Goal: Task Accomplishment & Management: Manage account settings

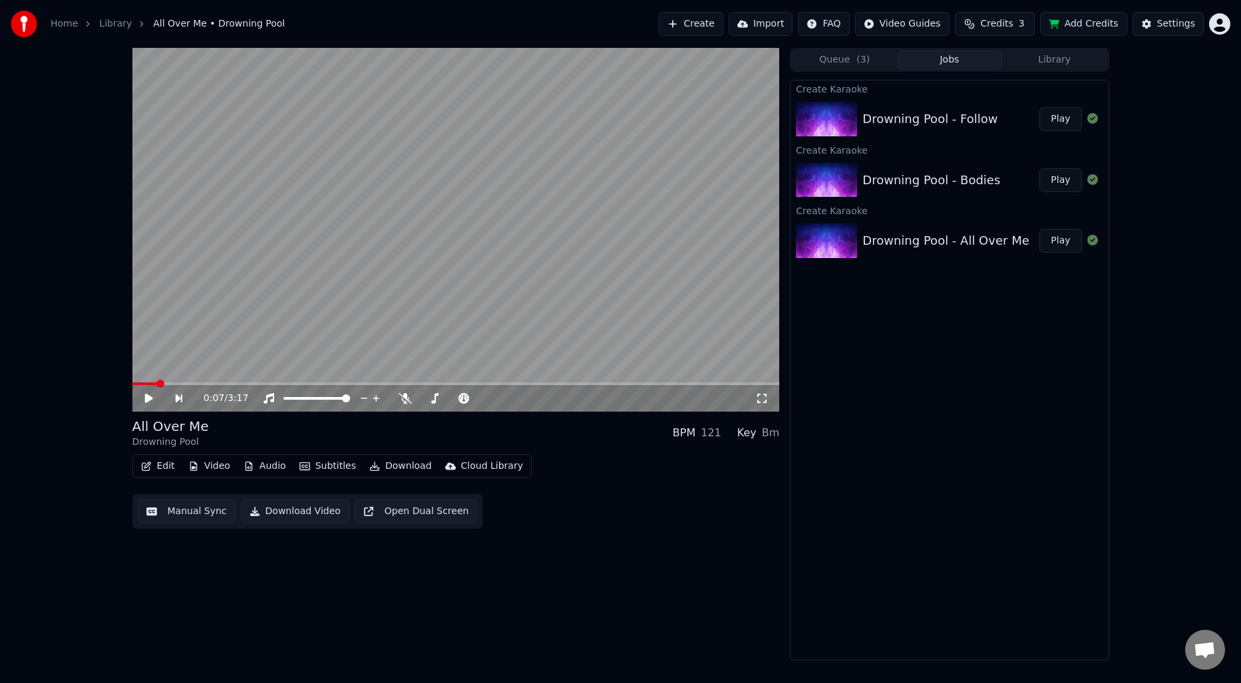
click at [683, 234] on video at bounding box center [456, 230] width 648 height 364
click at [204, 517] on button "Manual Sync" at bounding box center [187, 512] width 98 height 24
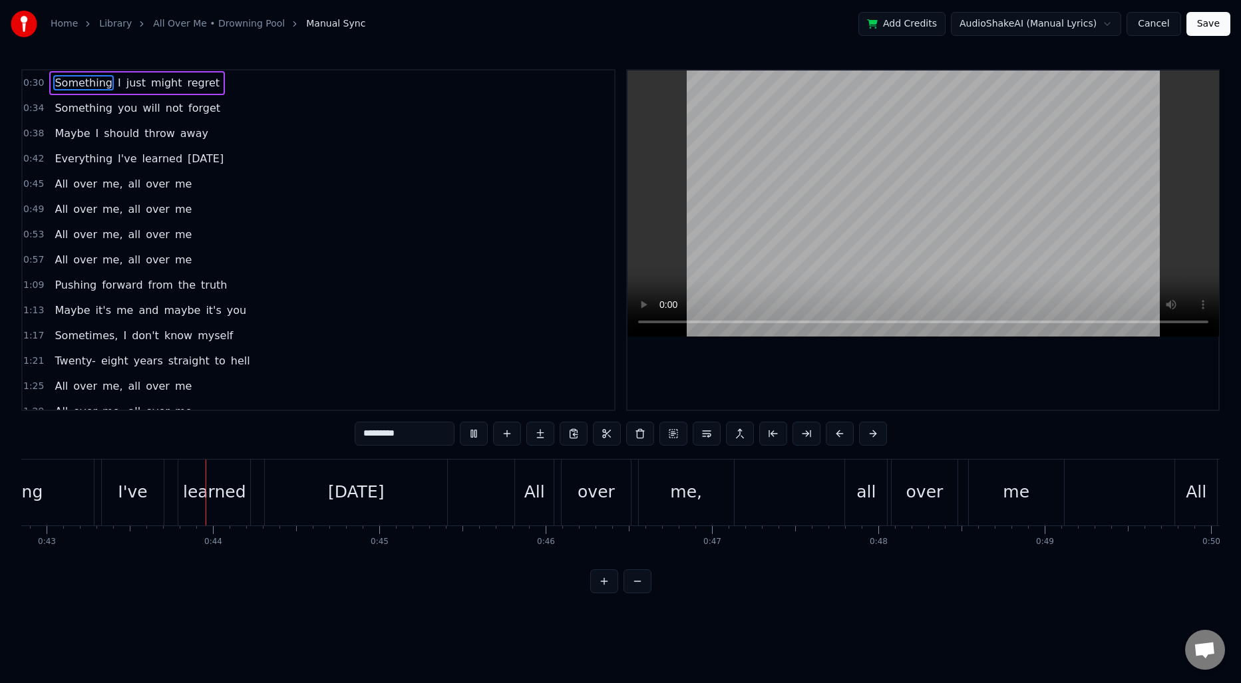
scroll to position [0, 7140]
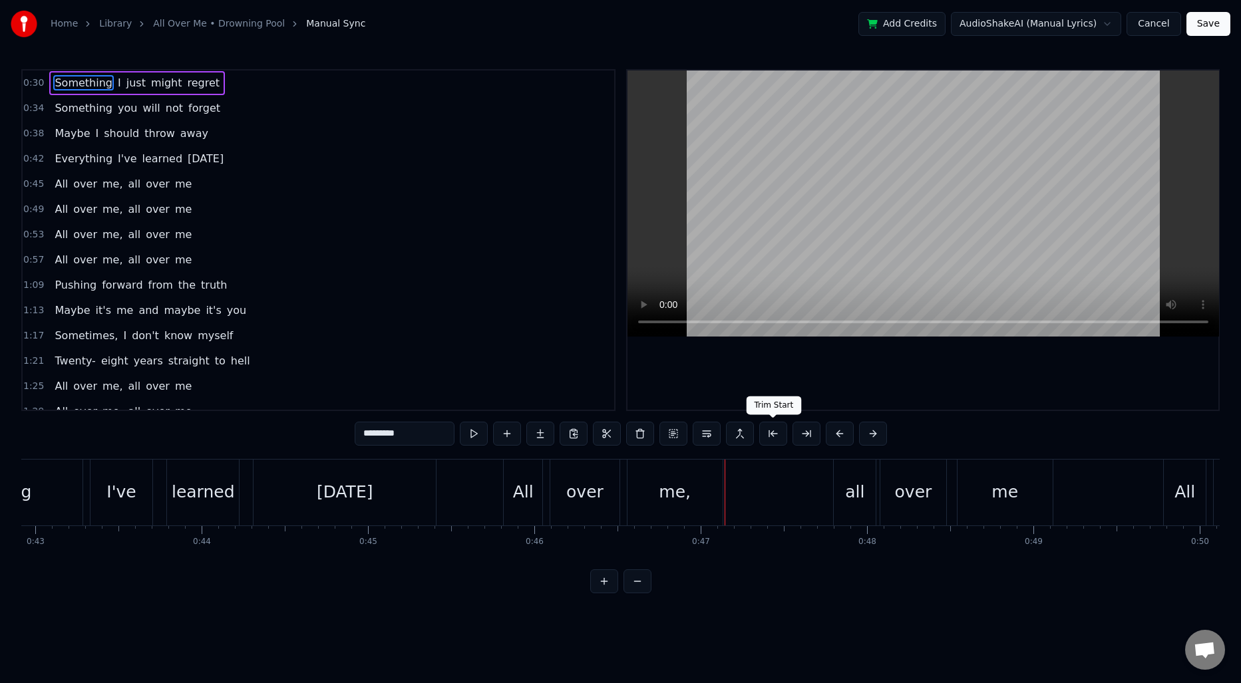
click at [701, 510] on div "me," at bounding box center [675, 493] width 95 height 66
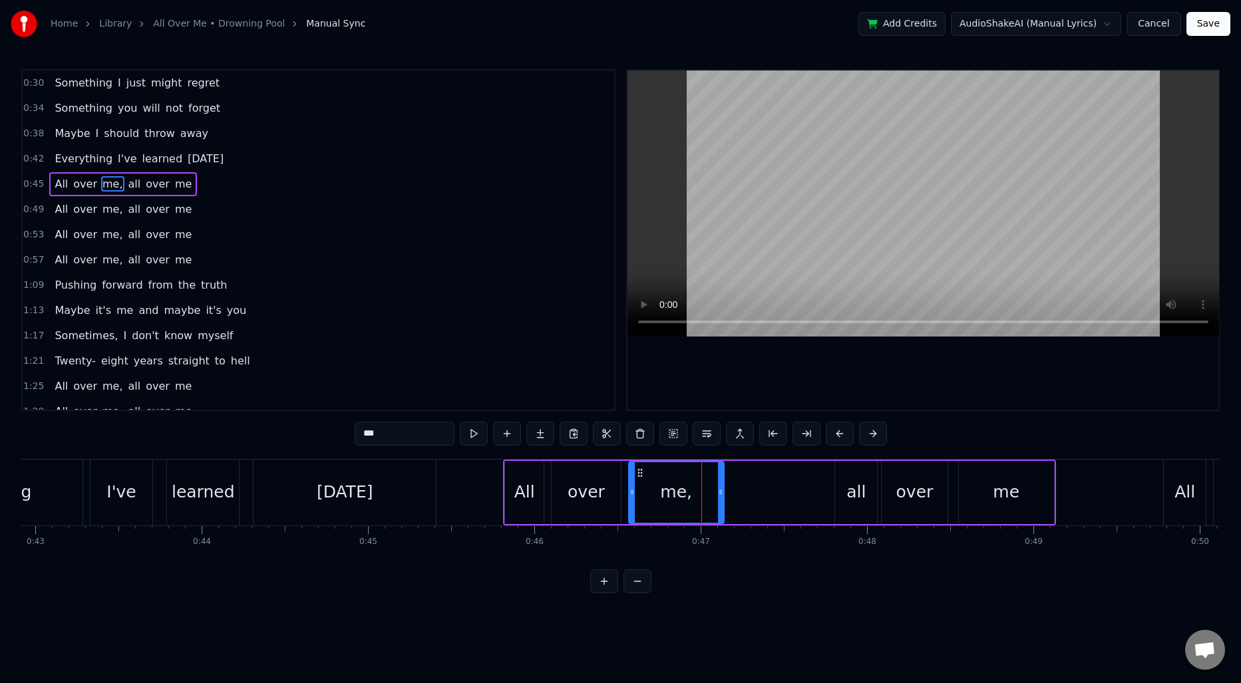
click at [849, 484] on div "all" at bounding box center [856, 492] width 19 height 25
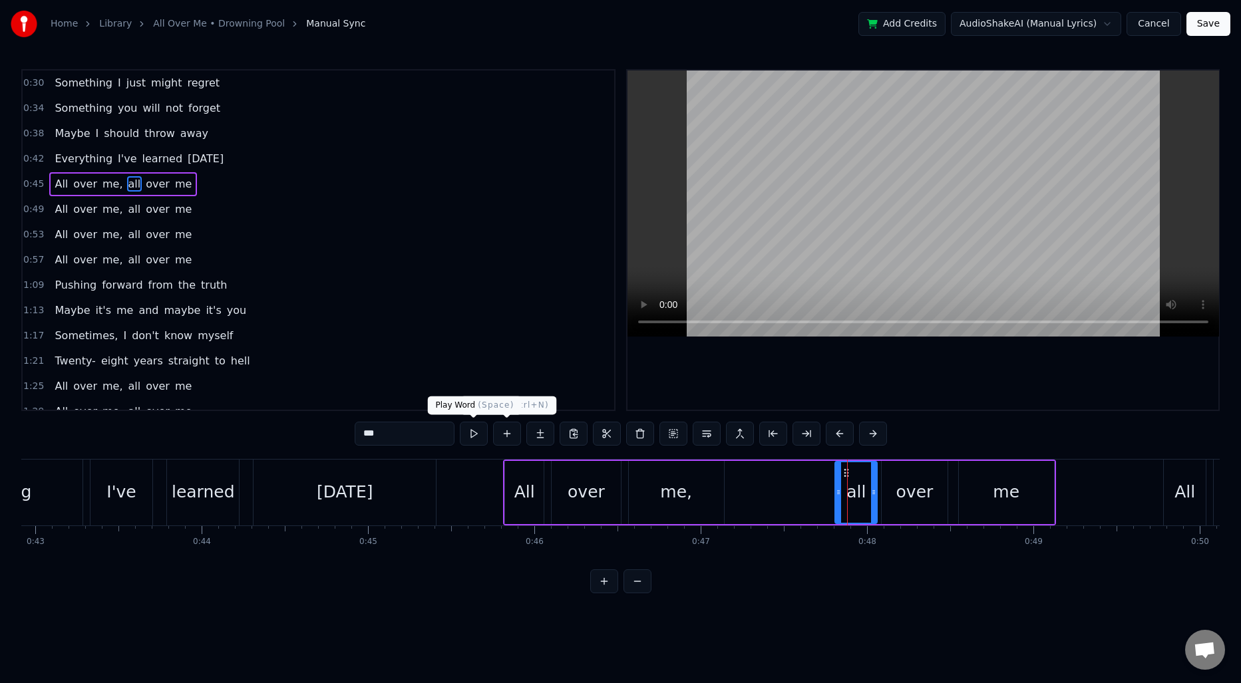
click at [417, 437] on input "***" at bounding box center [405, 434] width 100 height 24
click at [688, 508] on div "me," at bounding box center [676, 492] width 95 height 63
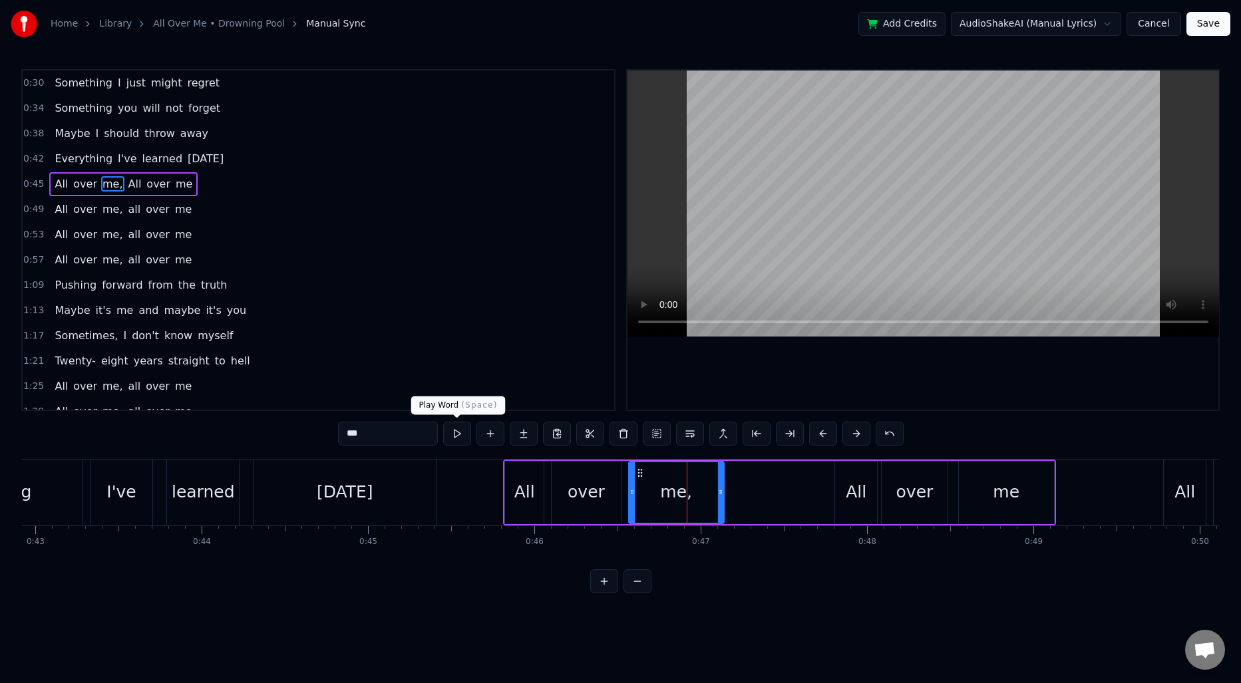
click at [415, 438] on input "***" at bounding box center [388, 434] width 100 height 24
type input "**"
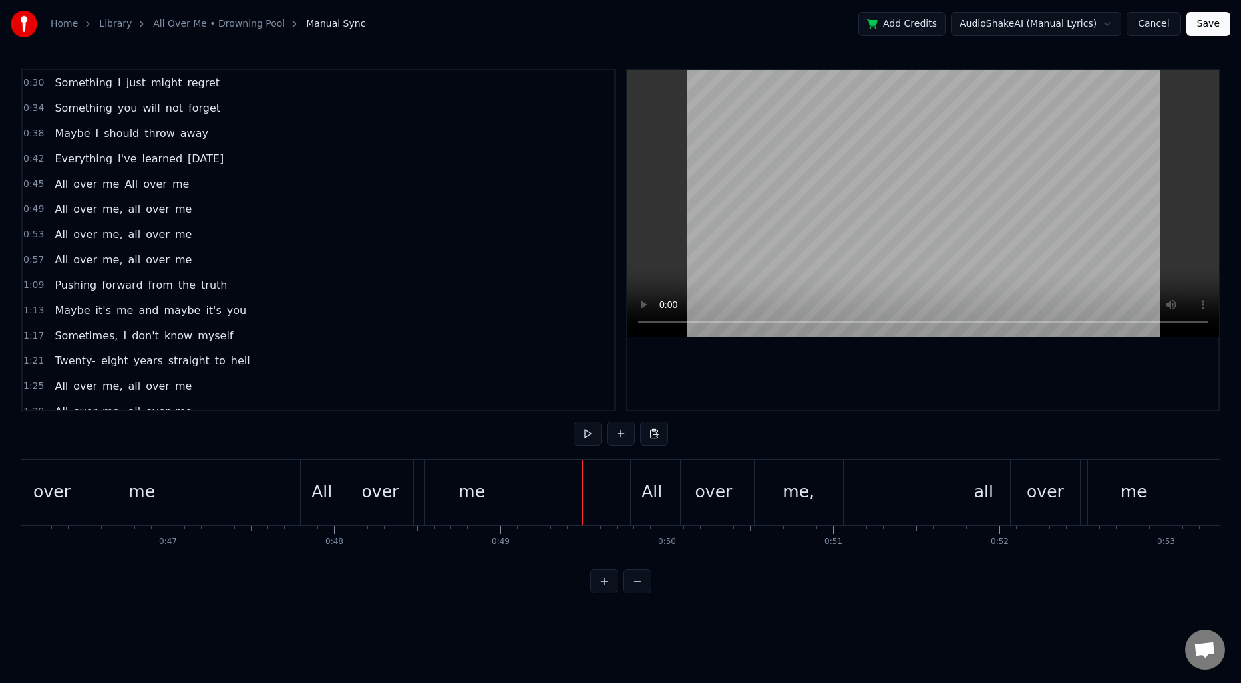
scroll to position [0, 7695]
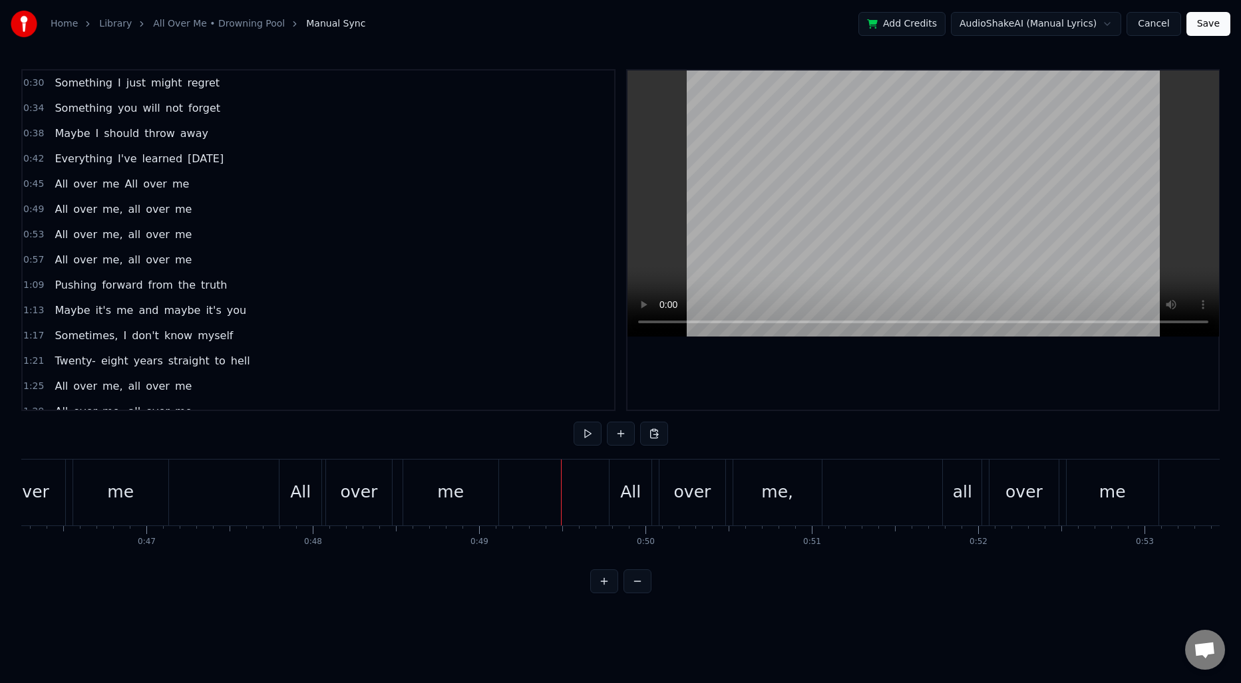
click at [768, 512] on div "me," at bounding box center [777, 493] width 89 height 66
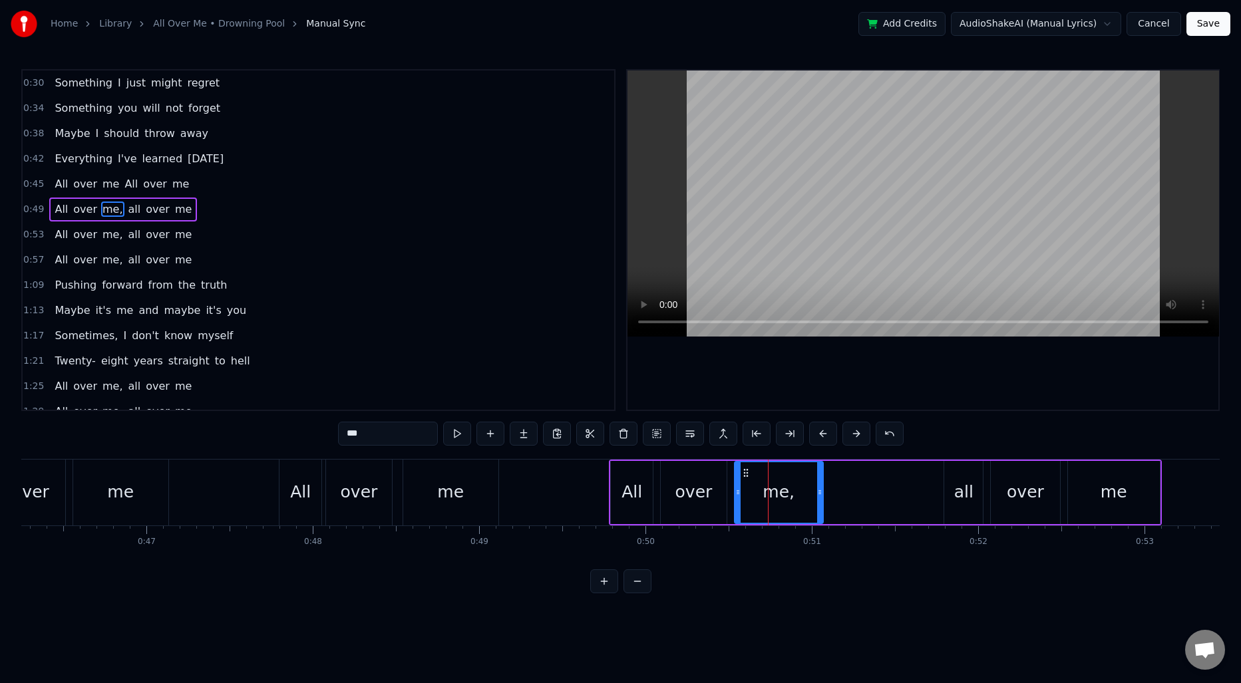
click at [399, 434] on input "***" at bounding box center [388, 434] width 100 height 24
click at [952, 496] on div "all" at bounding box center [963, 492] width 39 height 63
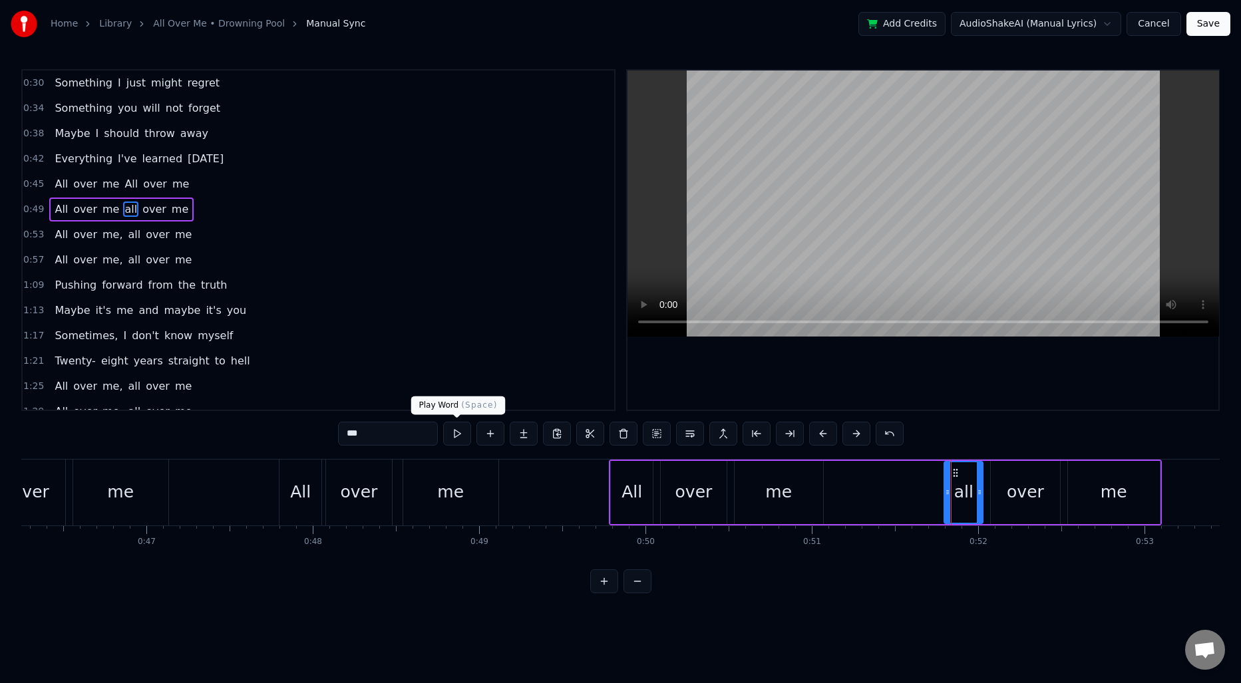
click at [410, 434] on input "***" at bounding box center [388, 434] width 100 height 24
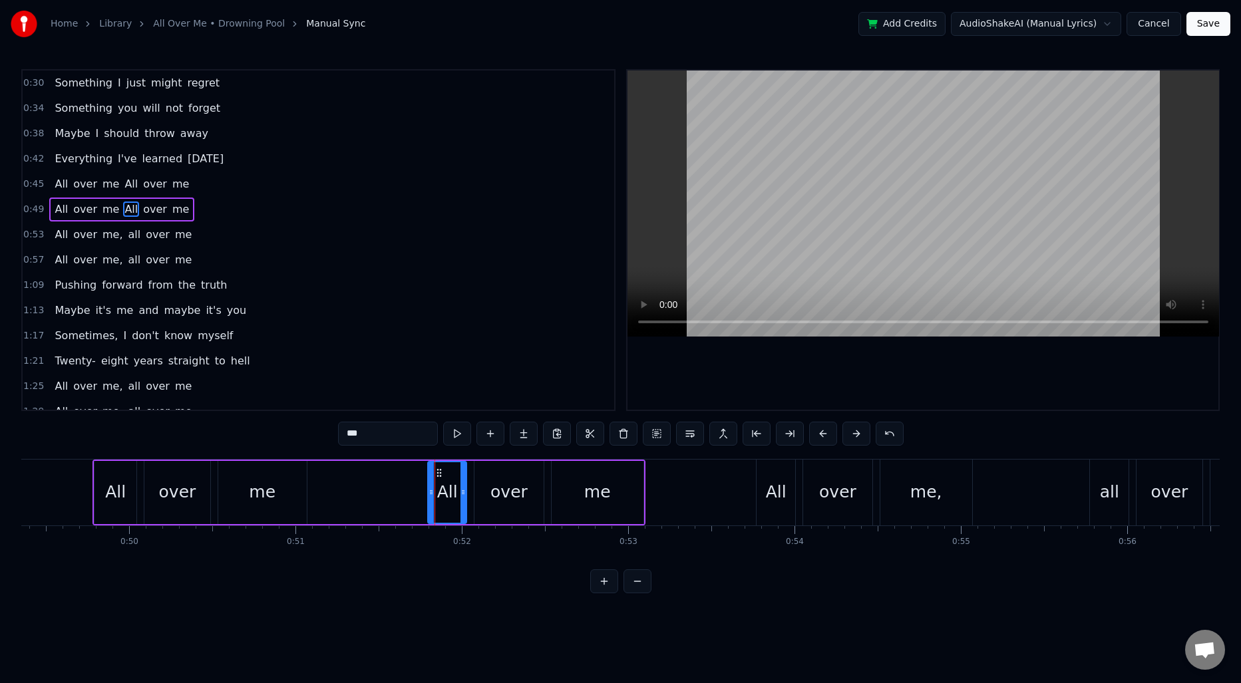
scroll to position [0, 8231]
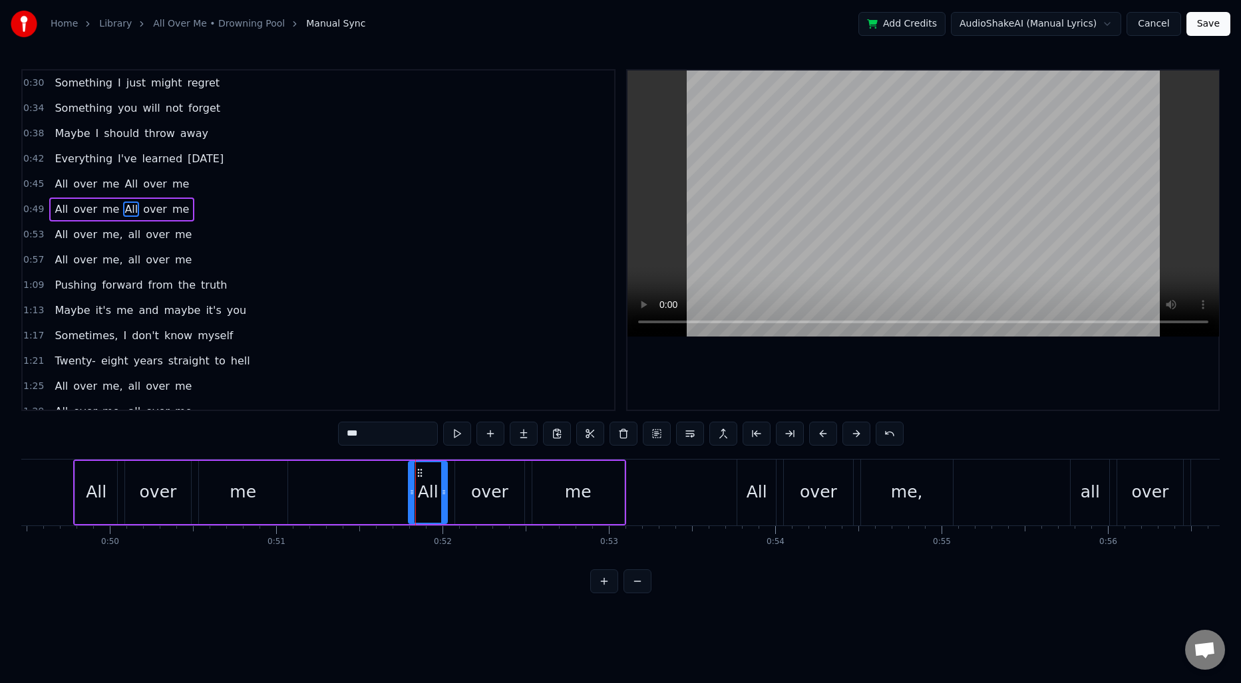
click at [897, 491] on div "me," at bounding box center [907, 492] width 32 height 25
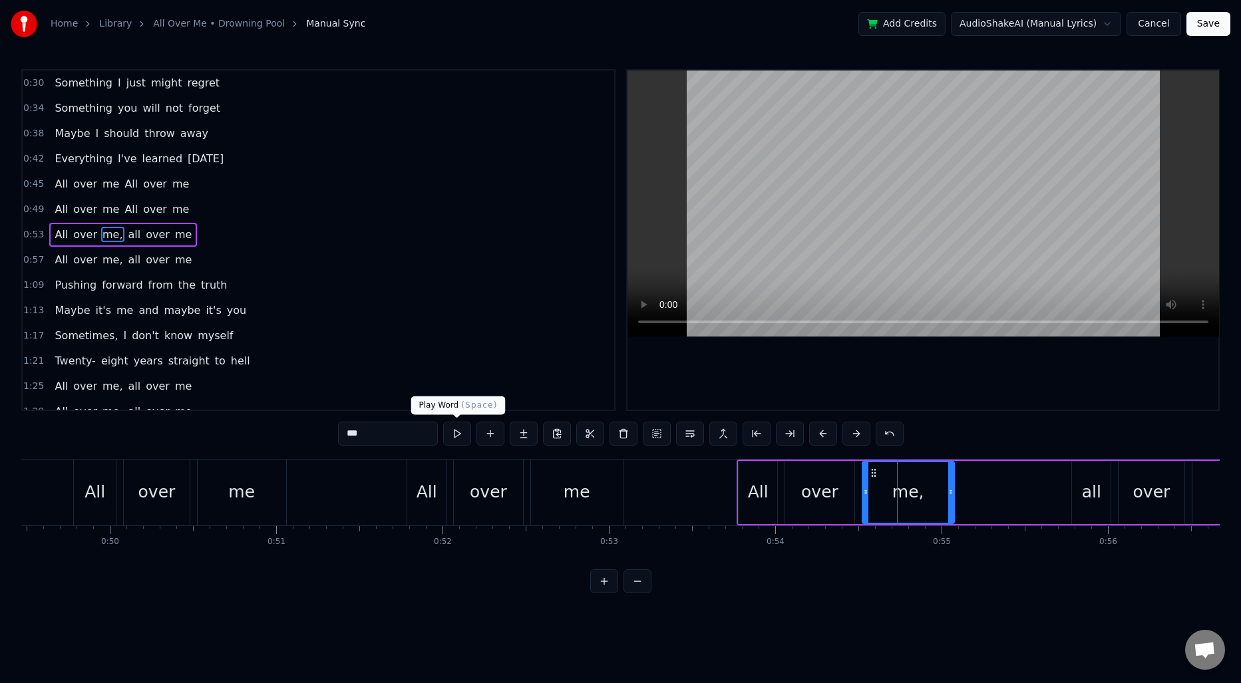
click at [405, 433] on input "***" at bounding box center [388, 434] width 100 height 24
click at [102, 260] on span "me," at bounding box center [112, 259] width 23 height 15
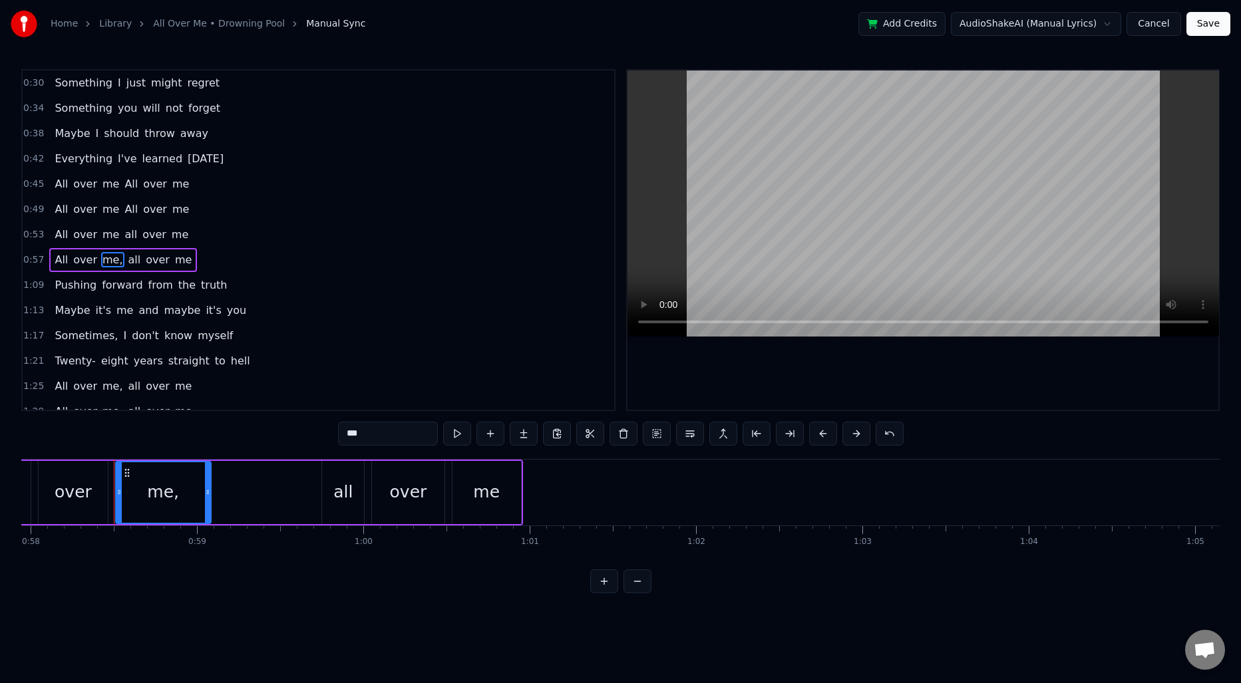
scroll to position [0, 9666]
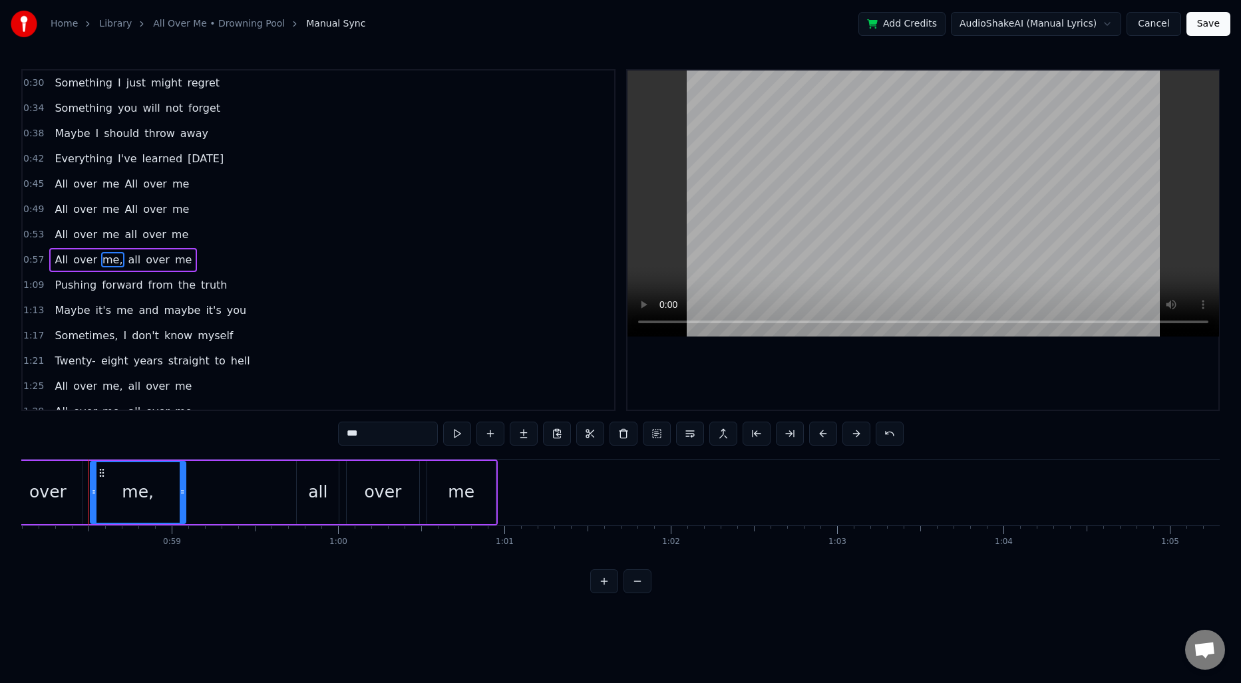
click at [383, 435] on input "***" at bounding box center [388, 434] width 100 height 24
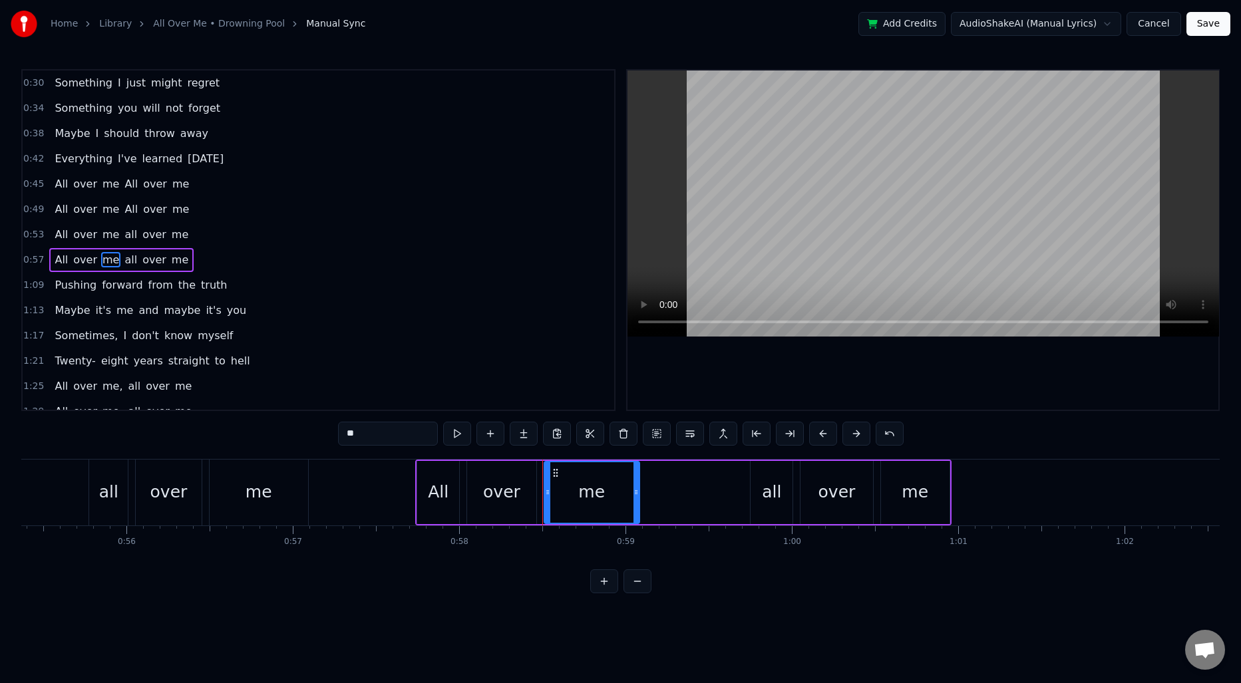
scroll to position [0, 9200]
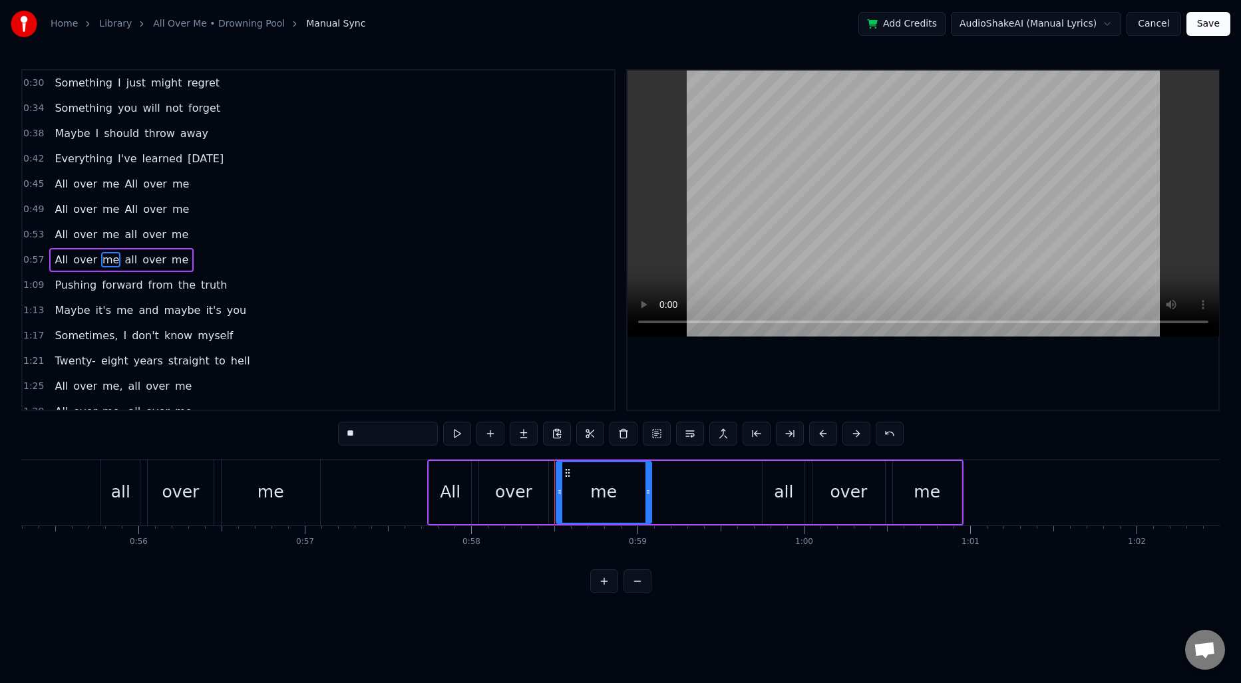
type input "**"
click at [38, 186] on span "0:45" at bounding box center [33, 184] width 21 height 13
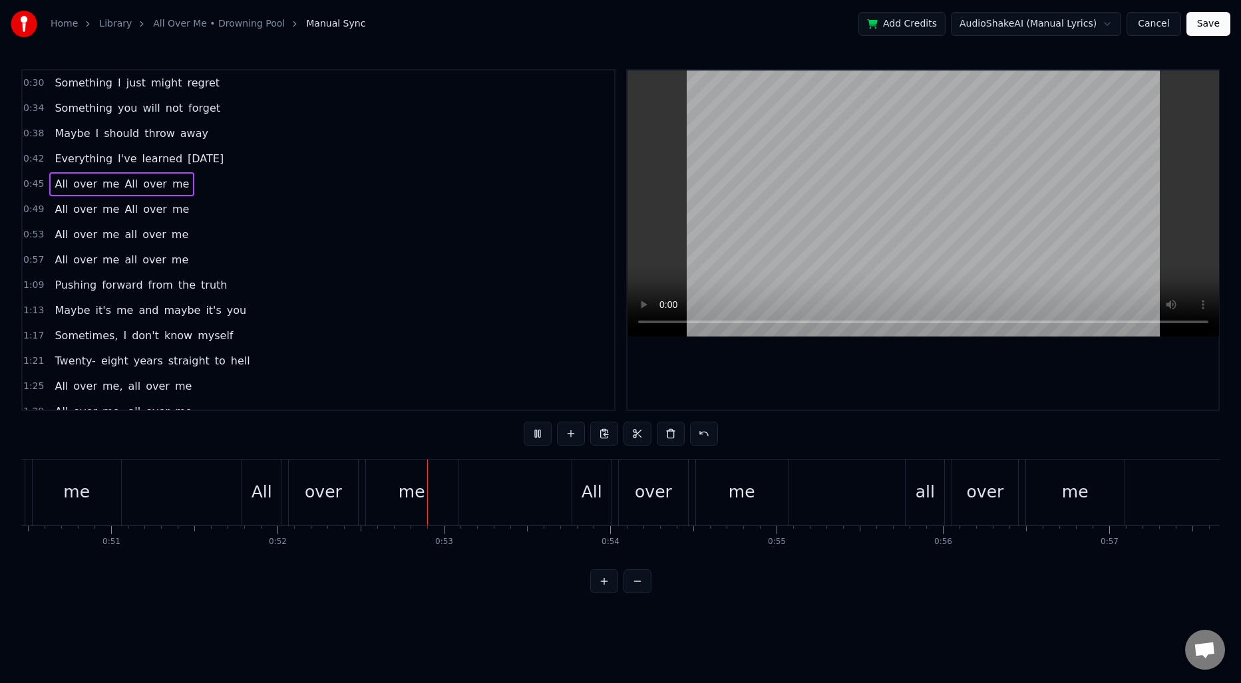
scroll to position [0, 8649]
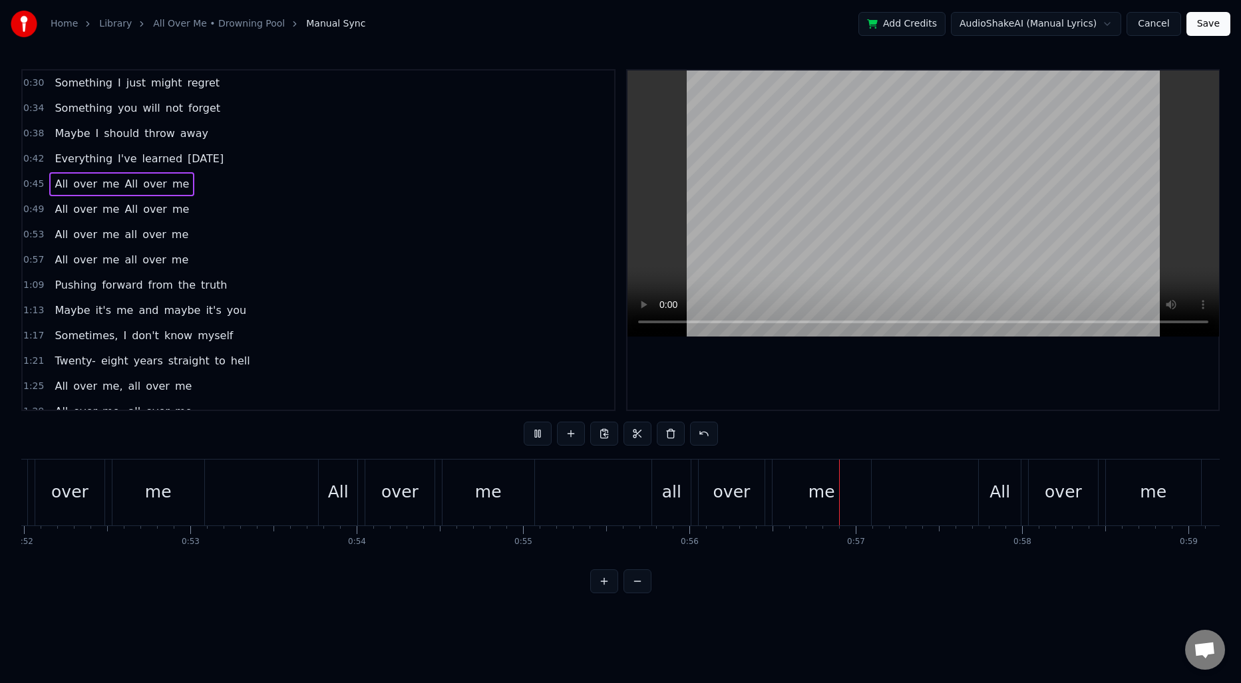
click at [124, 212] on span "All" at bounding box center [131, 209] width 16 height 15
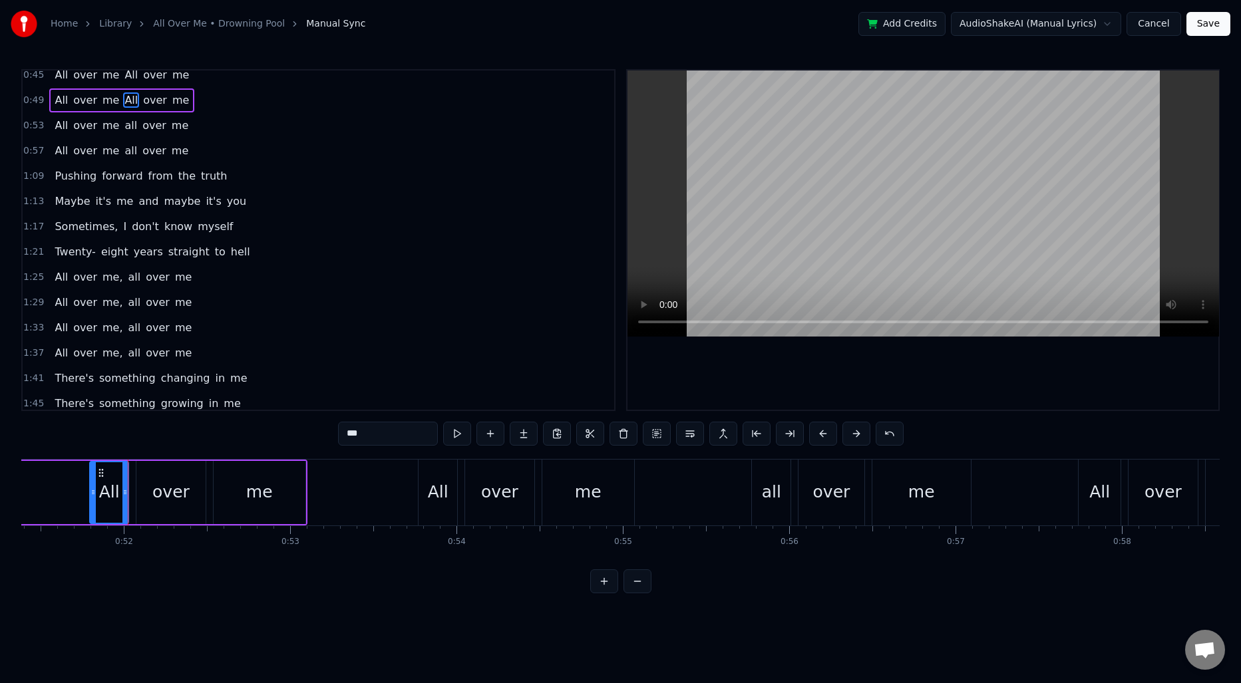
scroll to position [0, 0]
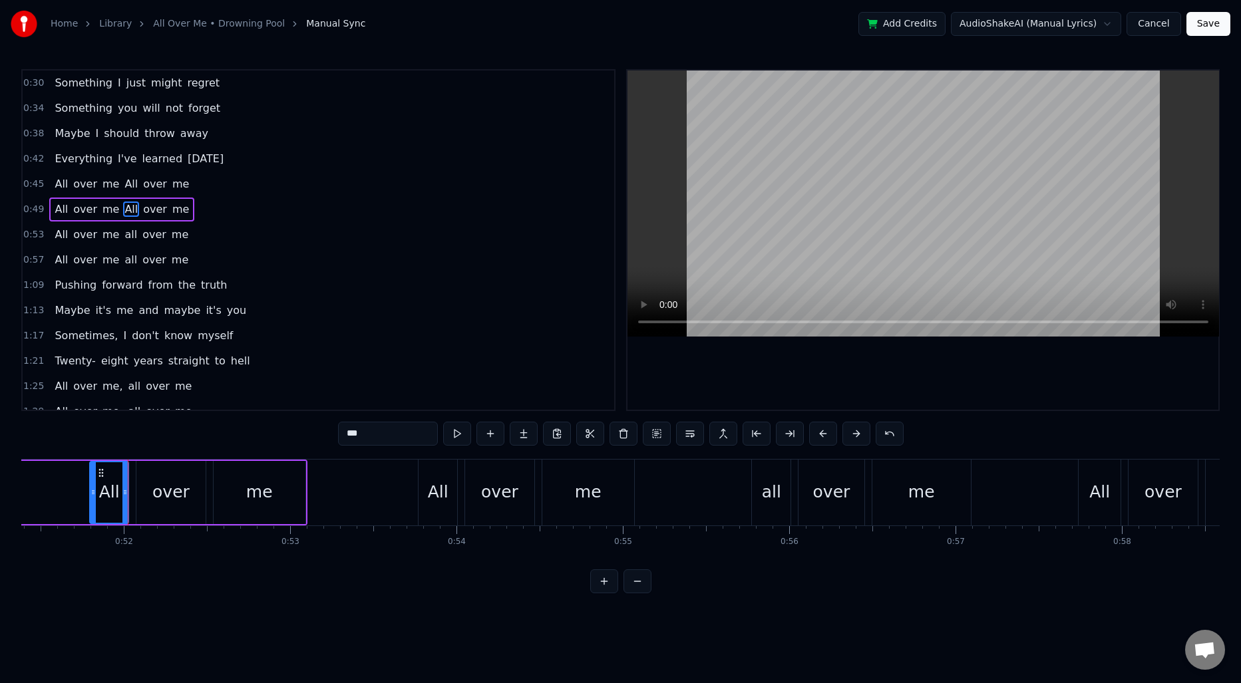
click at [125, 235] on span "all" at bounding box center [130, 234] width 15 height 15
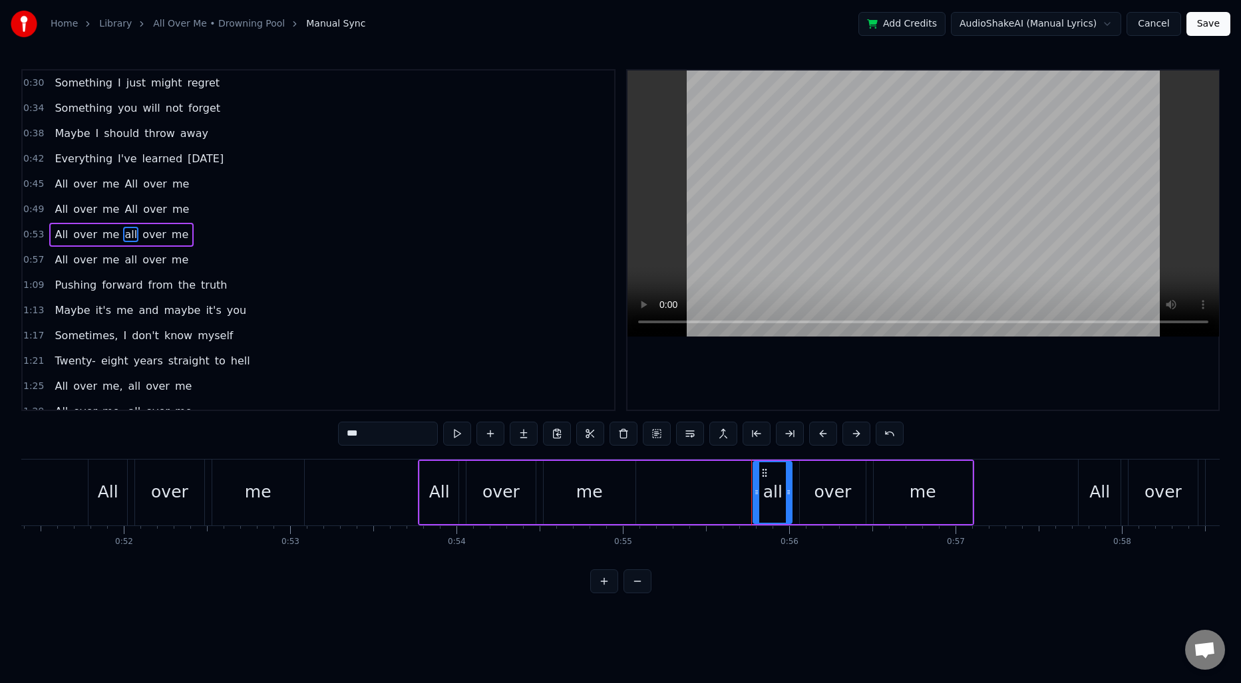
click at [348, 430] on input "***" at bounding box center [388, 434] width 100 height 24
click at [124, 263] on span "all" at bounding box center [130, 259] width 15 height 15
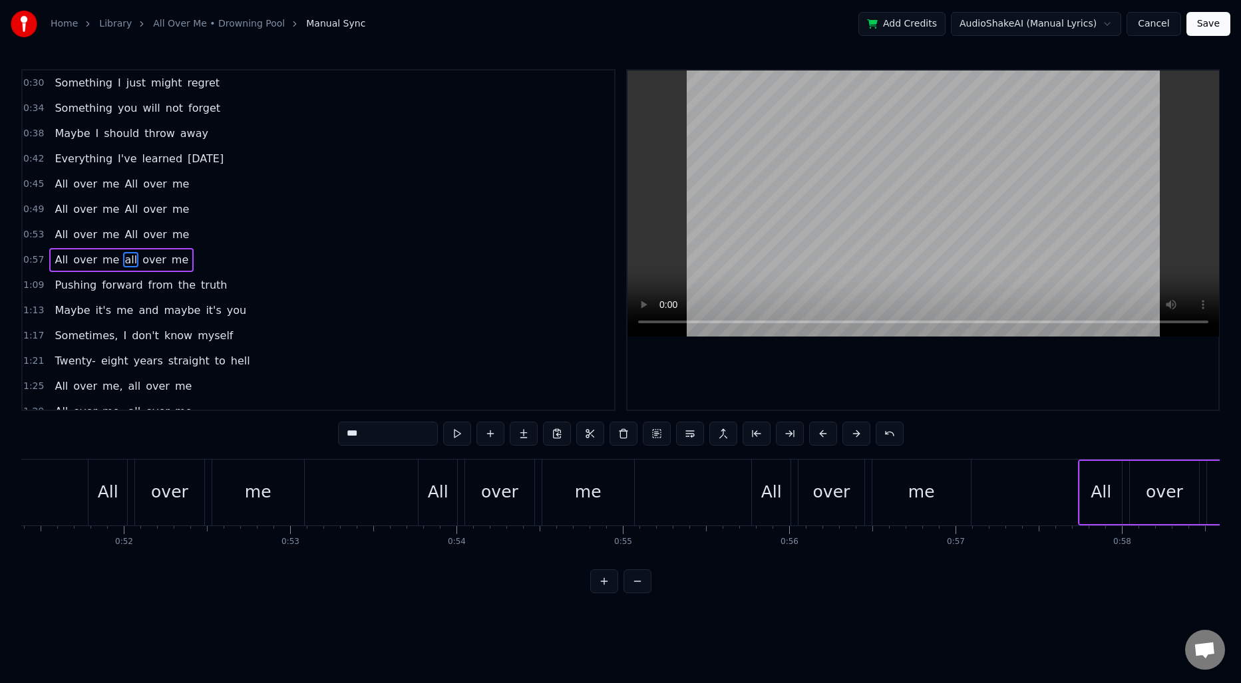
scroll to position [18, 0]
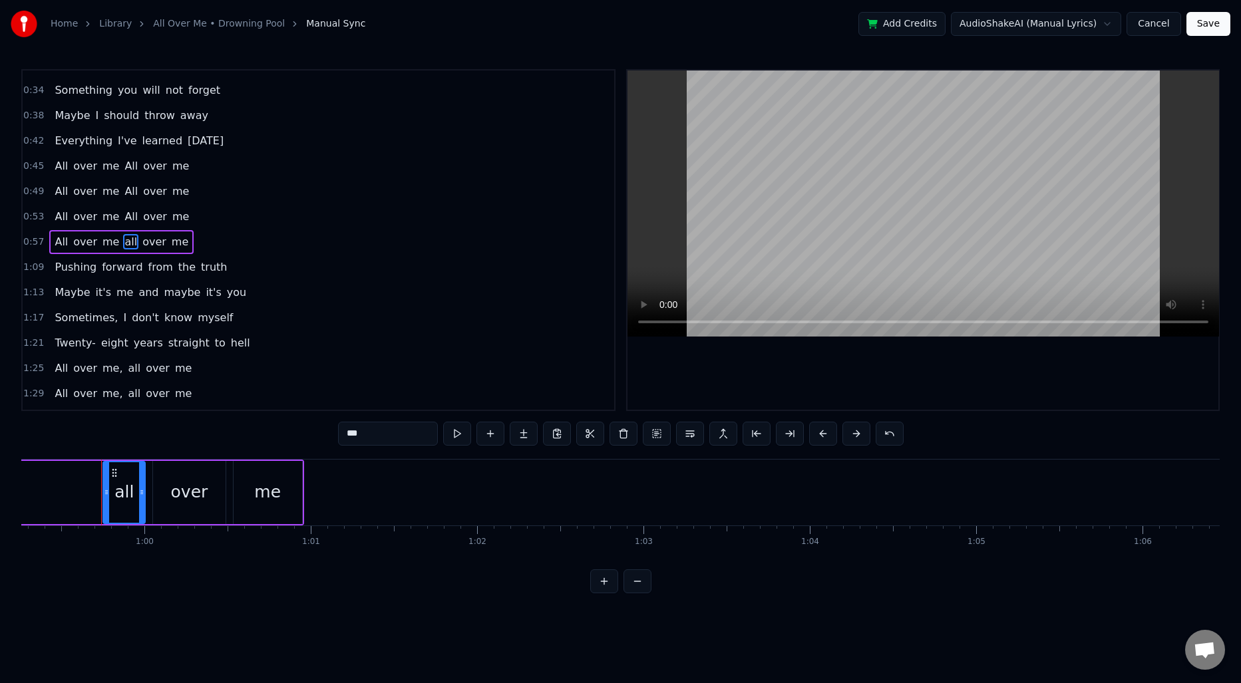
click at [381, 436] on input "***" at bounding box center [388, 434] width 100 height 24
type input "***"
click at [33, 174] on div "0:45 All over me All over me" at bounding box center [319, 166] width 592 height 25
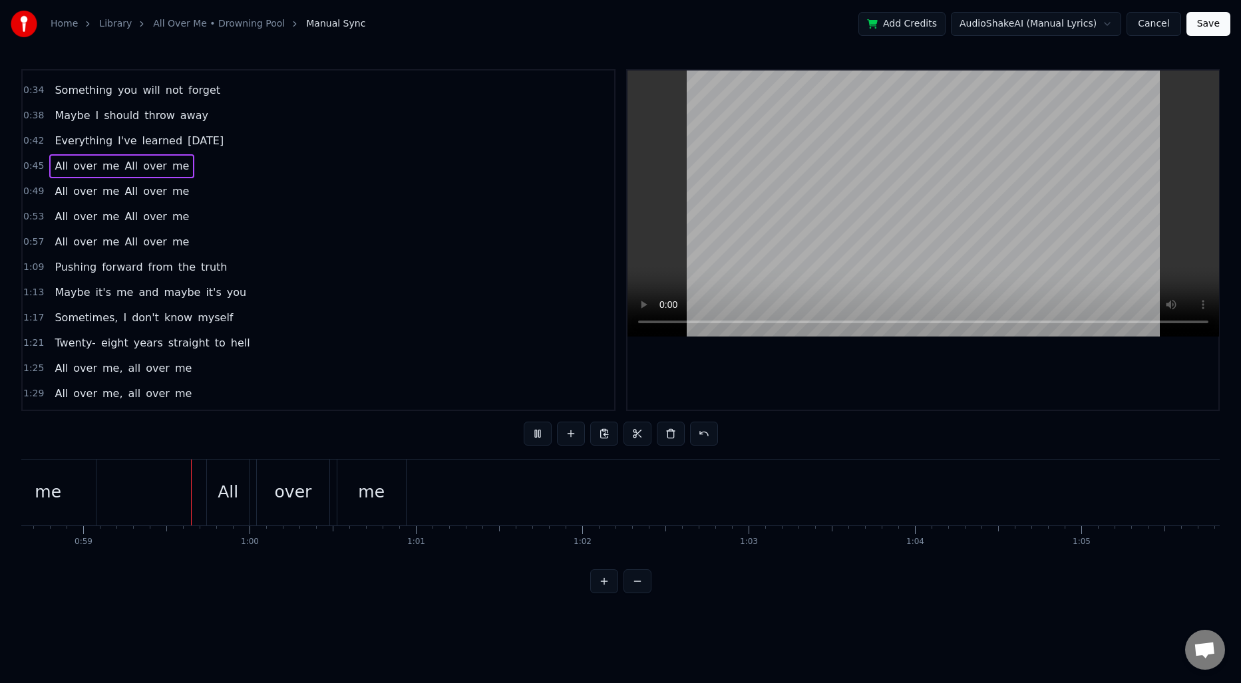
scroll to position [0, 9756]
click at [70, 267] on span "Pushing" at bounding box center [75, 267] width 45 height 15
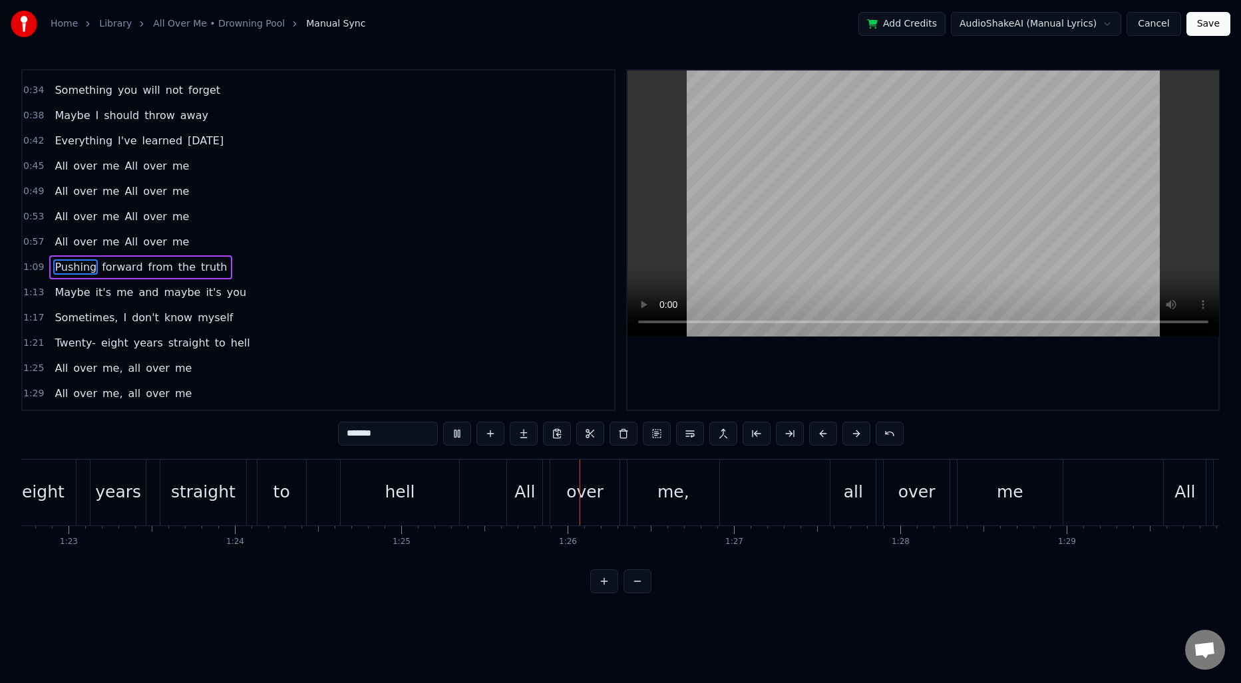
scroll to position [102, 0]
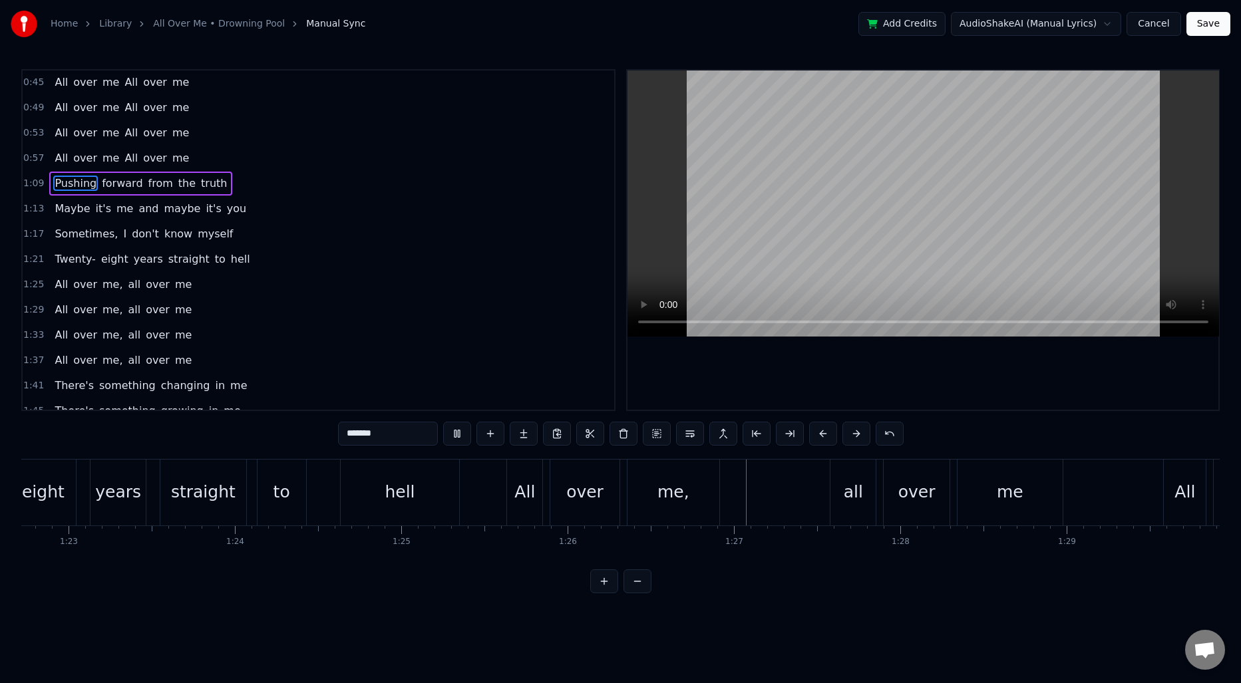
click at [127, 292] on span "all" at bounding box center [134, 285] width 15 height 16
click at [127, 288] on span "all" at bounding box center [134, 284] width 15 height 15
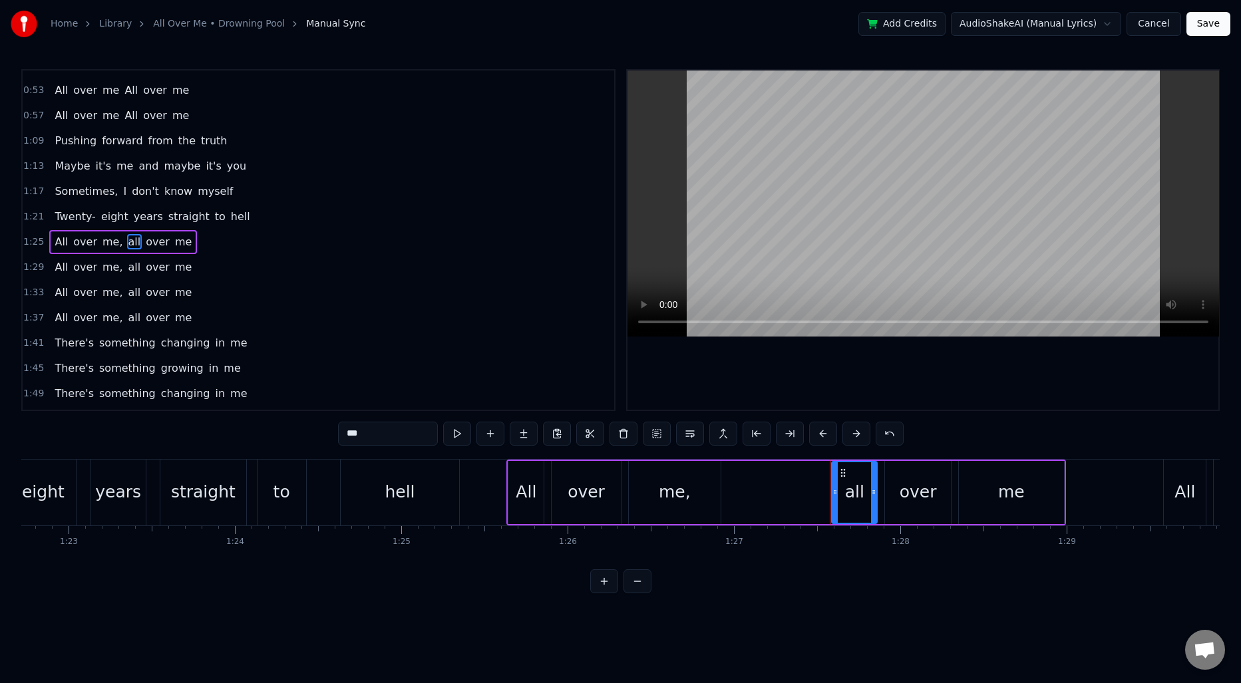
scroll to position [146, 0]
click at [395, 431] on input "***" at bounding box center [388, 434] width 100 height 24
click at [677, 494] on div "me," at bounding box center [675, 492] width 32 height 25
click at [397, 440] on input "***" at bounding box center [388, 434] width 100 height 24
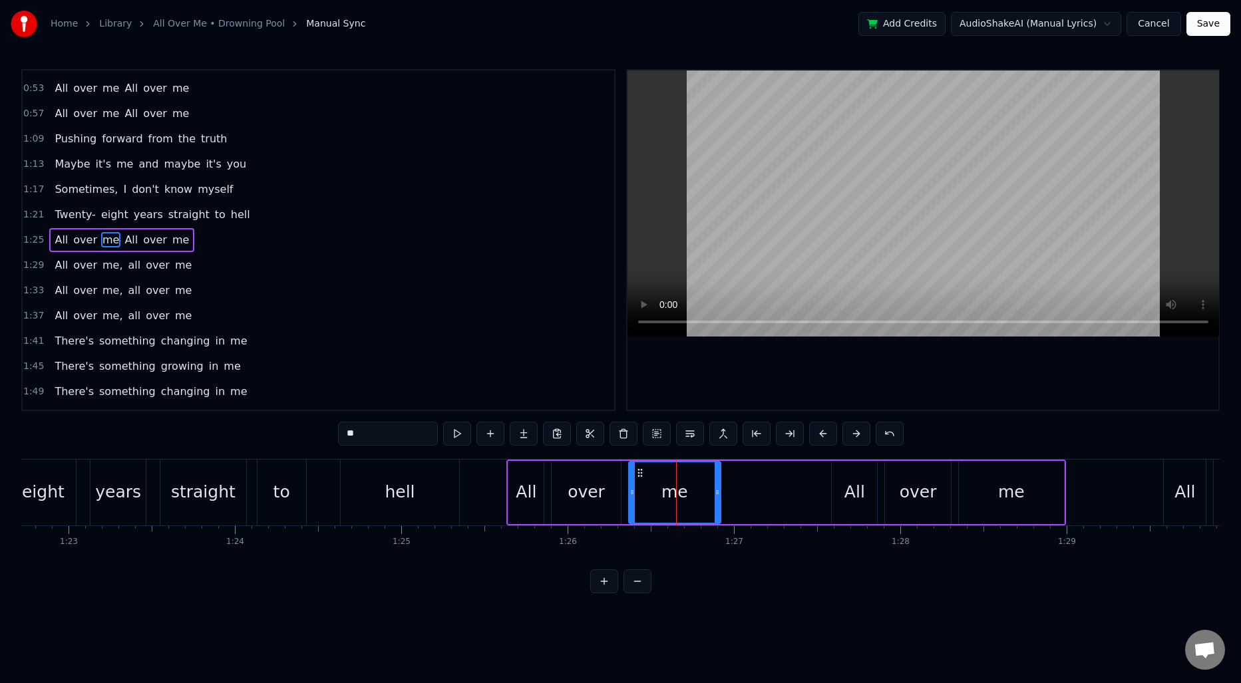
click at [127, 268] on span "all" at bounding box center [134, 265] width 15 height 15
type input "***"
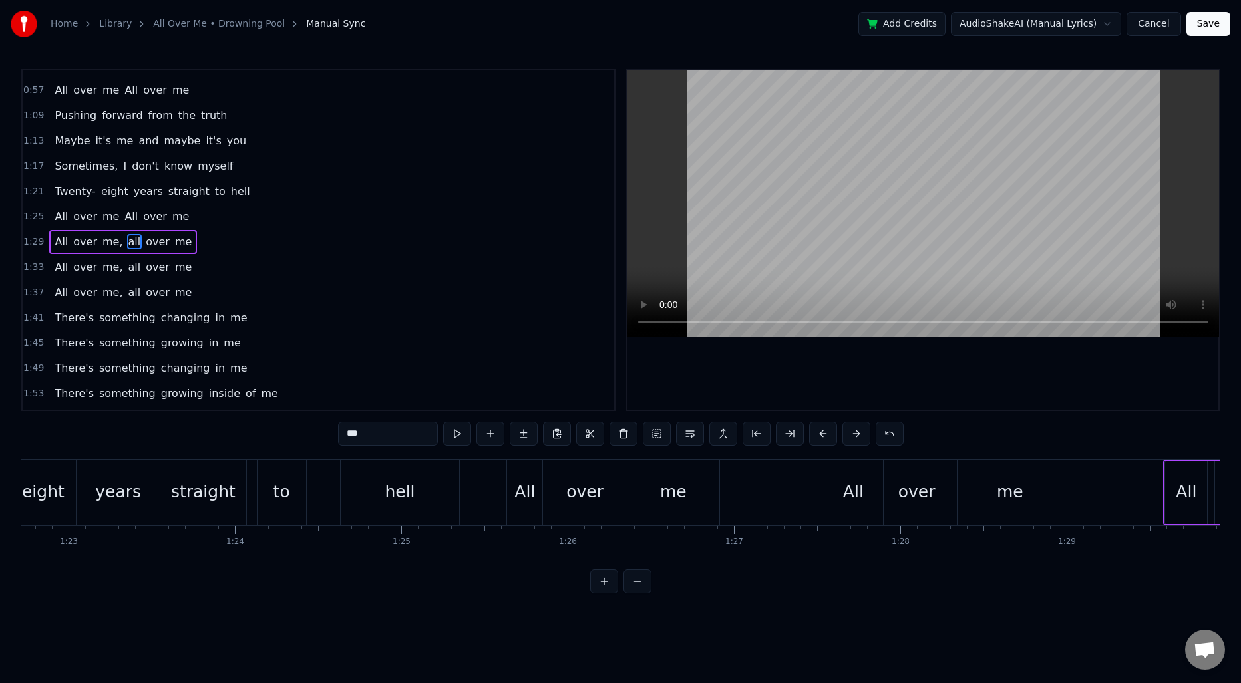
scroll to position [172, 0]
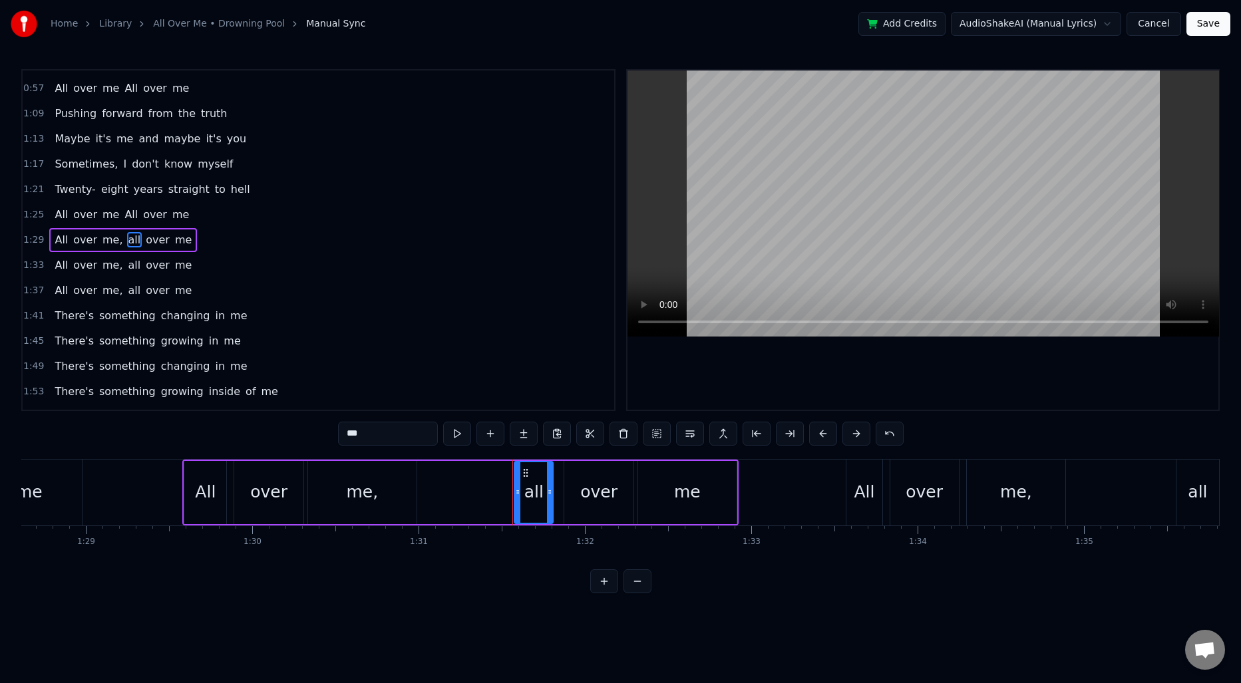
click at [108, 248] on div "All over me, all over me" at bounding box center [123, 240] width 148 height 24
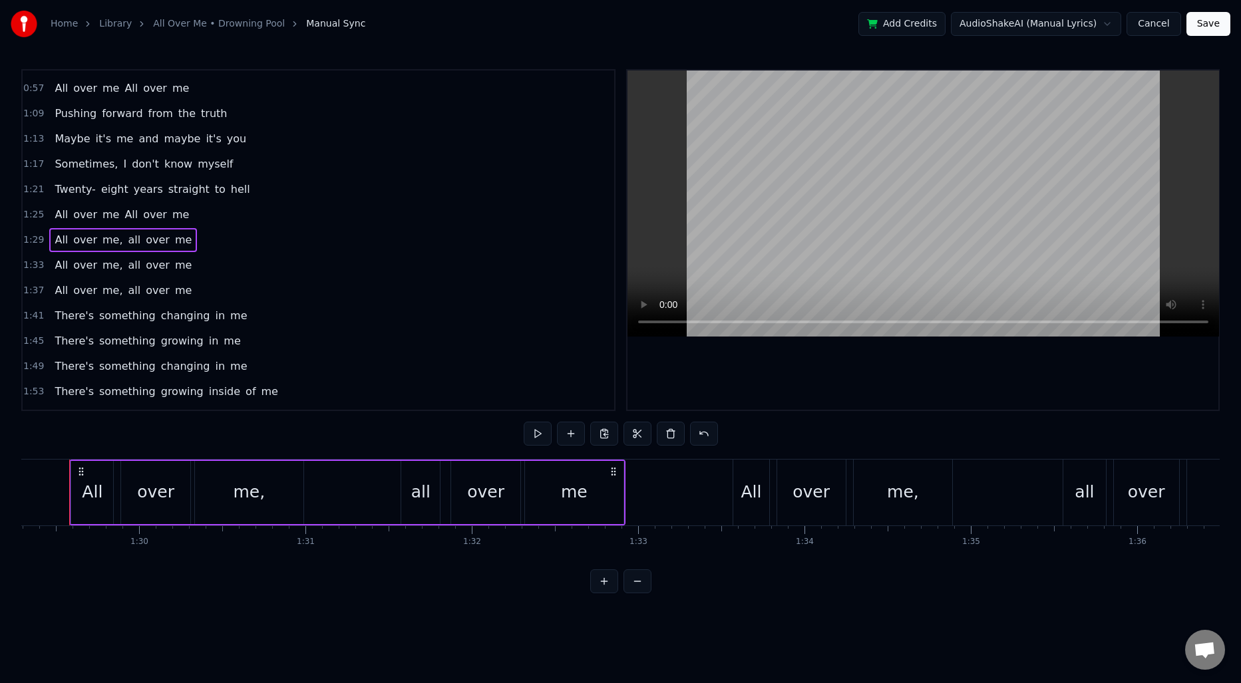
click at [109, 242] on span "me," at bounding box center [112, 239] width 23 height 15
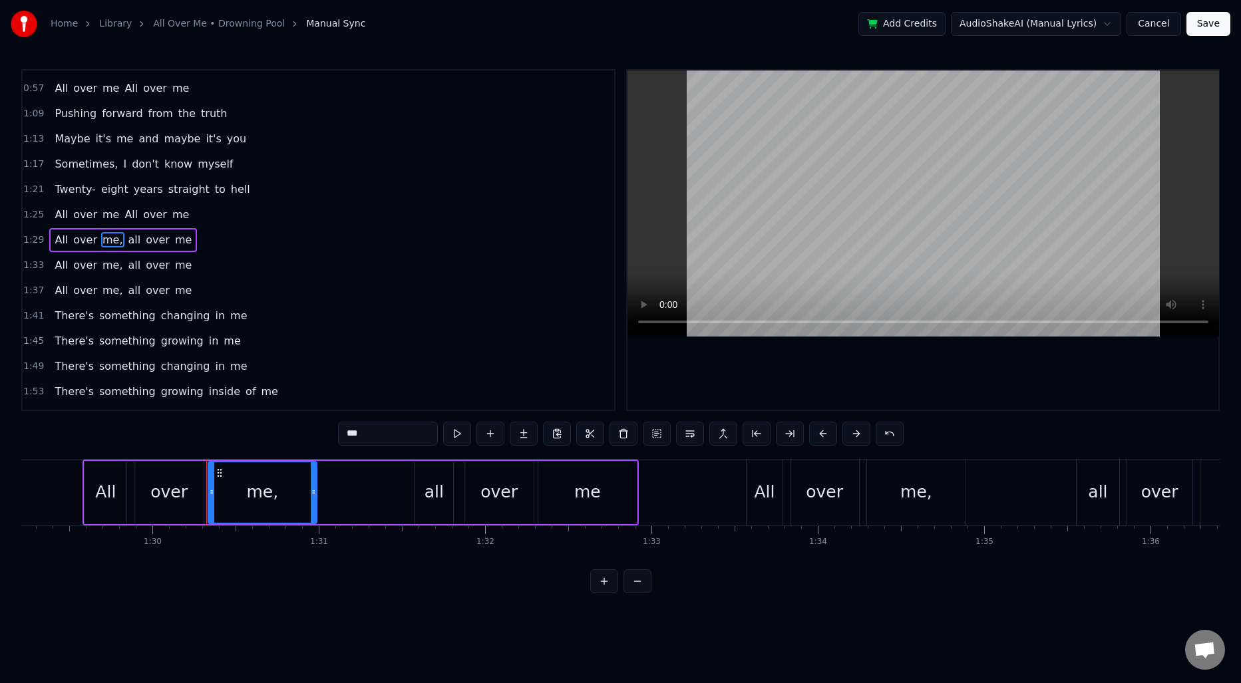
scroll to position [0, 14838]
click at [384, 439] on input "***" at bounding box center [388, 434] width 100 height 24
click at [123, 239] on span "all" at bounding box center [130, 239] width 15 height 15
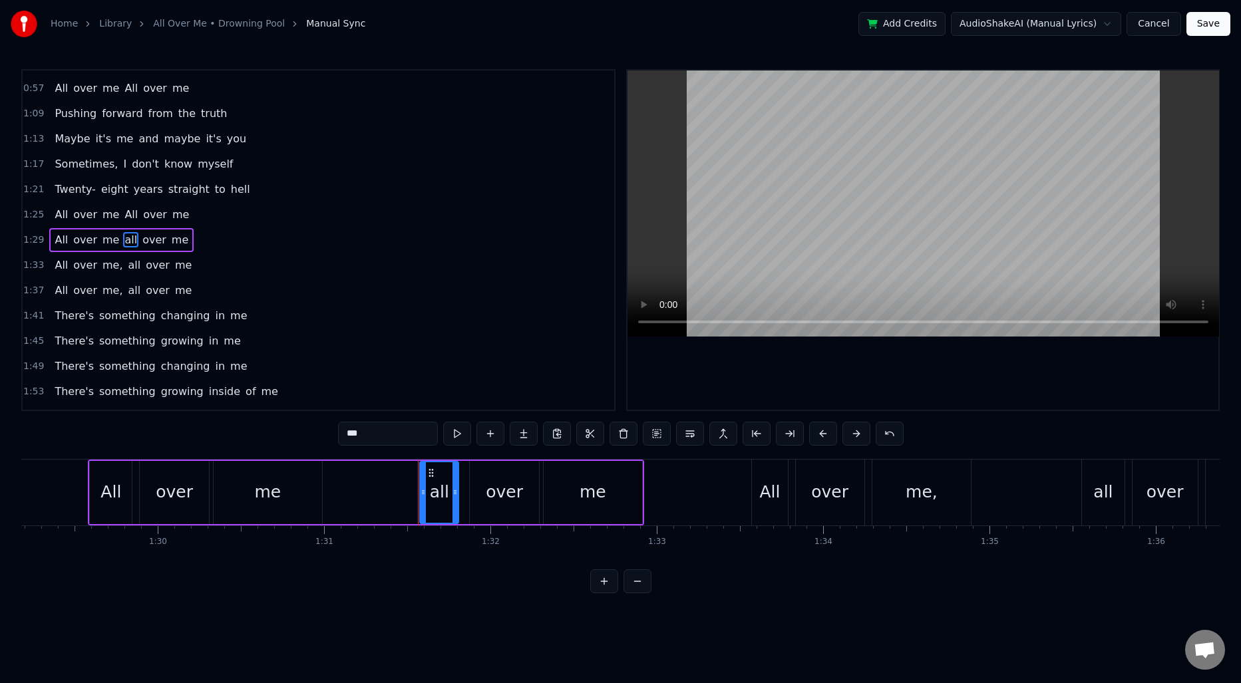
click at [372, 431] on input "***" at bounding box center [388, 434] width 100 height 24
click at [101, 259] on span "me," at bounding box center [112, 265] width 23 height 15
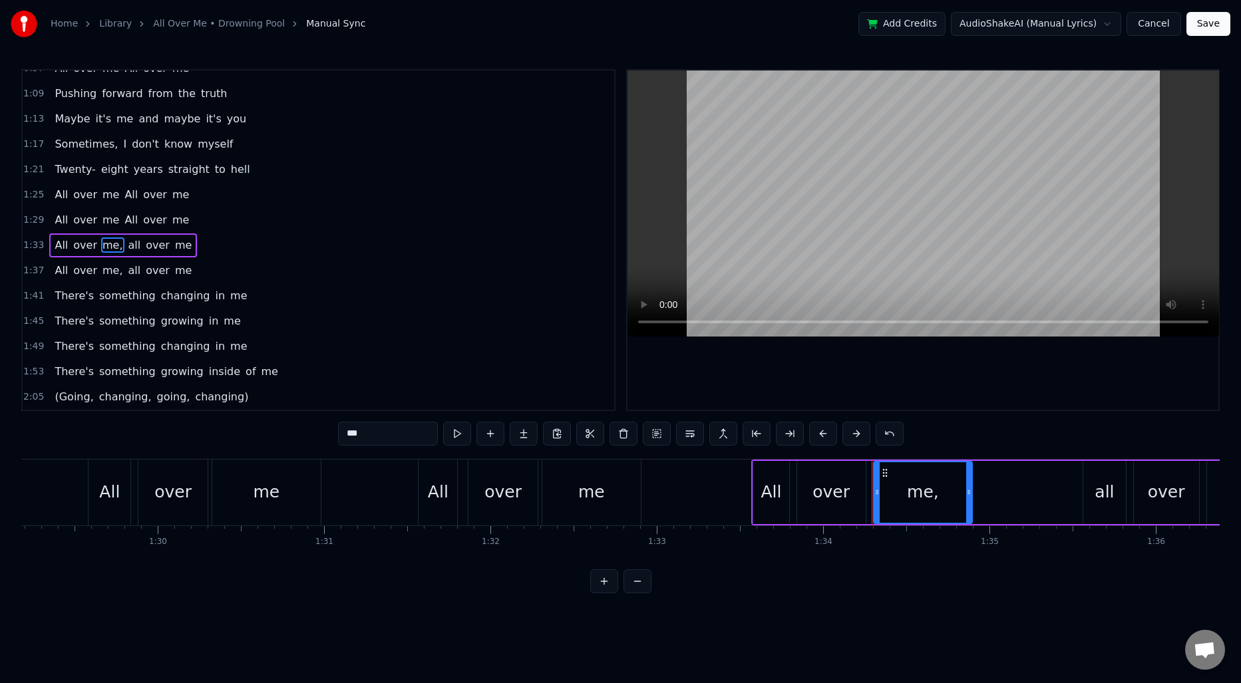
scroll to position [197, 0]
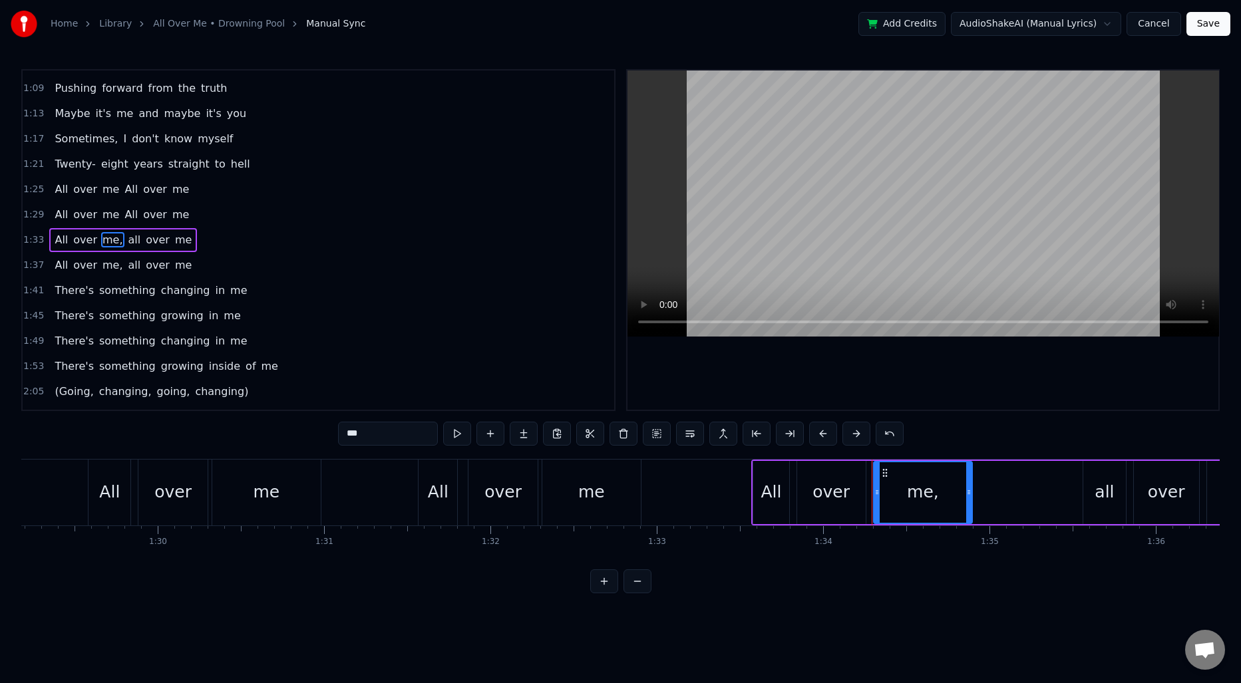
click at [412, 431] on input "***" at bounding box center [388, 434] width 100 height 24
type input "**"
click at [128, 241] on div "All over me all over me" at bounding box center [121, 240] width 144 height 24
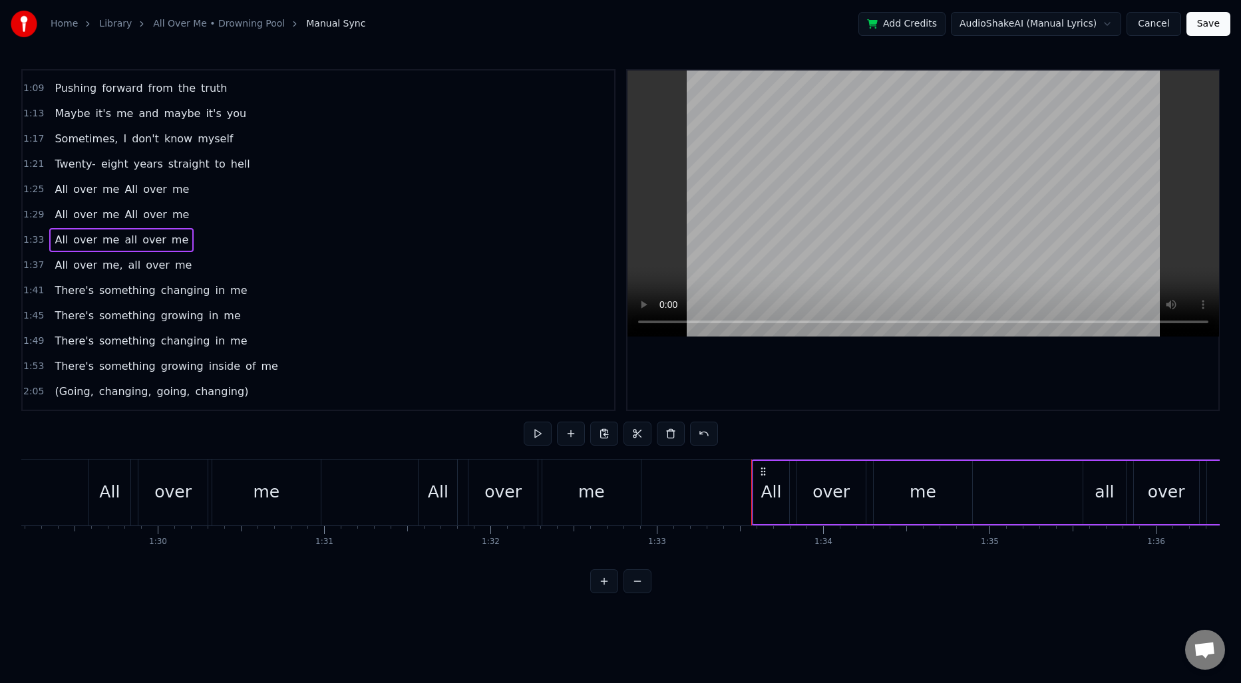
click at [123, 240] on span "all" at bounding box center [130, 239] width 15 height 15
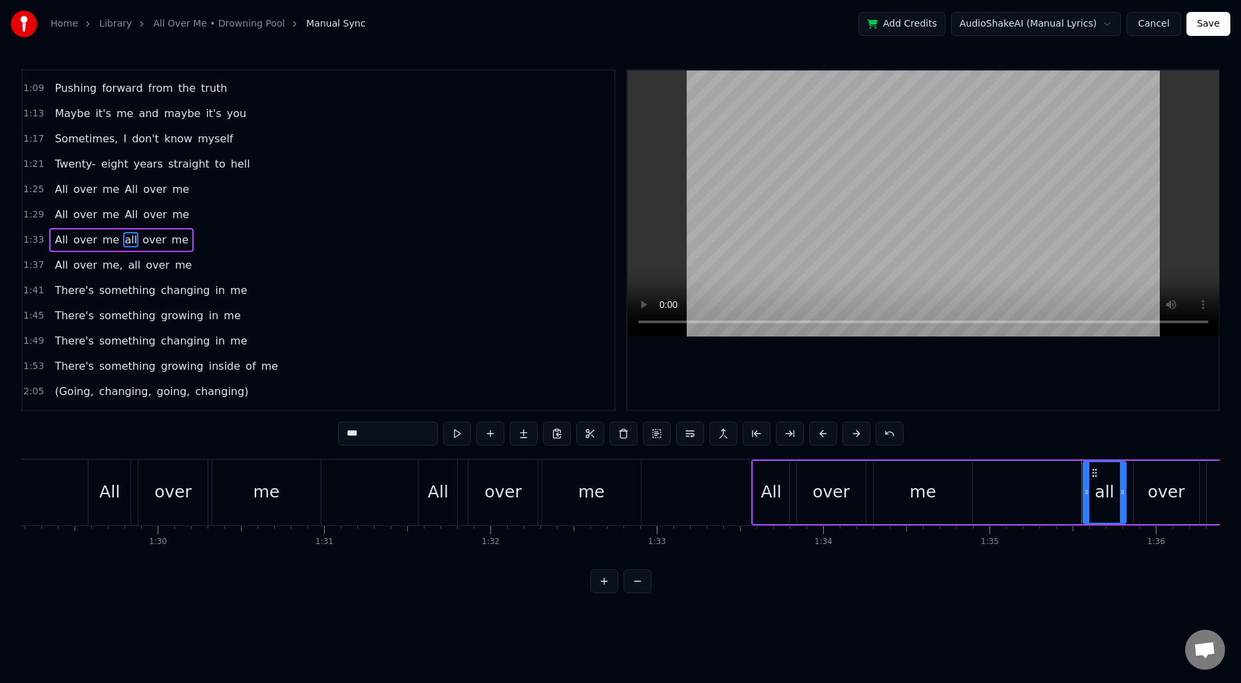
click at [387, 423] on input "***" at bounding box center [388, 434] width 100 height 24
click at [106, 270] on span "me," at bounding box center [112, 265] width 23 height 15
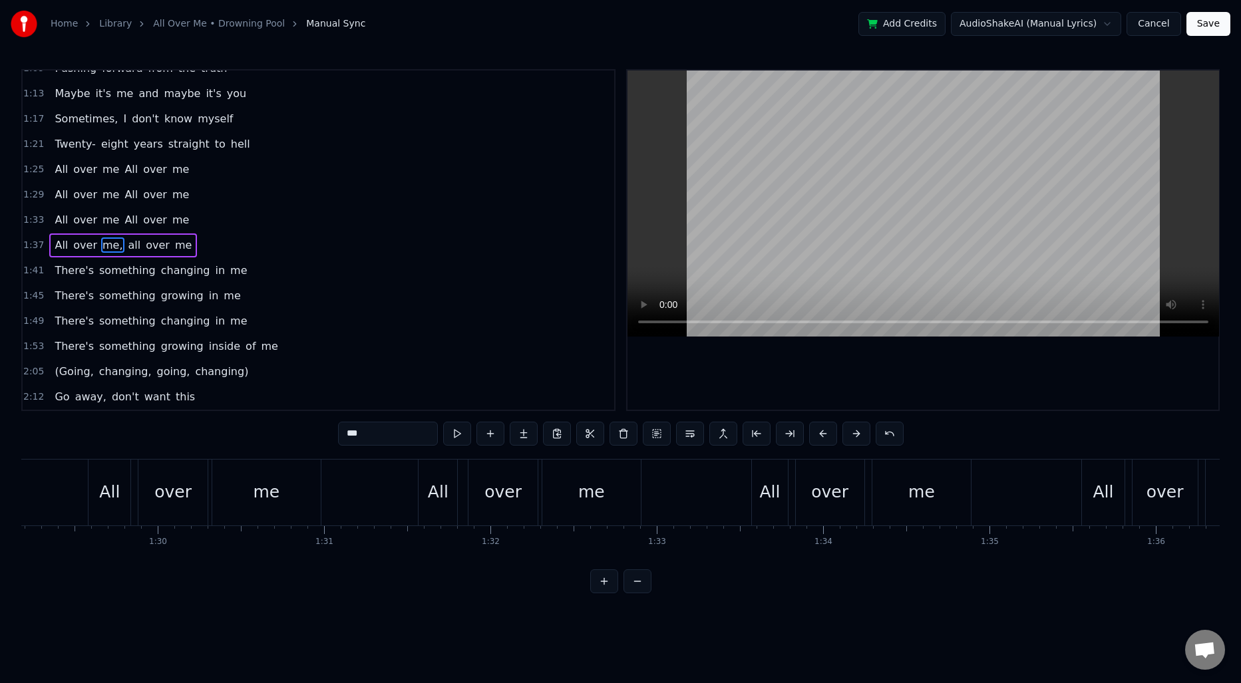
scroll to position [222, 0]
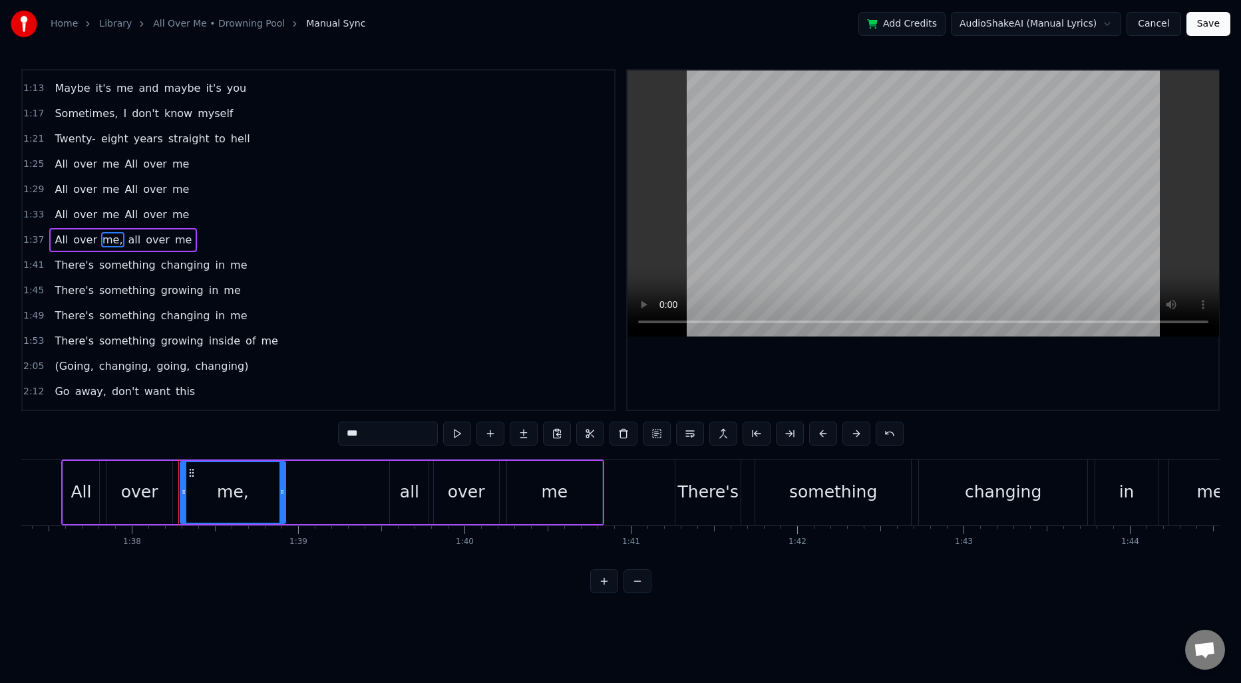
click at [364, 439] on input "***" at bounding box center [388, 434] width 100 height 24
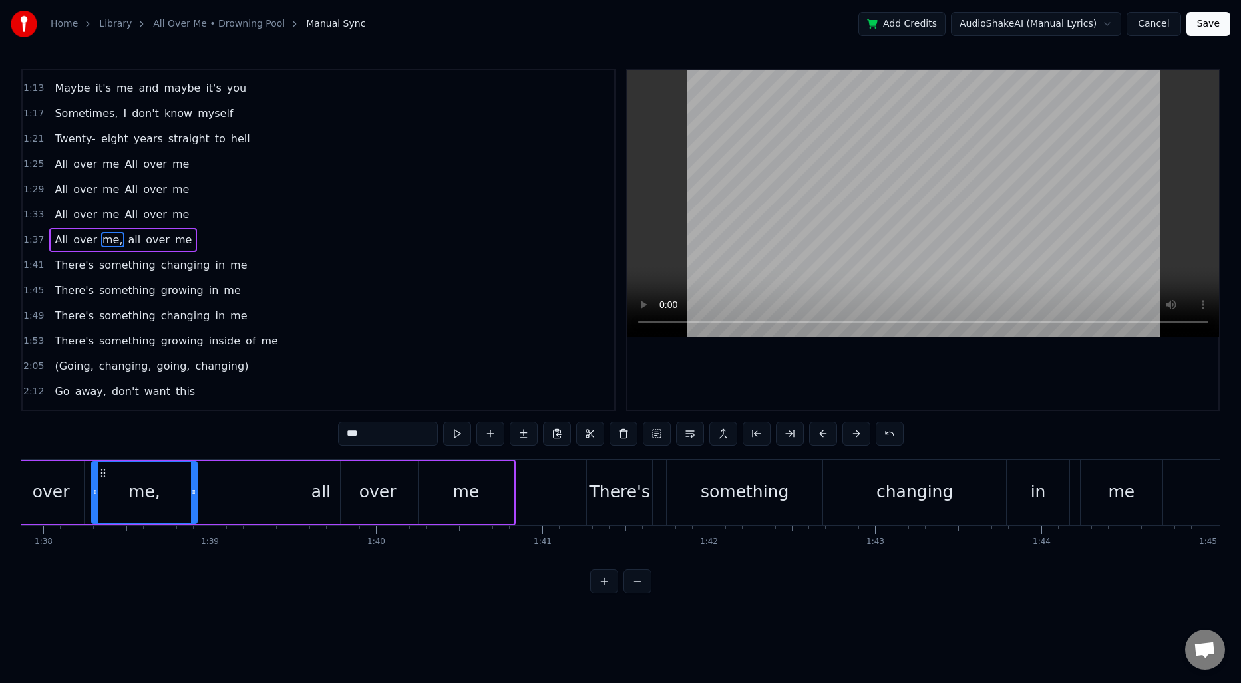
scroll to position [0, 16285]
click at [124, 236] on span "all" at bounding box center [130, 239] width 15 height 15
click at [404, 439] on input "***" at bounding box center [388, 434] width 100 height 24
type input "***"
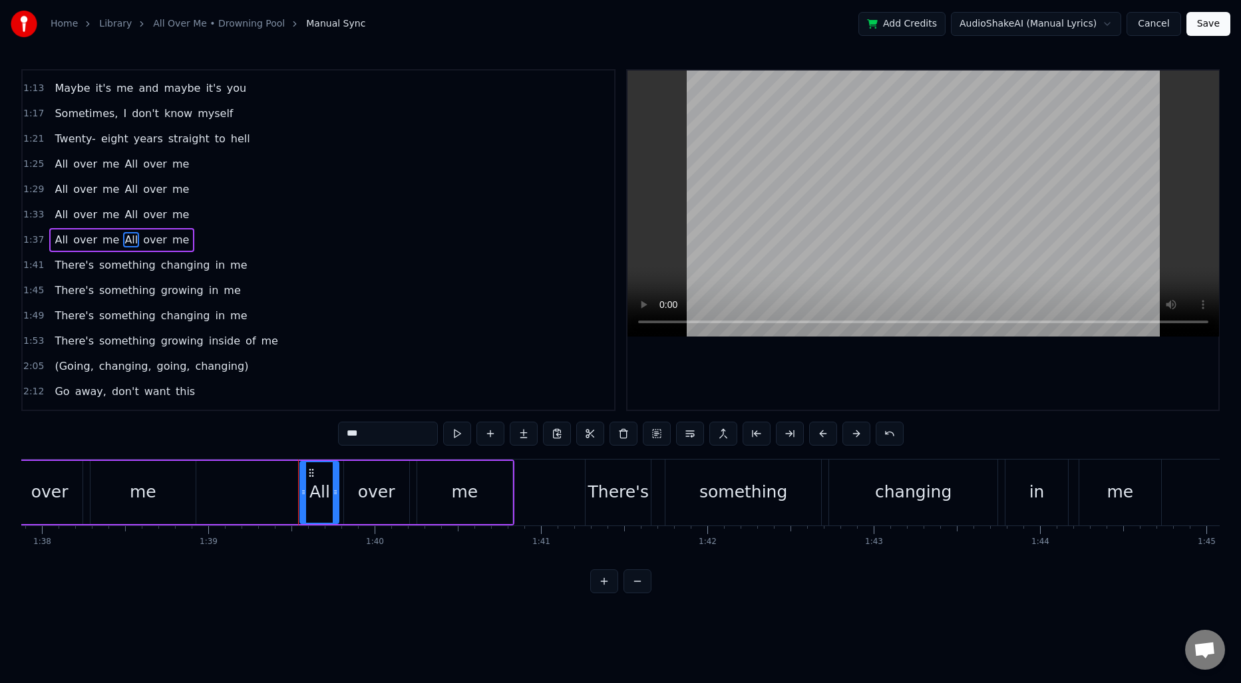
click at [23, 156] on div "1:25 All over me All over me" at bounding box center [319, 164] width 592 height 25
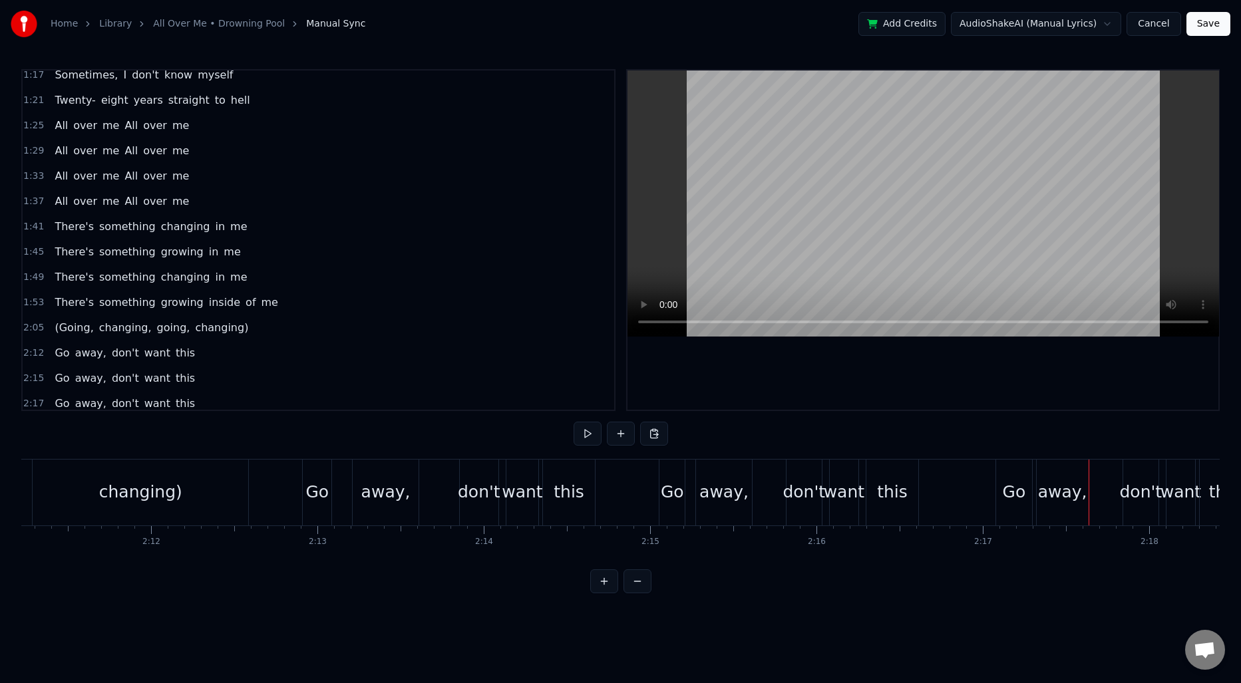
scroll to position [278, 0]
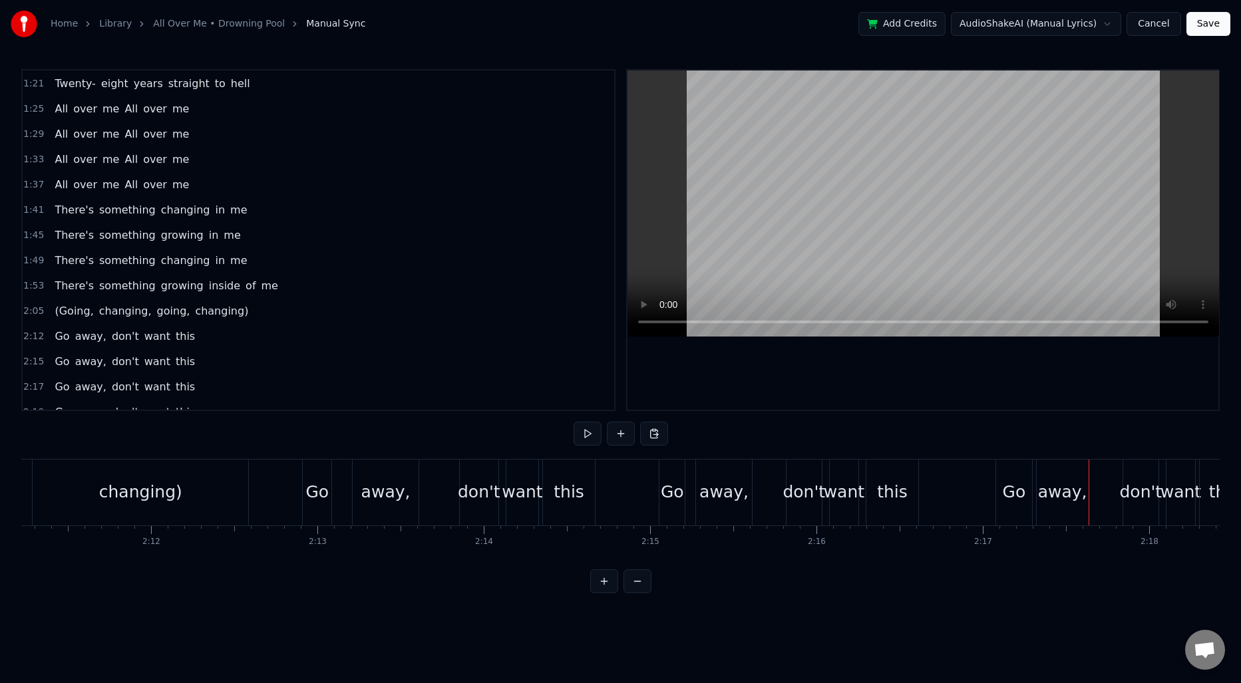
click at [35, 333] on span "2:12" at bounding box center [33, 336] width 21 height 13
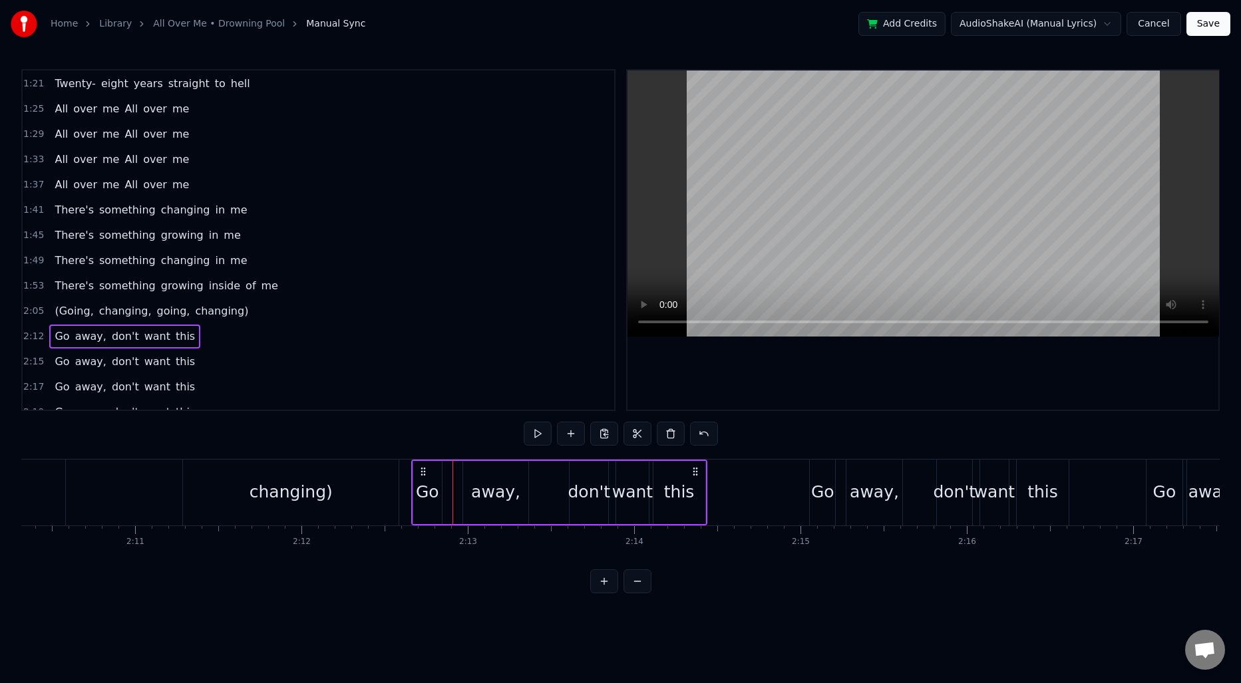
scroll to position [0, 21600]
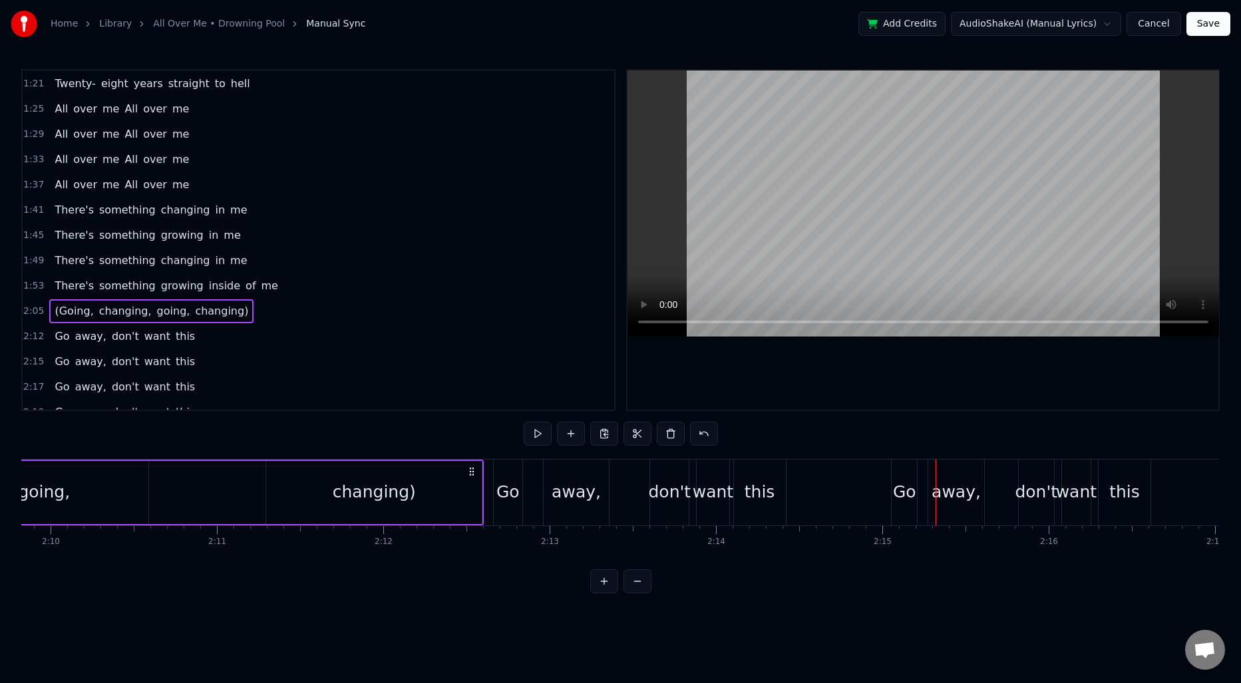
click at [770, 500] on div "this" at bounding box center [760, 492] width 31 height 25
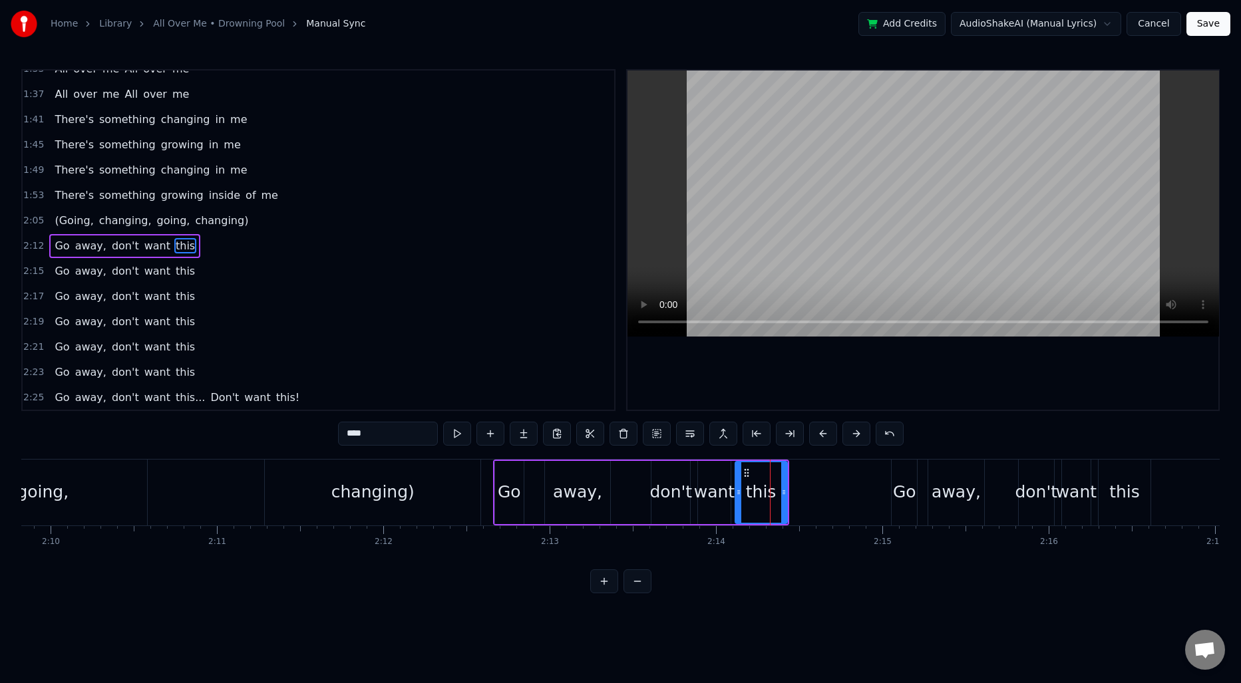
scroll to position [374, 0]
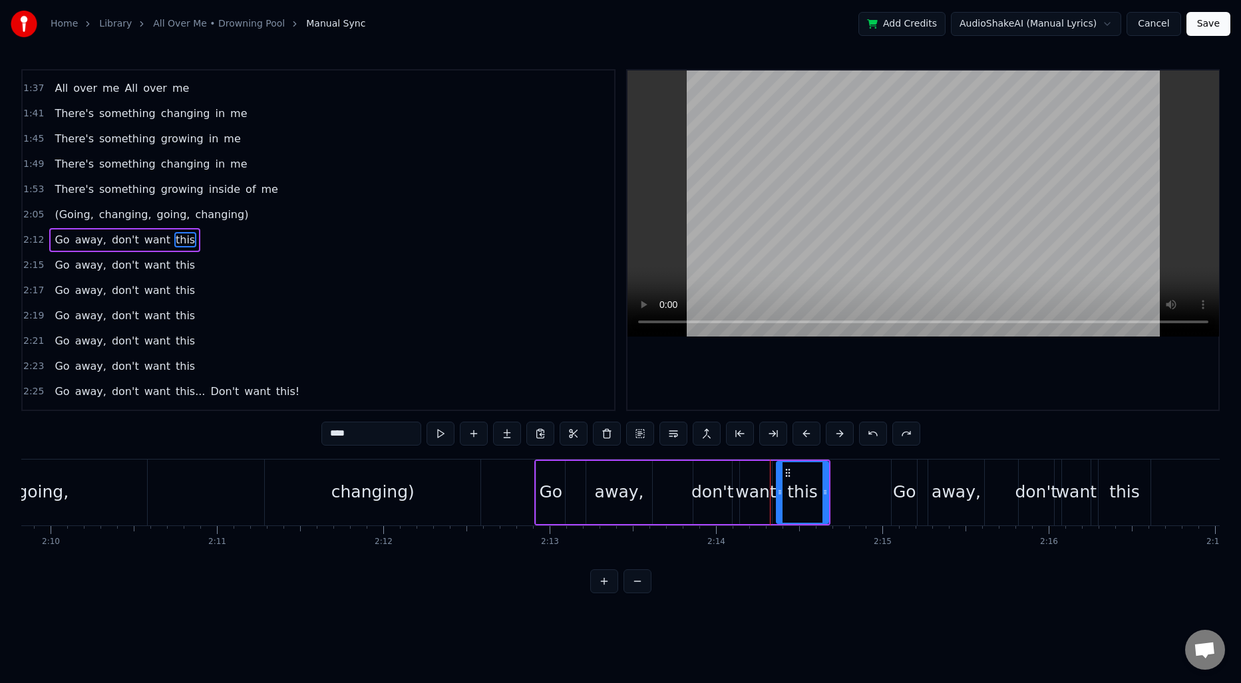
click at [38, 241] on span "2:12" at bounding box center [33, 240] width 21 height 13
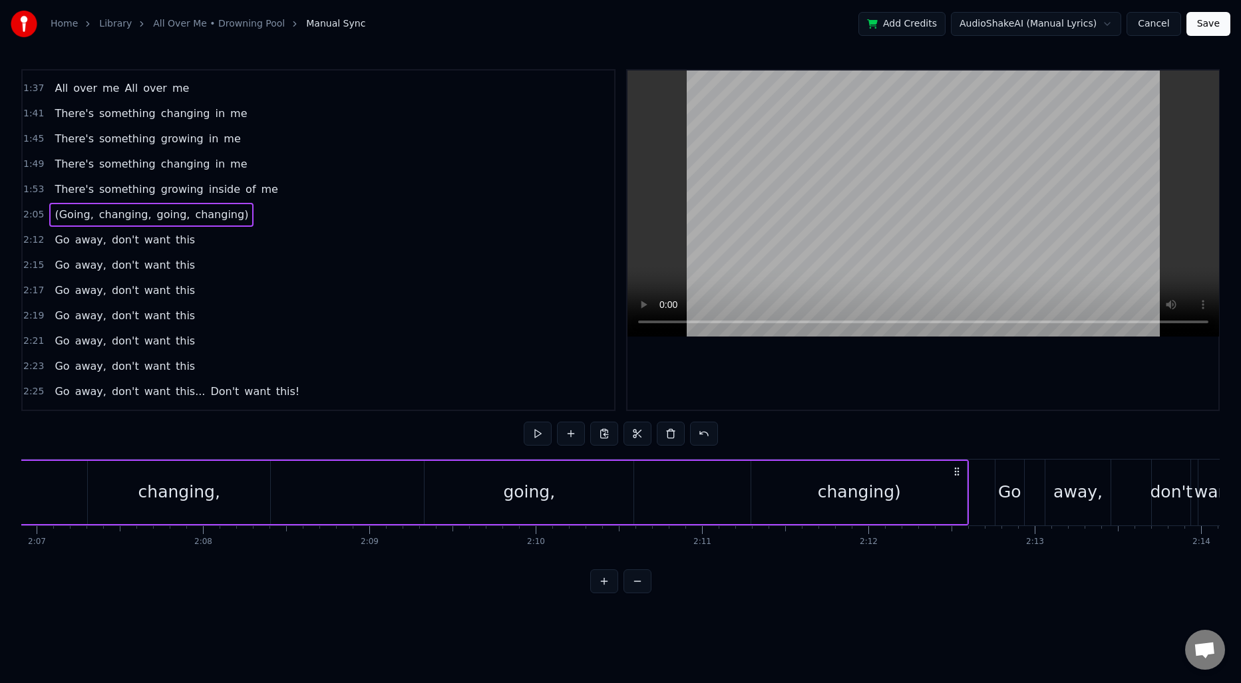
scroll to position [0, 21111]
click at [307, 496] on div "(Going, changing, going, changing)" at bounding box center [374, 493] width 1200 height 66
click at [190, 481] on div "changing," at bounding box center [183, 492] width 82 height 25
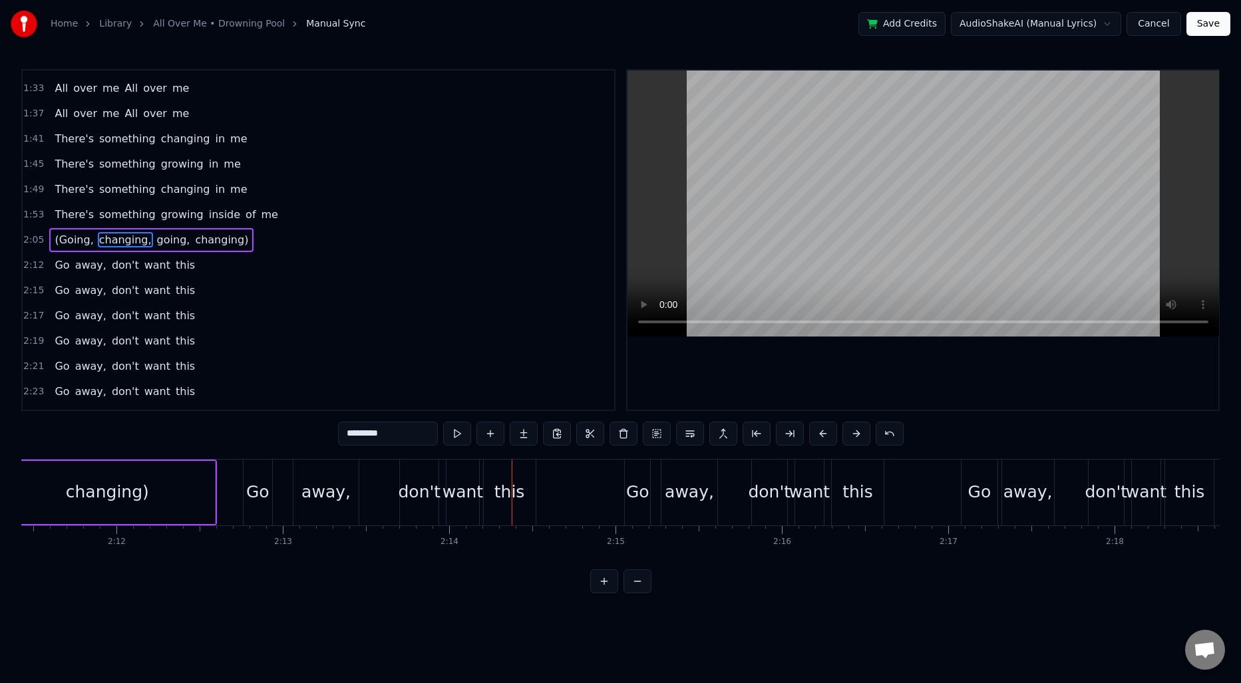
scroll to position [0, 21866]
click at [39, 266] on span "2:12" at bounding box center [33, 265] width 21 height 13
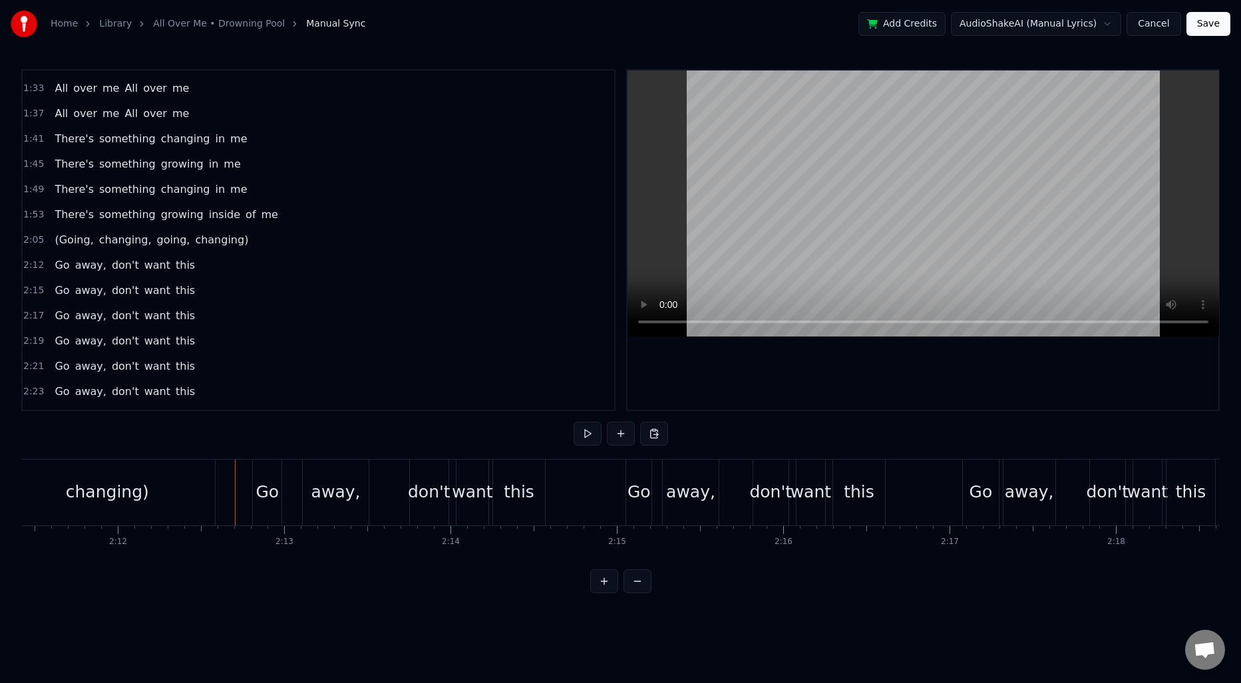
click at [630, 483] on div "Go" at bounding box center [639, 492] width 23 height 25
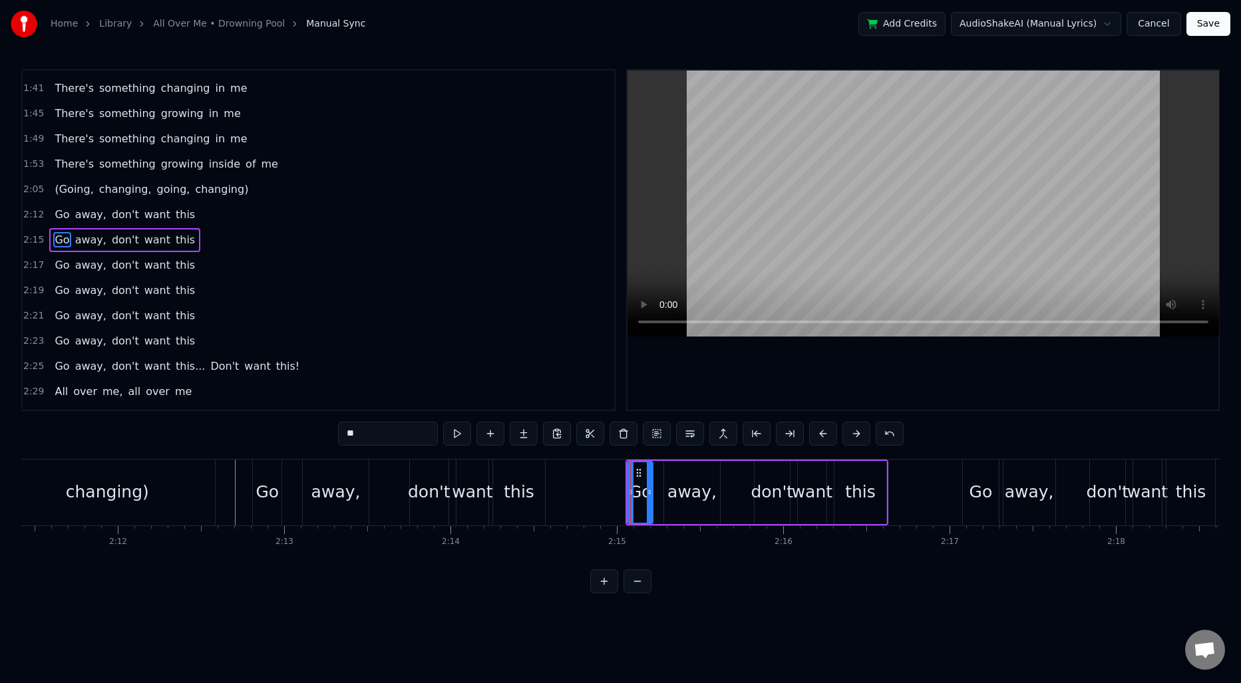
scroll to position [399, 0]
click at [41, 244] on span "2:15" at bounding box center [33, 240] width 21 height 13
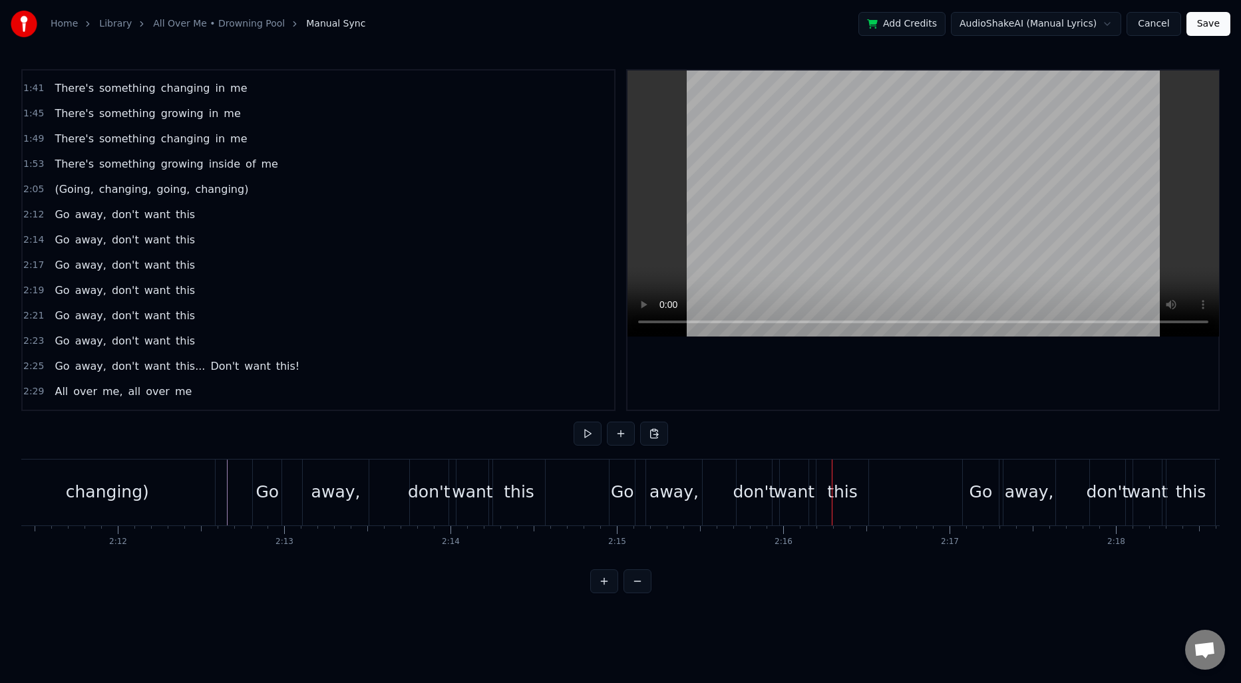
click at [614, 479] on div "Go" at bounding box center [622, 493] width 25 height 66
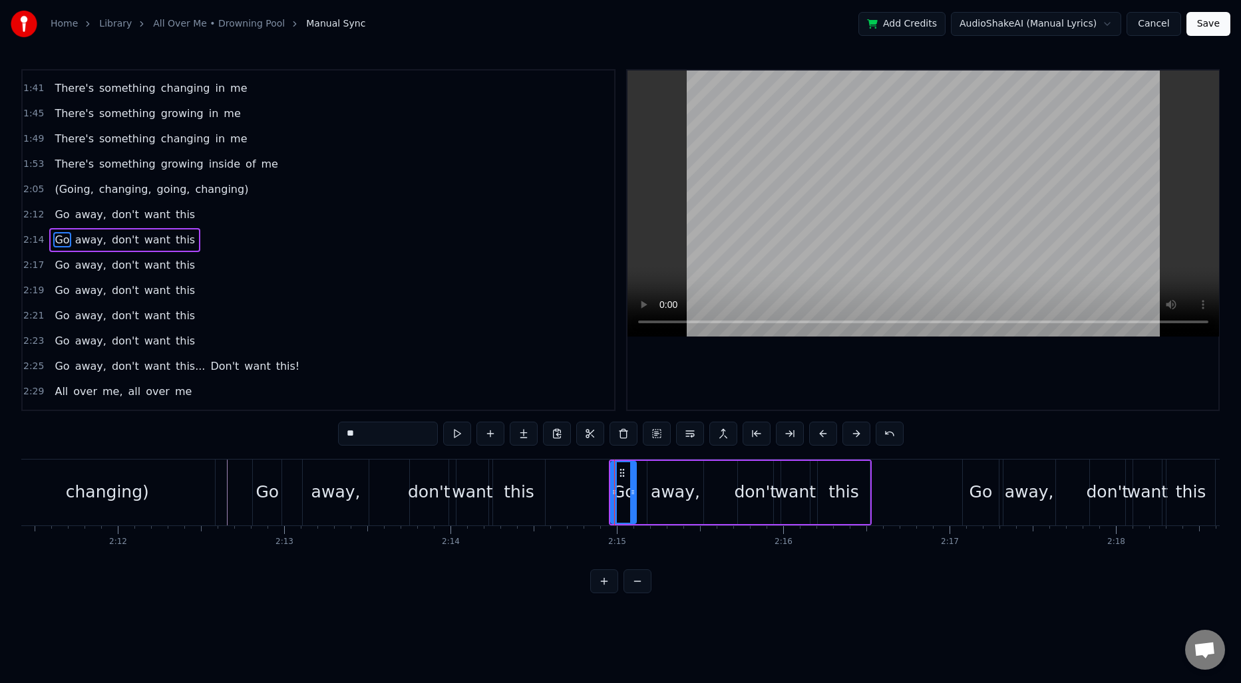
click at [38, 243] on span "2:14" at bounding box center [33, 240] width 21 height 13
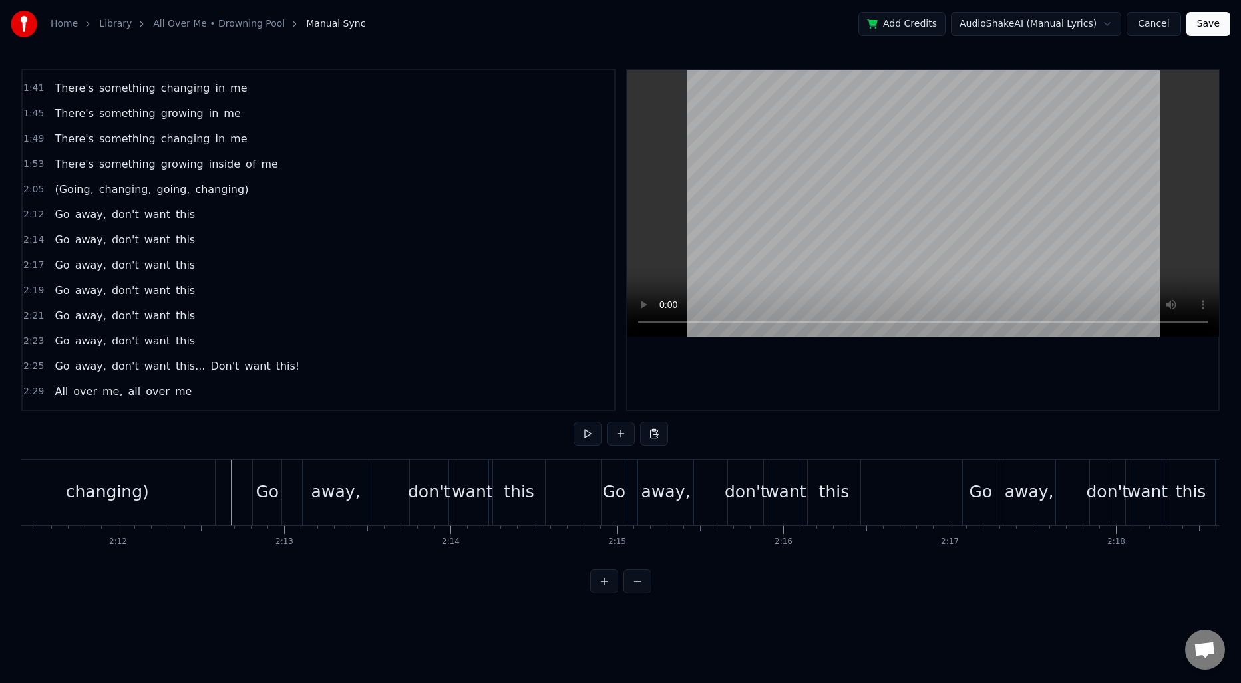
click at [59, 220] on span "Go" at bounding box center [61, 214] width 17 height 15
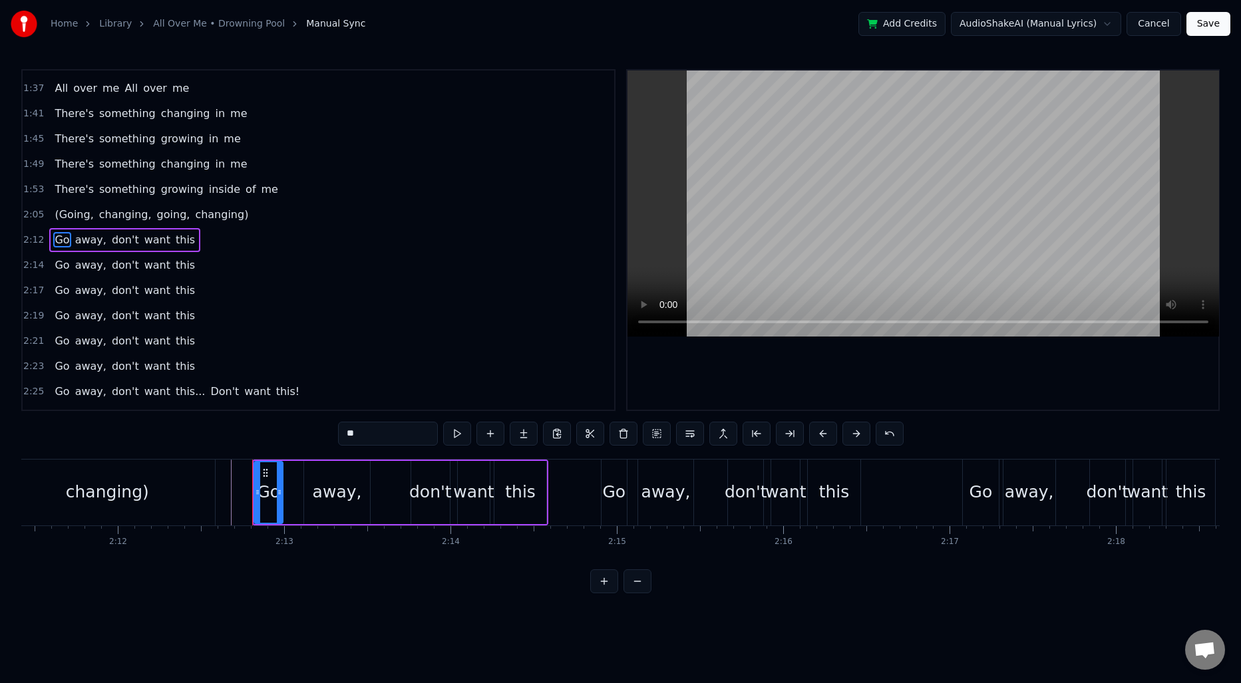
click at [58, 267] on span "Go" at bounding box center [61, 265] width 17 height 15
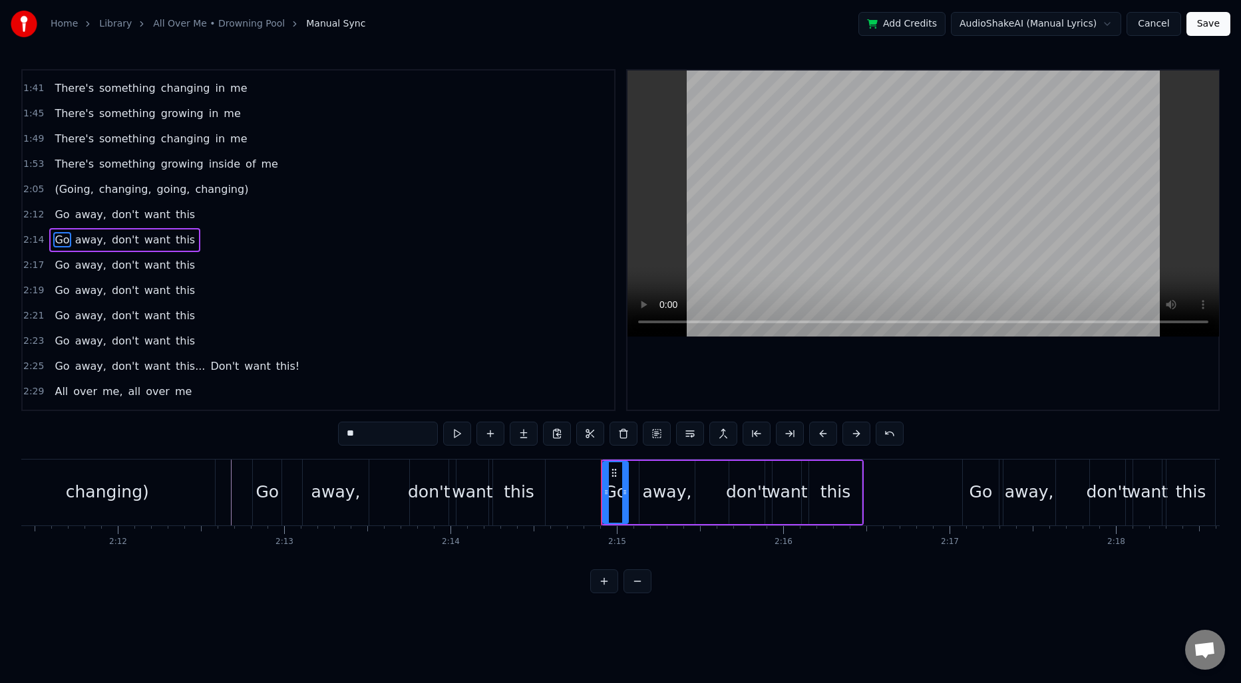
click at [55, 285] on span "Go" at bounding box center [61, 290] width 17 height 15
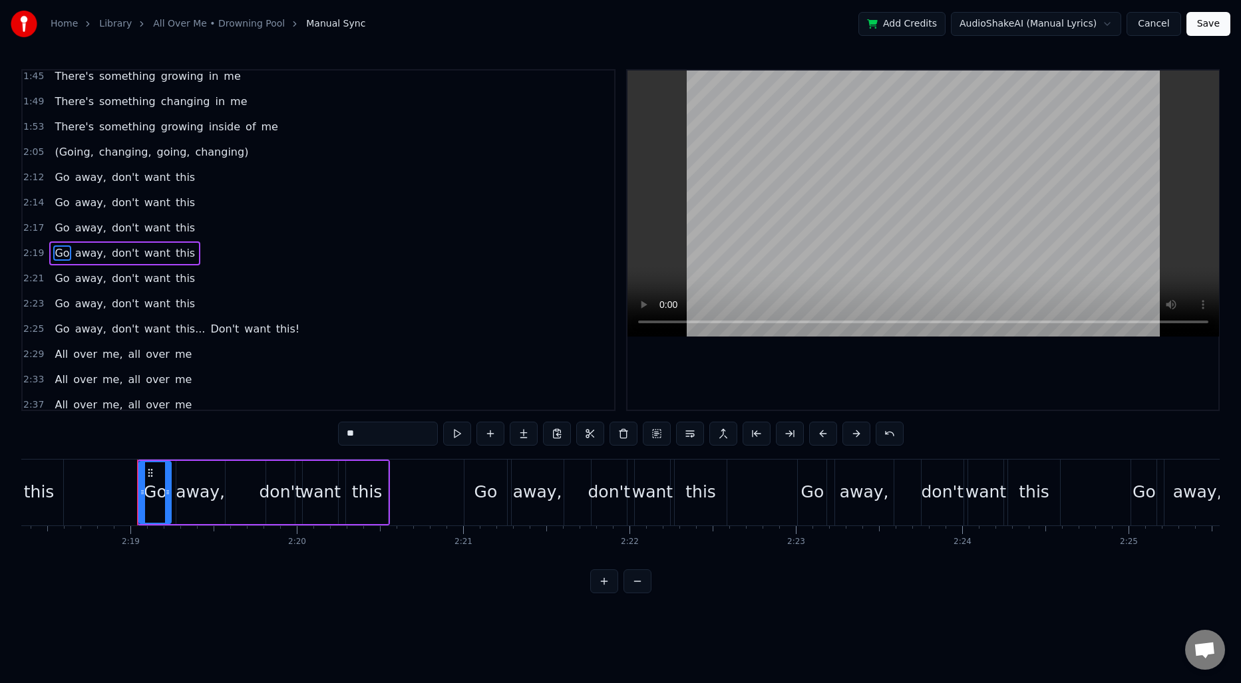
scroll to position [0, 23067]
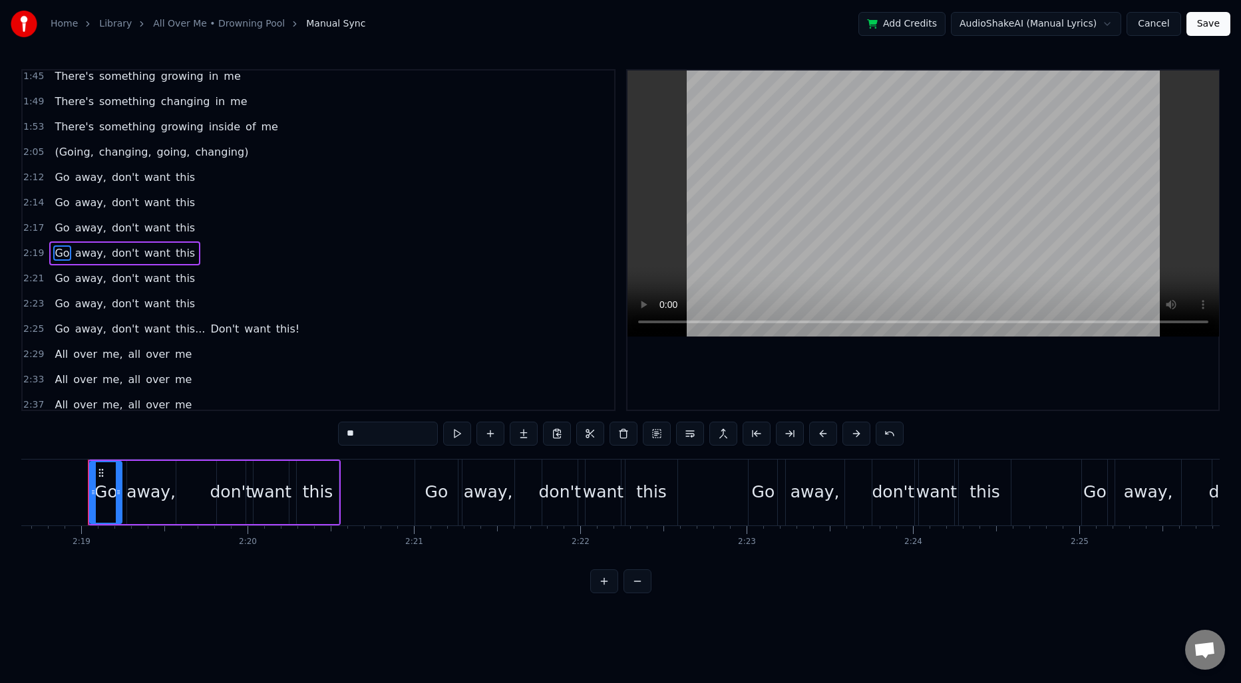
click at [62, 225] on span "Go" at bounding box center [61, 227] width 17 height 15
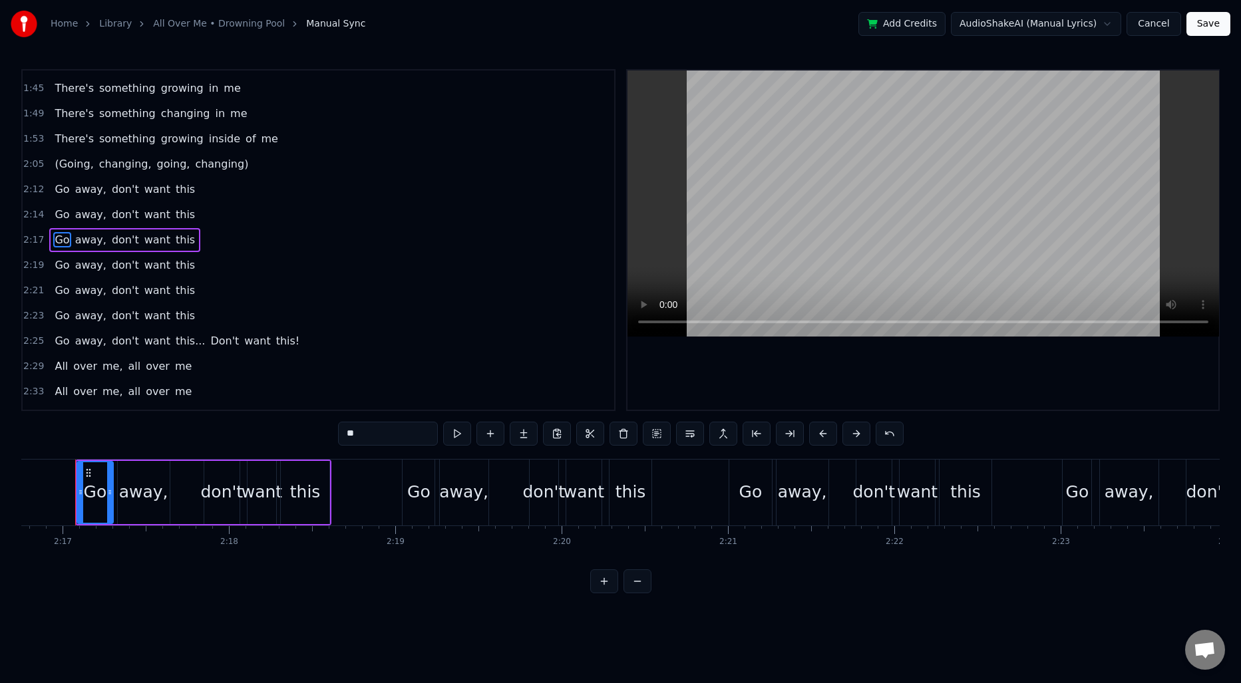
scroll to position [0, 22740]
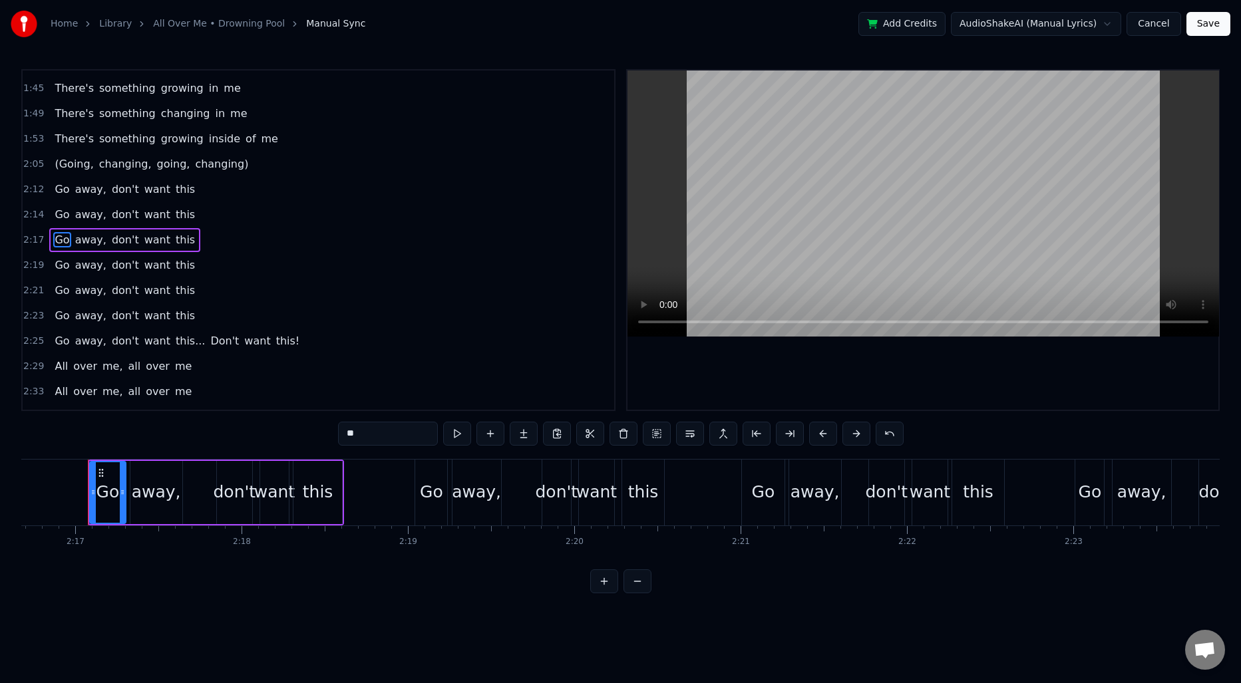
click at [57, 219] on span "Go" at bounding box center [61, 214] width 17 height 15
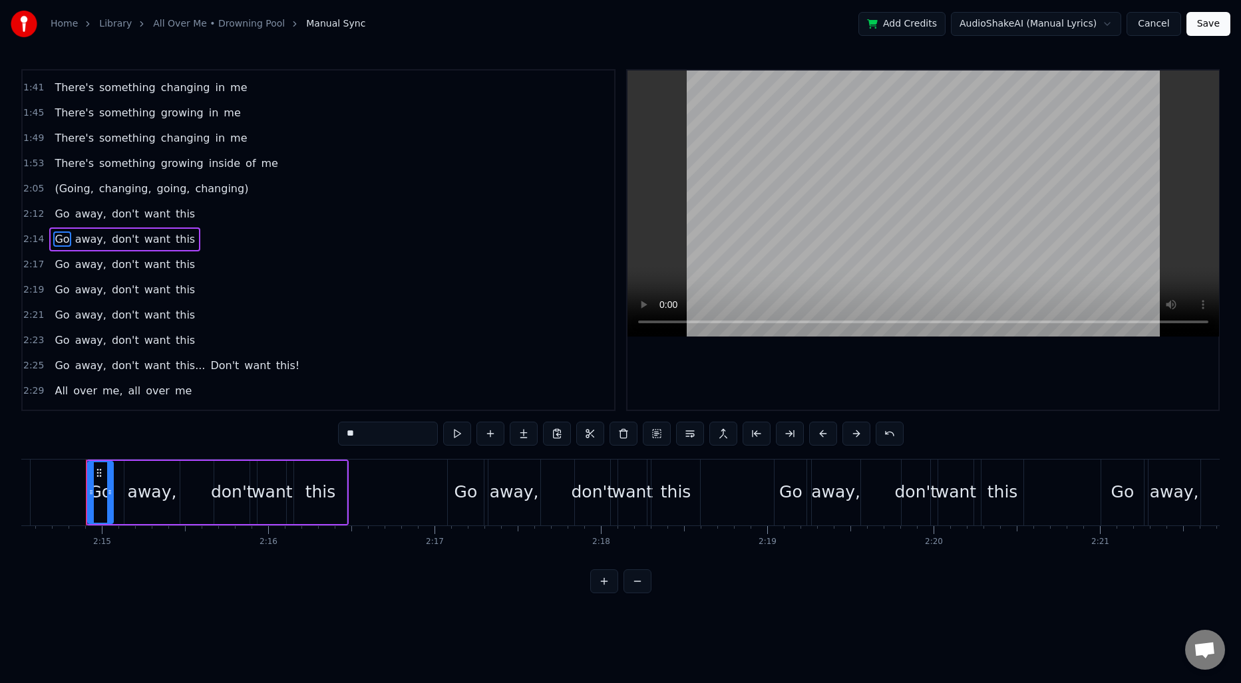
scroll to position [0, 22379]
click at [56, 262] on span "Go" at bounding box center [61, 264] width 17 height 15
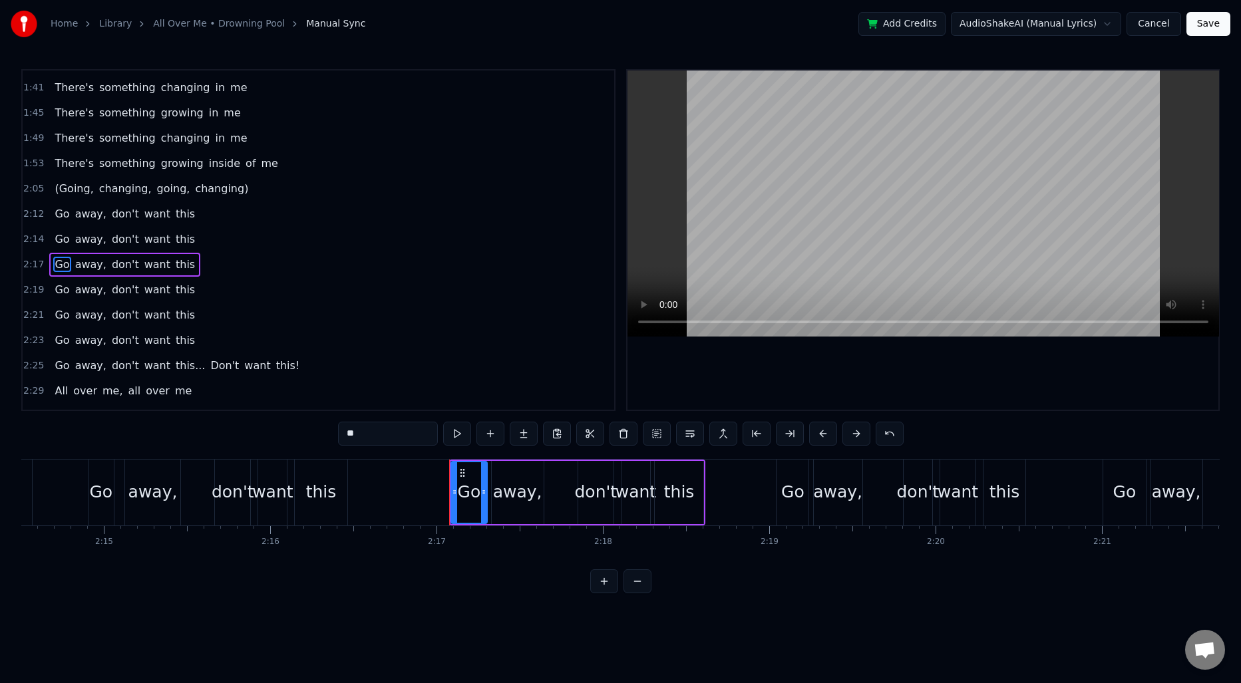
scroll to position [425, 0]
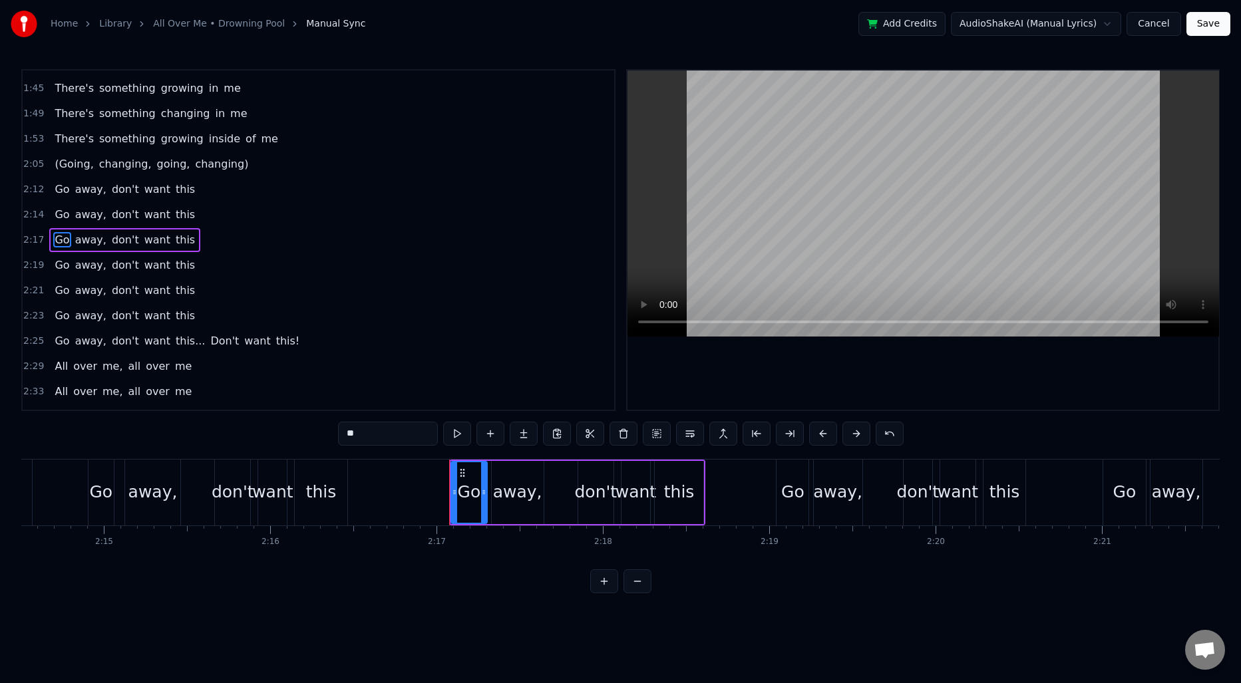
click at [30, 235] on span "2:17" at bounding box center [33, 240] width 21 height 13
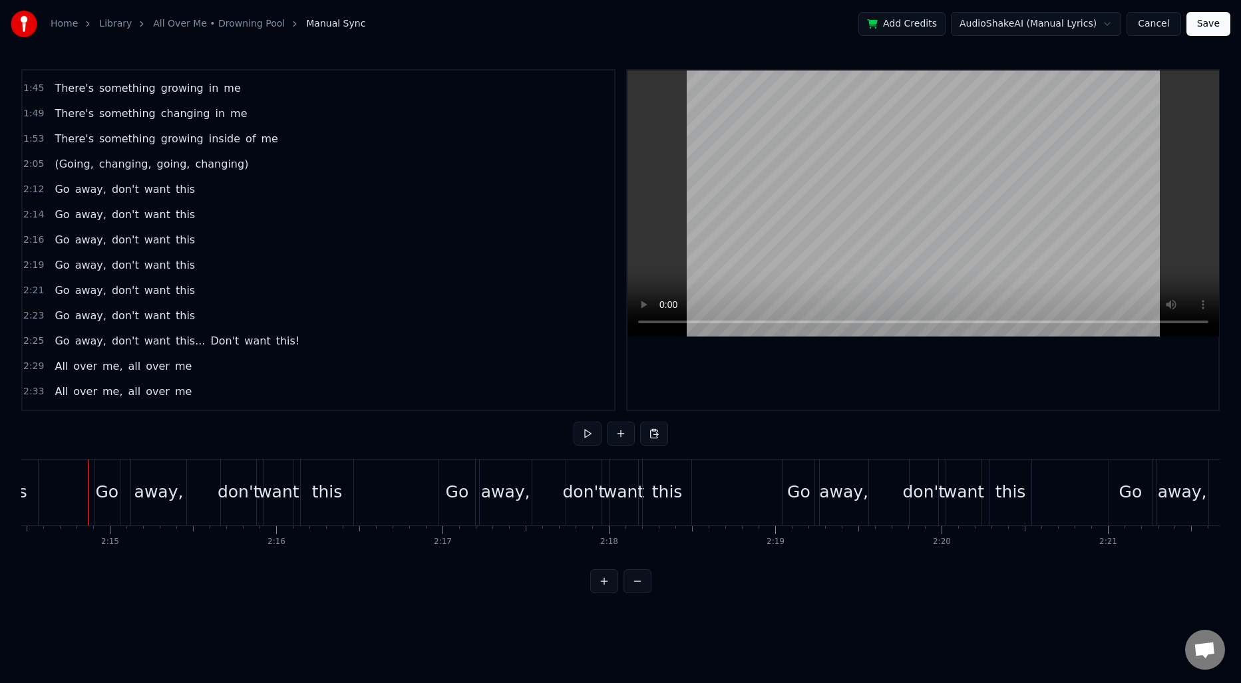
click at [459, 478] on div "Go" at bounding box center [467, 493] width 35 height 66
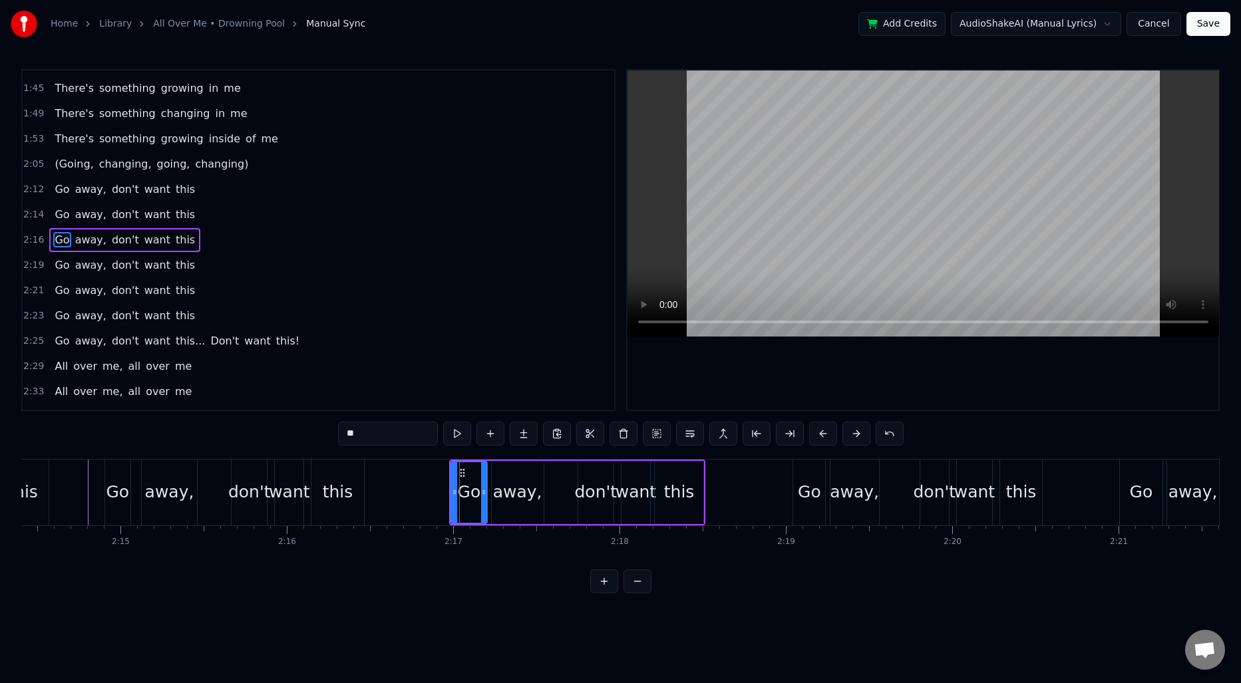
click at [41, 245] on div "2:16 Go away, don't want this" at bounding box center [319, 240] width 592 height 25
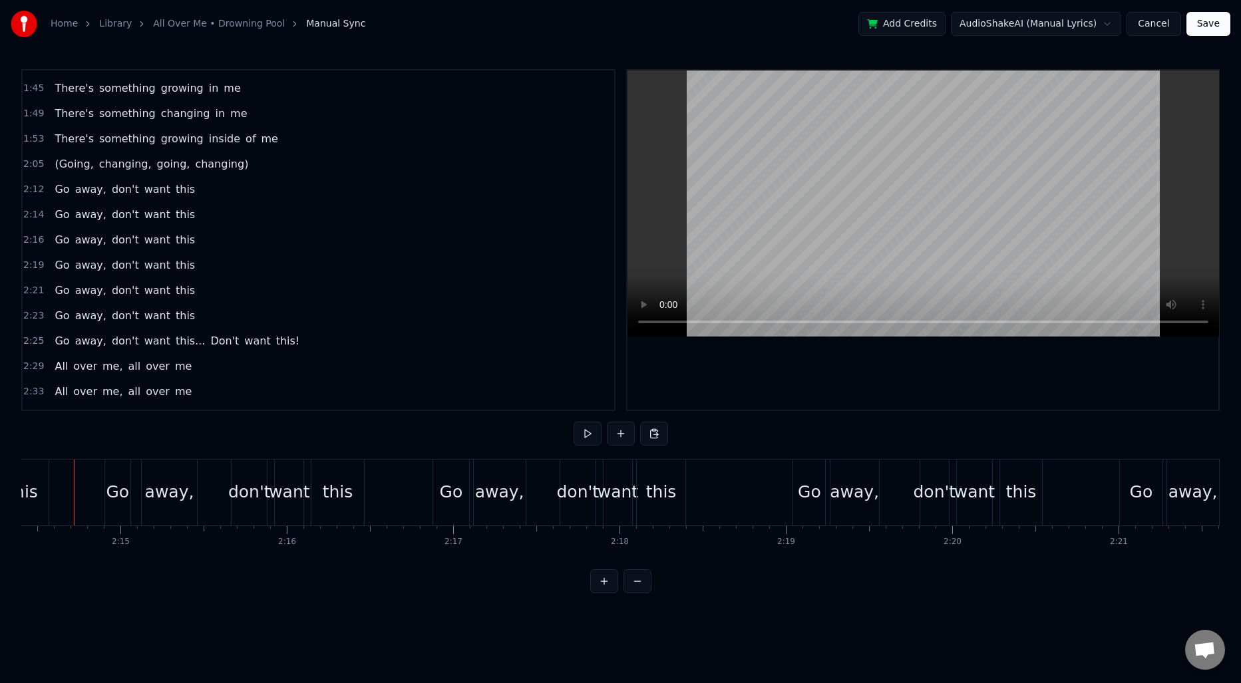
scroll to position [0, 22348]
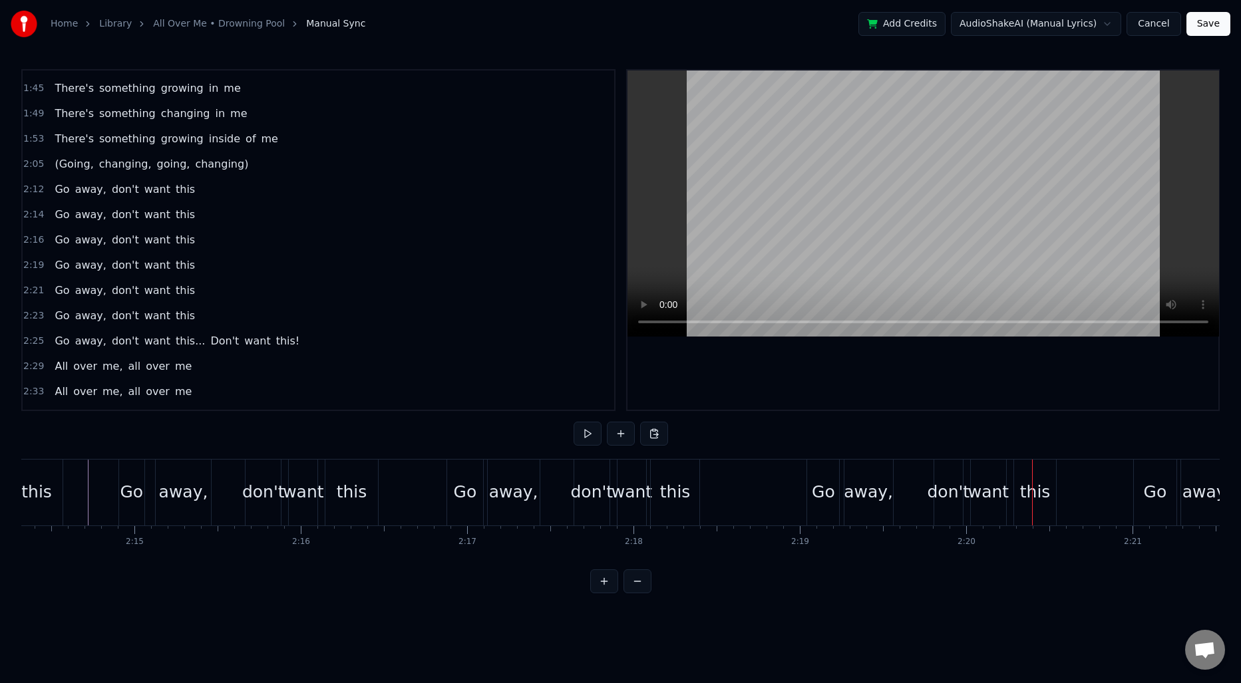
click at [831, 471] on div "Go" at bounding box center [823, 493] width 32 height 66
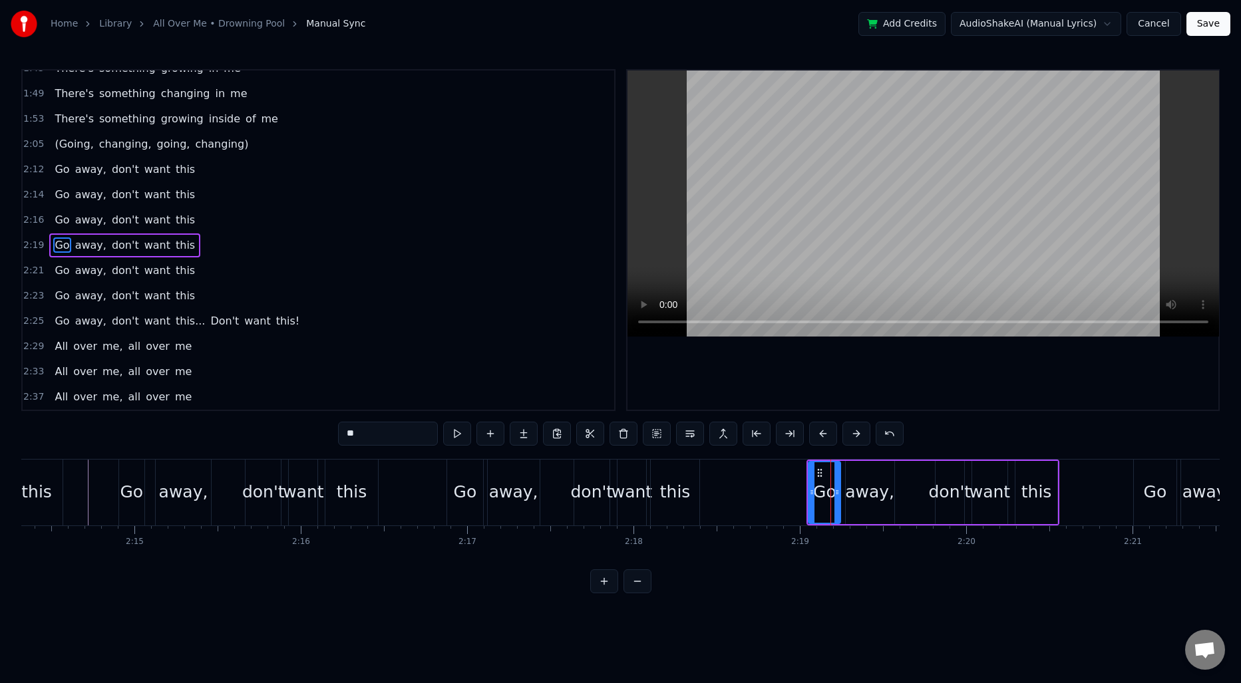
scroll to position [450, 0]
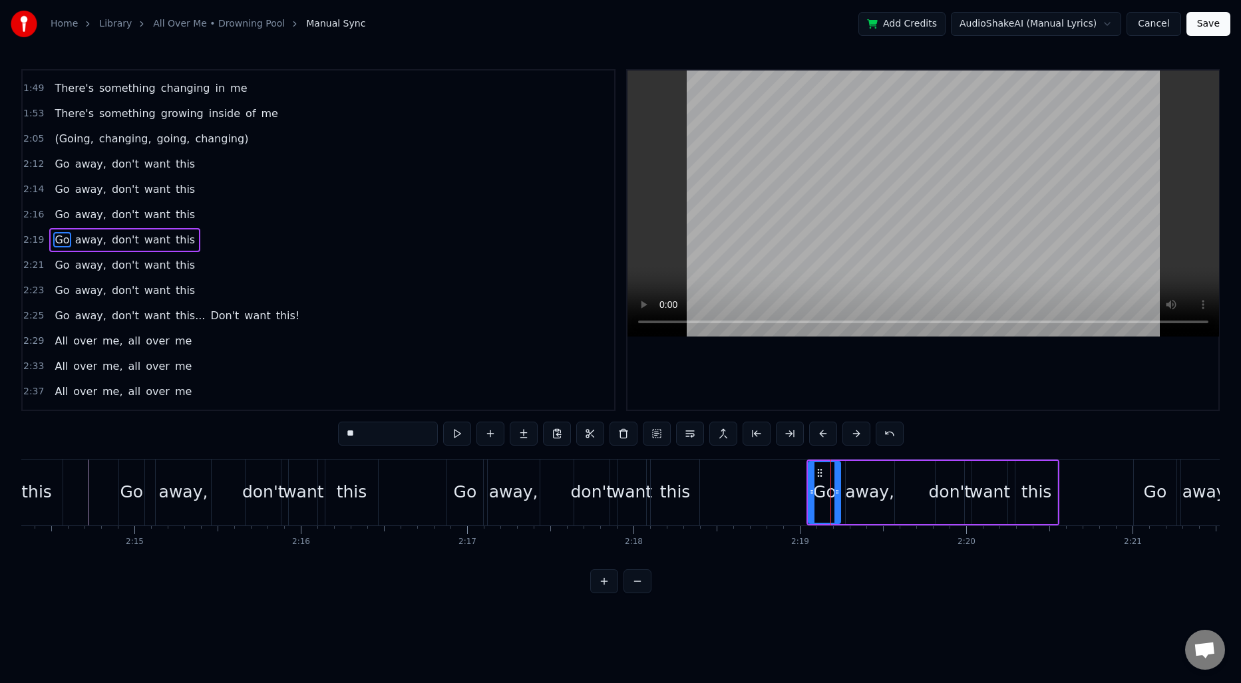
click at [36, 244] on span "2:19" at bounding box center [33, 240] width 21 height 13
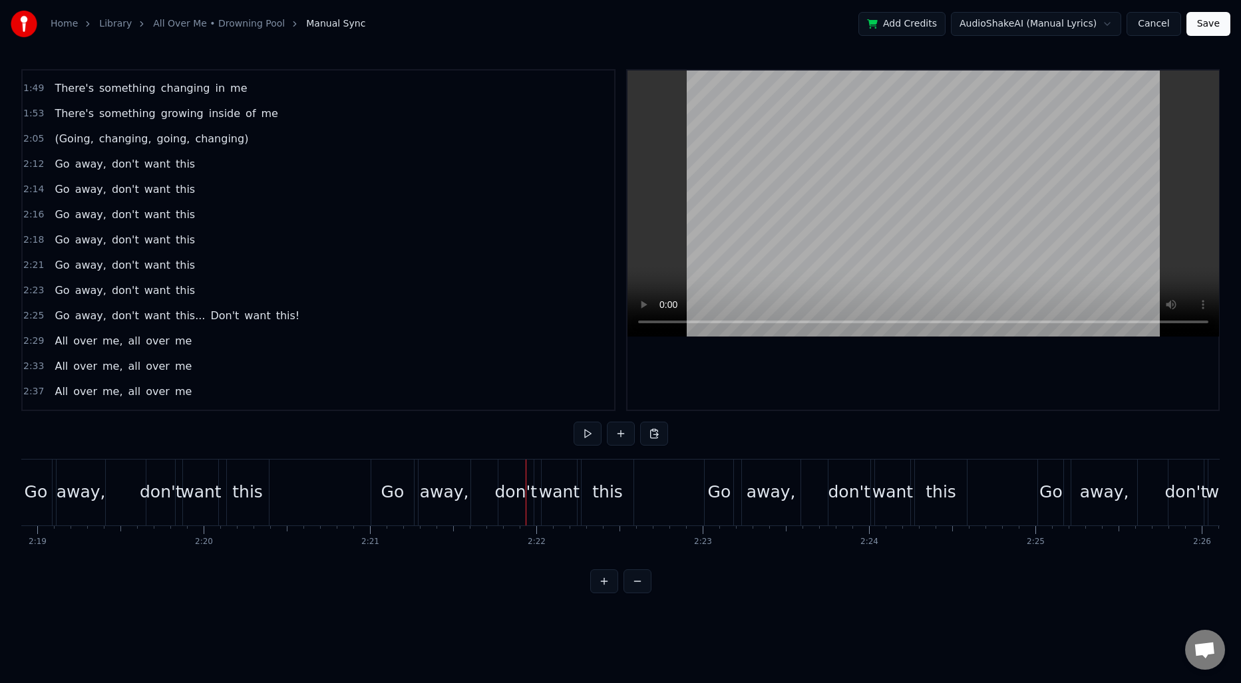
scroll to position [0, 23104]
click at [395, 480] on div "Go" at bounding box center [400, 492] width 23 height 25
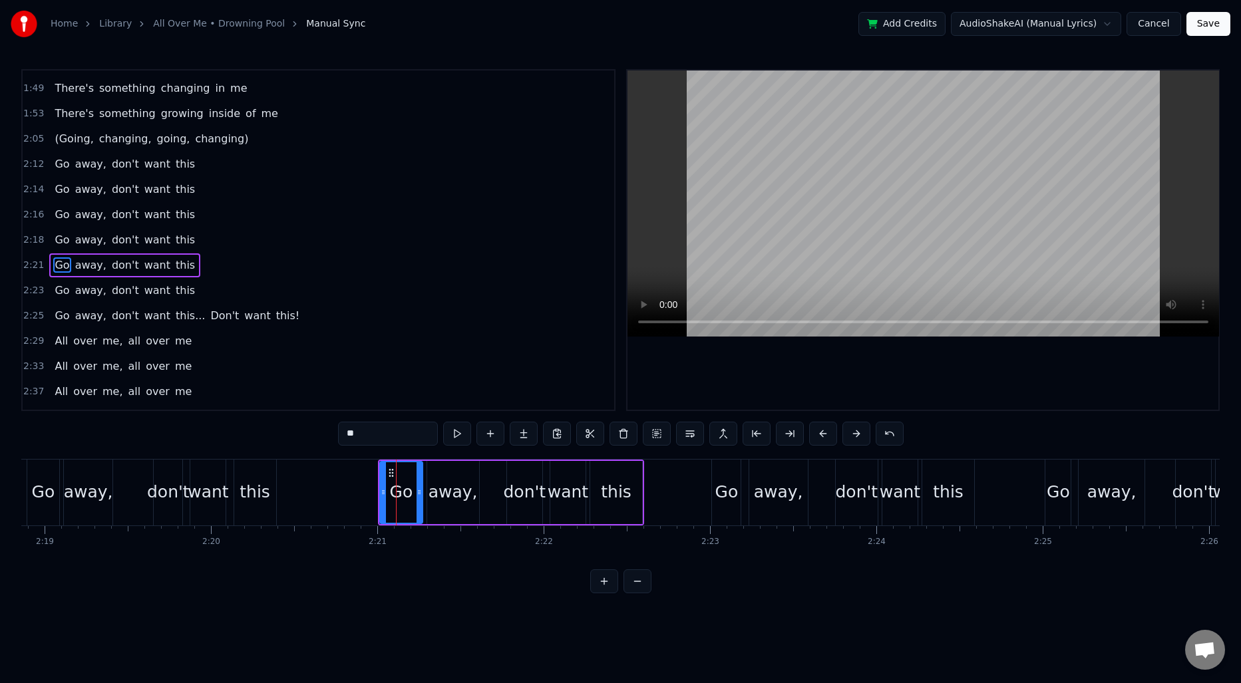
scroll to position [475, 0]
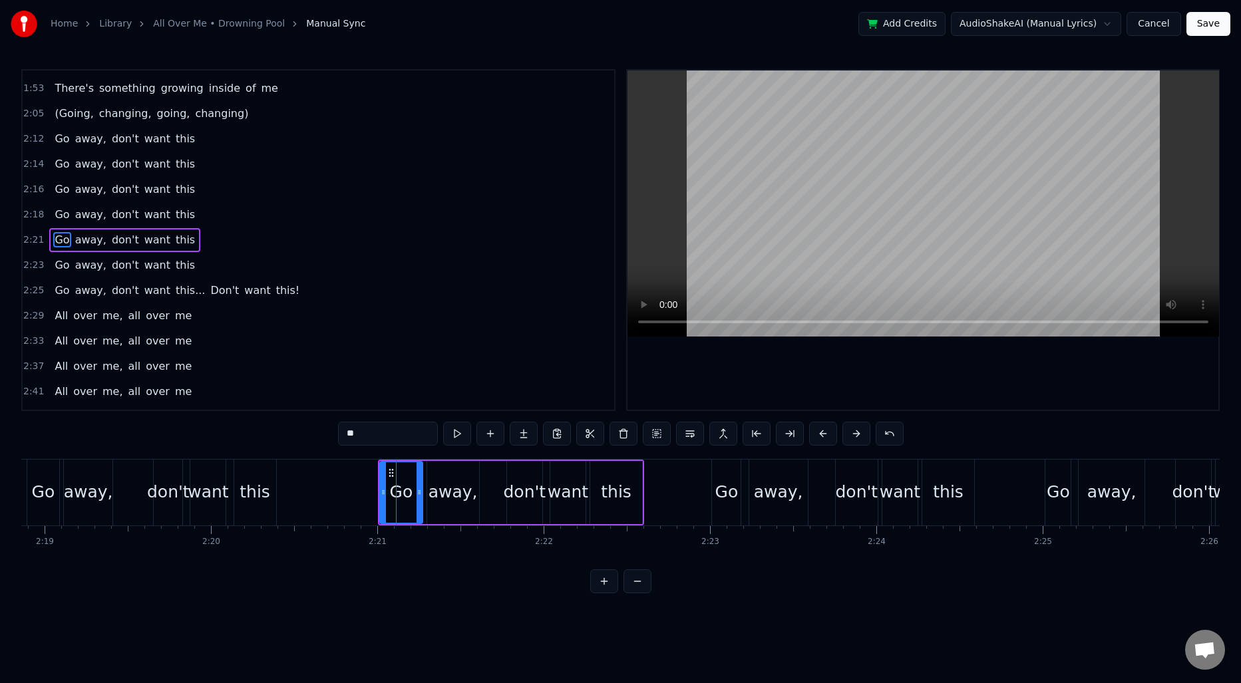
click at [33, 240] on span "2:21" at bounding box center [33, 240] width 21 height 13
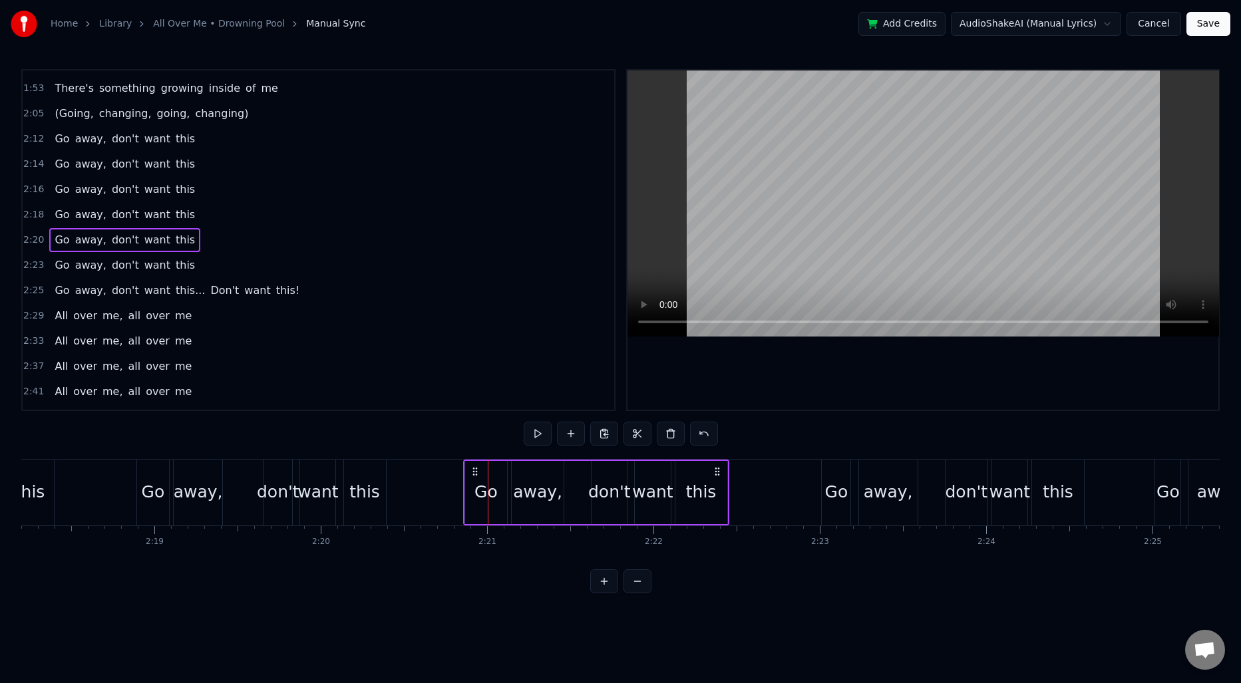
scroll to position [0, 22987]
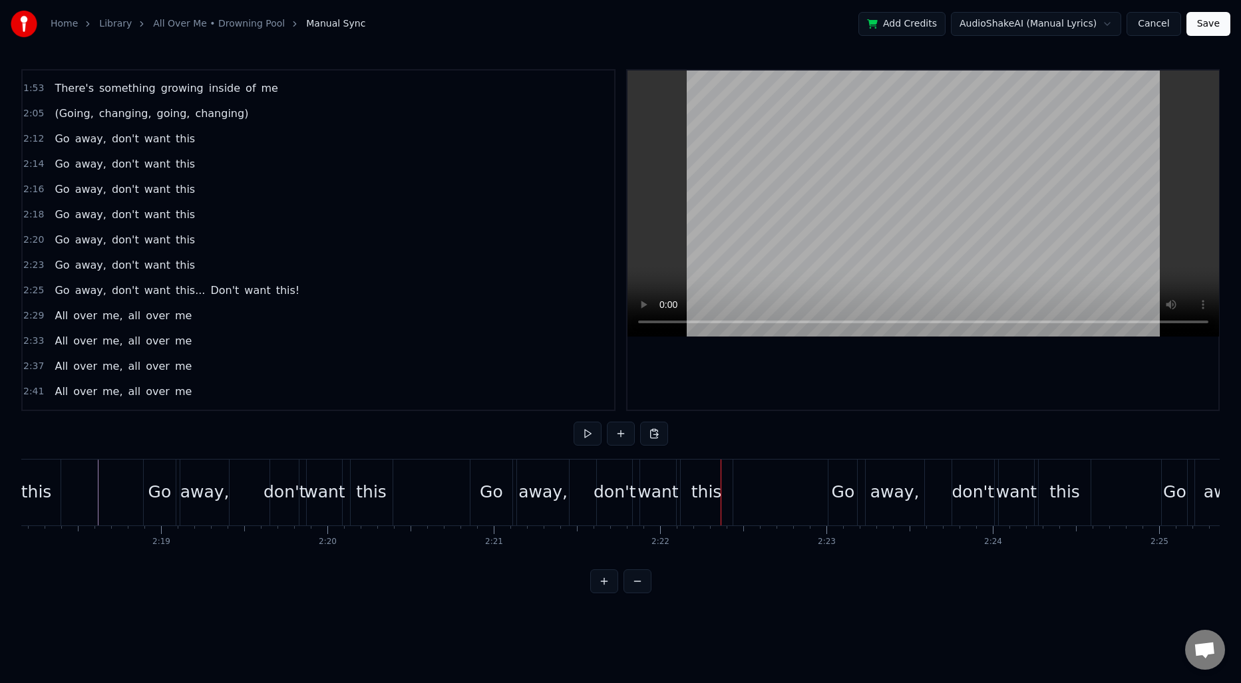
click at [488, 478] on div "Go" at bounding box center [492, 493] width 42 height 66
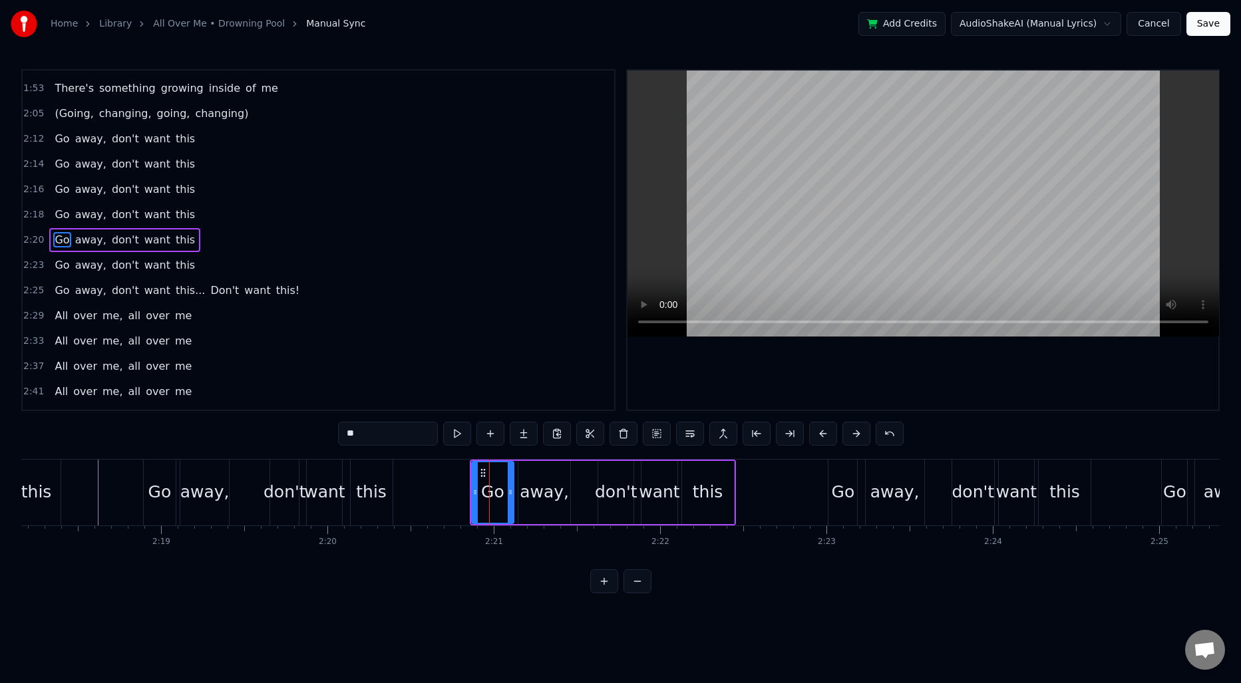
click at [38, 237] on span "2:20" at bounding box center [33, 240] width 21 height 13
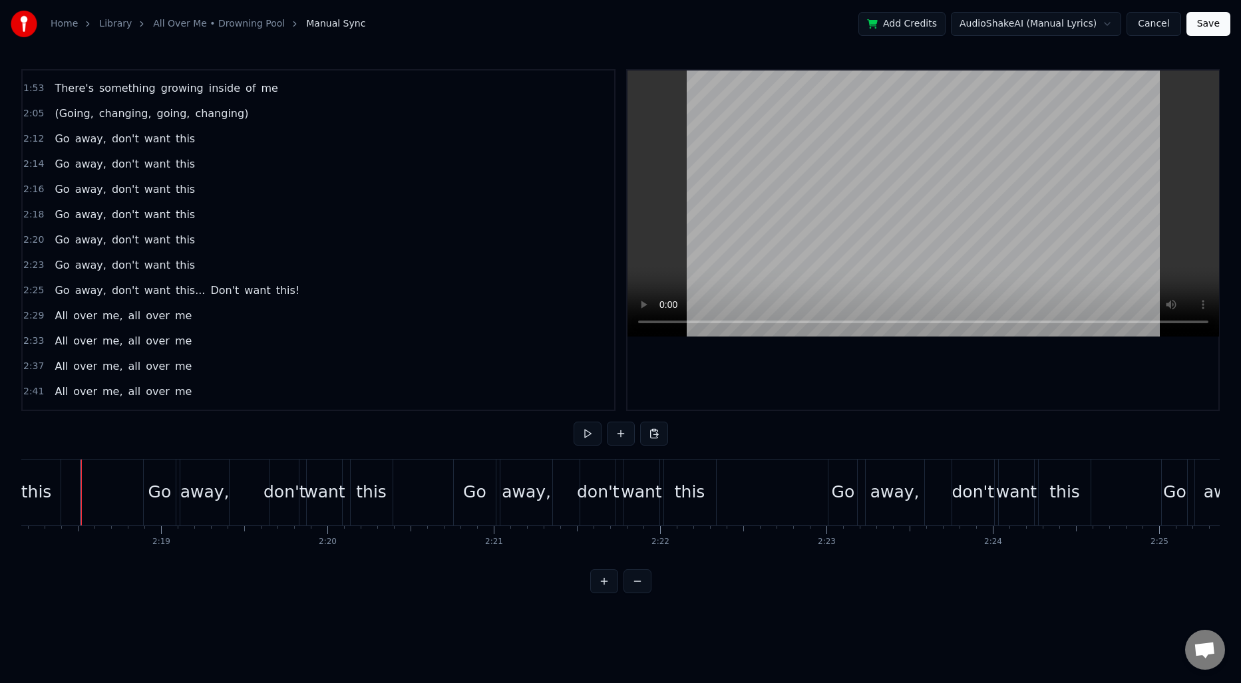
scroll to position [0, 22980]
click at [494, 469] on div "Go" at bounding box center [482, 493] width 42 height 66
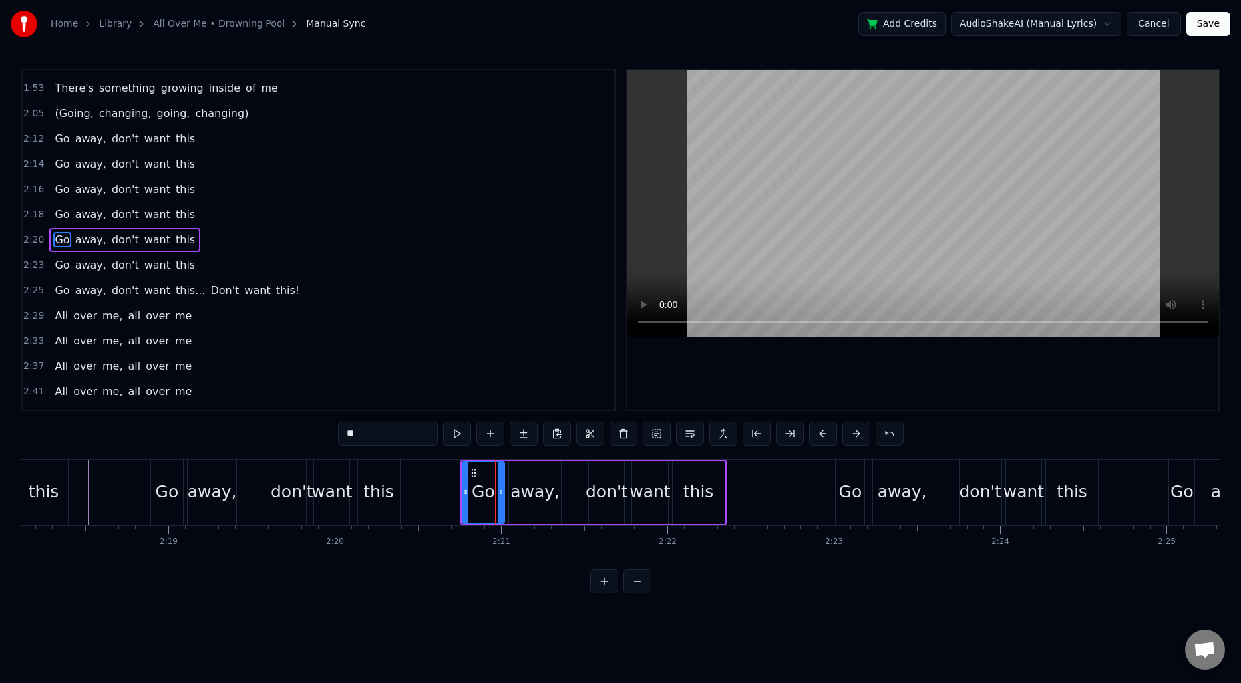
click at [41, 242] on span "2:20" at bounding box center [33, 240] width 21 height 13
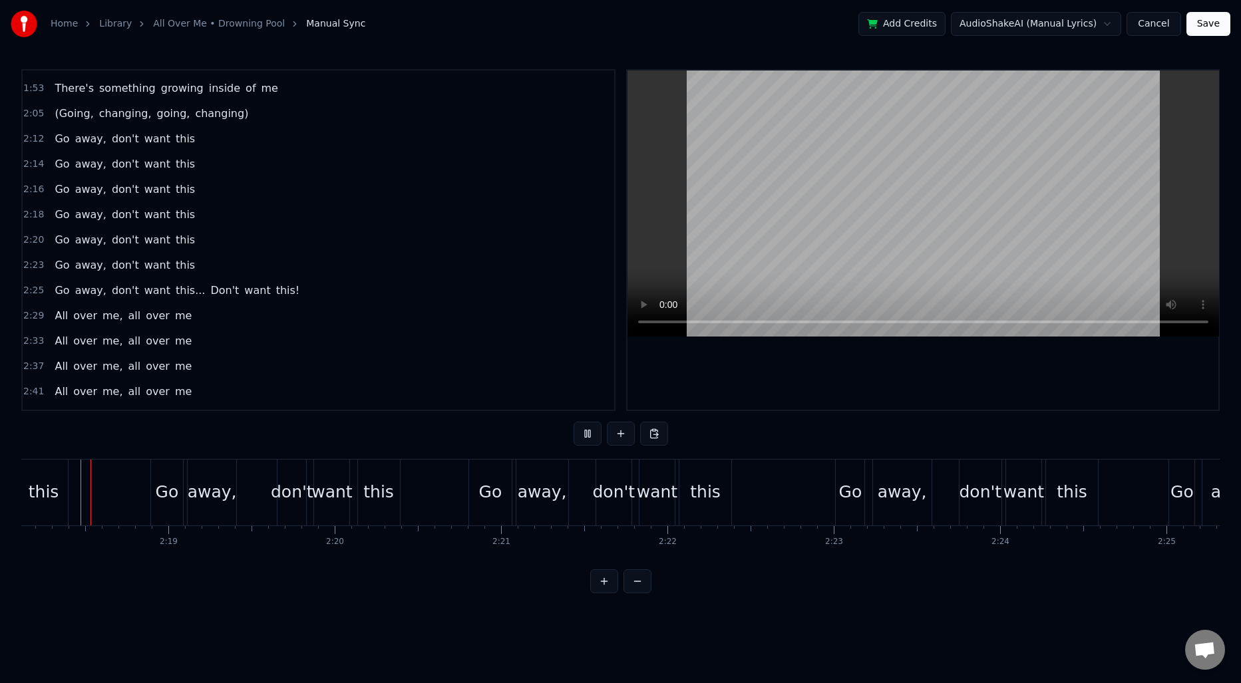
scroll to position [0, 22973]
click at [863, 475] on div "Go" at bounding box center [857, 493] width 29 height 66
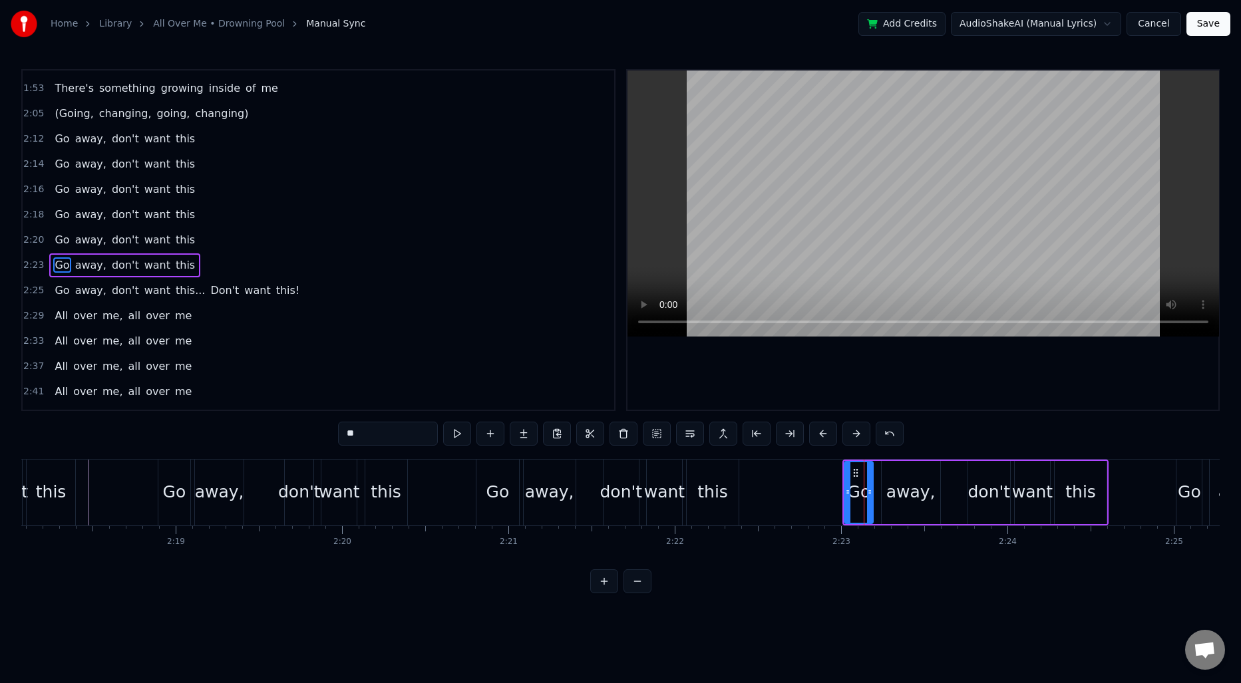
scroll to position [500, 0]
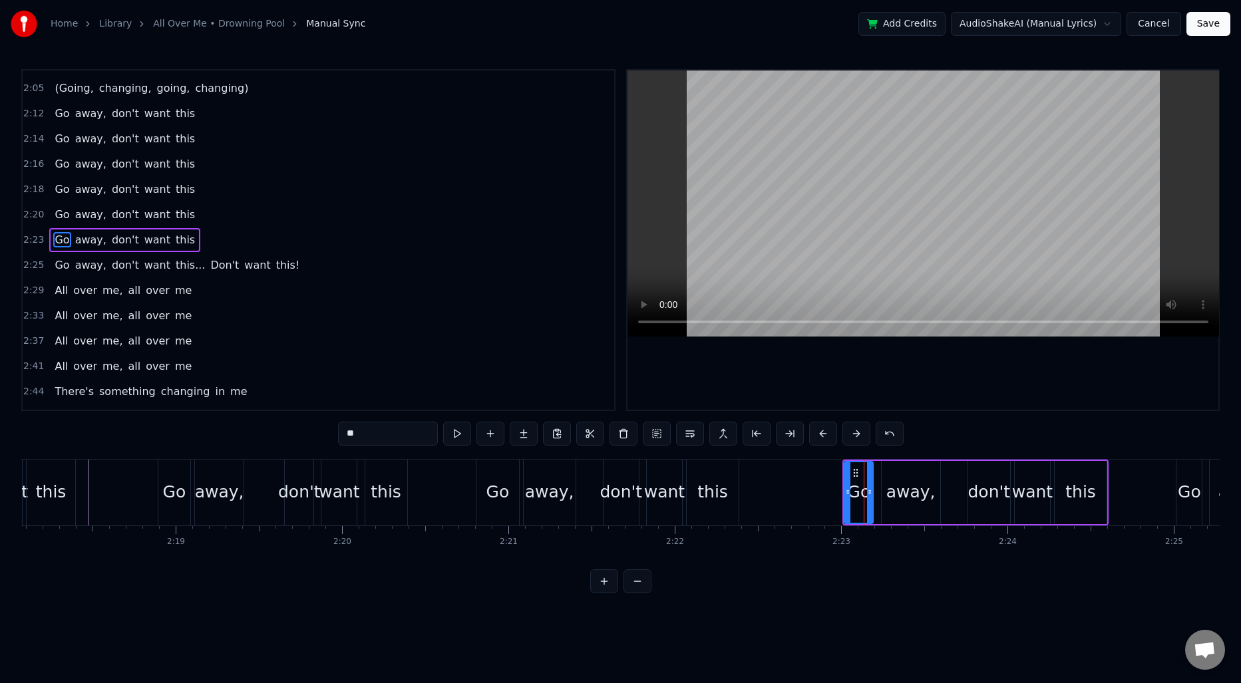
click at [35, 237] on span "2:23" at bounding box center [33, 240] width 21 height 13
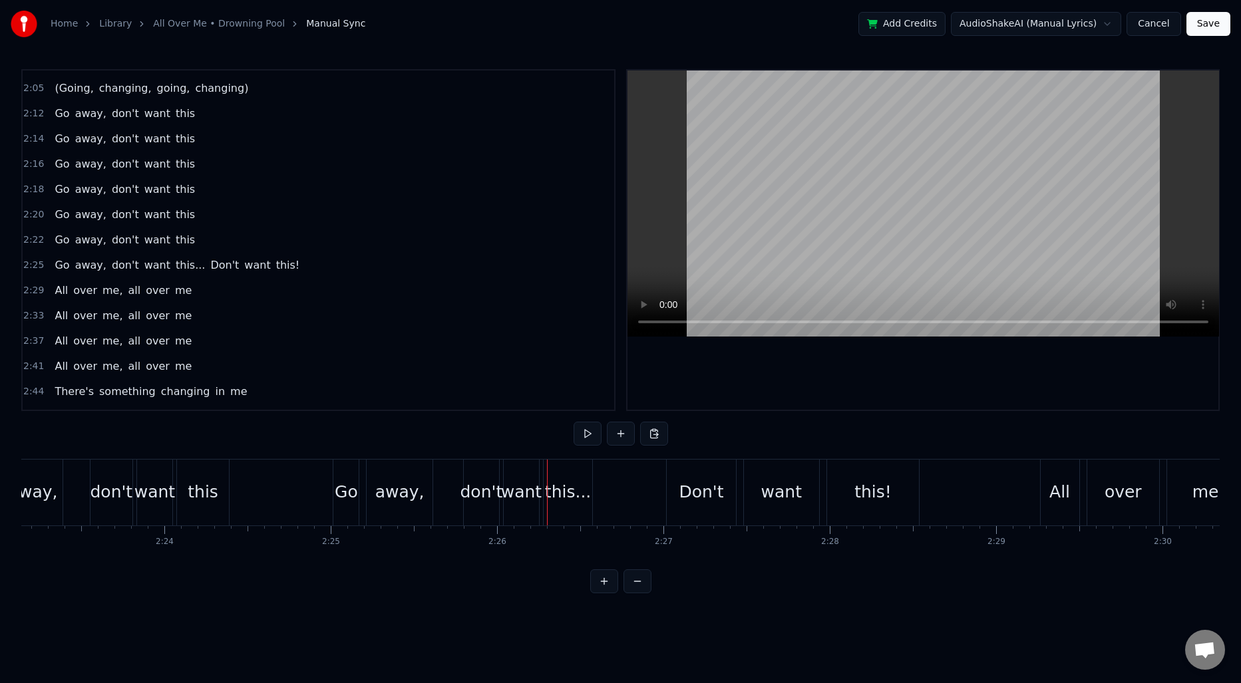
scroll to position [0, 23786]
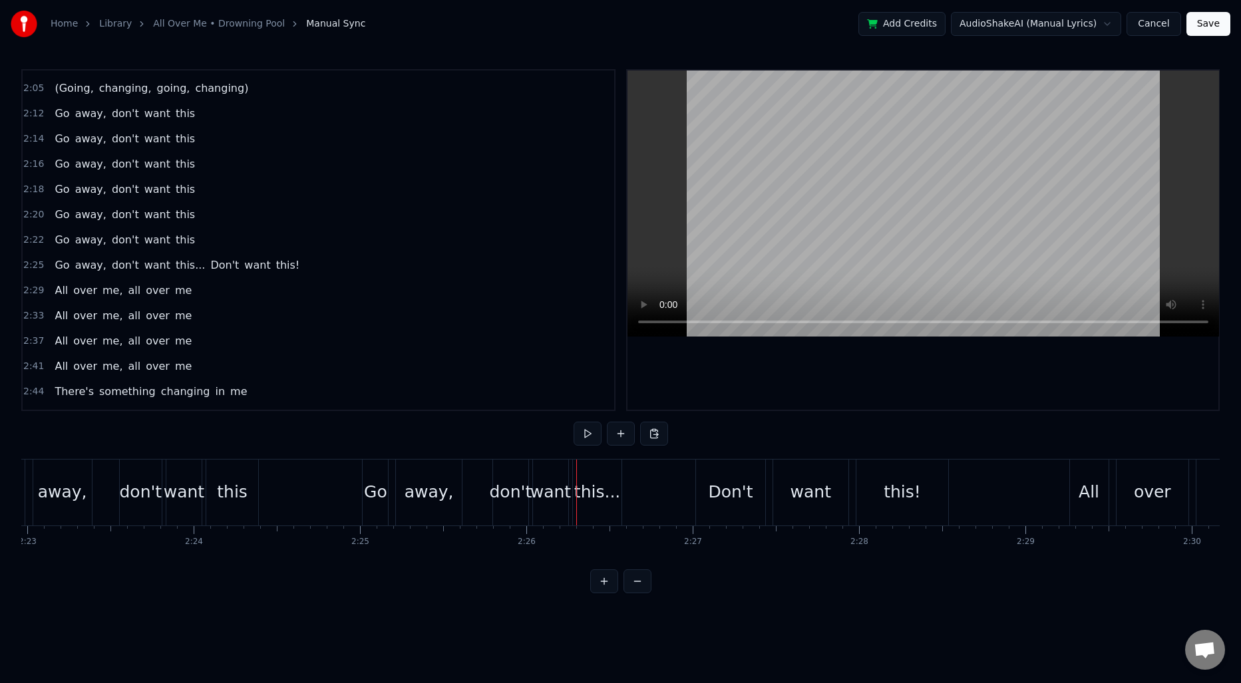
click at [371, 500] on div "Go" at bounding box center [375, 492] width 23 height 25
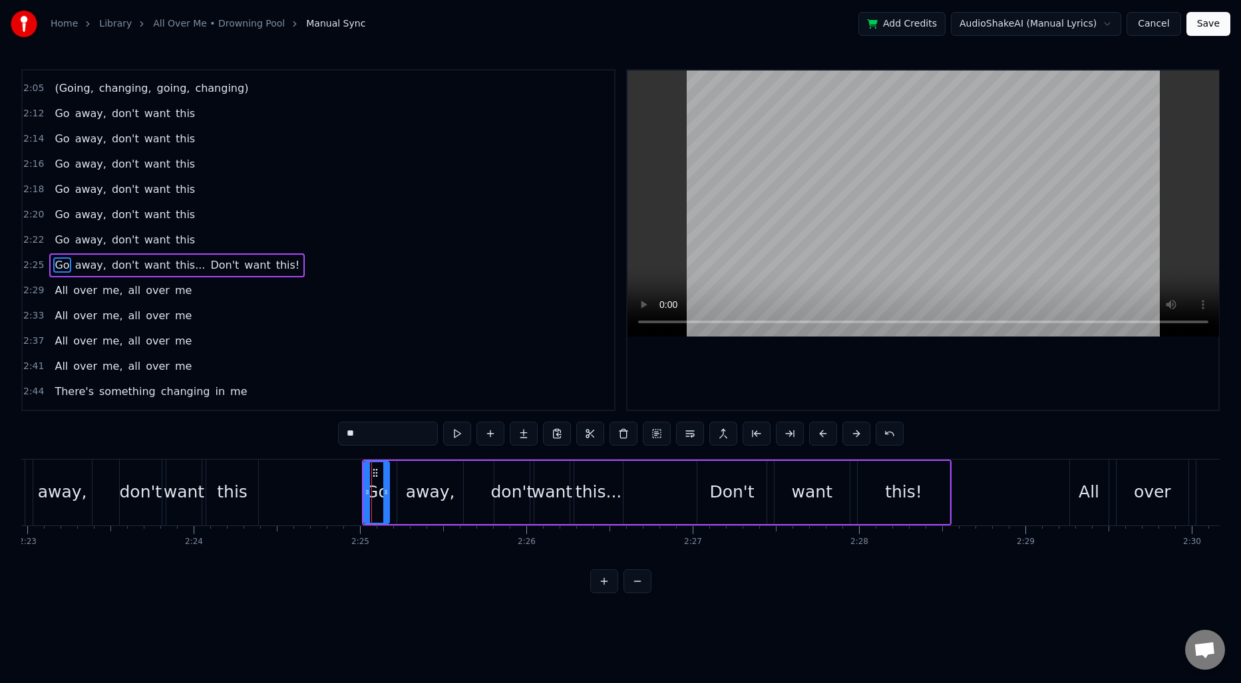
scroll to position [526, 0]
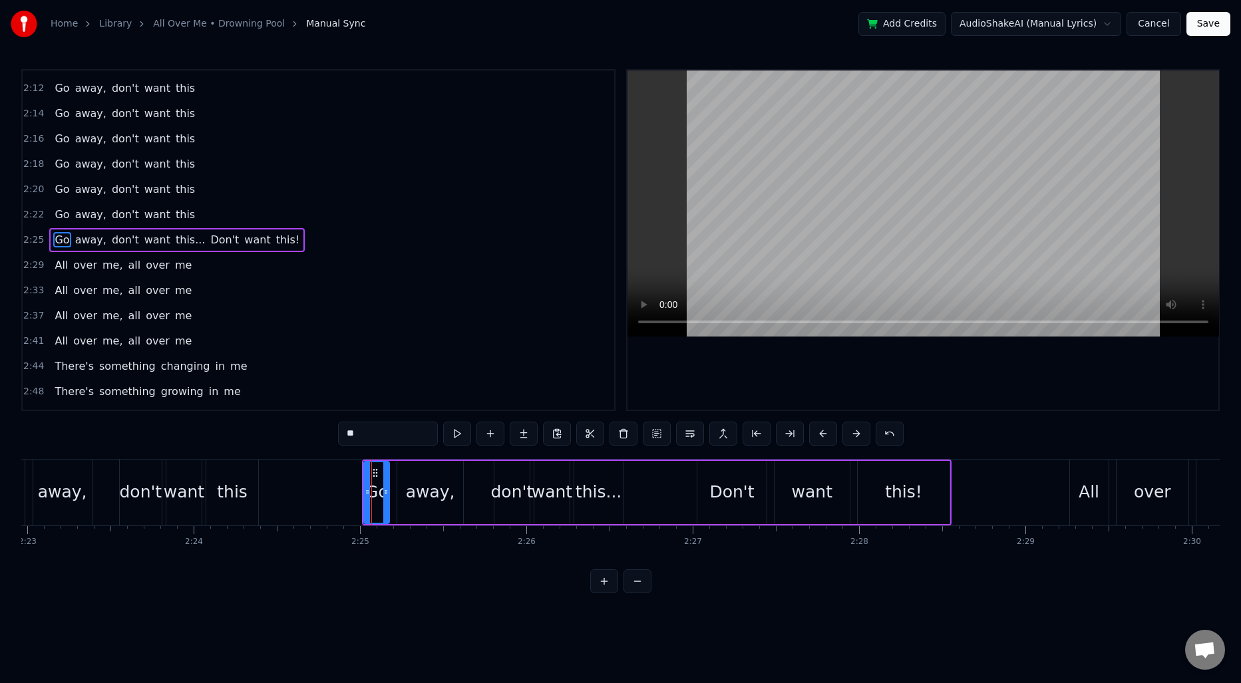
click at [32, 238] on span "2:25" at bounding box center [33, 240] width 21 height 13
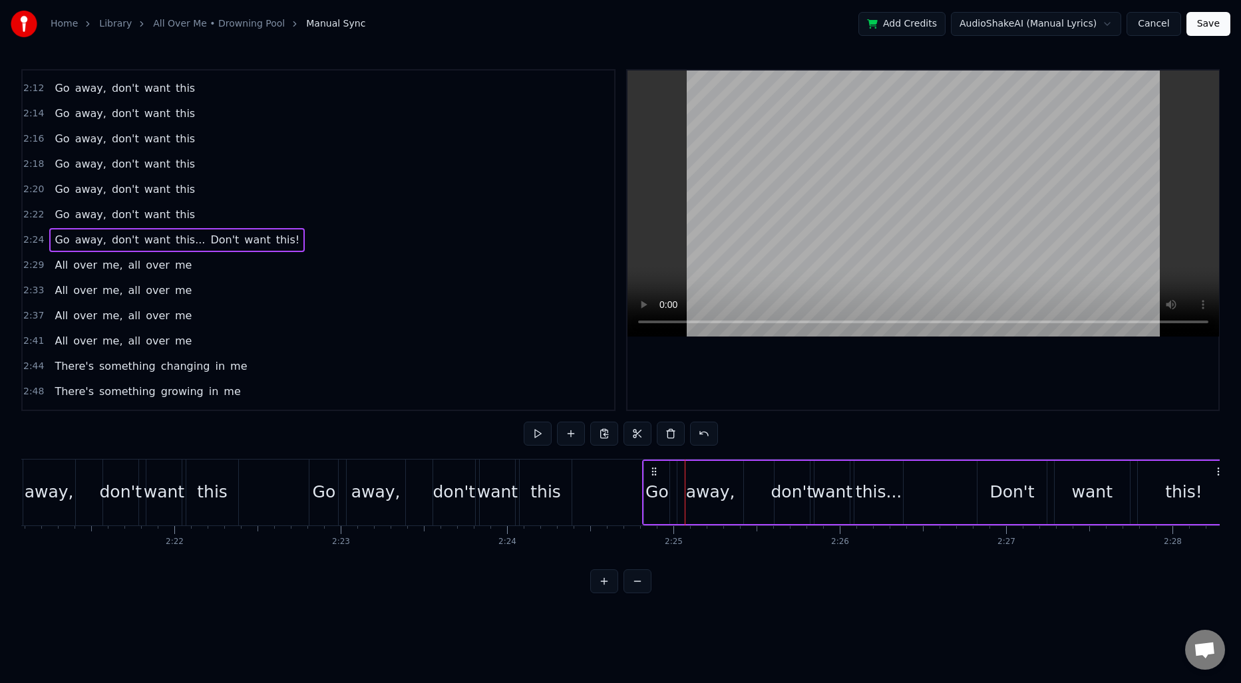
scroll to position [0, 23464]
click at [244, 477] on div "this" at bounding box center [222, 493] width 52 height 66
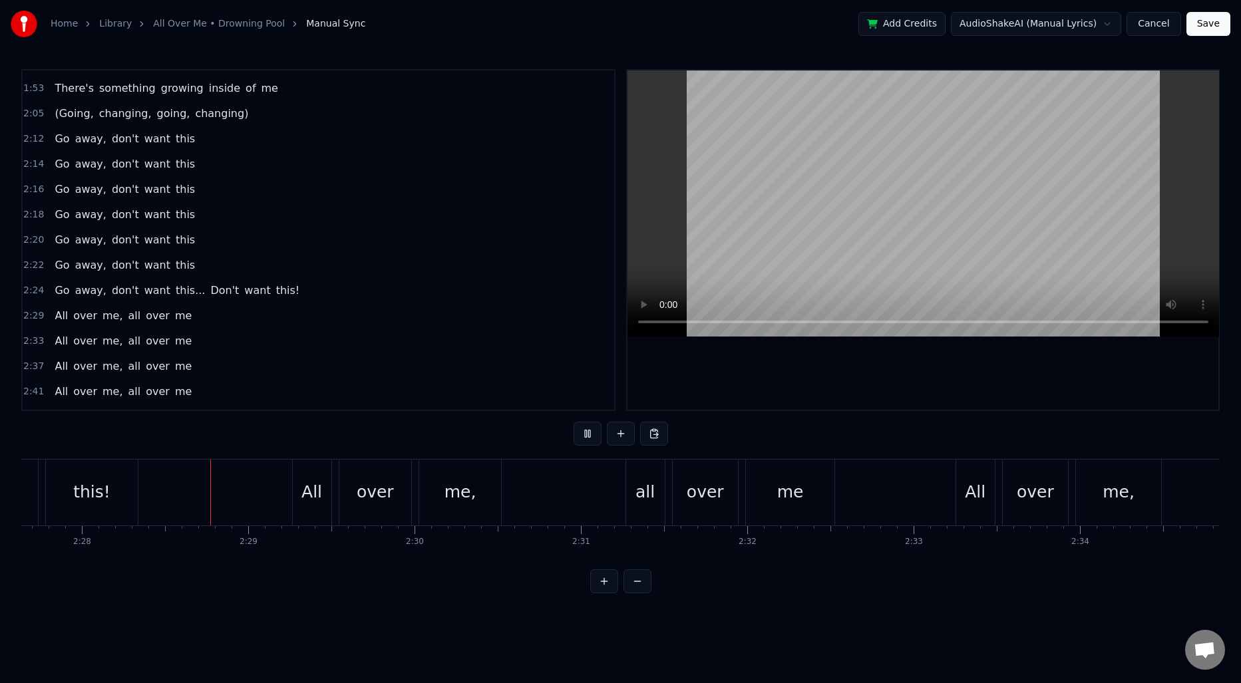
scroll to position [0, 24569]
click at [110, 318] on span "me," at bounding box center [112, 315] width 23 height 15
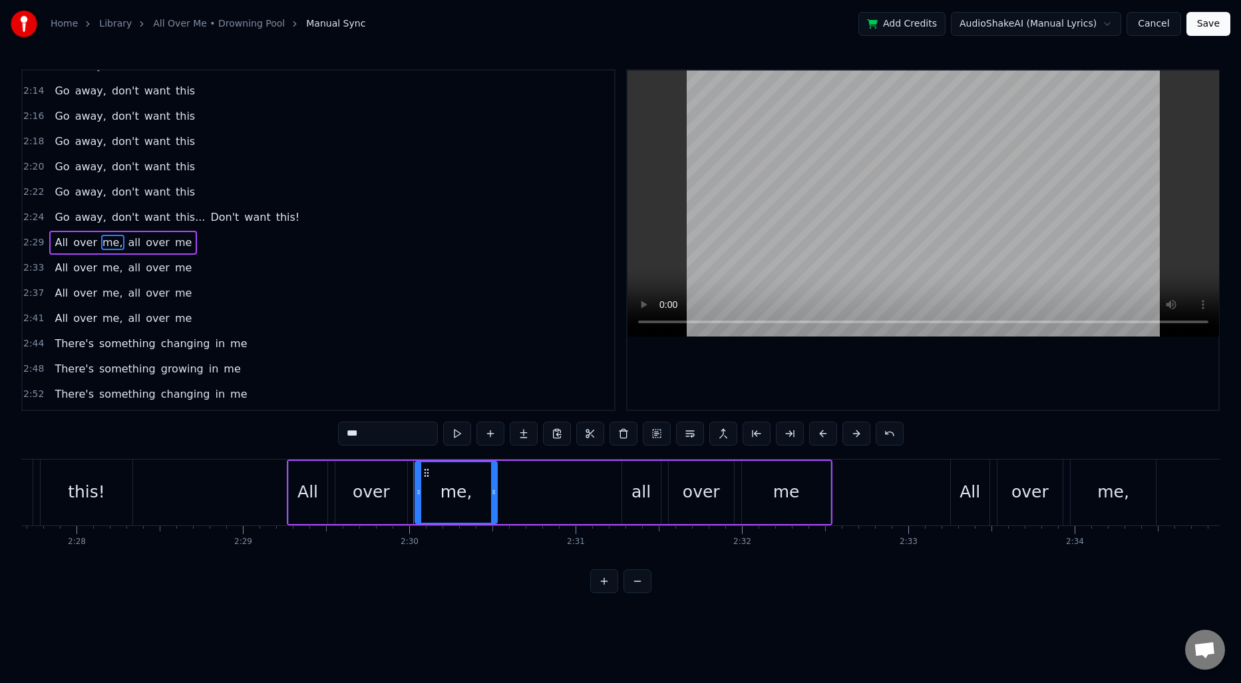
scroll to position [551, 0]
click at [31, 242] on span "2:29" at bounding box center [33, 240] width 21 height 13
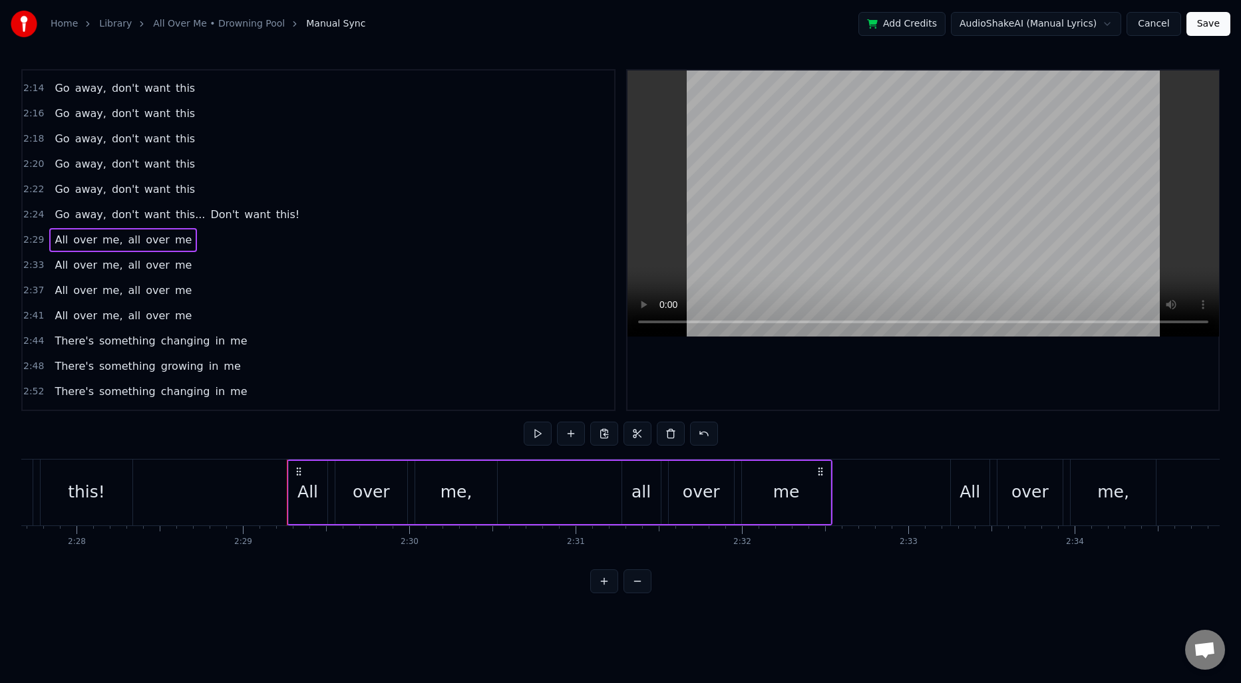
click at [25, 264] on span "2:33" at bounding box center [33, 265] width 21 height 13
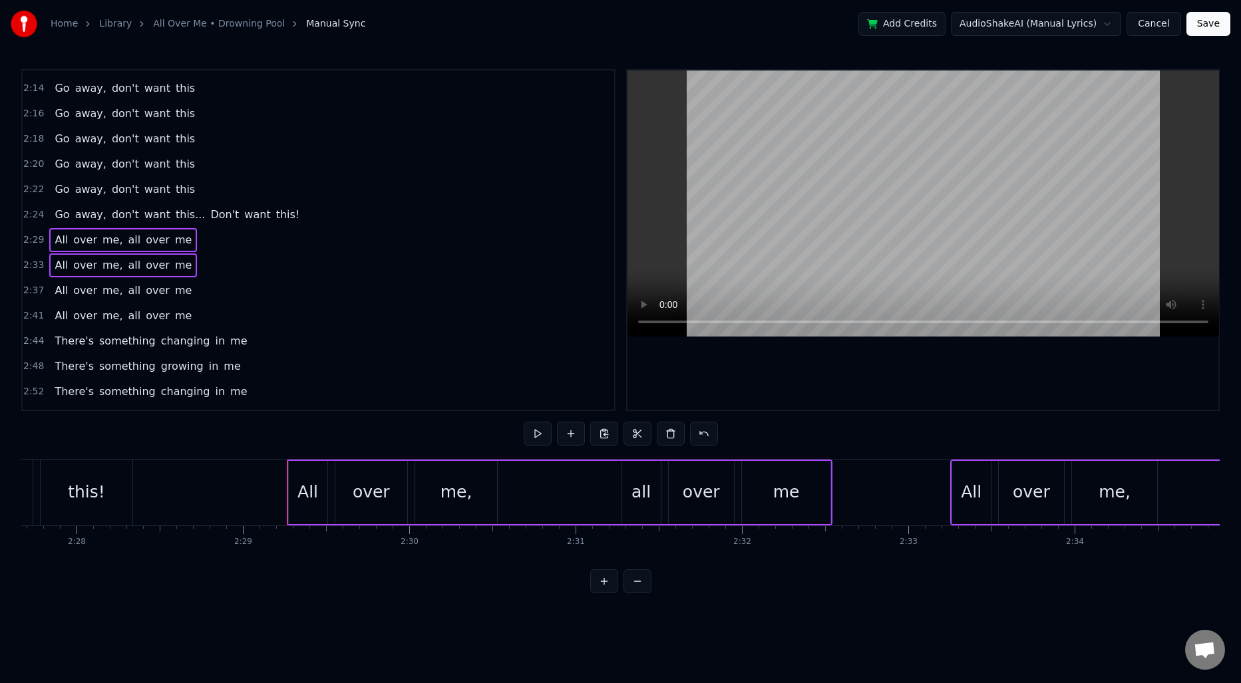
click at [27, 288] on span "2:37" at bounding box center [33, 290] width 21 height 13
click at [28, 314] on span "2:41" at bounding box center [33, 315] width 21 height 13
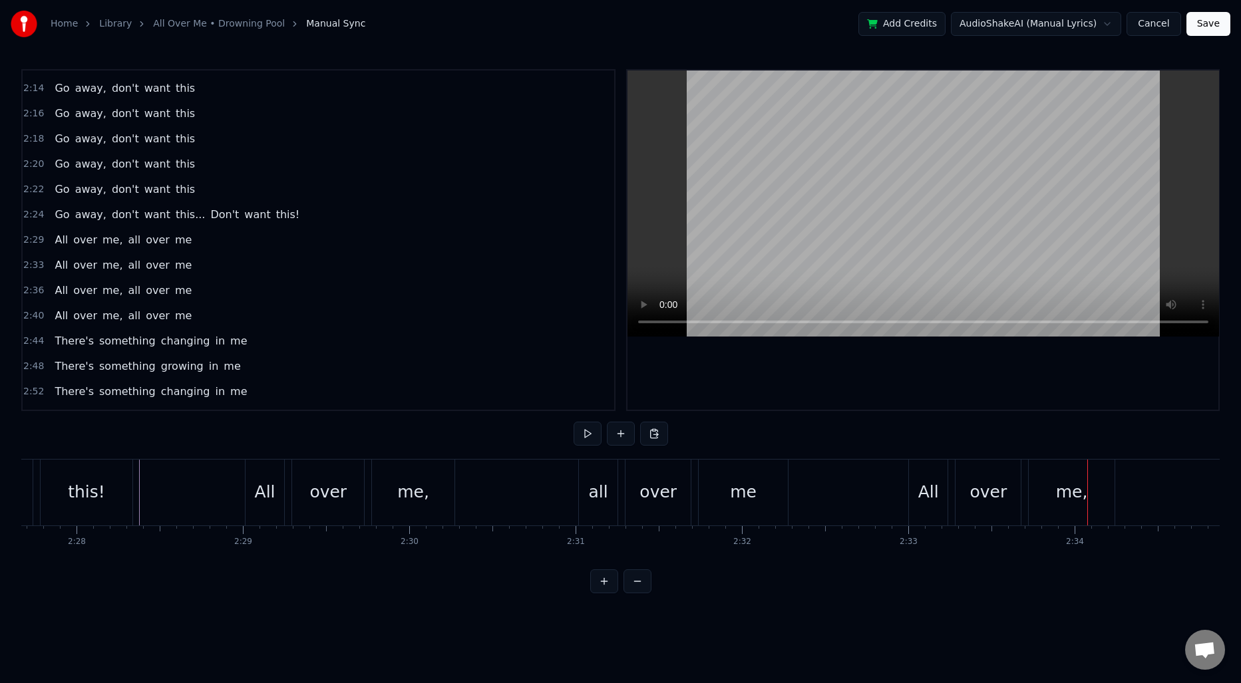
click at [112, 239] on span "me," at bounding box center [112, 239] width 23 height 15
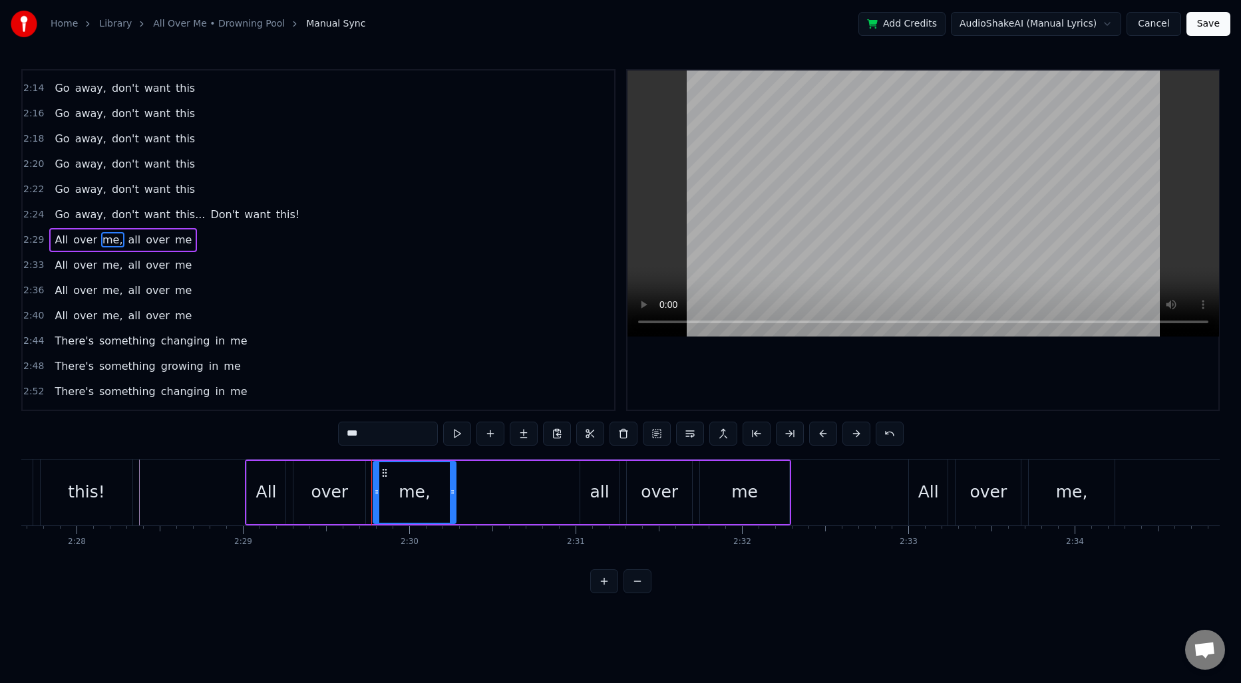
click at [361, 429] on input "***" at bounding box center [388, 434] width 100 height 24
click at [126, 240] on span "all" at bounding box center [130, 239] width 15 height 15
click at [373, 427] on input "***" at bounding box center [388, 434] width 100 height 24
click at [374, 427] on input "***" at bounding box center [388, 434] width 100 height 24
click at [101, 268] on span "me," at bounding box center [112, 265] width 23 height 15
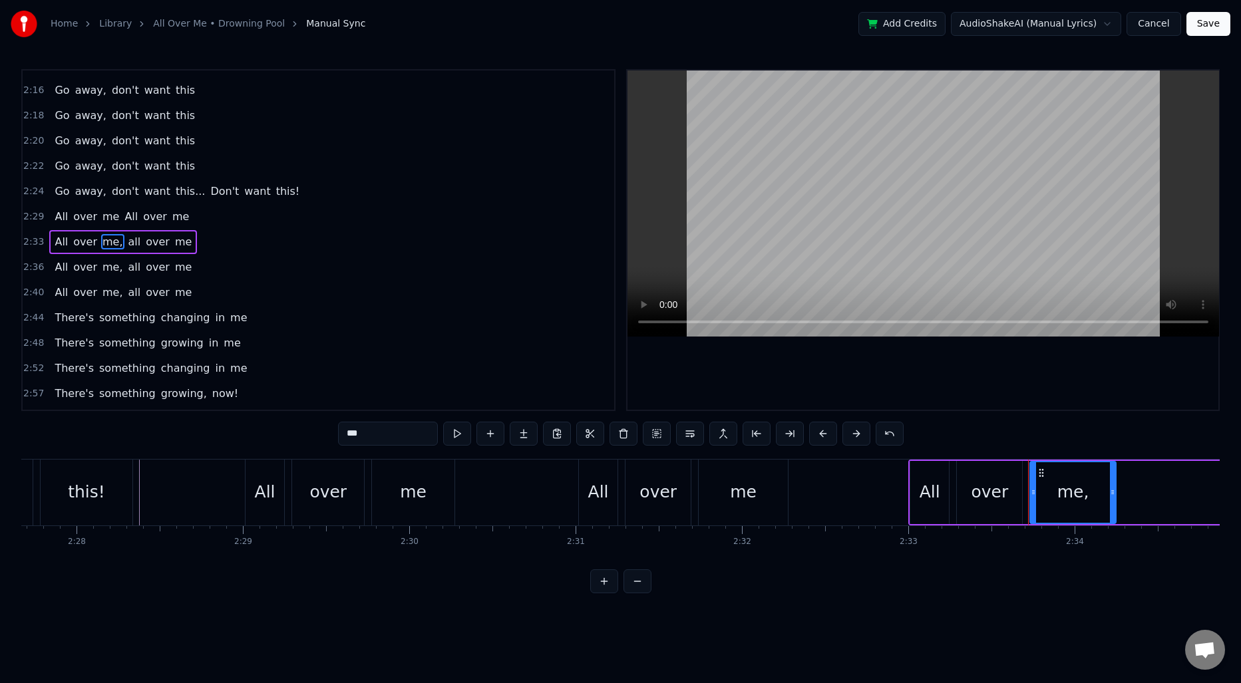
scroll to position [576, 0]
click at [411, 444] on input "***" at bounding box center [388, 434] width 100 height 24
click at [123, 237] on span "all" at bounding box center [130, 239] width 15 height 15
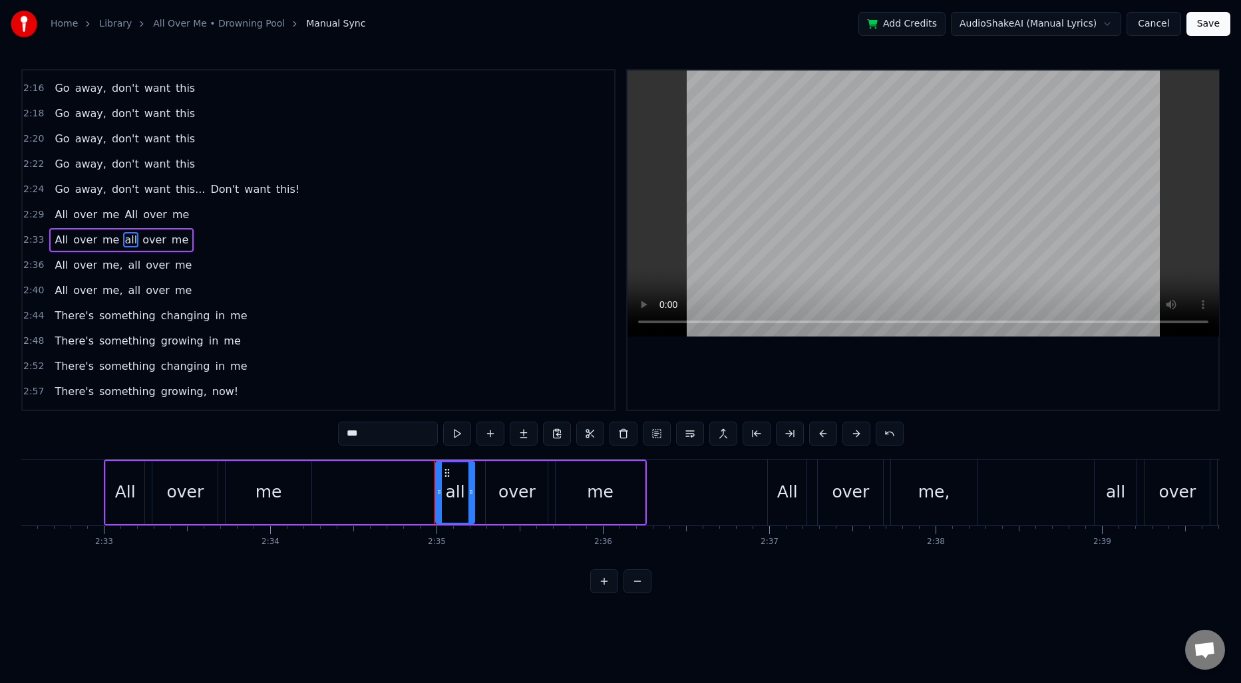
click at [365, 429] on input "***" at bounding box center [388, 434] width 100 height 24
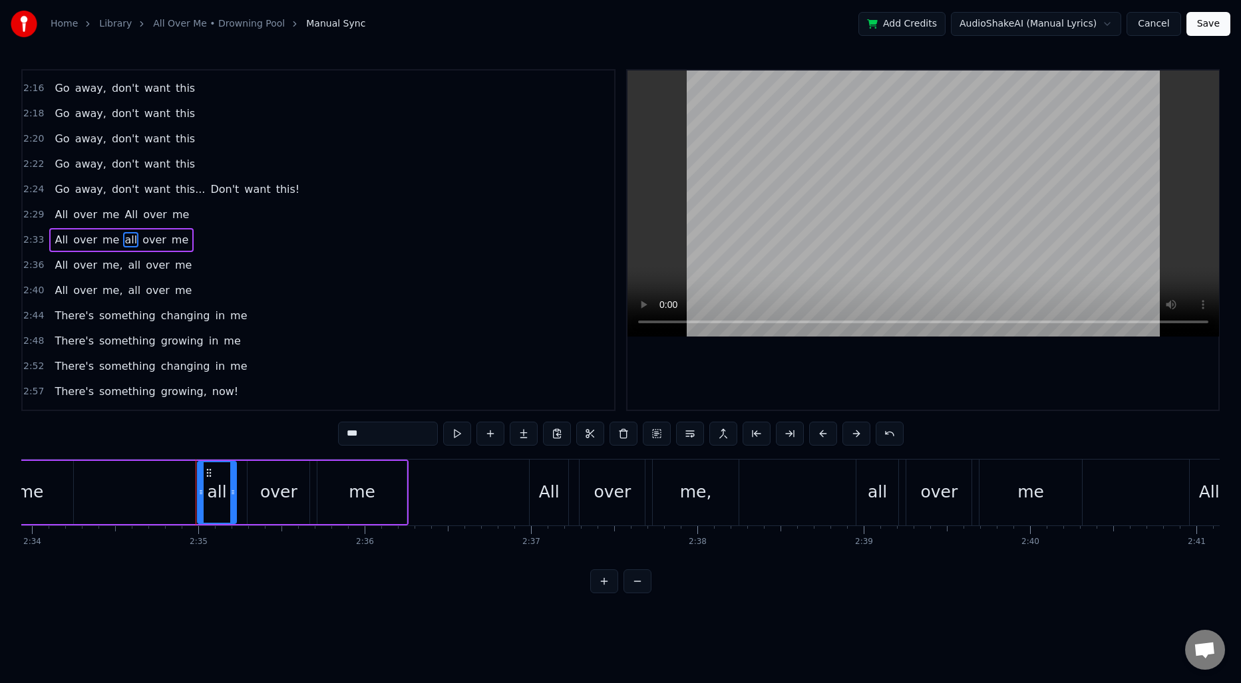
click at [365, 429] on input "***" at bounding box center [388, 434] width 100 height 24
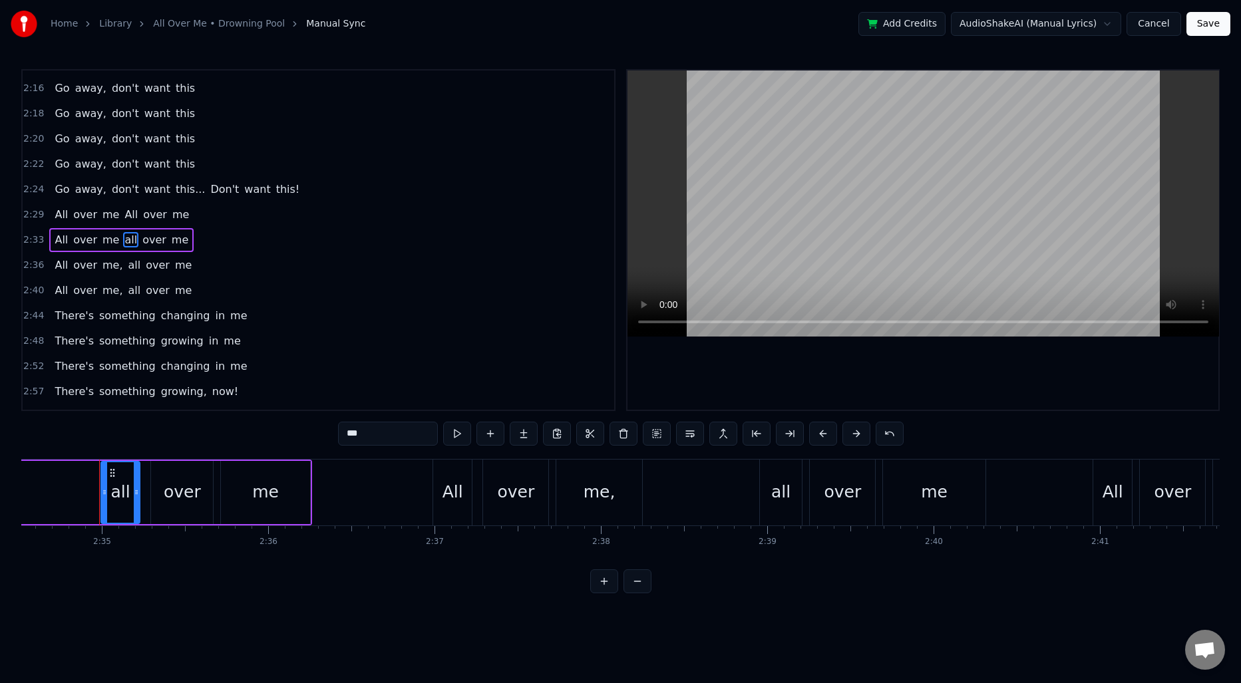
scroll to position [0, 25720]
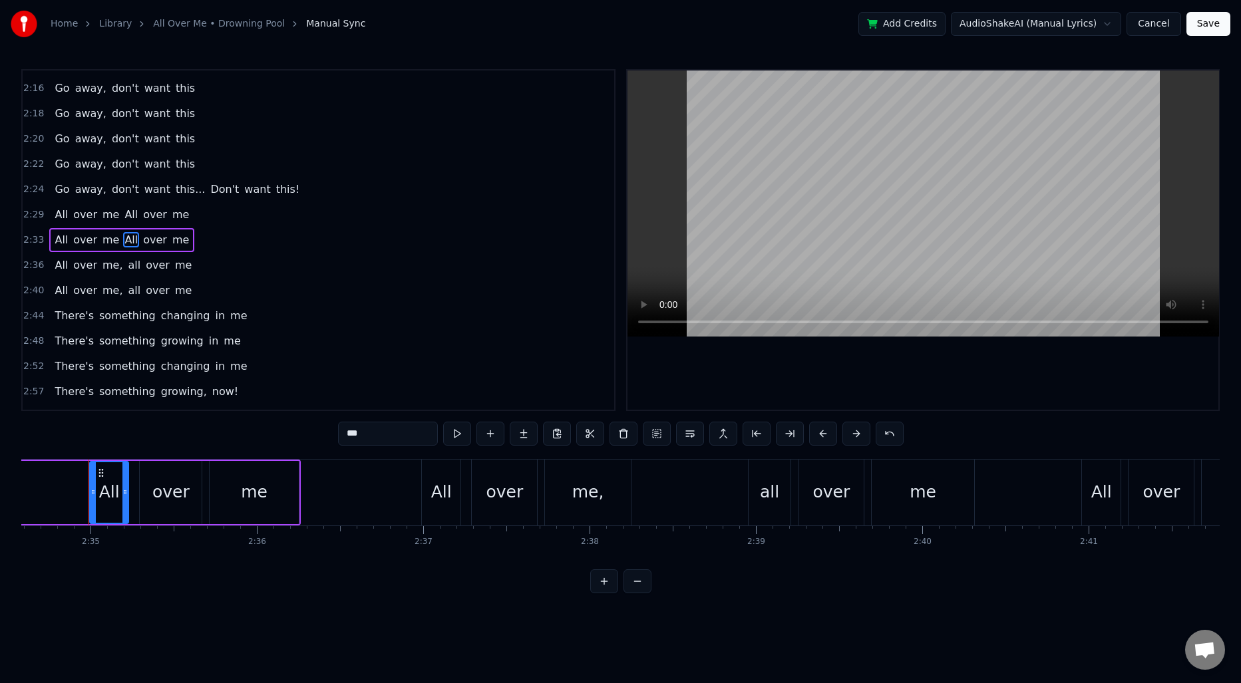
click at [109, 261] on span "me," at bounding box center [112, 265] width 23 height 15
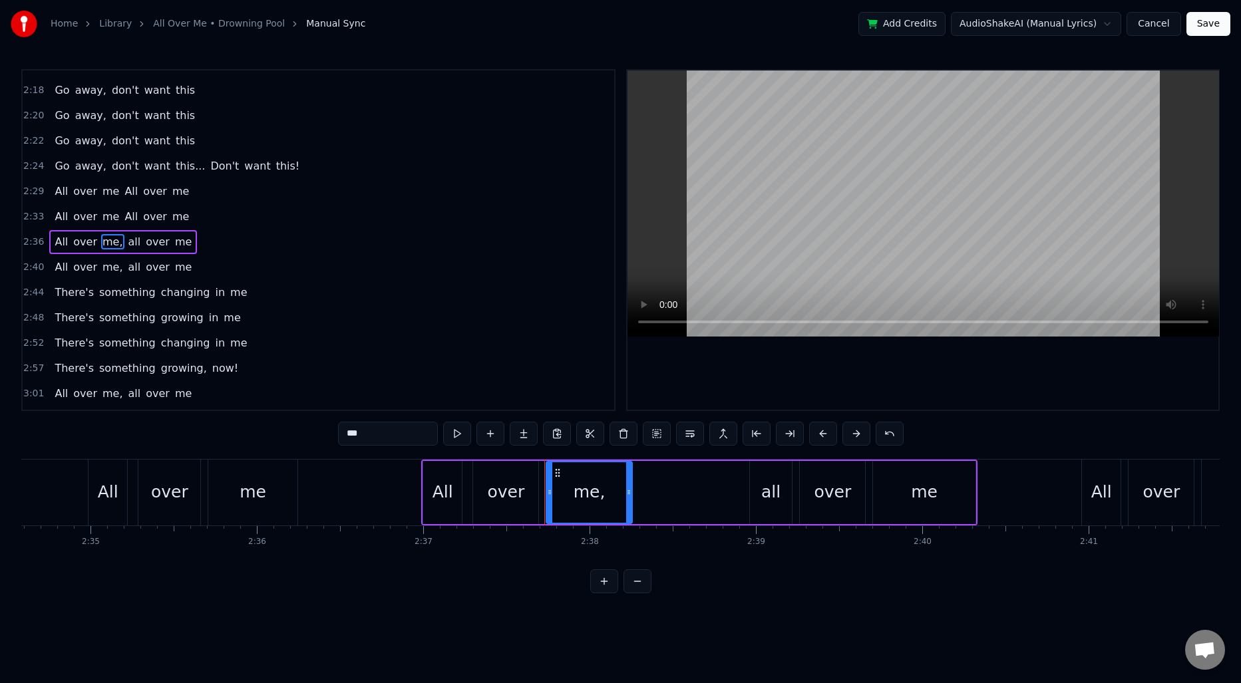
scroll to position [602, 0]
click at [384, 445] on input "***" at bounding box center [388, 434] width 100 height 24
click at [123, 242] on span "all" at bounding box center [130, 239] width 15 height 15
click at [355, 435] on input "***" at bounding box center [388, 434] width 100 height 24
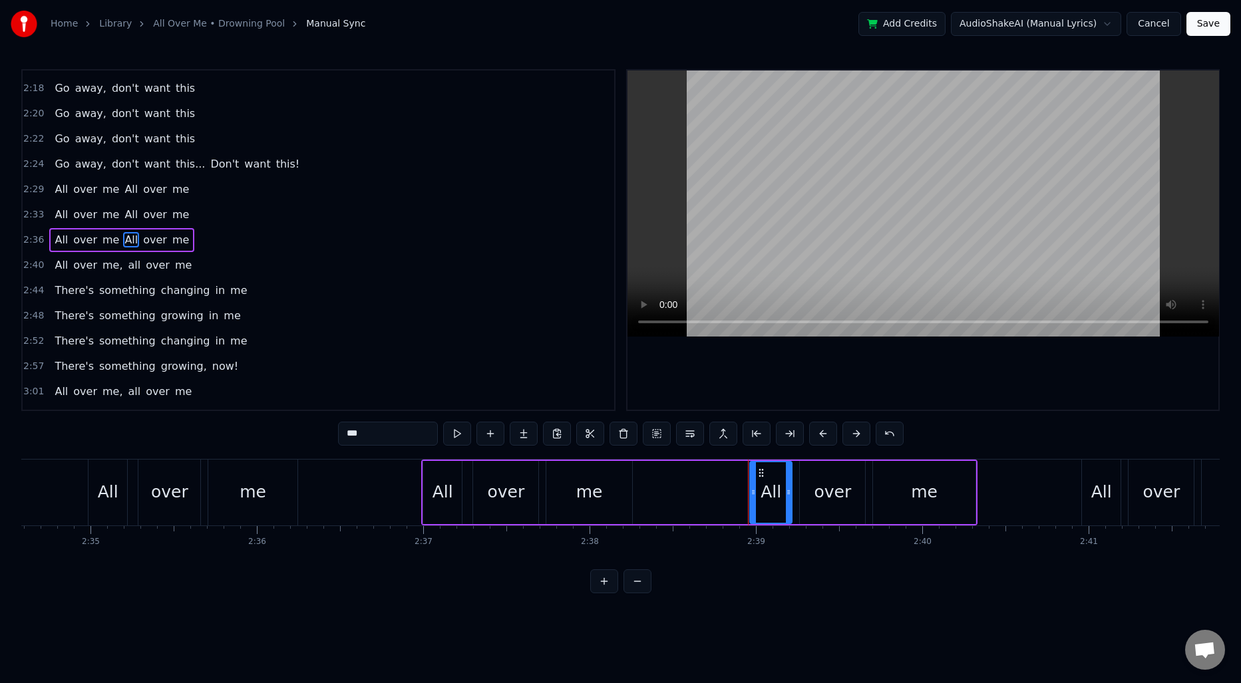
click at [112, 263] on span "me," at bounding box center [112, 265] width 23 height 15
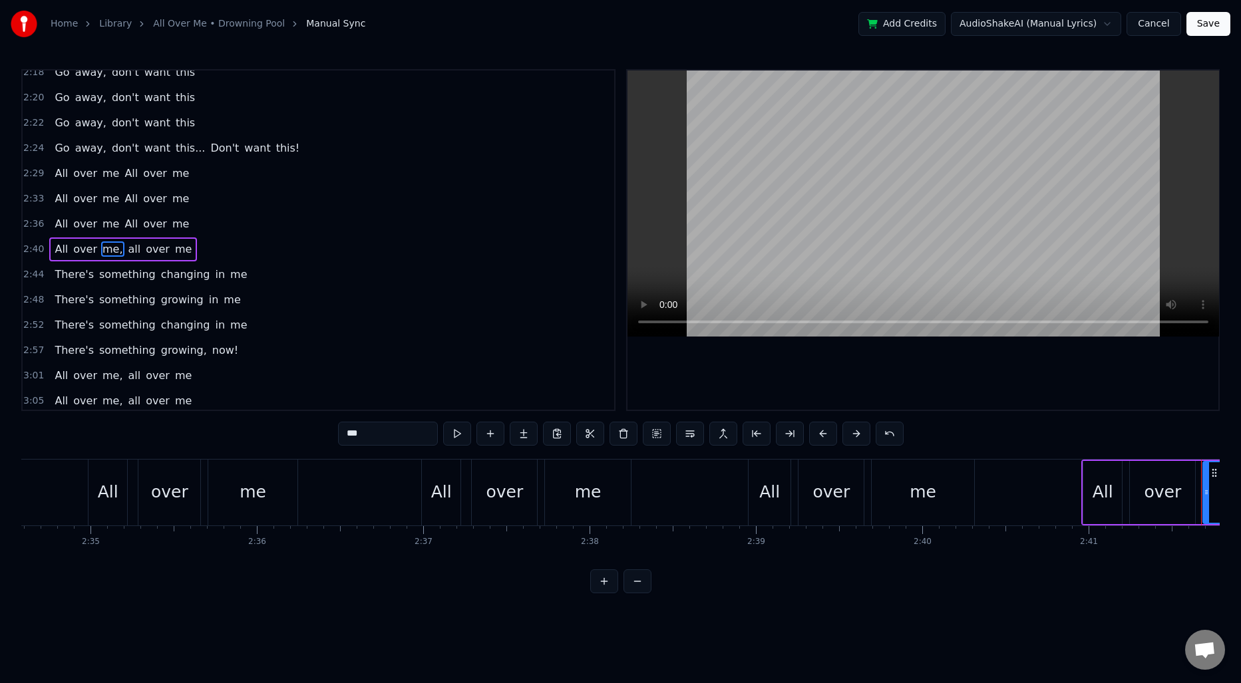
scroll to position [627, 0]
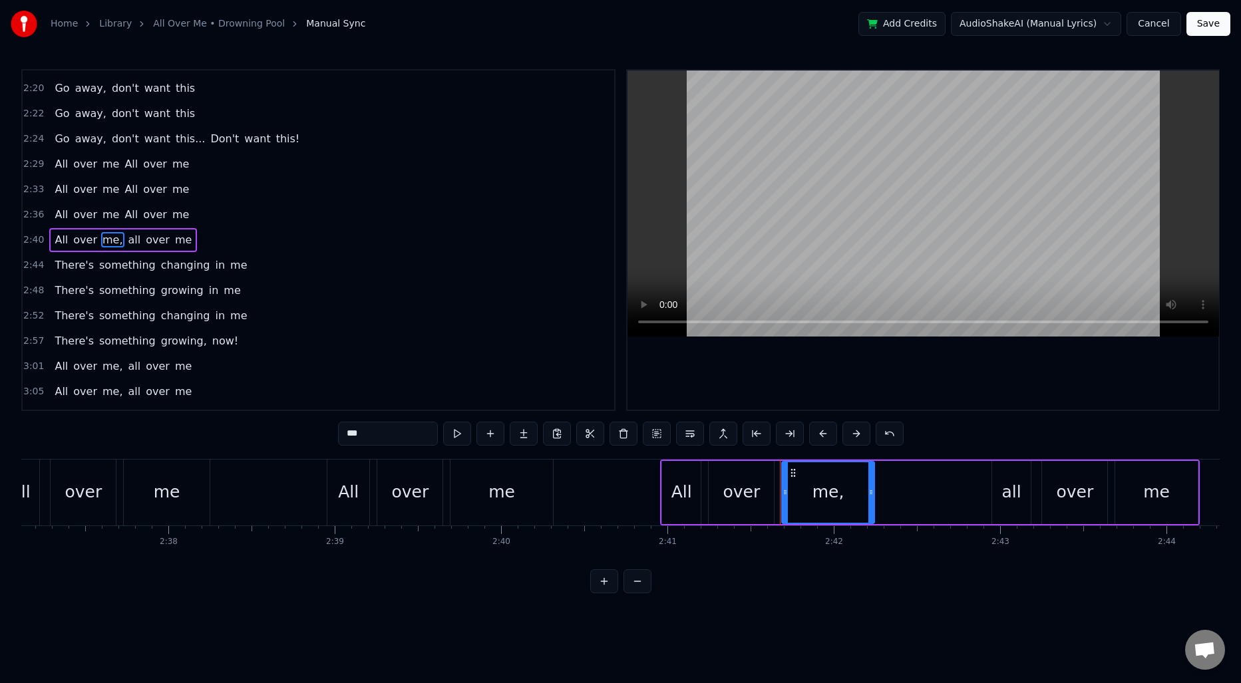
click at [383, 439] on input "***" at bounding box center [388, 434] width 100 height 24
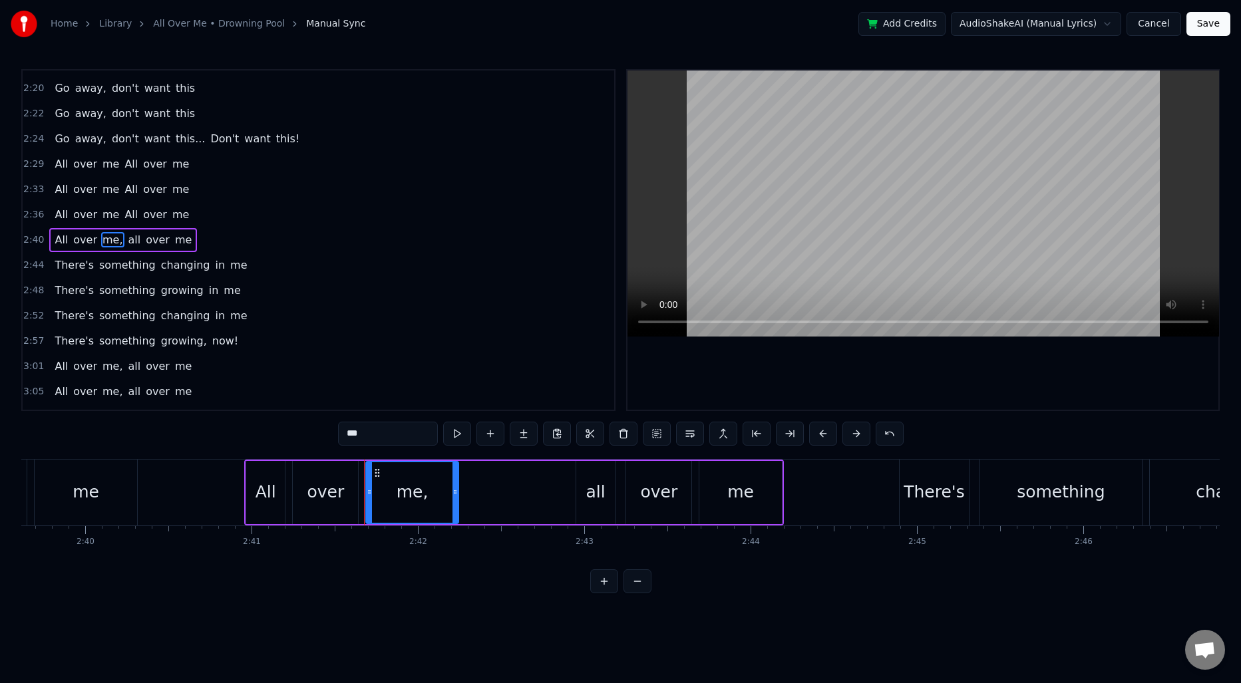
click at [383, 439] on input "***" at bounding box center [388, 434] width 100 height 24
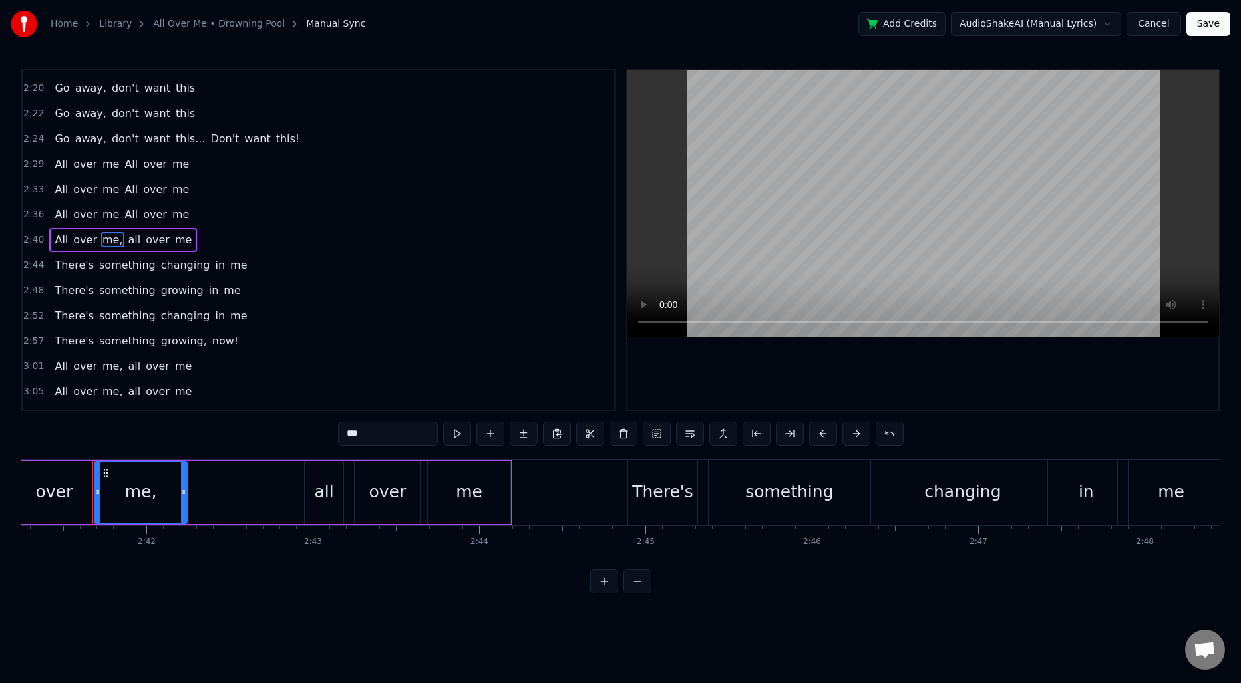
scroll to position [0, 26833]
click at [125, 239] on span "all" at bounding box center [130, 239] width 15 height 15
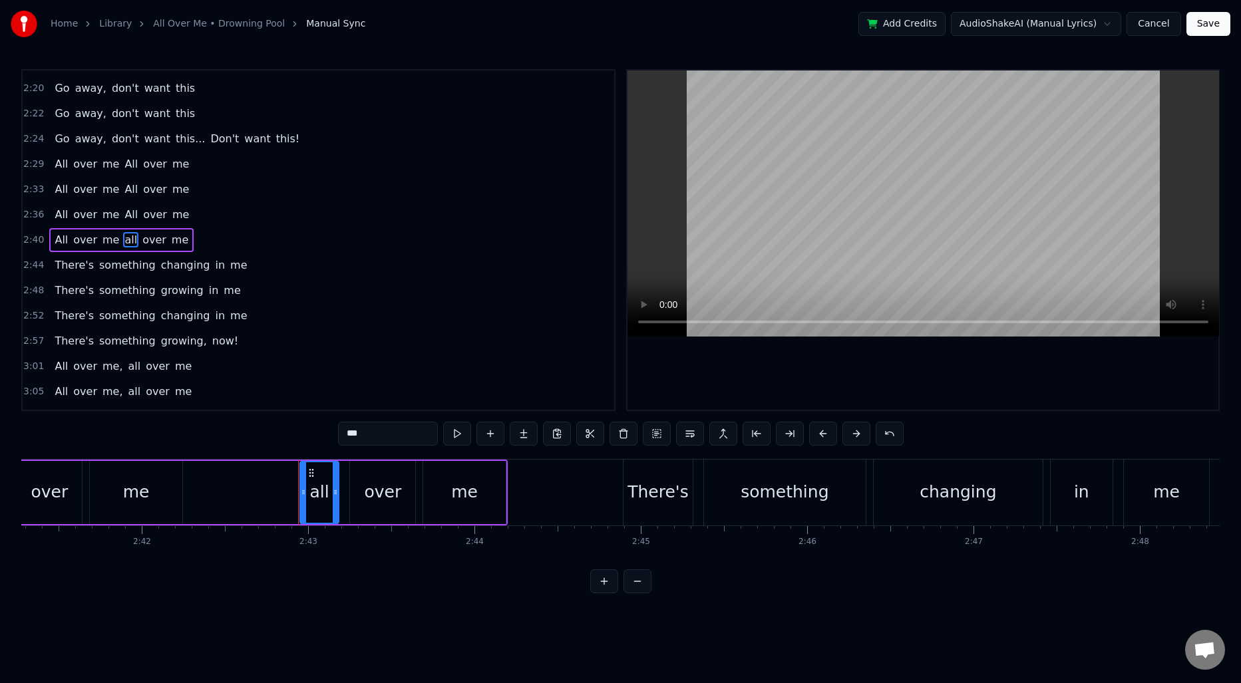
click at [389, 431] on input "***" at bounding box center [388, 434] width 100 height 24
type input "***"
click at [36, 167] on span "2:29" at bounding box center [33, 164] width 21 height 13
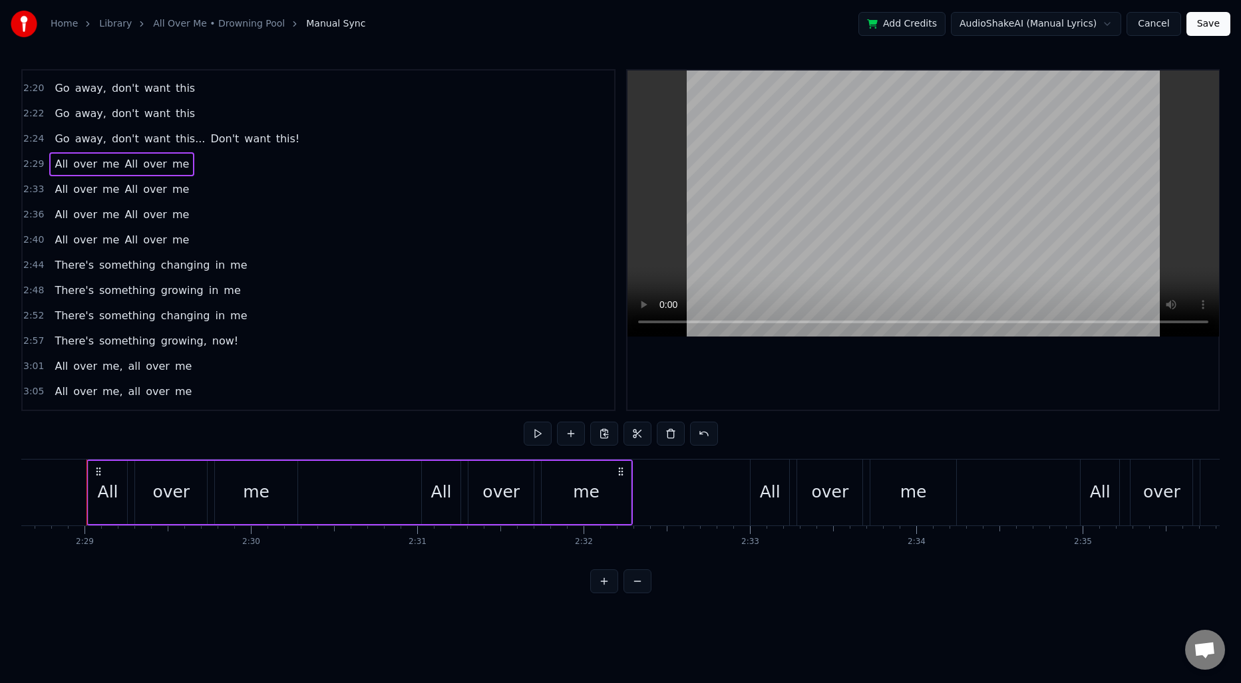
scroll to position [0, 24726]
click at [39, 236] on span "2:40" at bounding box center [33, 240] width 21 height 13
click at [34, 218] on span "2:36" at bounding box center [33, 214] width 21 height 13
click at [33, 186] on span "2:33" at bounding box center [33, 189] width 21 height 13
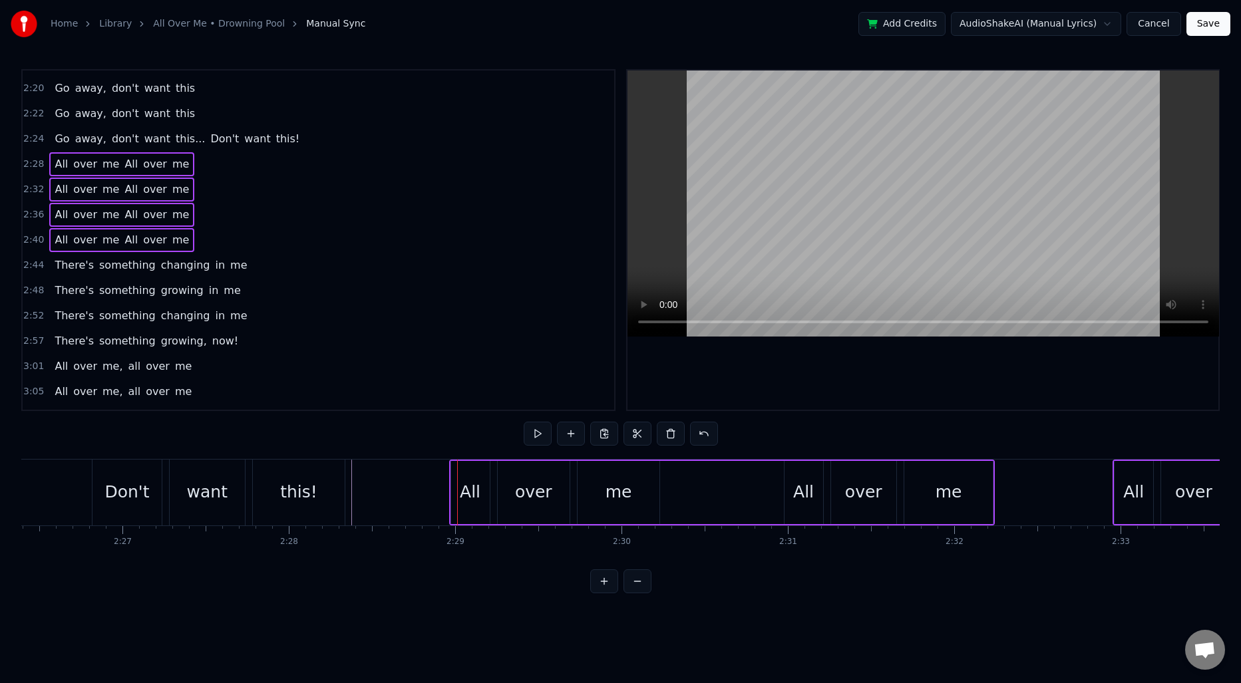
scroll to position [0, 24266]
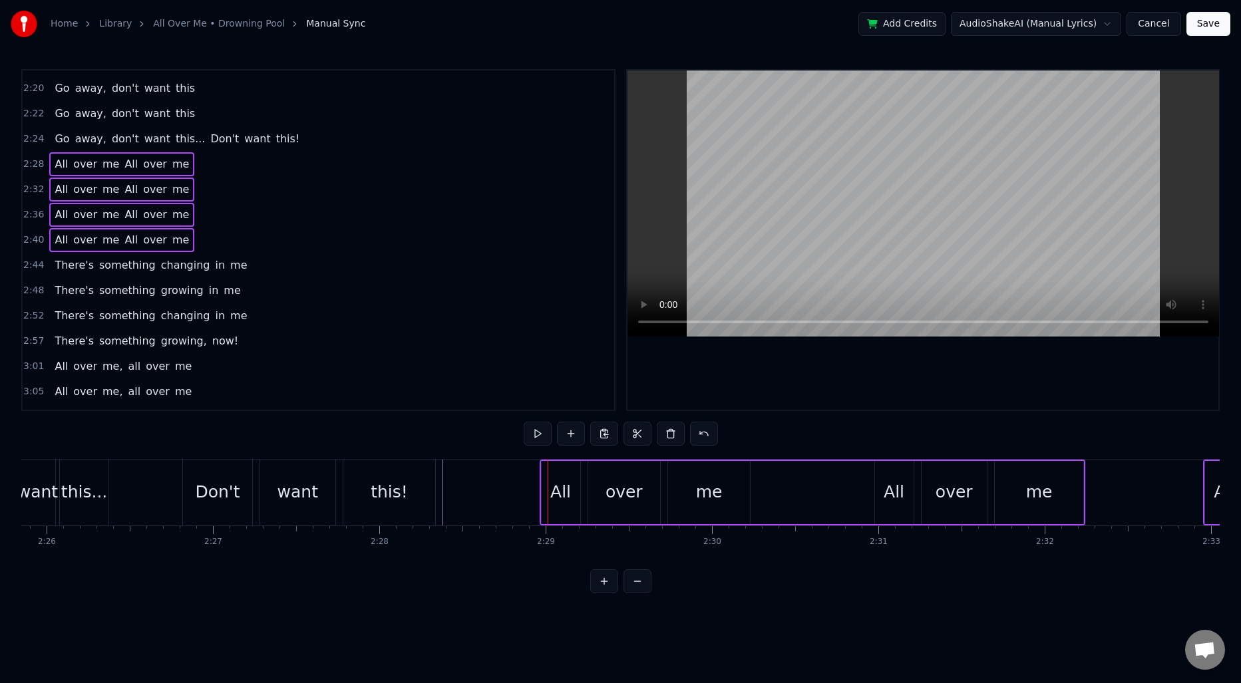
click at [141, 473] on div "Go away, don't want this... Don't want this!" at bounding box center [144, 493] width 590 height 66
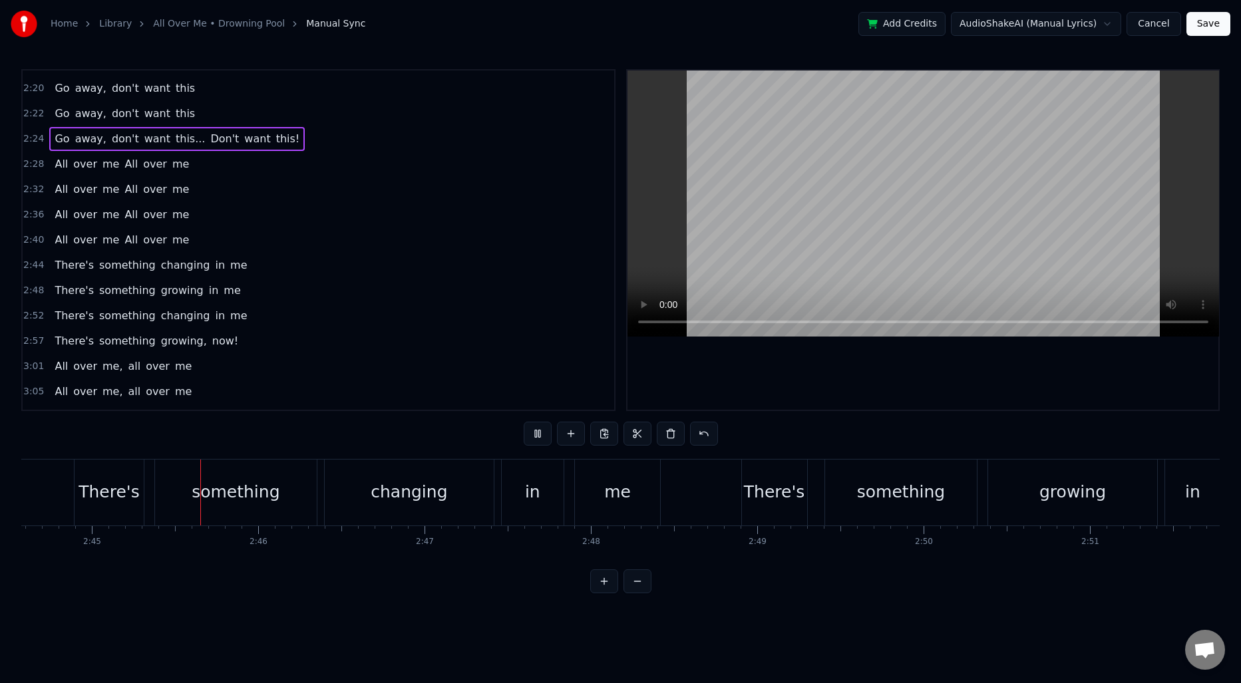
scroll to position [0, 27387]
click at [39, 267] on span "2:44" at bounding box center [33, 265] width 21 height 13
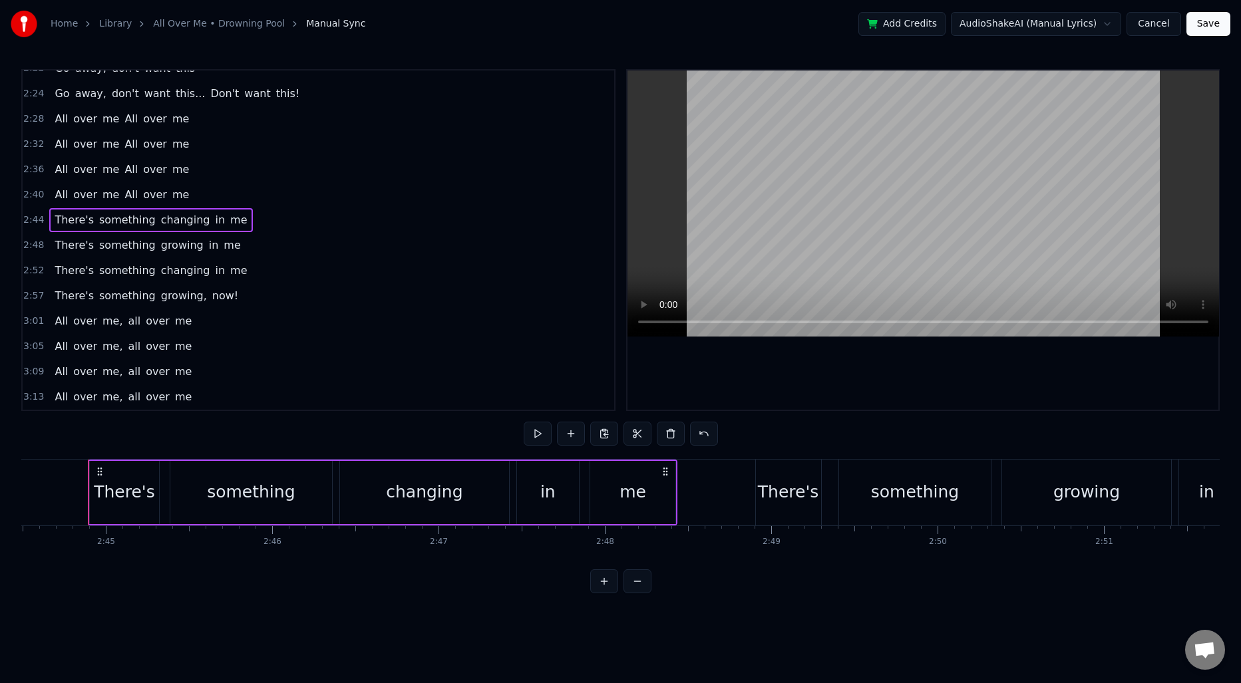
scroll to position [668, 0]
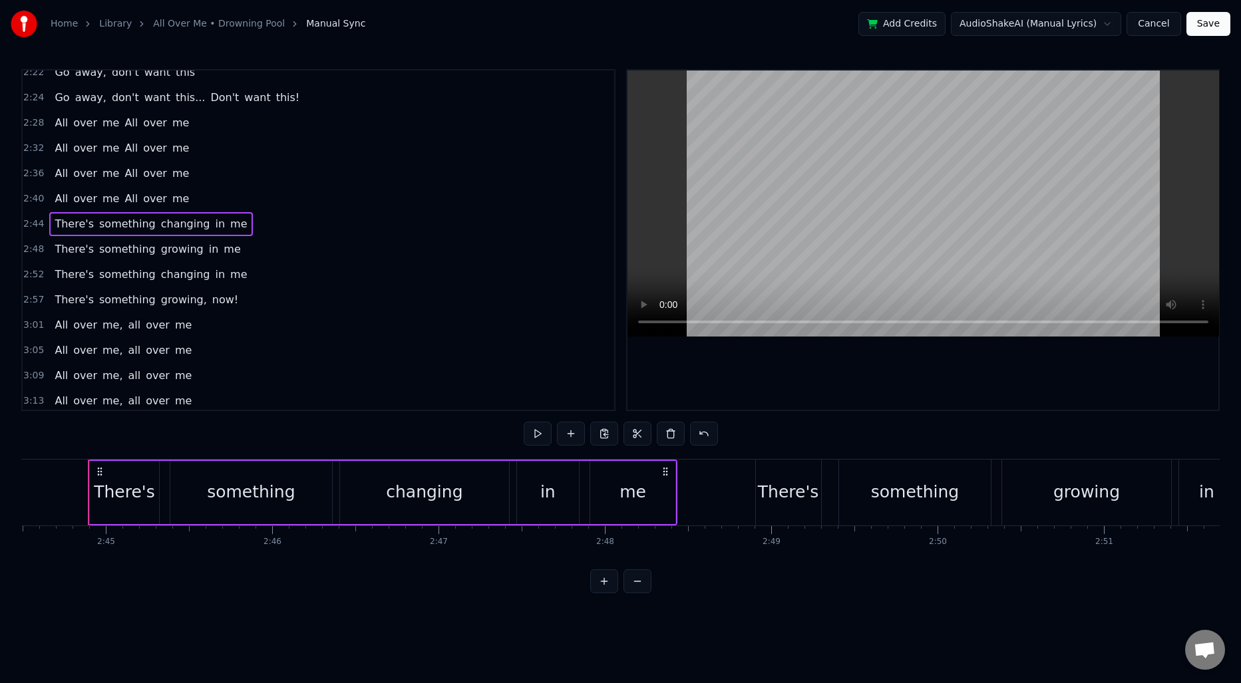
click at [26, 253] on span "2:48" at bounding box center [33, 249] width 21 height 13
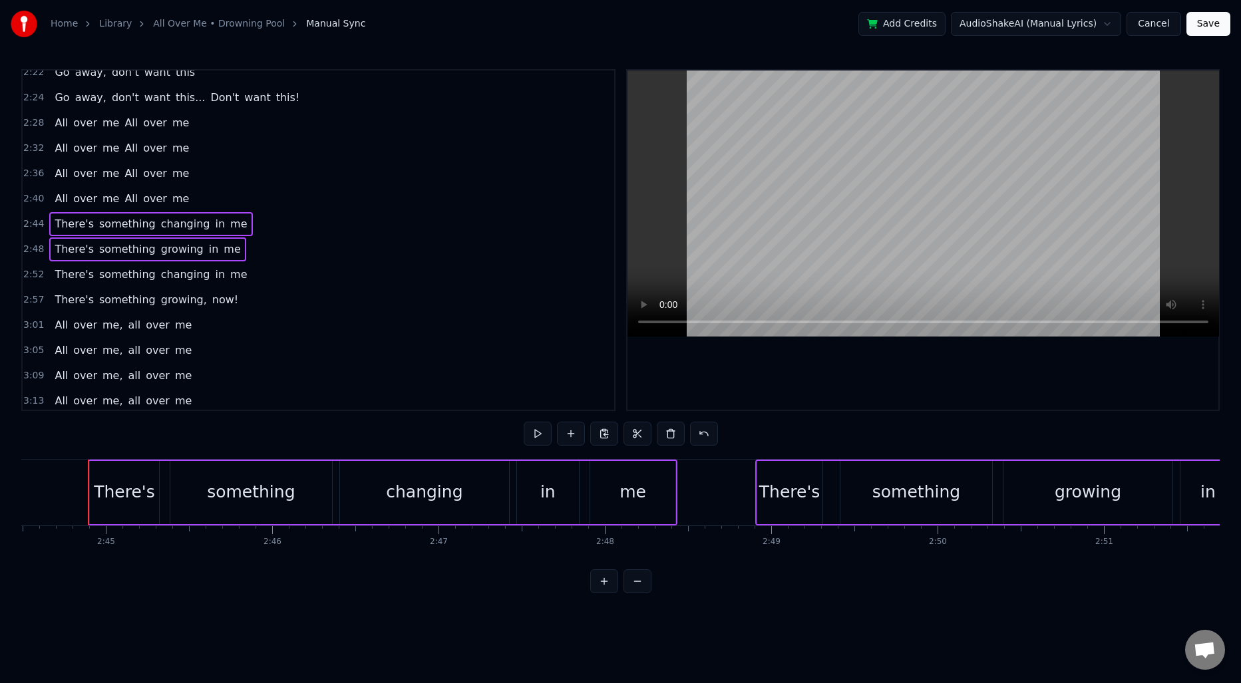
click at [34, 277] on span "2:52" at bounding box center [33, 274] width 21 height 13
click at [32, 297] on span "2:57" at bounding box center [33, 299] width 21 height 13
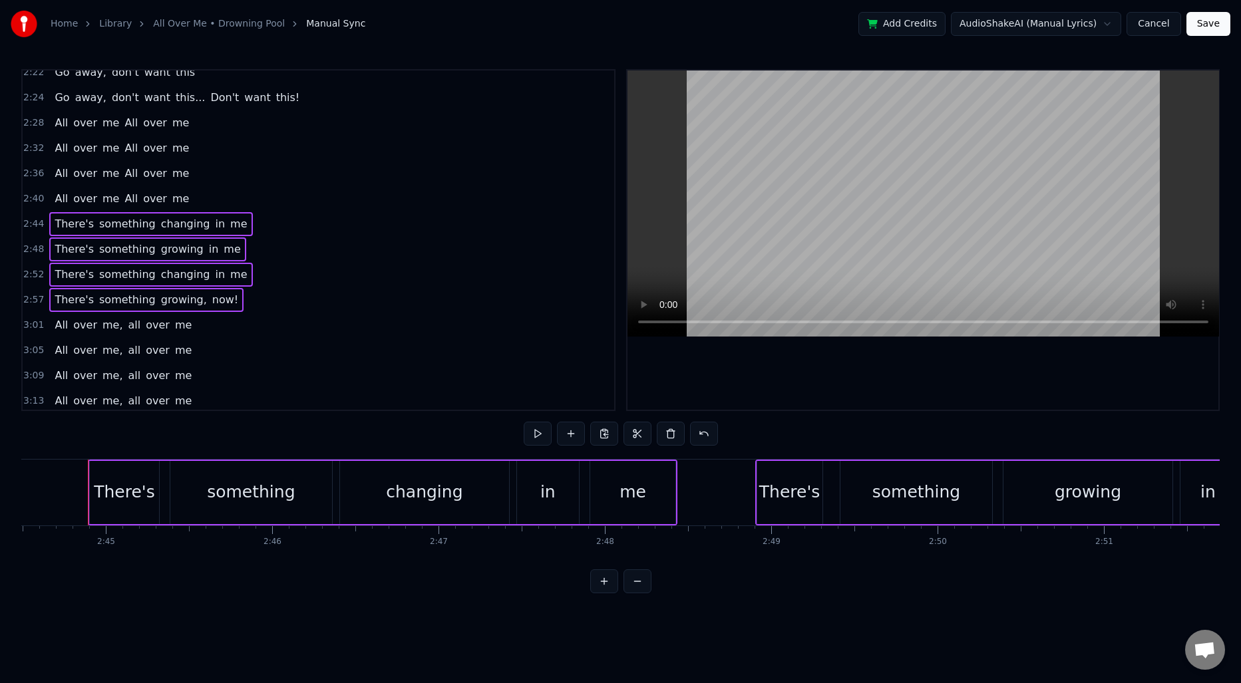
click at [33, 323] on span "3:01" at bounding box center [33, 325] width 21 height 13
click at [31, 345] on span "3:05" at bounding box center [33, 350] width 21 height 13
click at [31, 372] on span "3:09" at bounding box center [33, 375] width 21 height 13
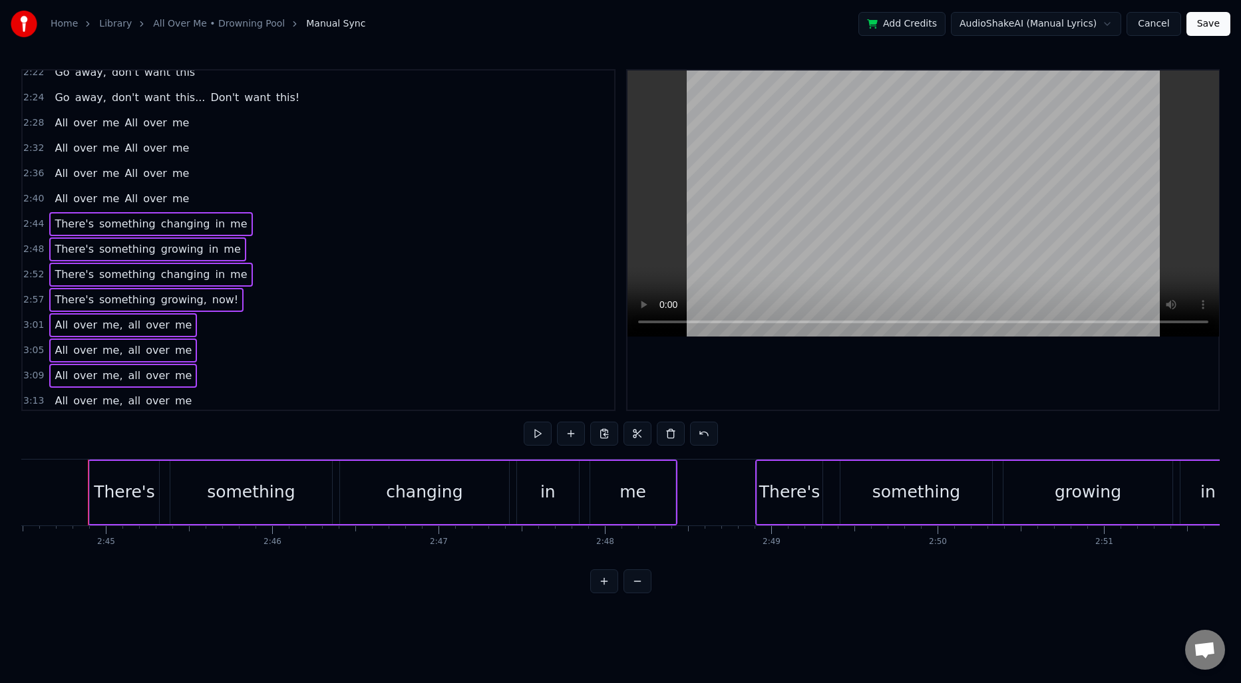
click at [30, 396] on span "3:13" at bounding box center [33, 401] width 21 height 13
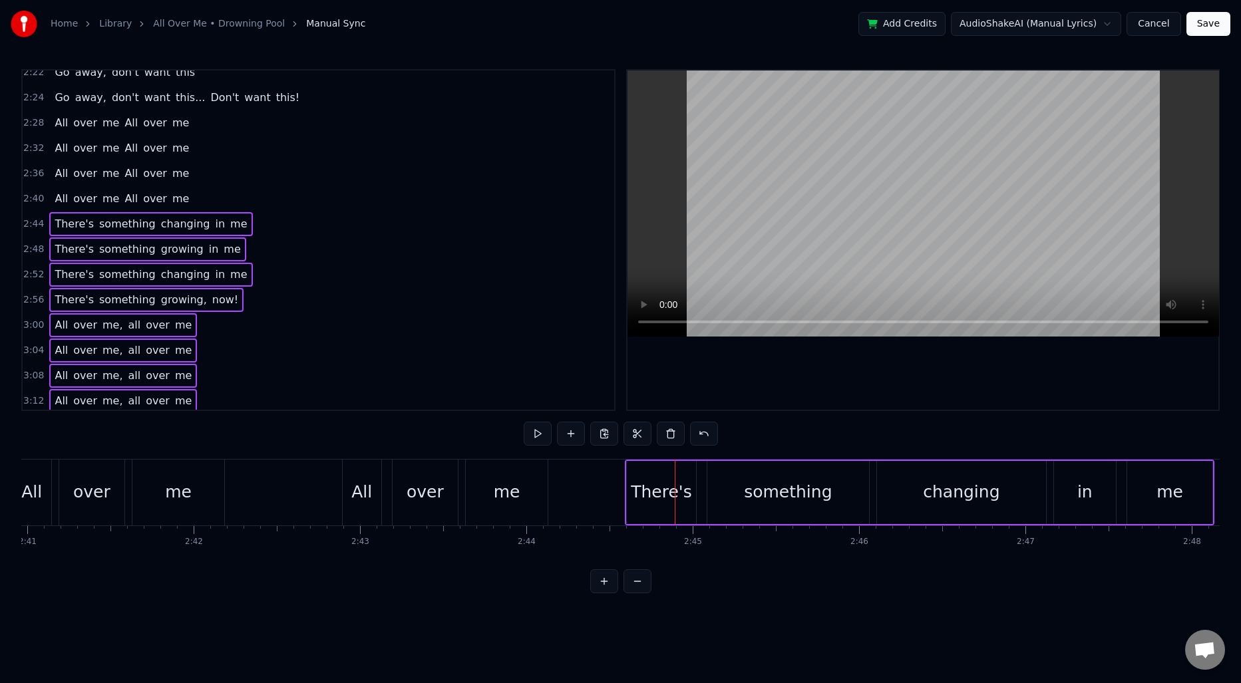
scroll to position [0, 26767]
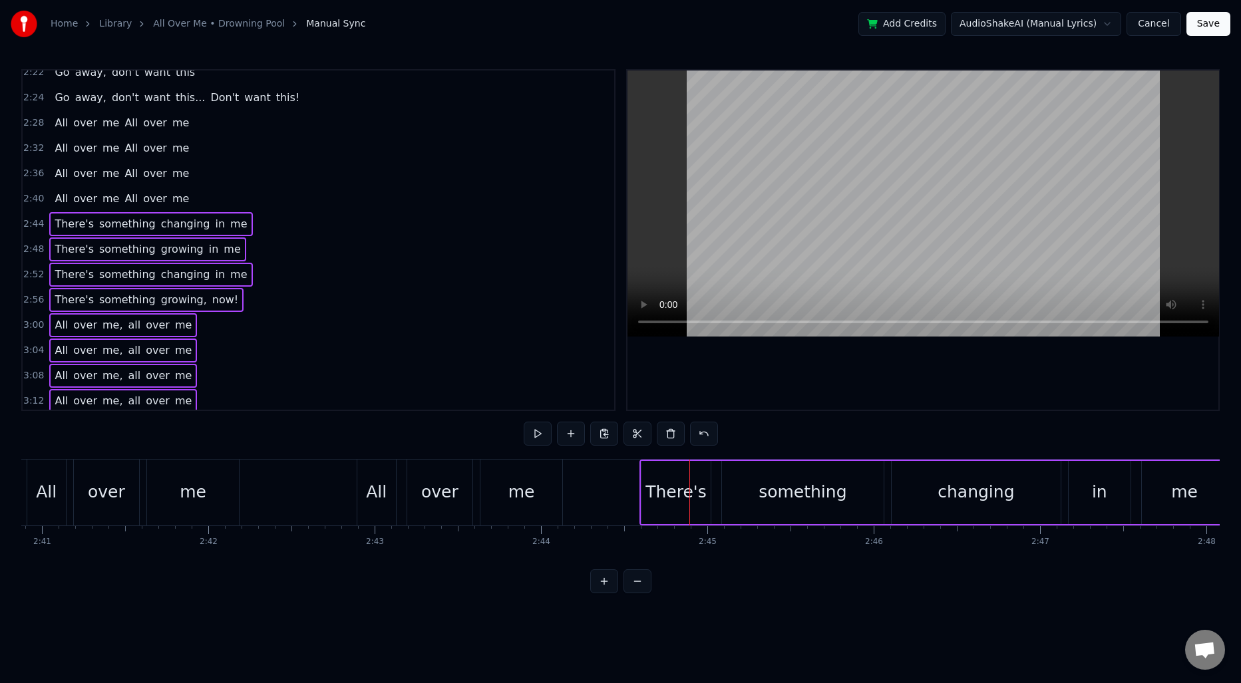
click at [265, 482] on div "All over me All over me" at bounding box center [297, 493] width 540 height 66
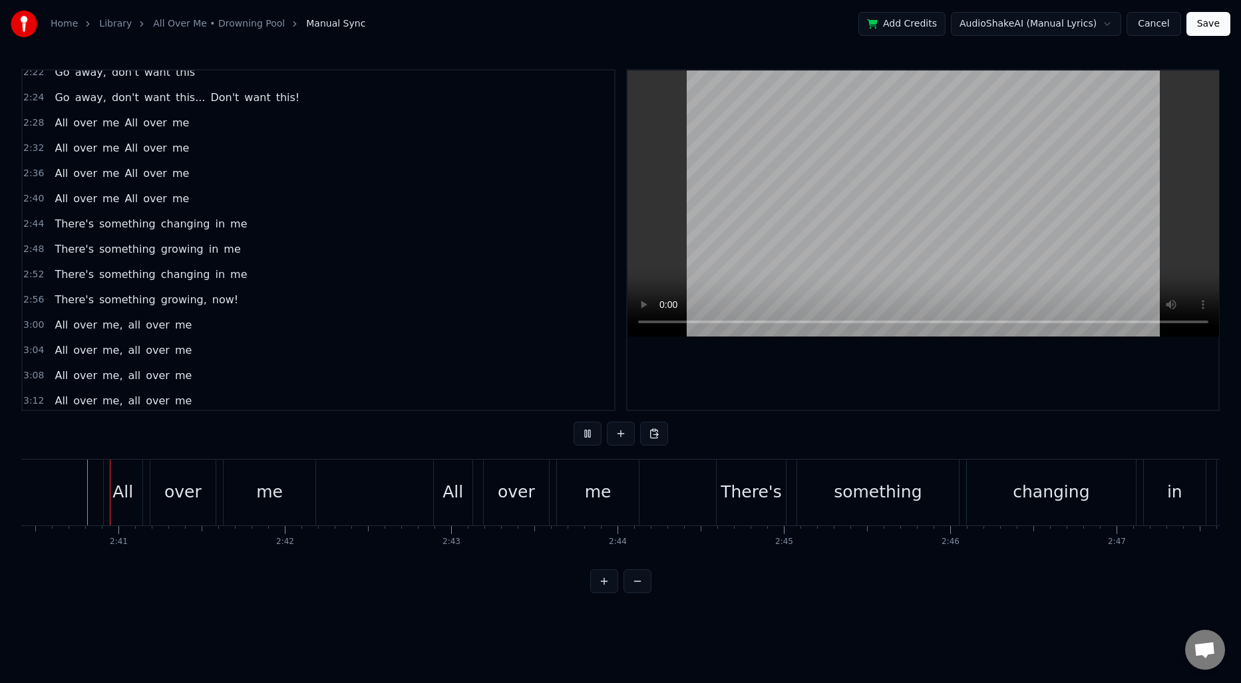
scroll to position [0, 26689]
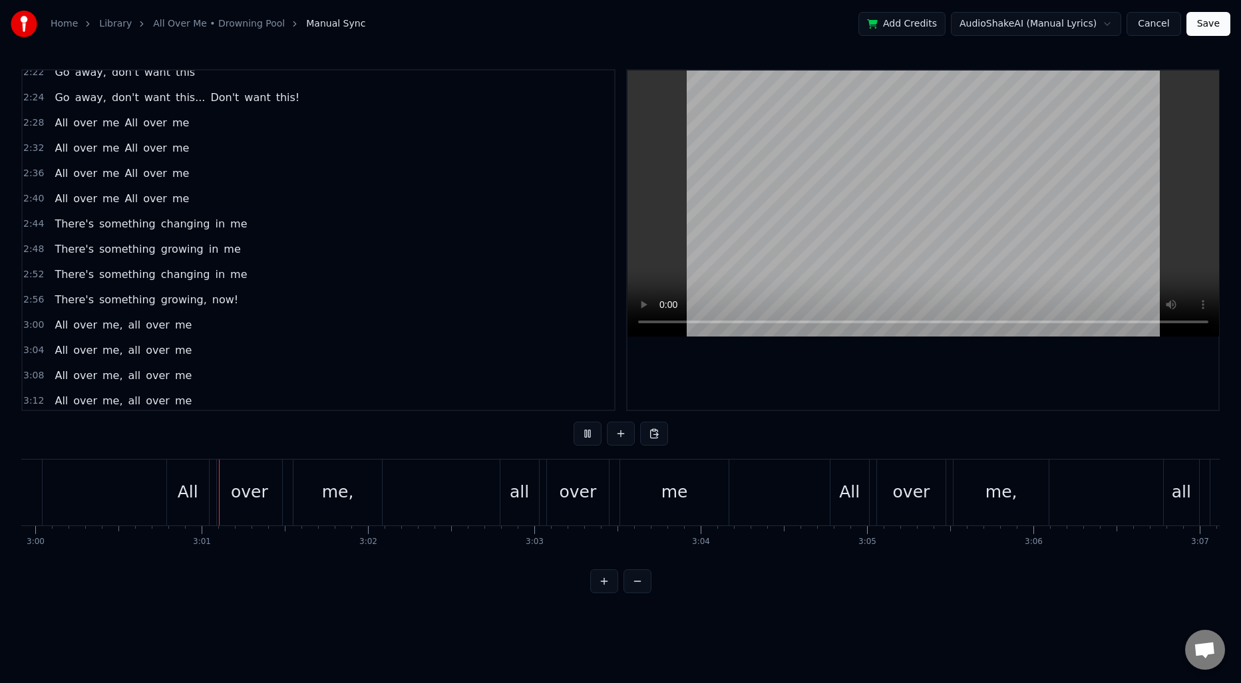
scroll to position [0, 29946]
click at [110, 329] on span "me," at bounding box center [112, 324] width 23 height 15
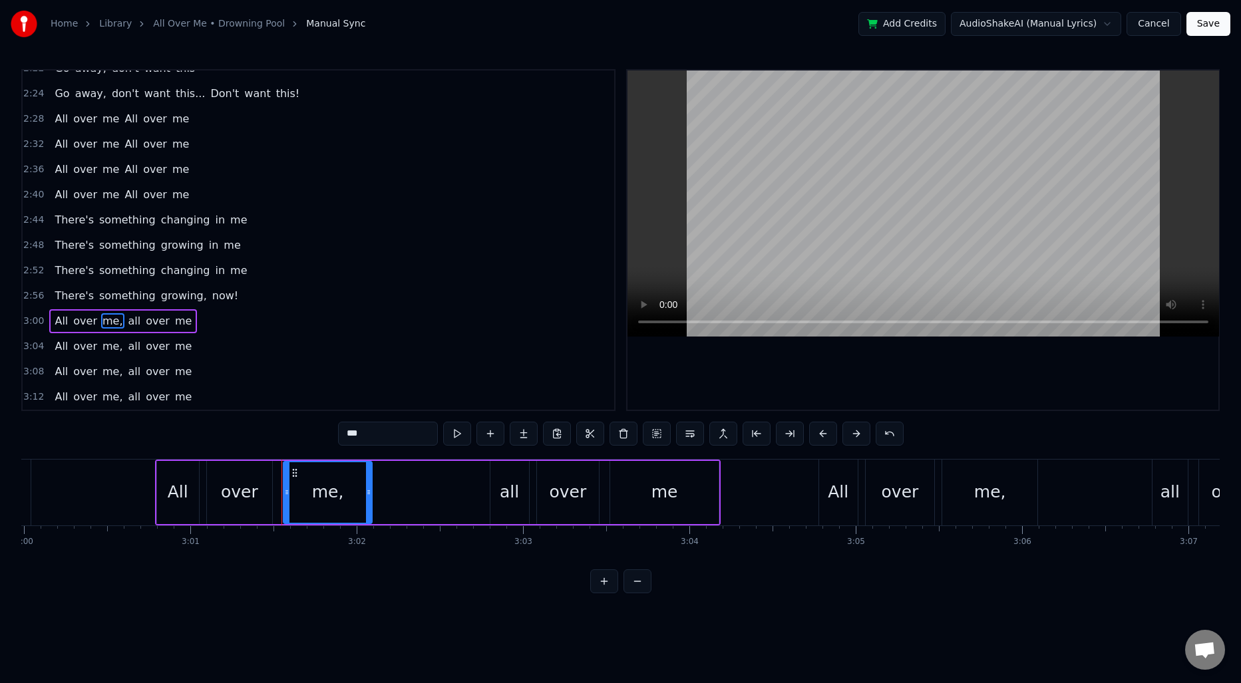
click at [389, 434] on input "***" at bounding box center [388, 434] width 100 height 24
click at [108, 345] on span "me," at bounding box center [112, 346] width 23 height 15
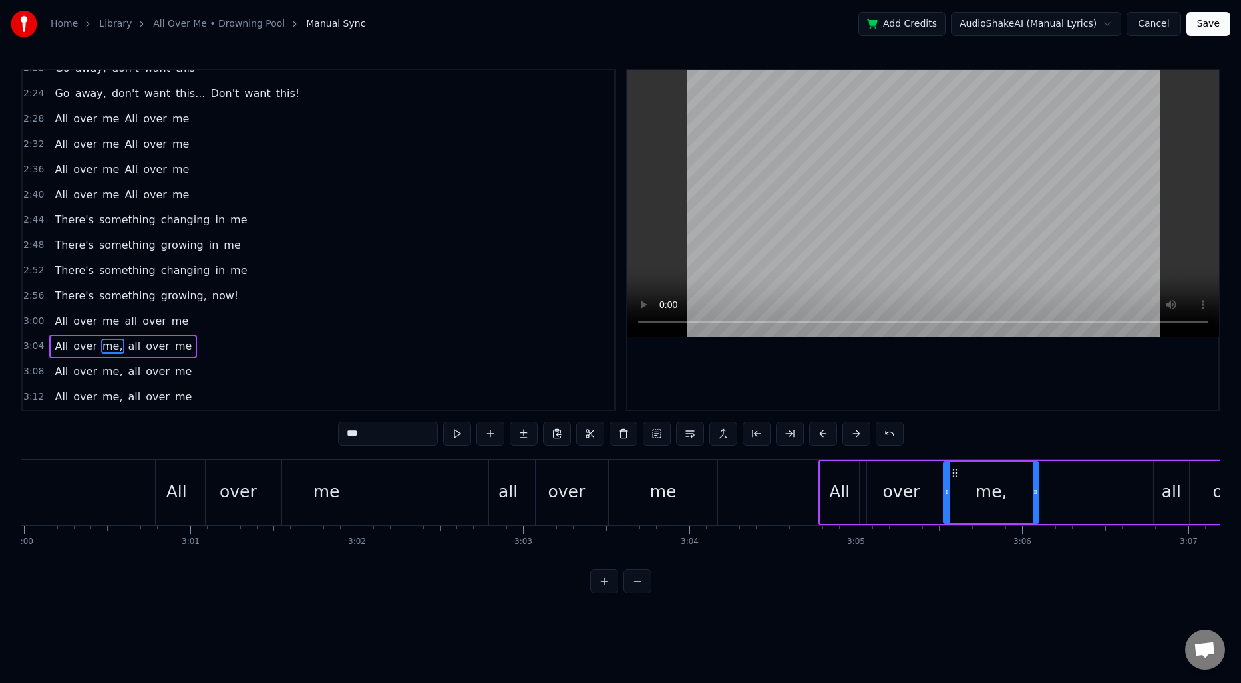
click at [379, 431] on input "***" at bounding box center [388, 434] width 100 height 24
click at [102, 368] on span "me," at bounding box center [112, 371] width 23 height 15
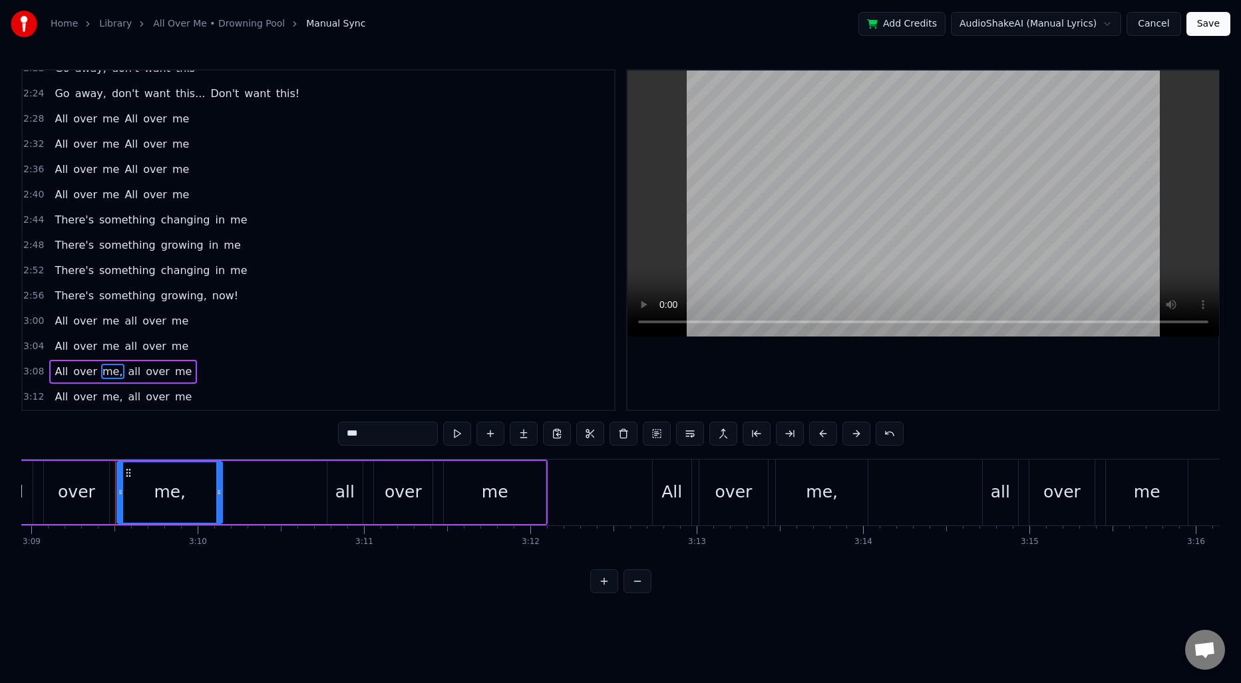
click at [366, 436] on input "***" at bounding box center [388, 434] width 100 height 24
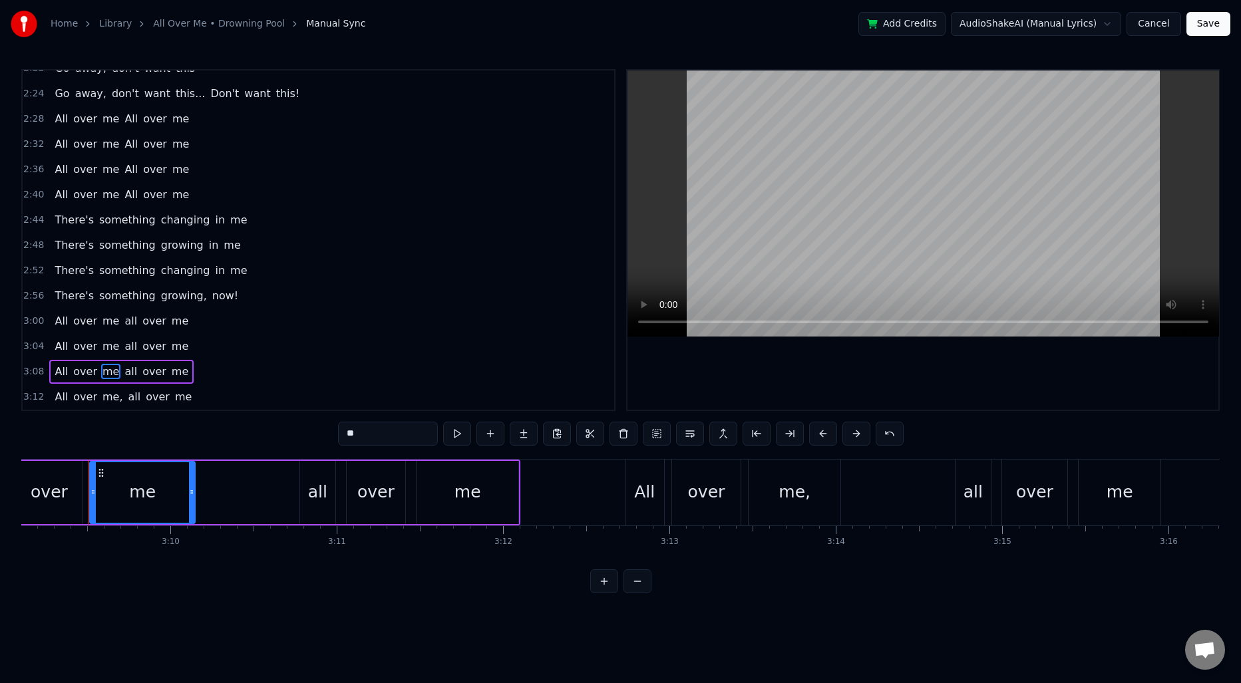
type input "**"
click at [114, 398] on div "All over me, all over me" at bounding box center [123, 397] width 148 height 24
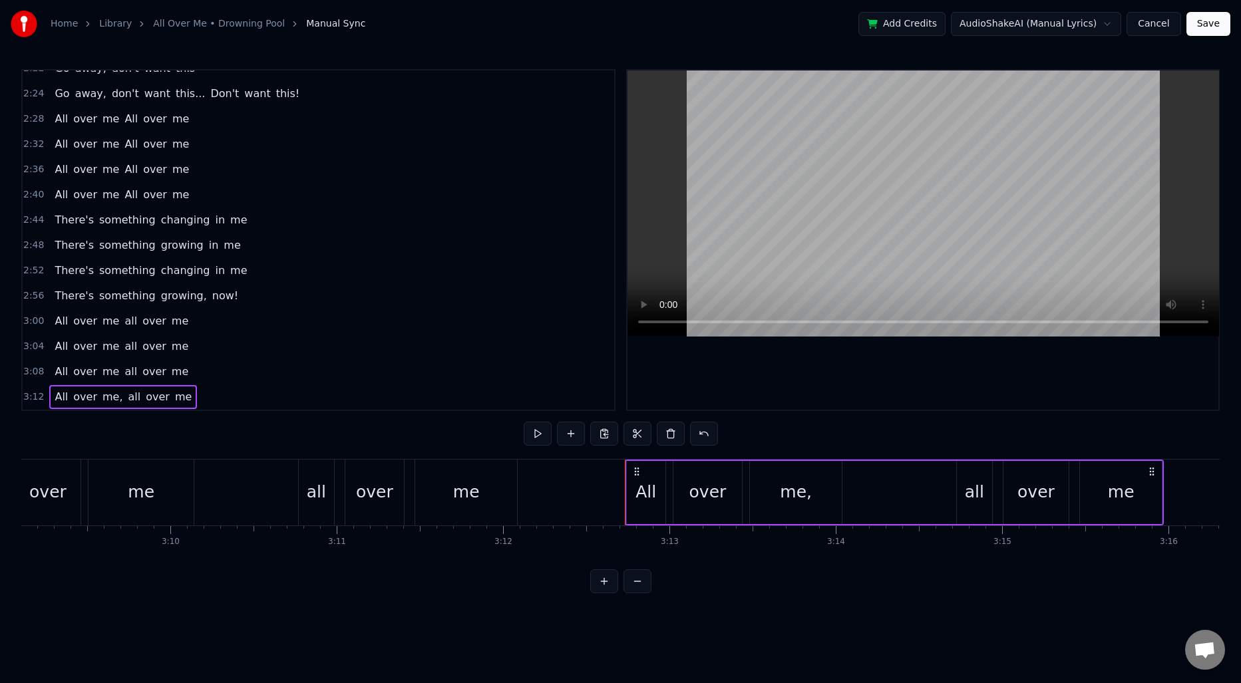
click at [110, 399] on span "me," at bounding box center [112, 396] width 23 height 15
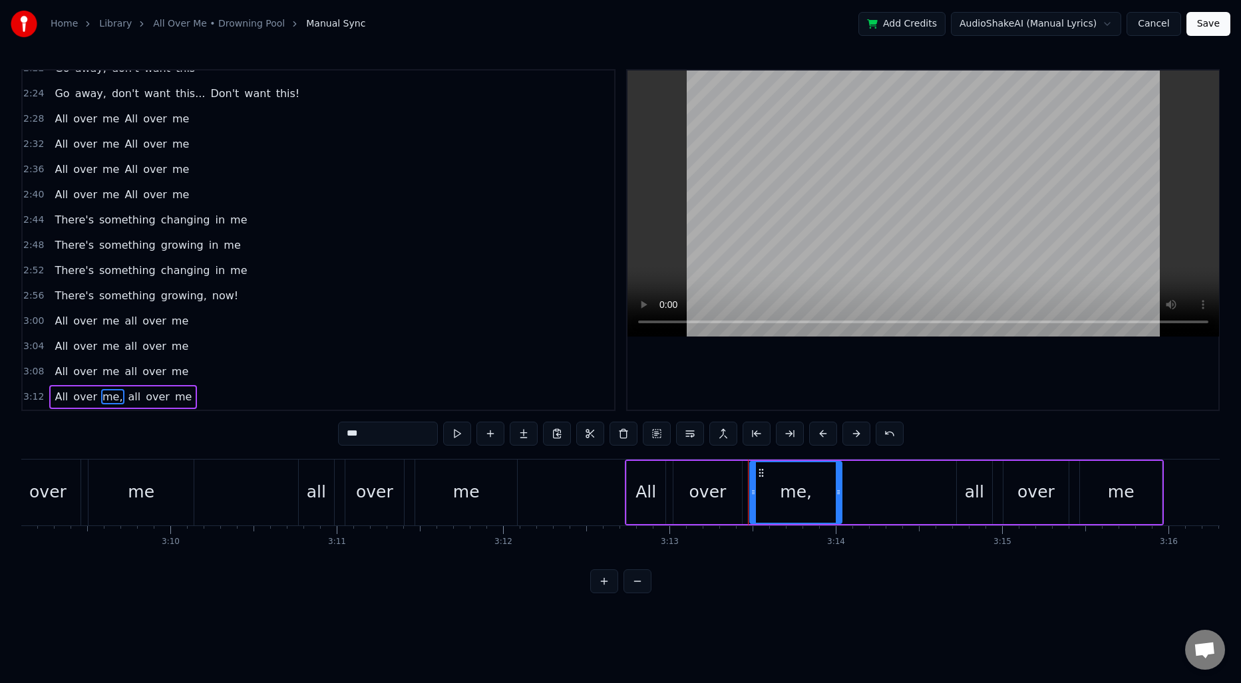
click at [397, 438] on input "***" at bounding box center [388, 434] width 100 height 24
click at [124, 321] on span "all" at bounding box center [130, 320] width 15 height 15
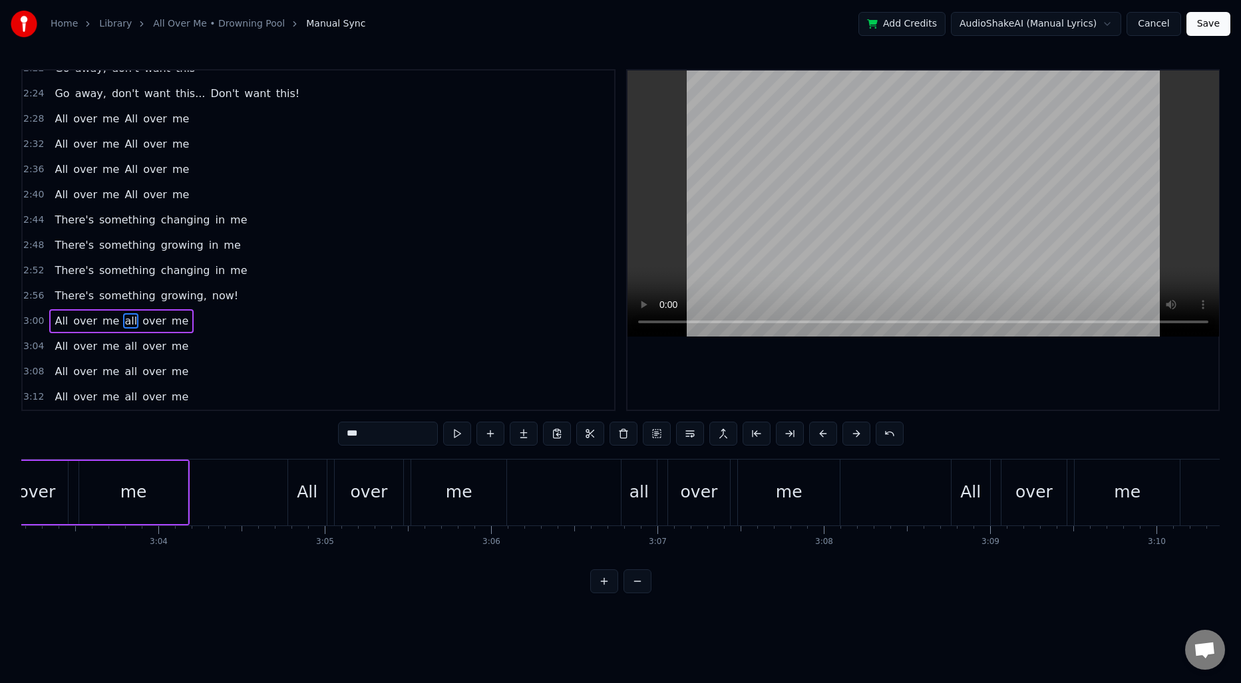
scroll to position [0, 30346]
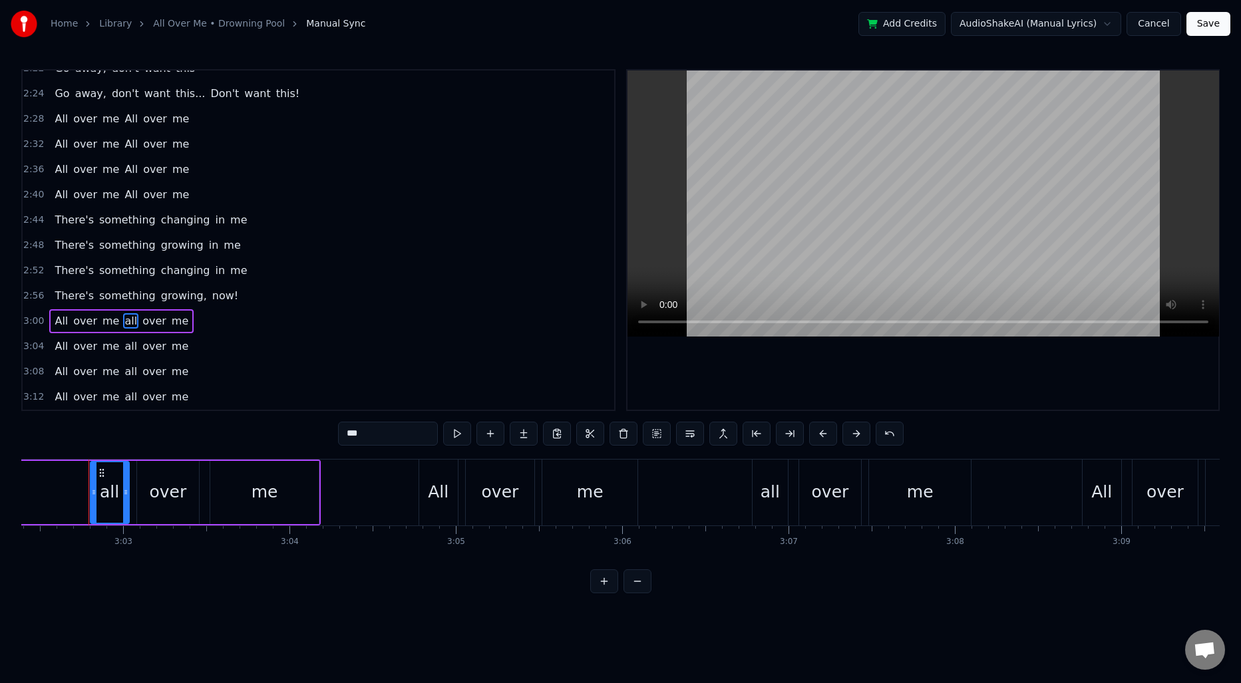
click at [360, 437] on input "***" at bounding box center [388, 434] width 100 height 24
type input "***"
click at [116, 341] on div "All over me all over me" at bounding box center [121, 347] width 144 height 24
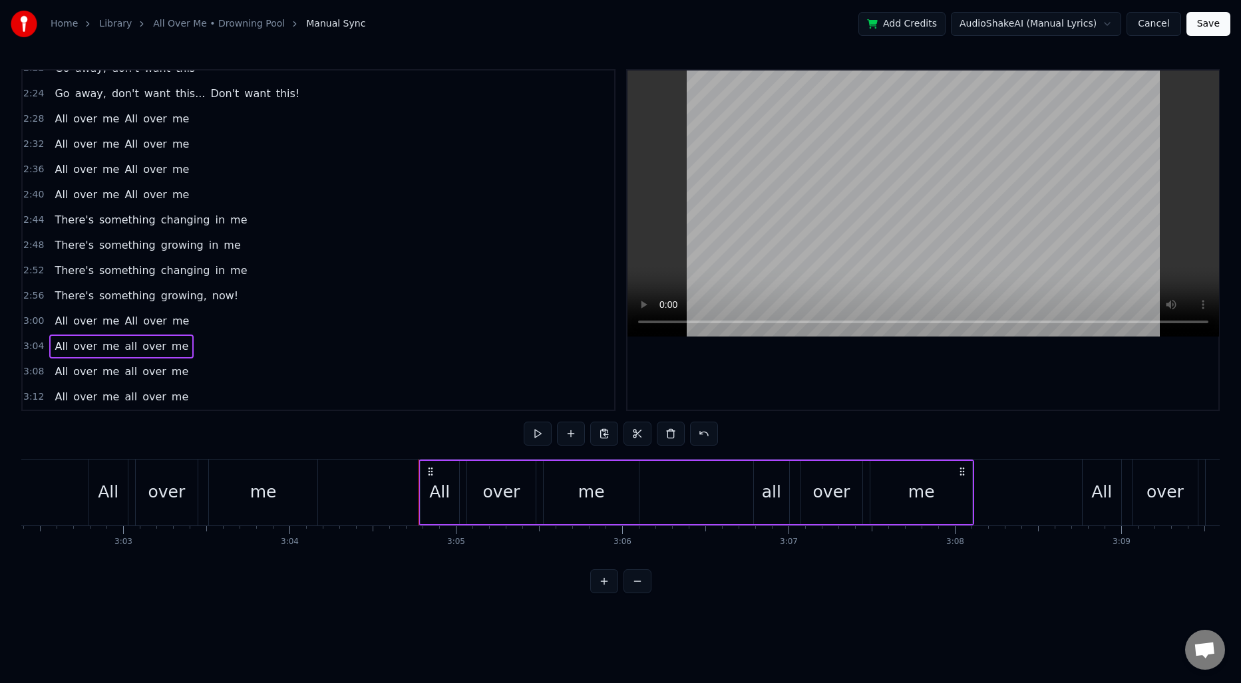
click at [123, 345] on span "all" at bounding box center [130, 346] width 15 height 15
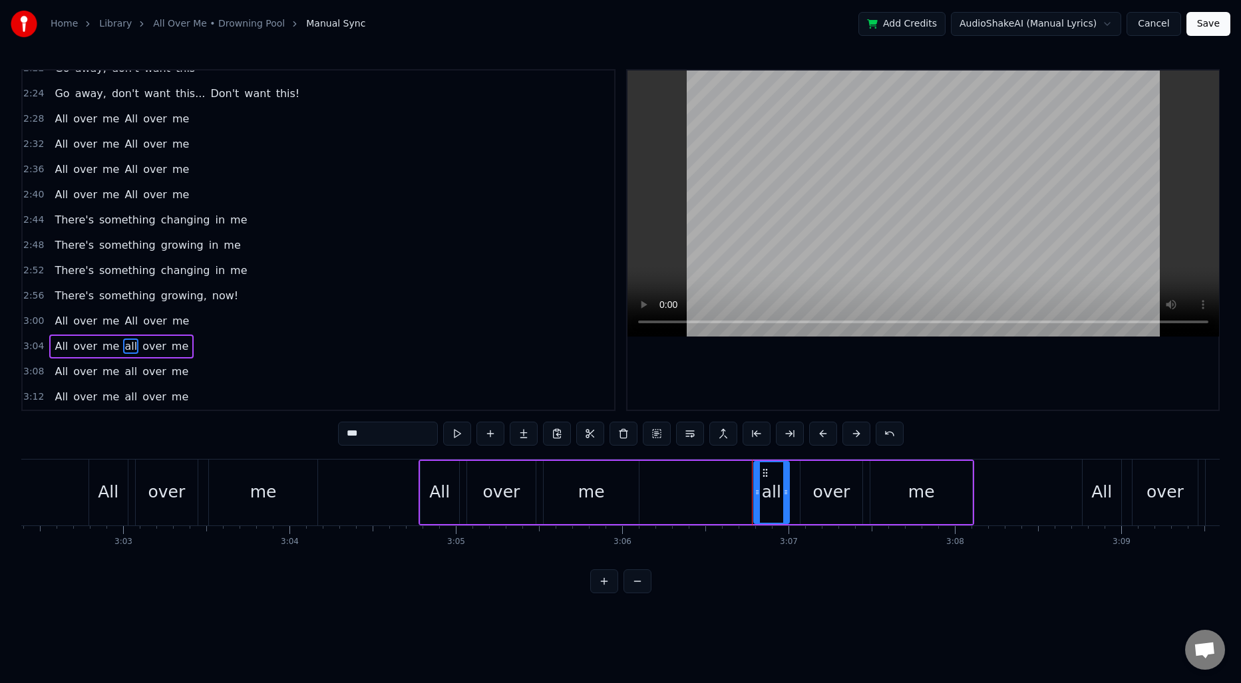
click at [385, 434] on input "***" at bounding box center [388, 434] width 100 height 24
paste input "text"
click at [125, 373] on span "all" at bounding box center [130, 371] width 15 height 15
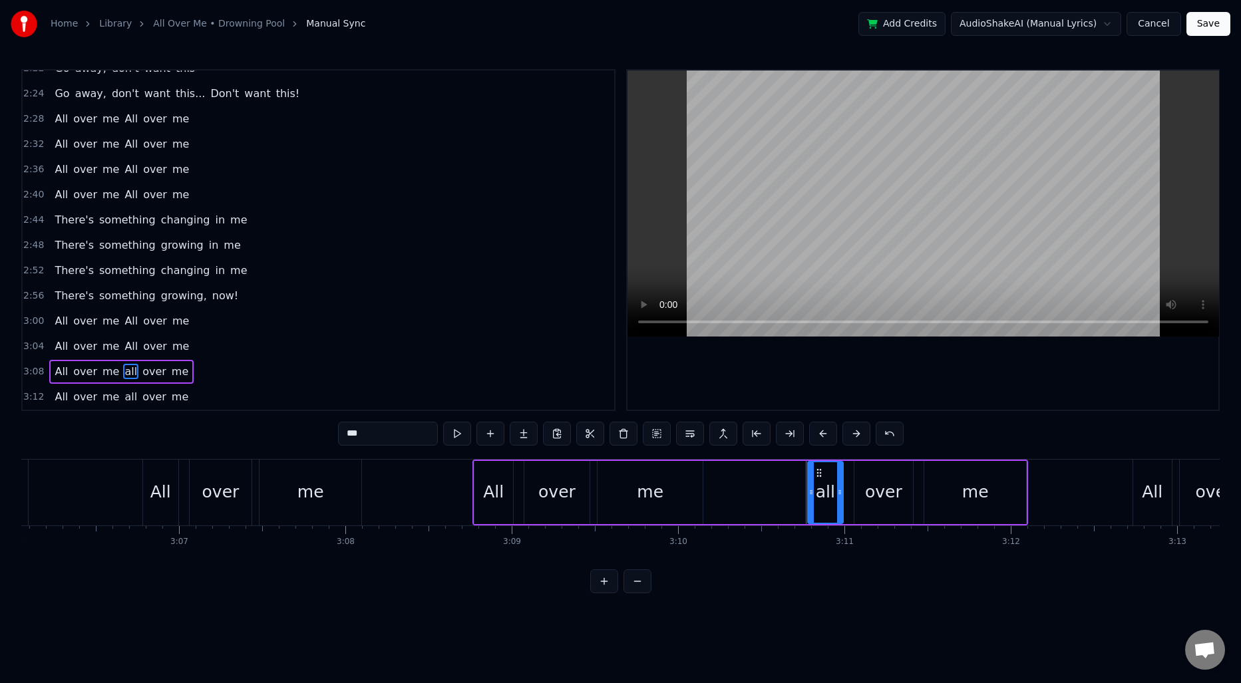
click at [359, 430] on input "***" at bounding box center [388, 434] width 100 height 24
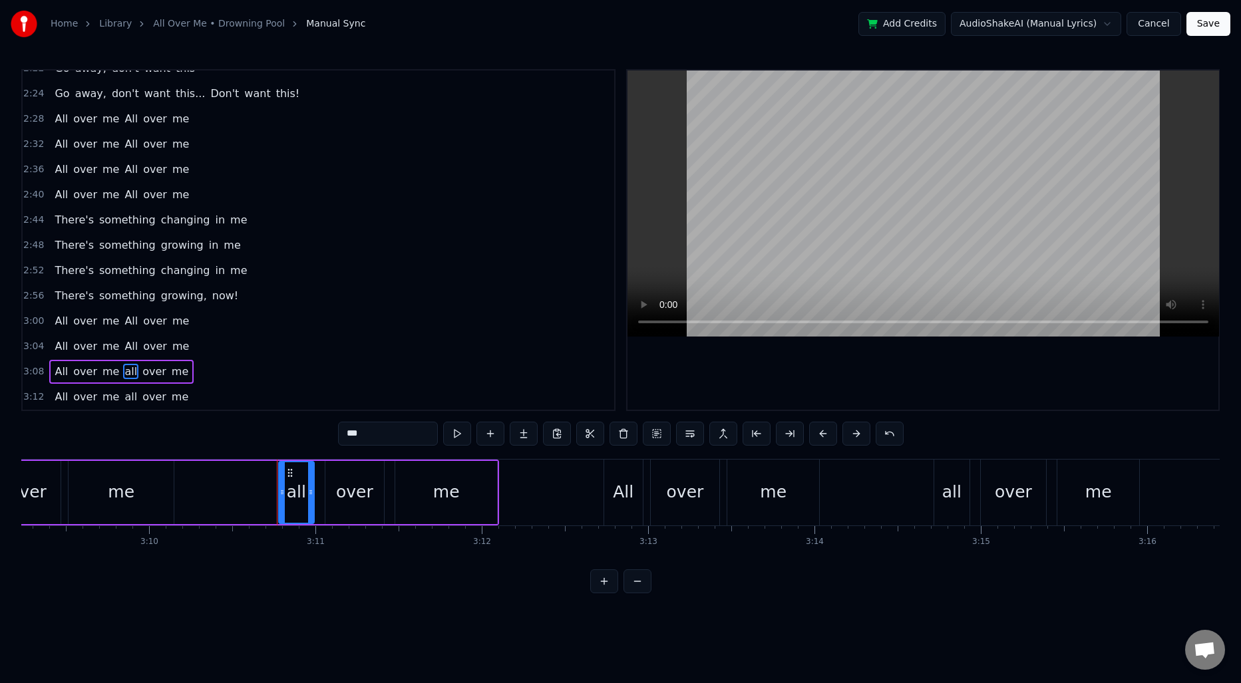
click at [359, 430] on input "***" at bounding box center [388, 434] width 100 height 24
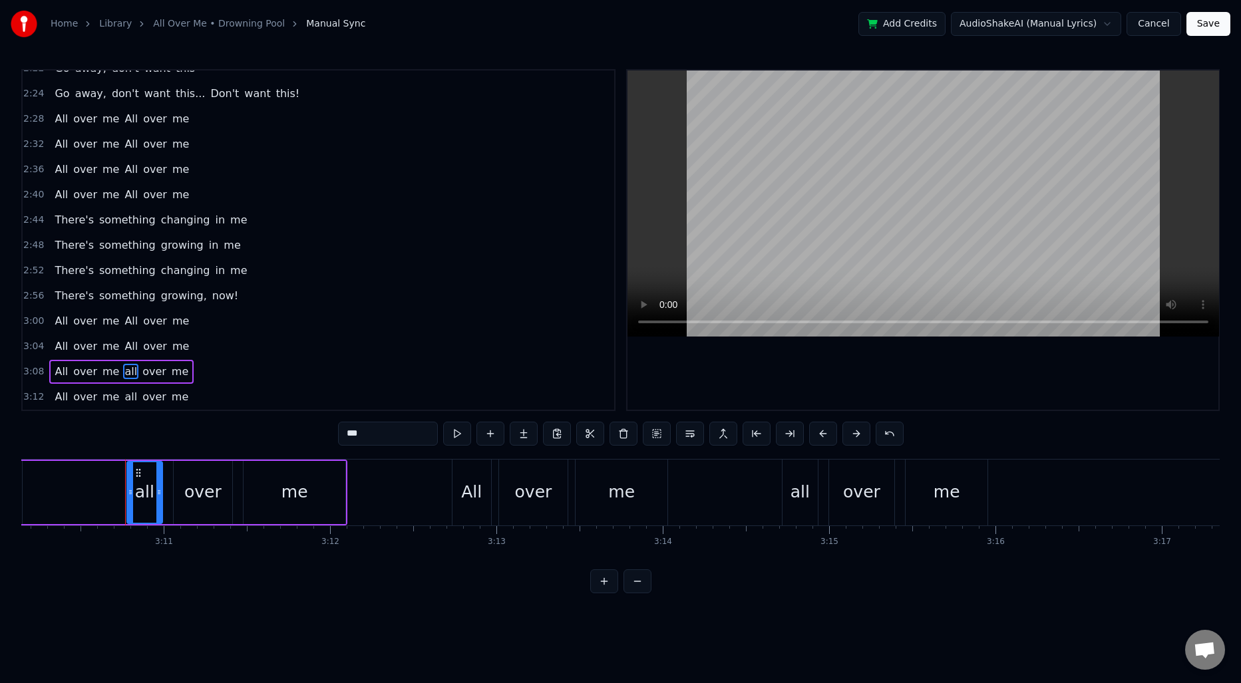
paste input "text"
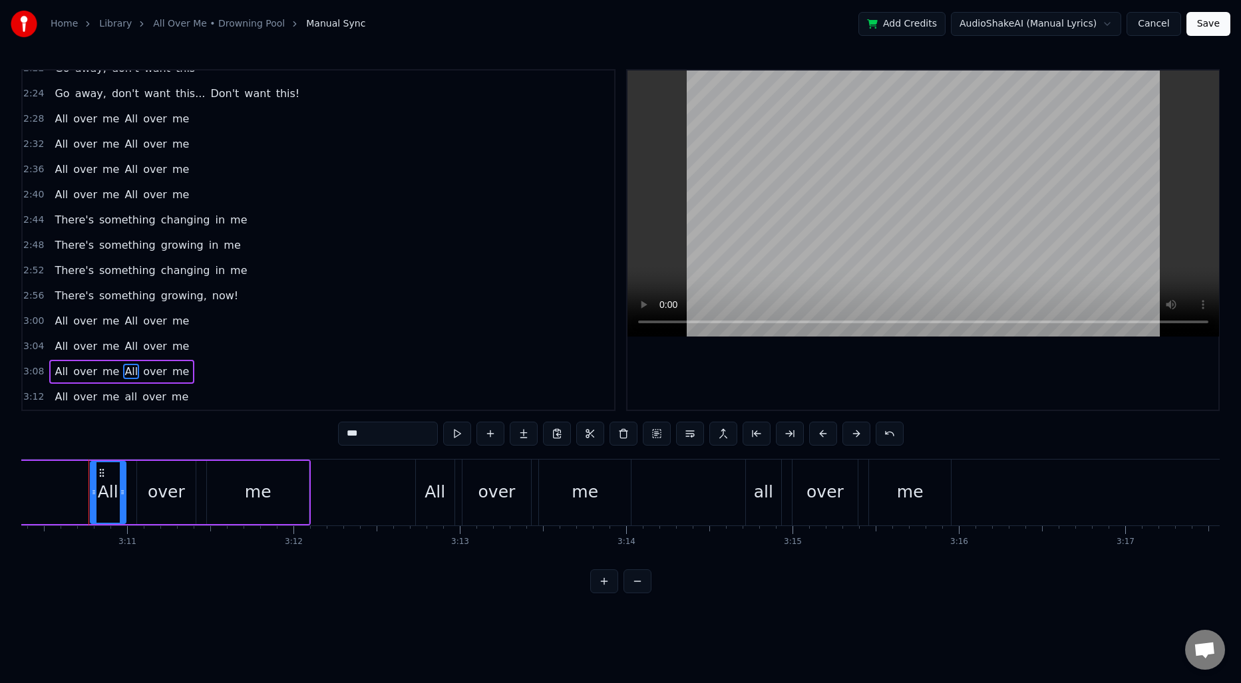
click at [123, 396] on span "all" at bounding box center [130, 396] width 15 height 15
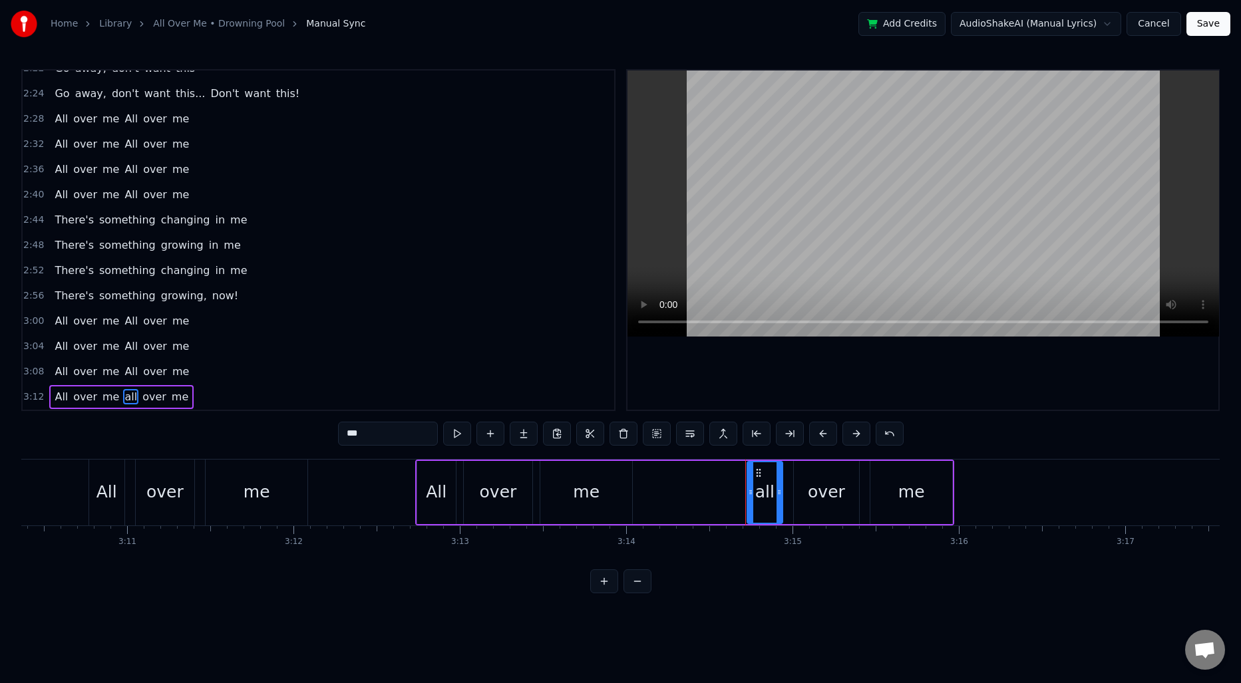
click at [363, 437] on input "***" at bounding box center [388, 434] width 100 height 24
paste input "text"
click at [171, 399] on span "me" at bounding box center [180, 396] width 19 height 15
click at [384, 437] on input "**" at bounding box center [388, 434] width 100 height 24
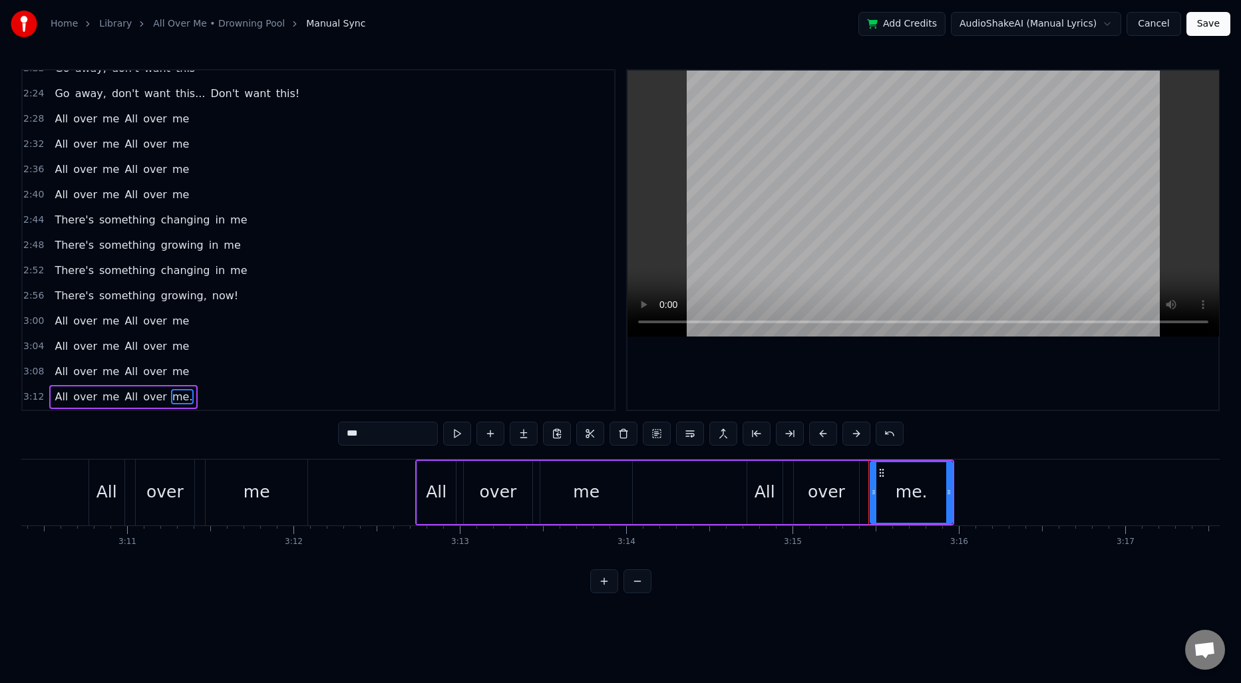
type input "***"
click at [67, 485] on div "All over me All over me" at bounding box center [33, 493] width 556 height 66
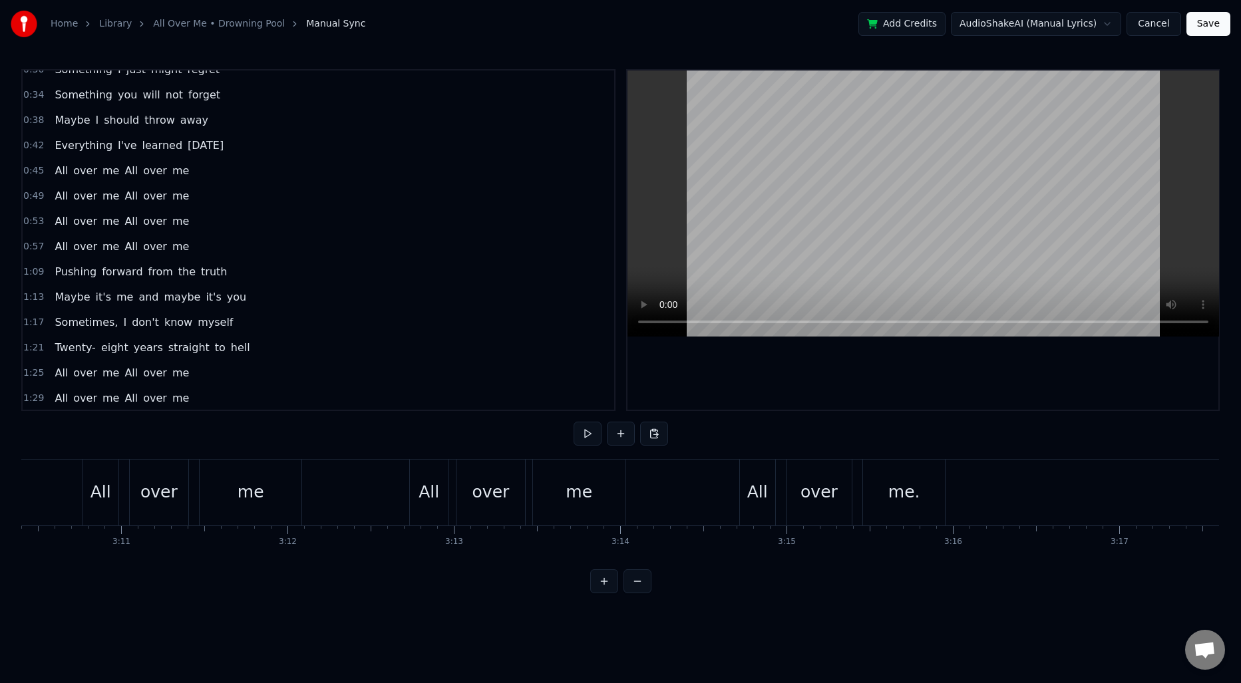
scroll to position [0, 0]
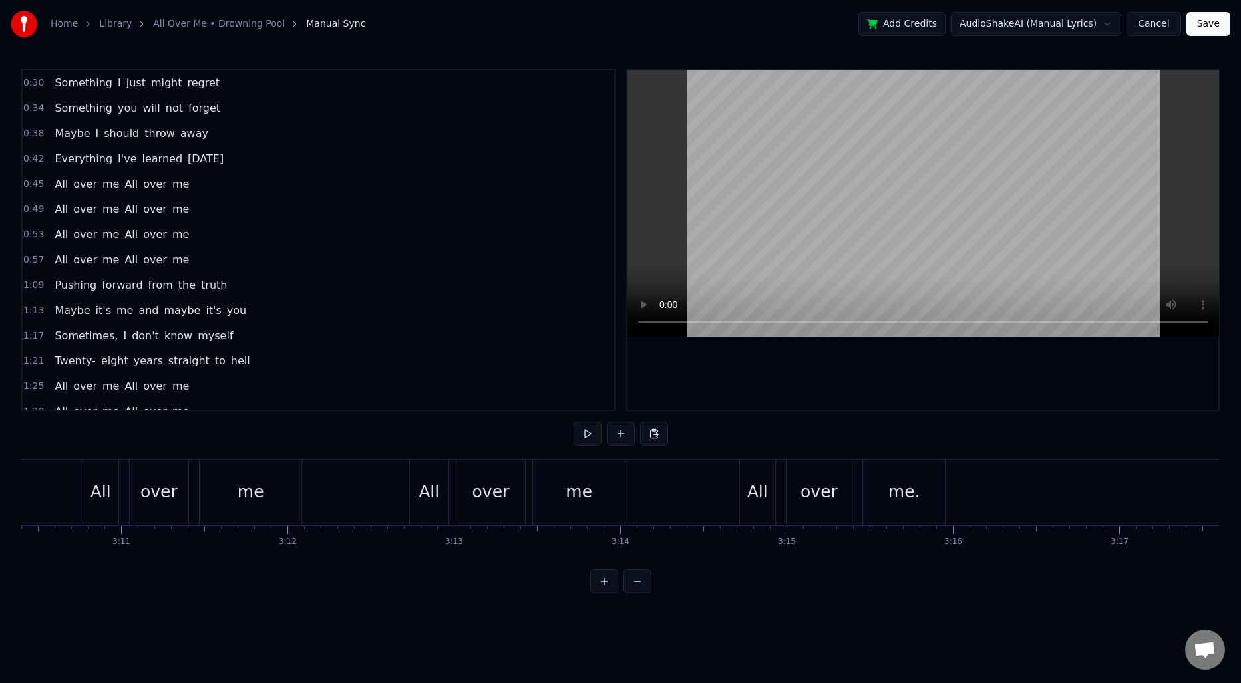
click at [80, 86] on span "Something" at bounding box center [83, 82] width 61 height 15
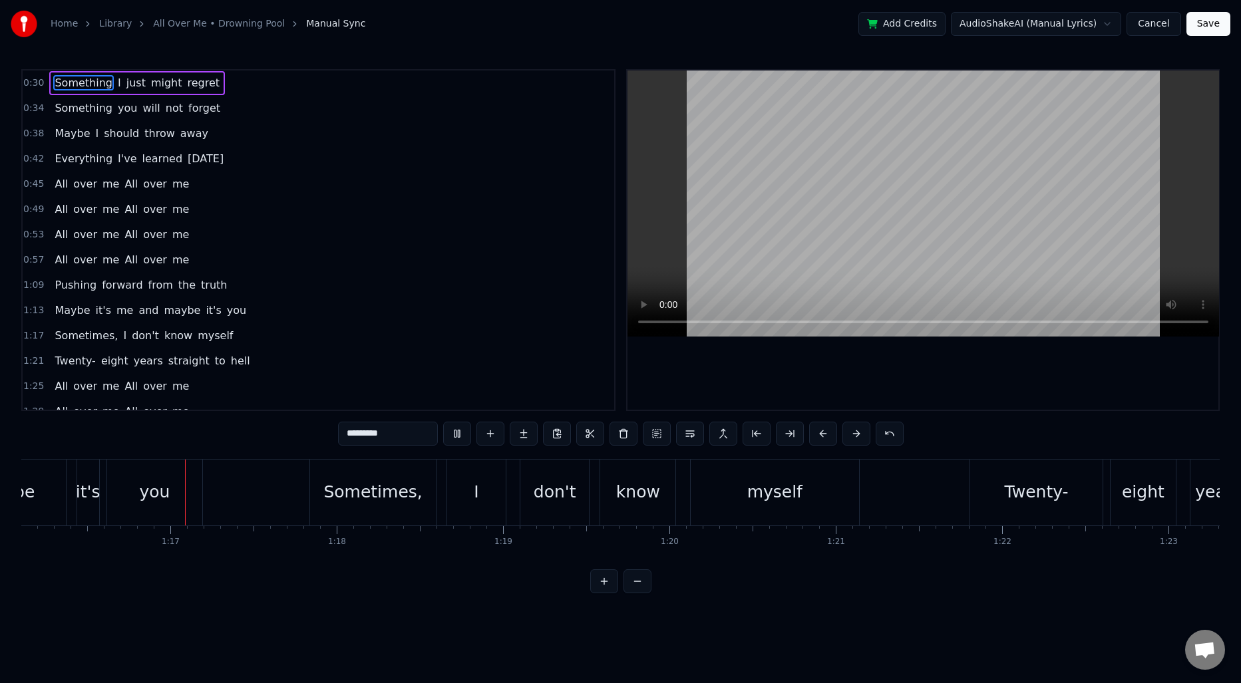
scroll to position [0, 12664]
click at [36, 285] on span "1:09" at bounding box center [33, 285] width 21 height 13
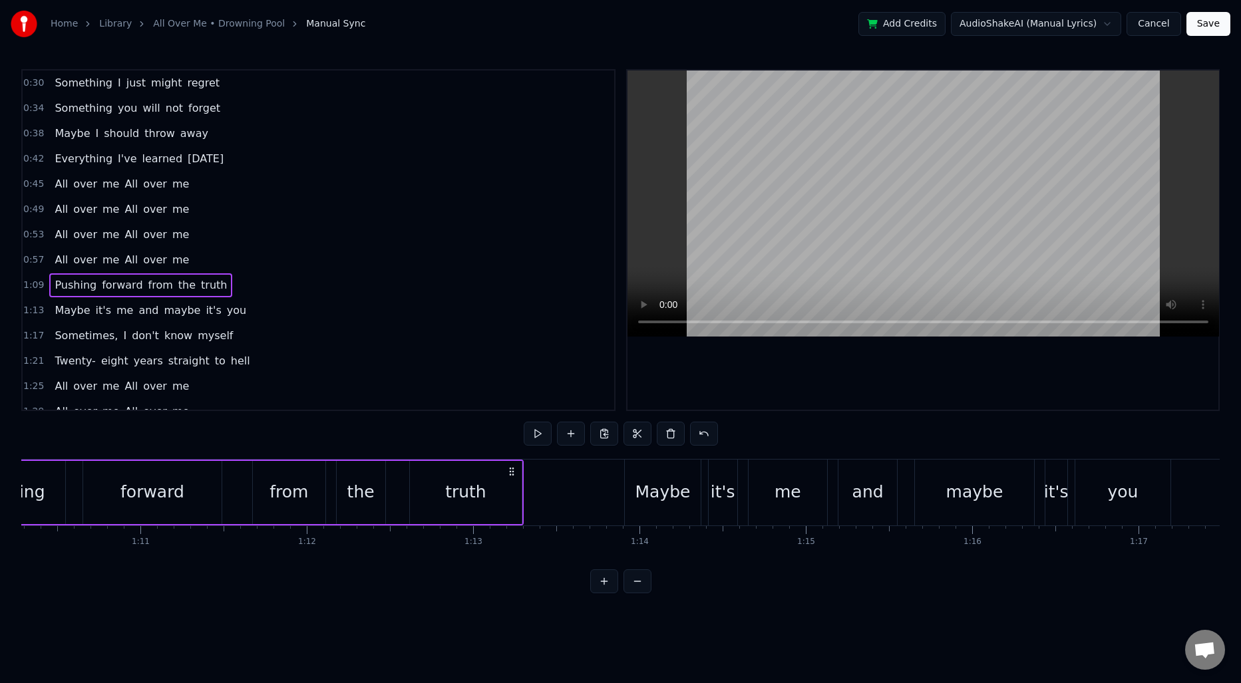
scroll to position [0, 11563]
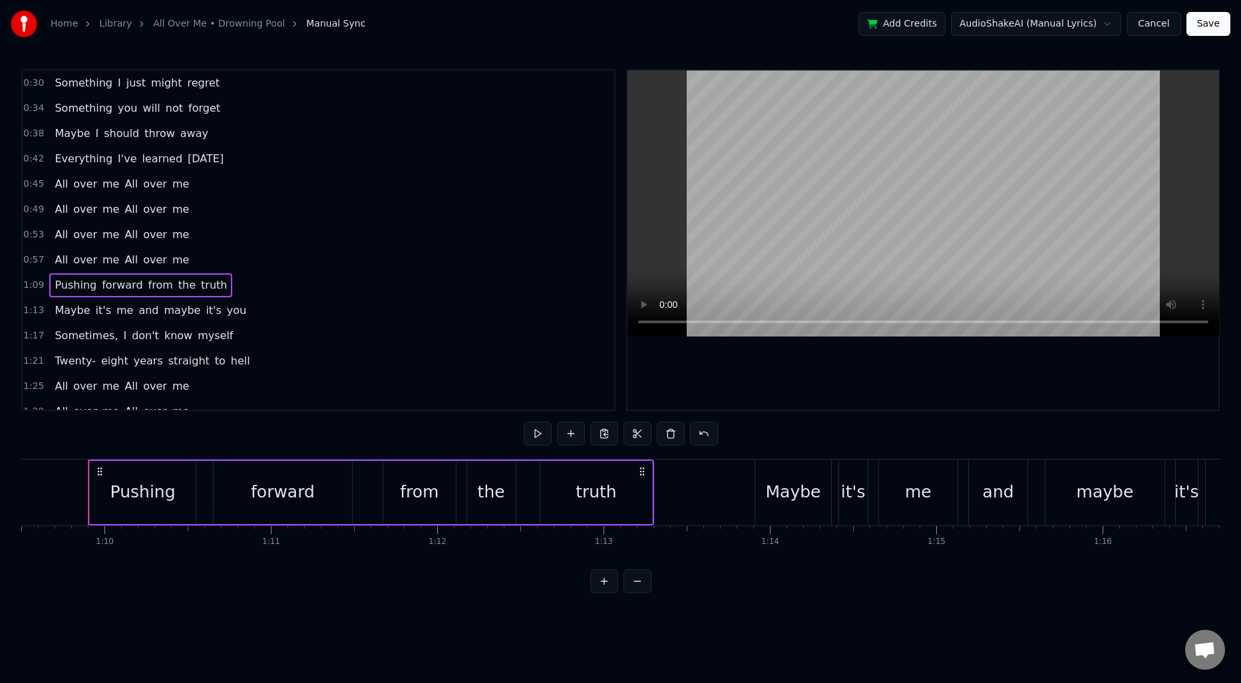
click at [37, 307] on span "1:13" at bounding box center [33, 310] width 21 height 13
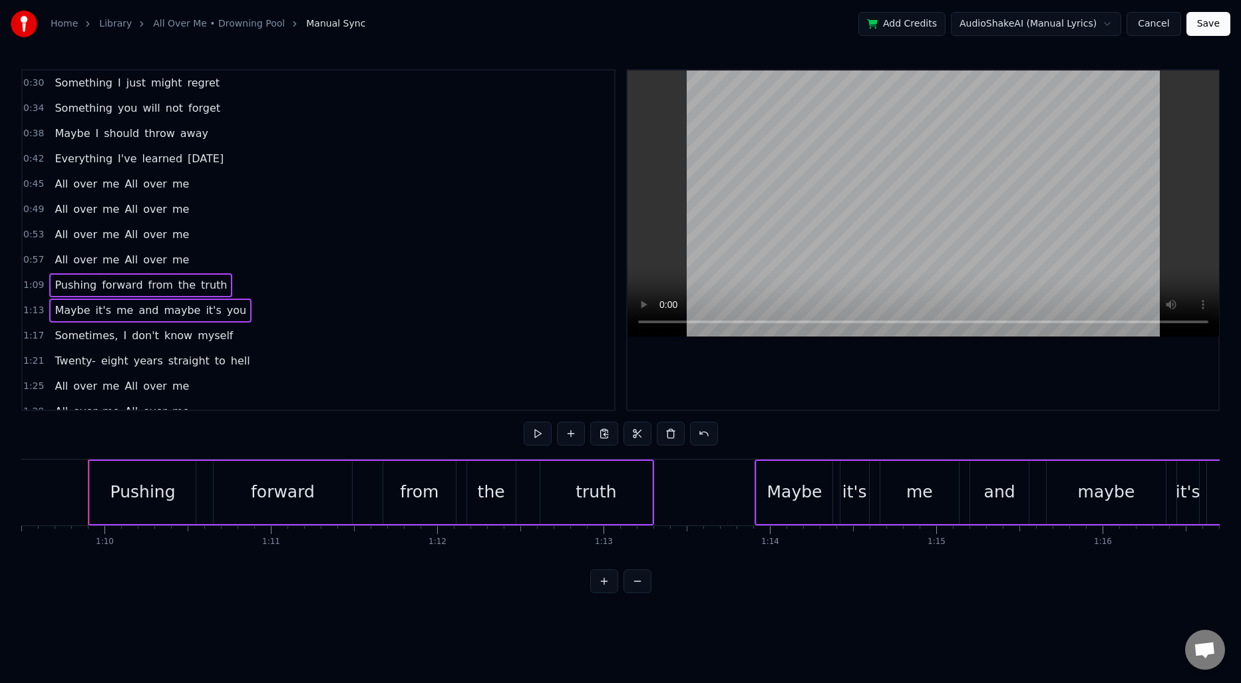
click at [35, 331] on span "1:17" at bounding box center [33, 335] width 21 height 13
click at [35, 363] on span "1:21" at bounding box center [33, 361] width 21 height 13
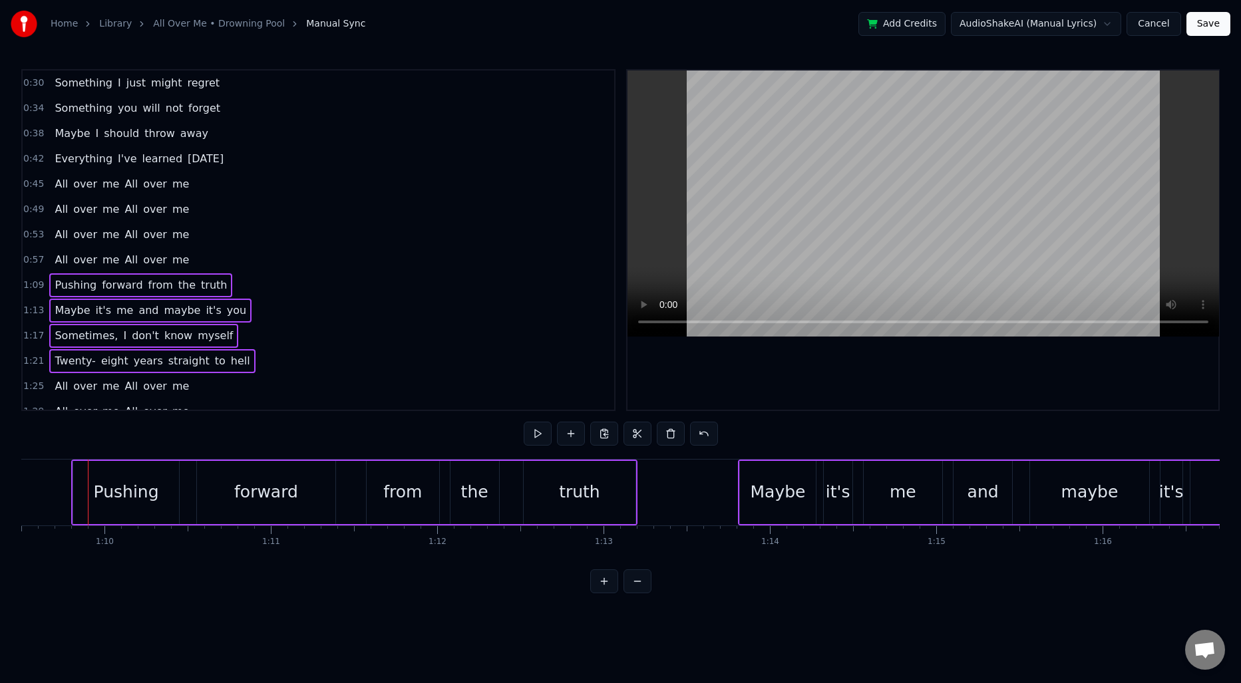
click at [37, 285] on span "1:09" at bounding box center [33, 285] width 21 height 13
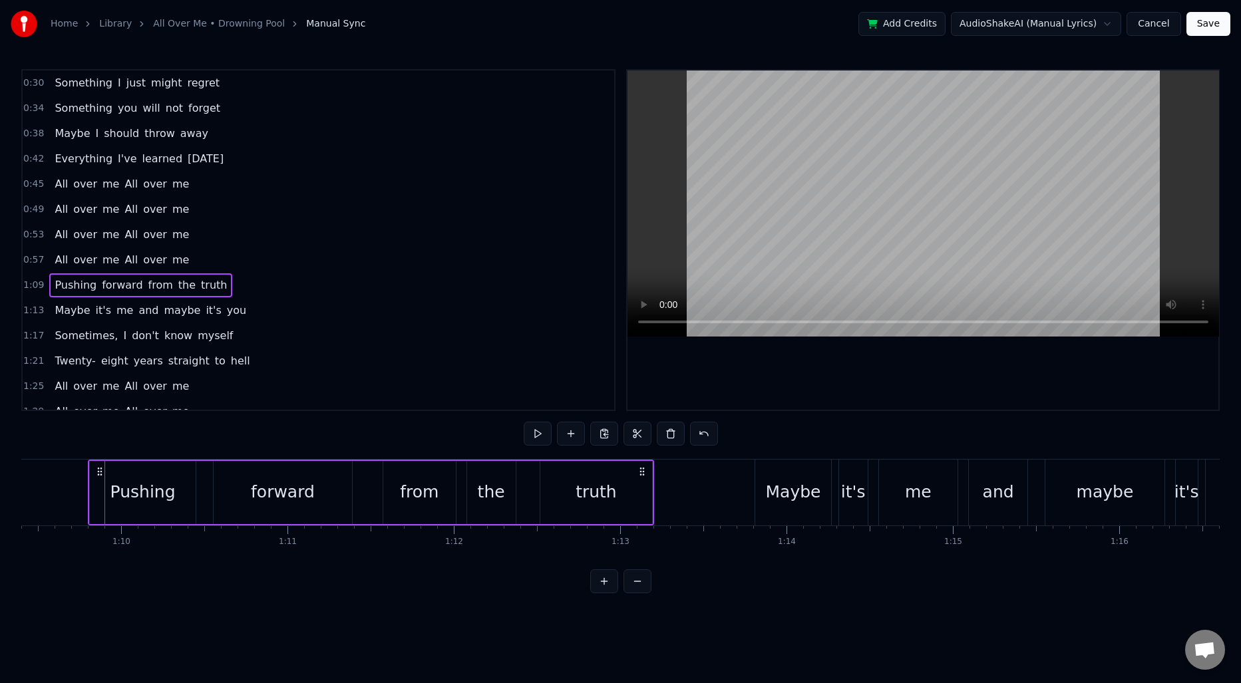
click at [31, 261] on span "0:57" at bounding box center [33, 260] width 21 height 13
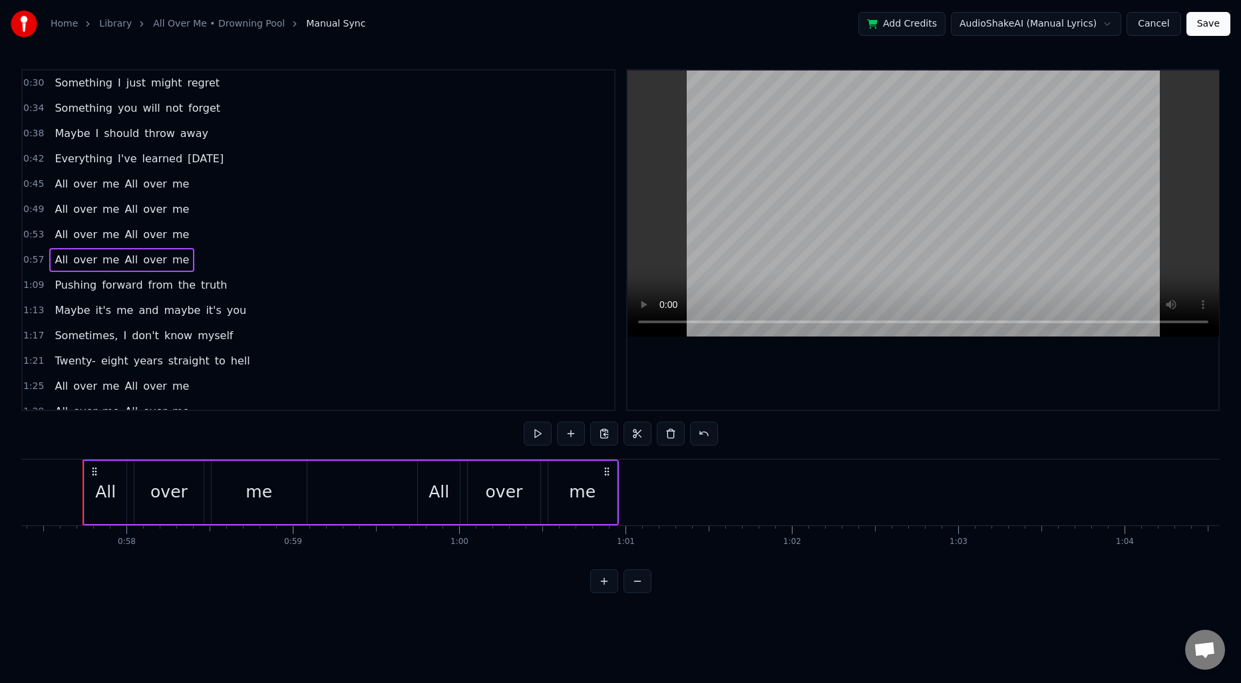
scroll to position [0, 9540]
click at [73, 286] on span "Pushing" at bounding box center [75, 285] width 45 height 15
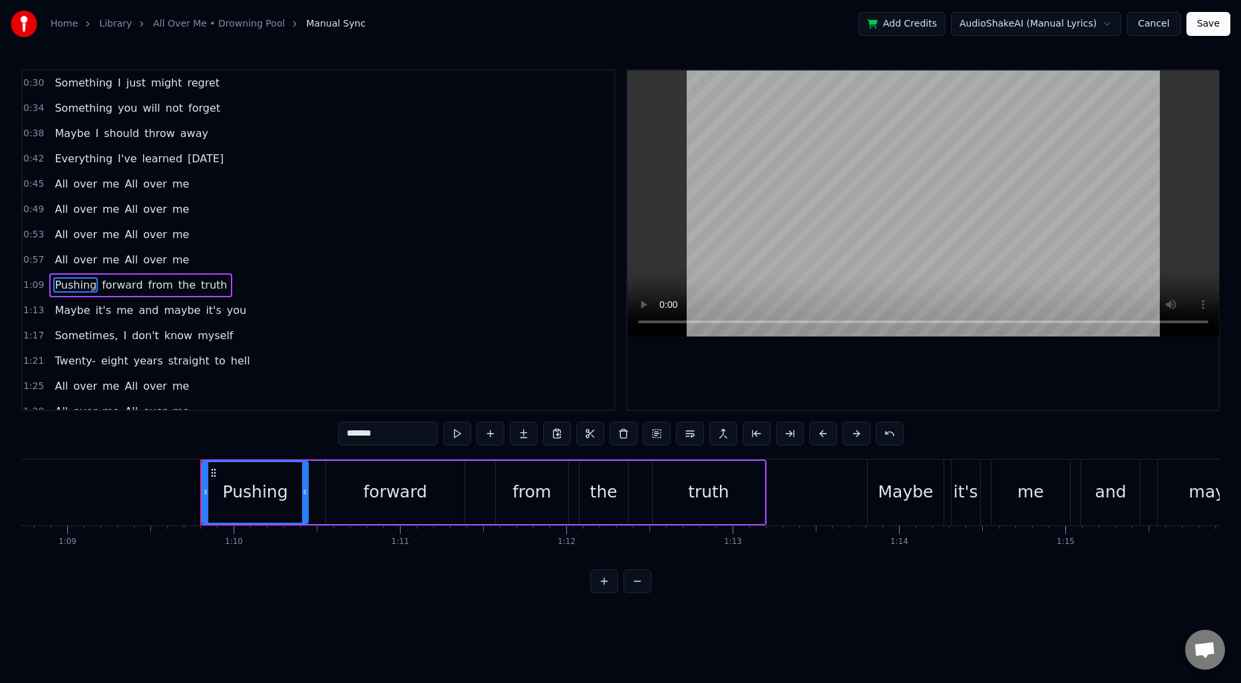
scroll to position [0, 11547]
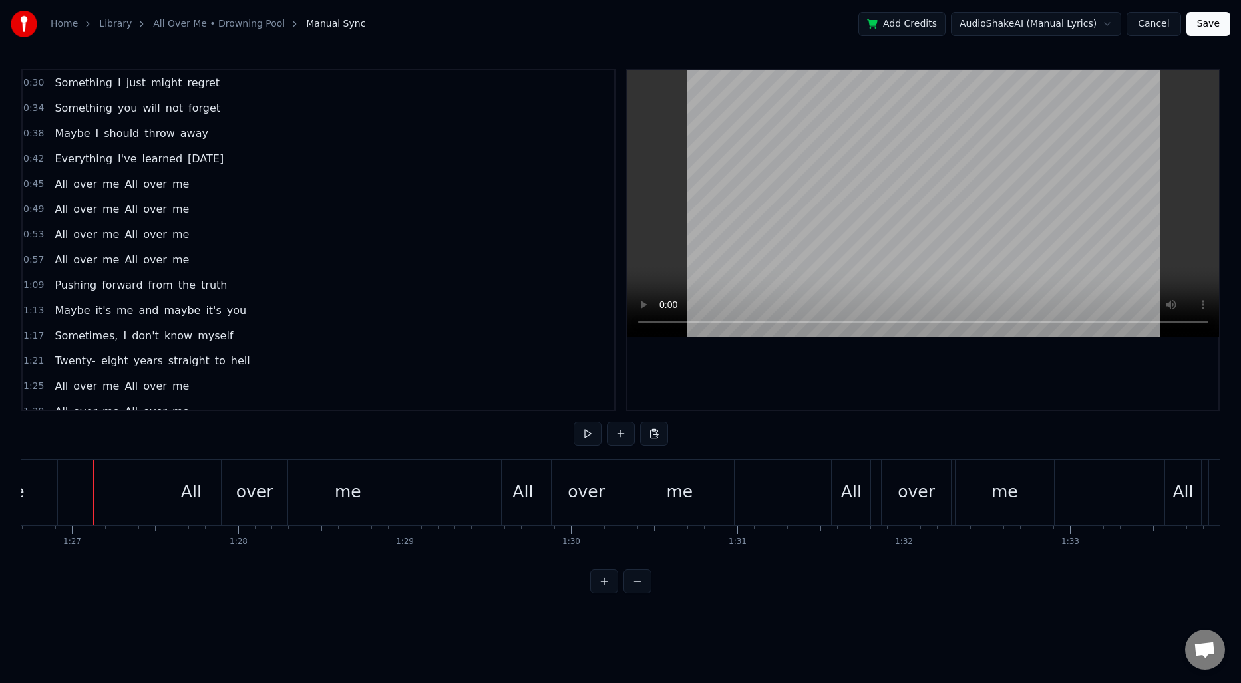
scroll to position [0, 14430]
click at [25, 186] on span "0:45" at bounding box center [33, 184] width 21 height 13
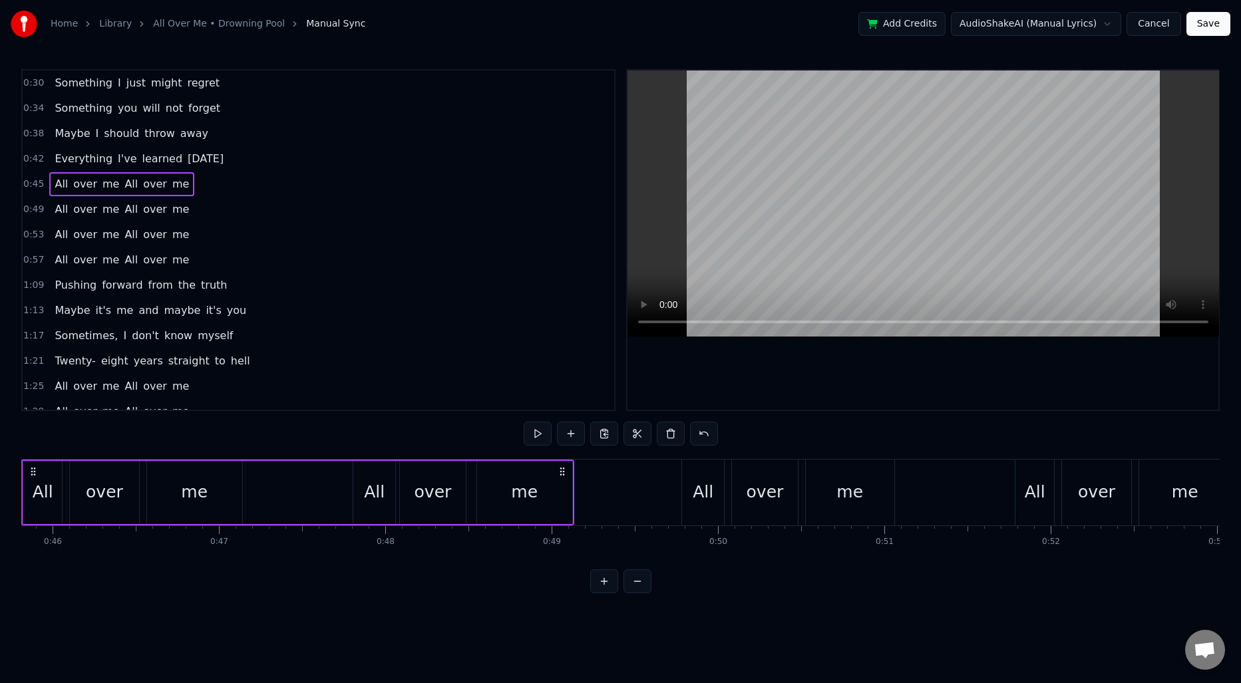
scroll to position [0, 7556]
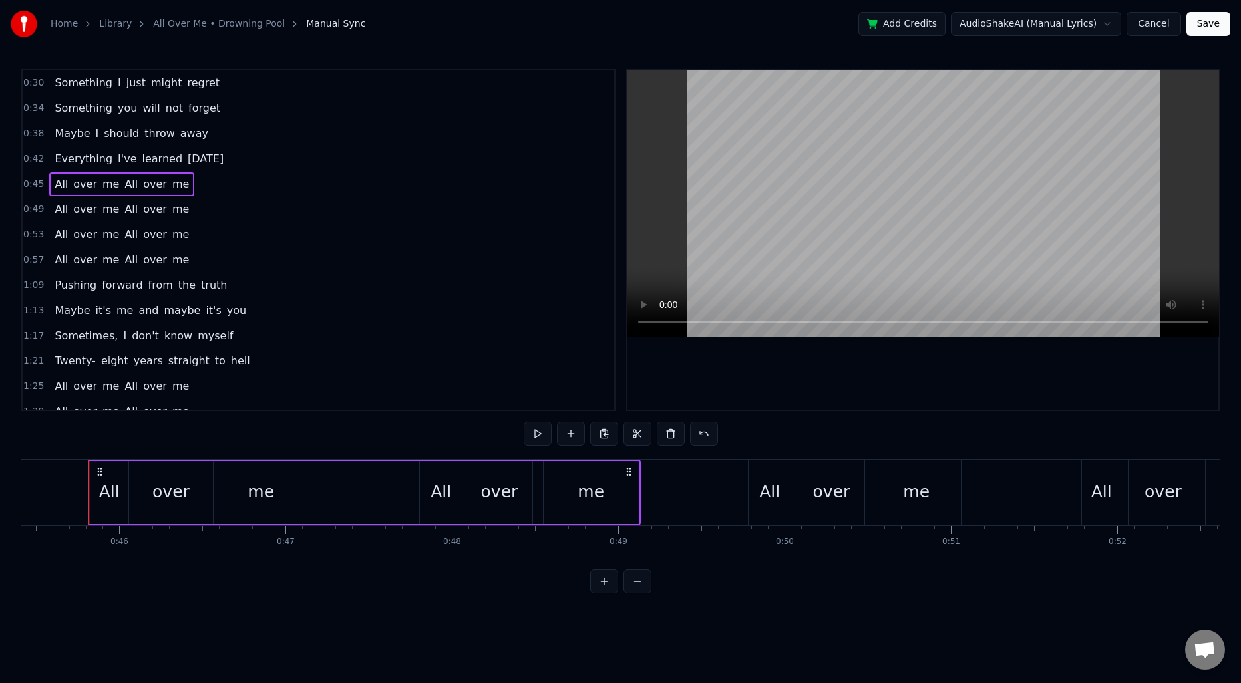
click at [37, 211] on span "0:49" at bounding box center [33, 209] width 21 height 13
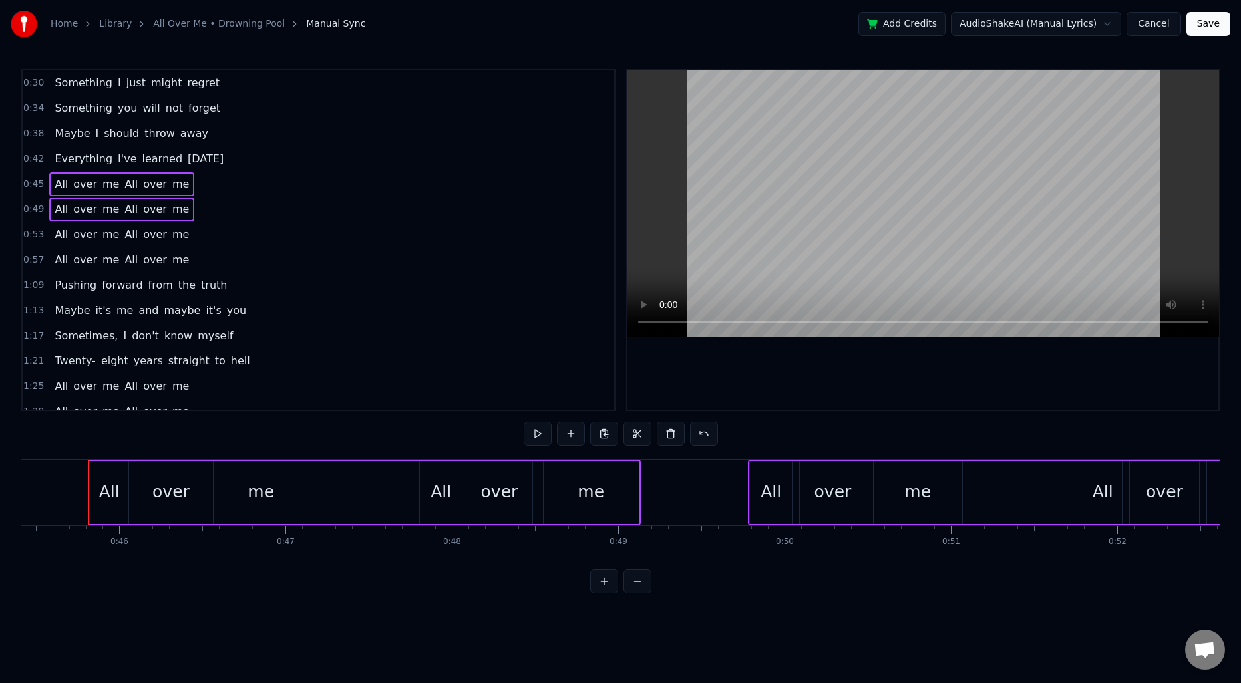
click at [35, 232] on span "0:53" at bounding box center [33, 234] width 21 height 13
click at [34, 258] on span "0:57" at bounding box center [33, 260] width 21 height 13
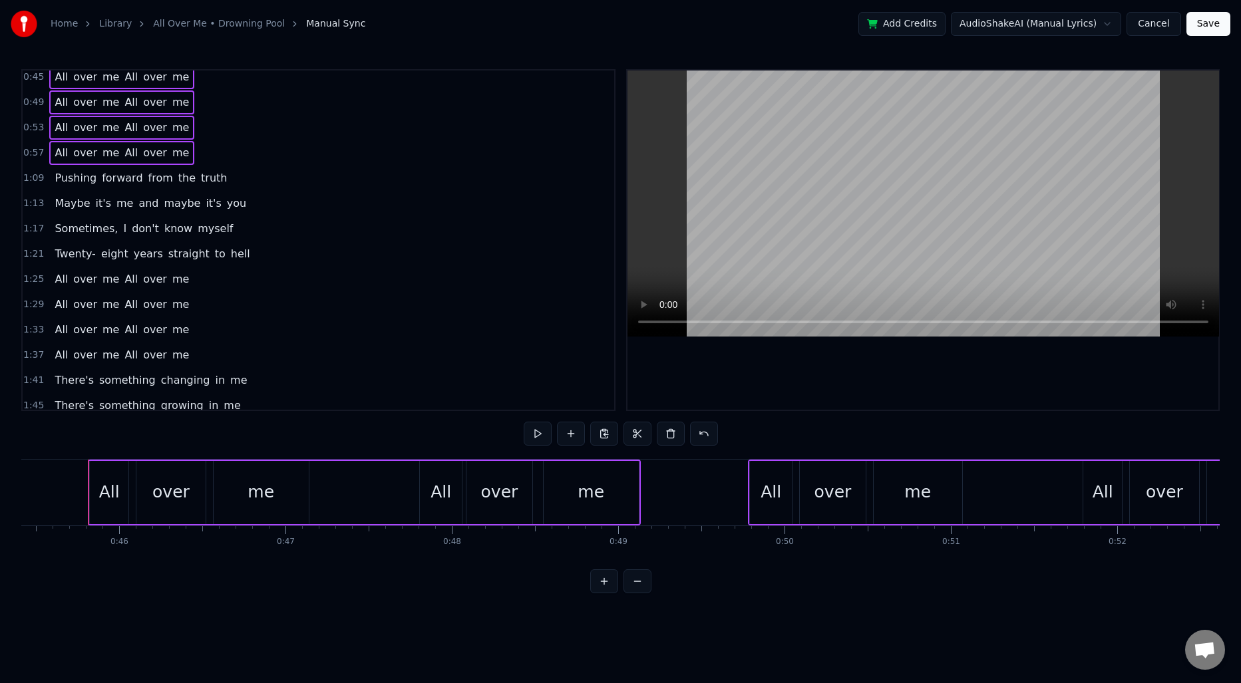
scroll to position [108, 0]
click at [34, 276] on span "1:25" at bounding box center [33, 278] width 21 height 13
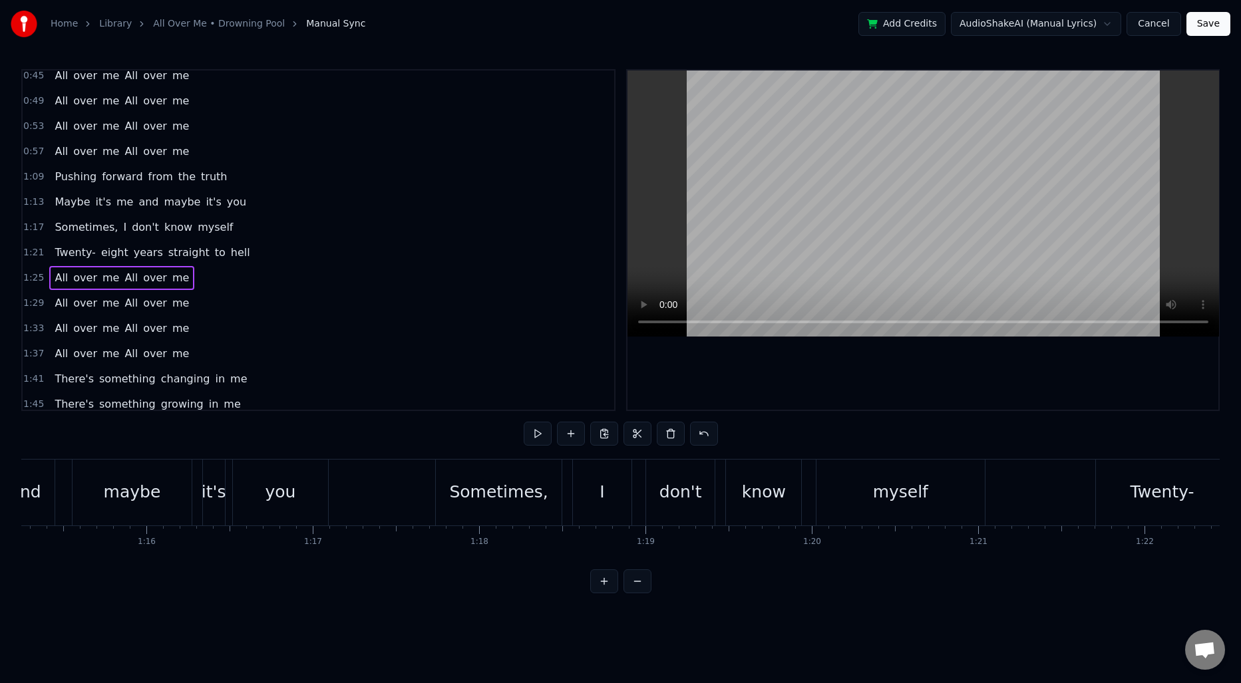
click at [31, 304] on span "1:29" at bounding box center [33, 303] width 21 height 13
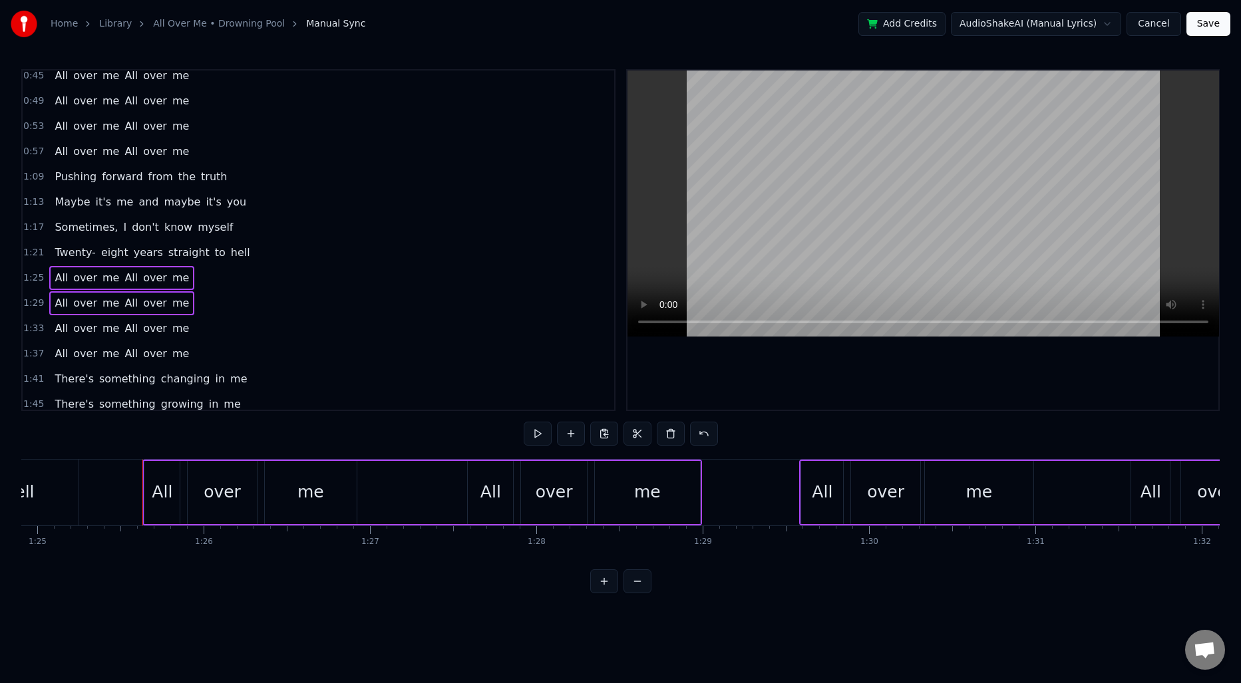
scroll to position [0, 14181]
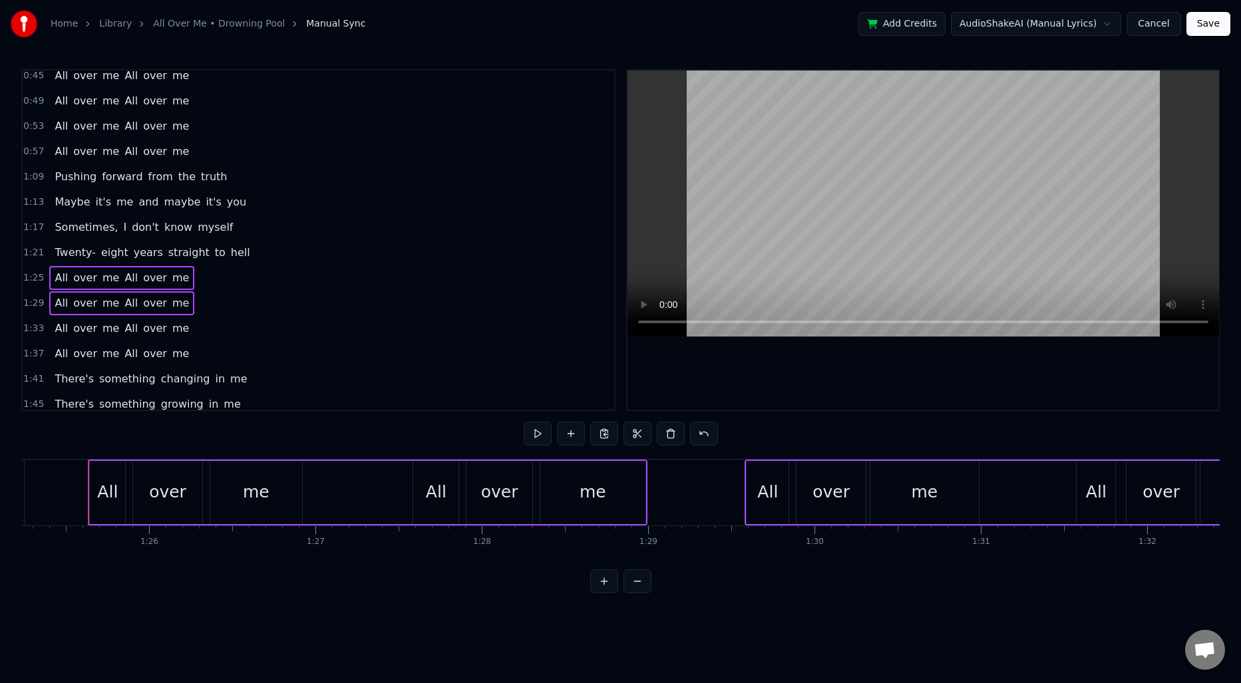
click at [31, 323] on span "1:33" at bounding box center [33, 328] width 21 height 13
click at [27, 347] on span "1:37" at bounding box center [33, 353] width 21 height 13
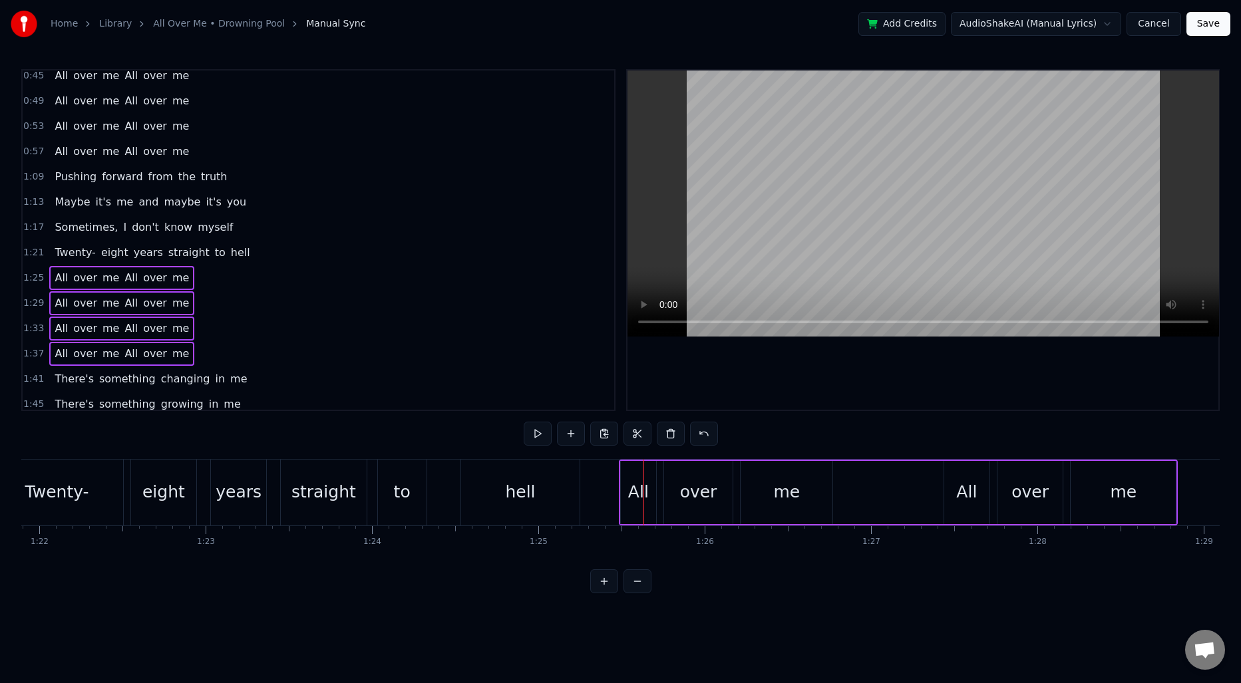
scroll to position [0, 13622]
click at [375, 486] on div "Twenty- eight years straight to hell" at bounding box center [289, 493] width 593 height 66
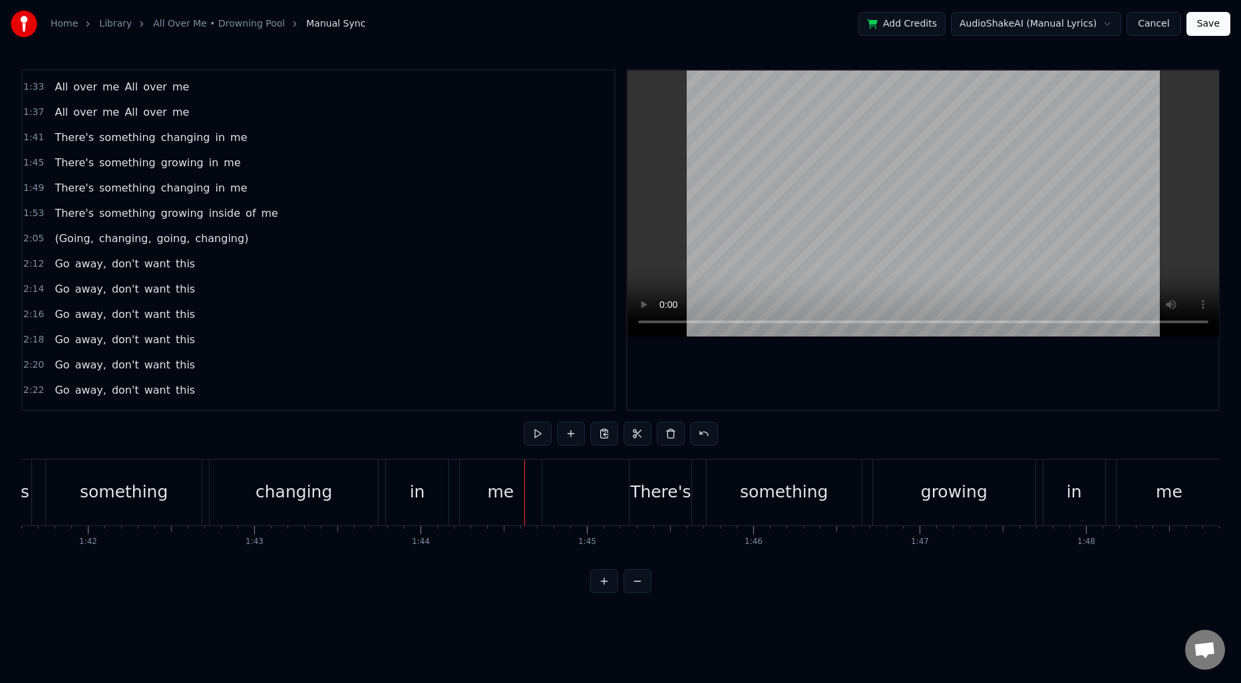
scroll to position [351, 0]
click at [33, 134] on span "1:41" at bounding box center [33, 136] width 21 height 13
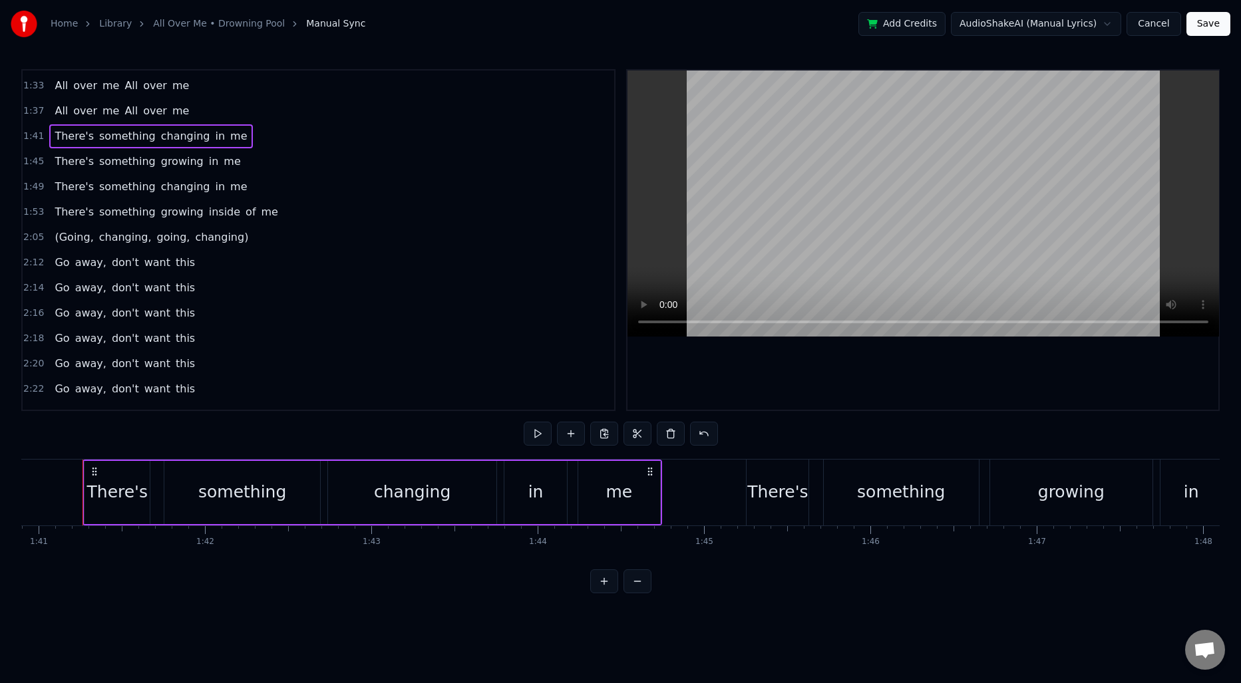
scroll to position [0, 16782]
click at [32, 166] on span "1:45" at bounding box center [33, 161] width 21 height 13
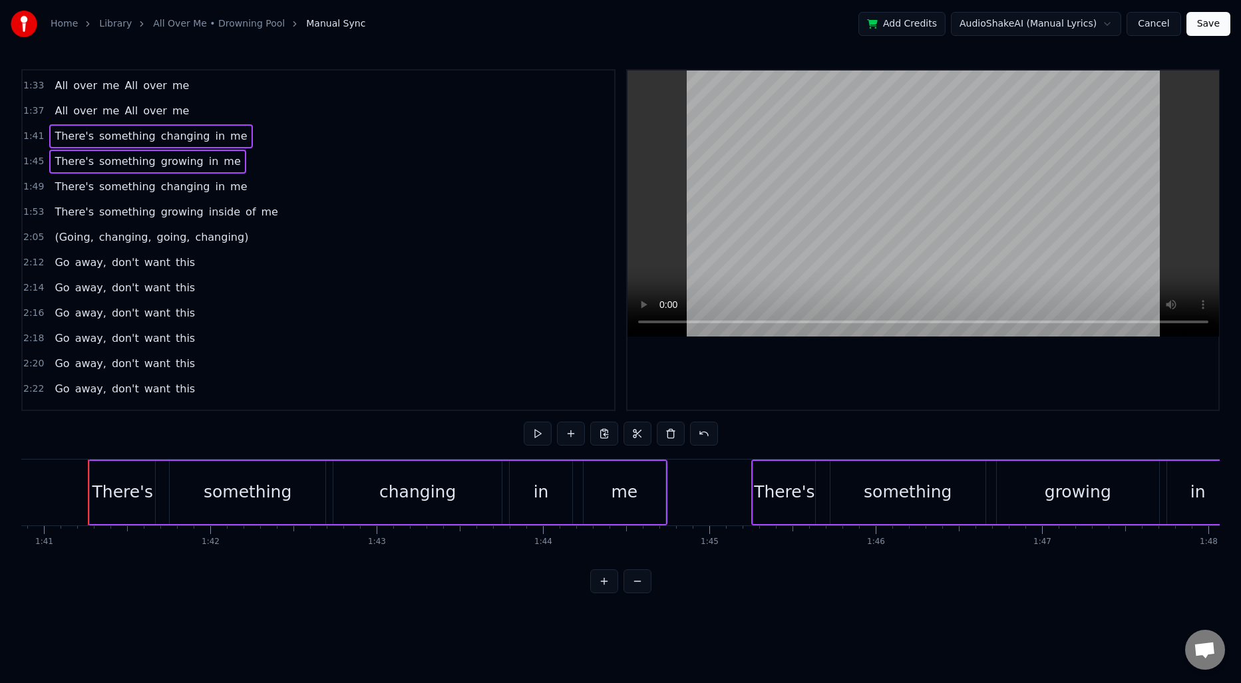
click at [29, 186] on span "1:49" at bounding box center [33, 186] width 21 height 13
click at [29, 209] on span "1:53" at bounding box center [33, 212] width 21 height 13
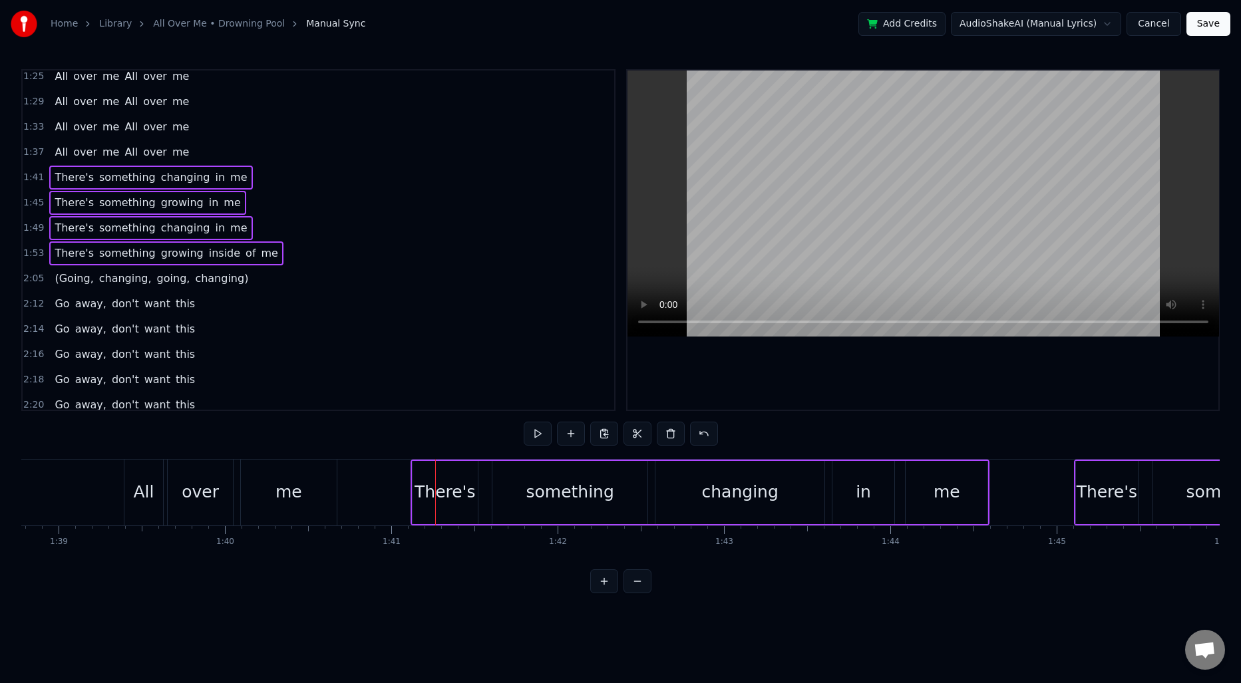
scroll to position [0, 16430]
click at [77, 489] on div "All over me All over me" at bounding box center [72, 493] width 543 height 66
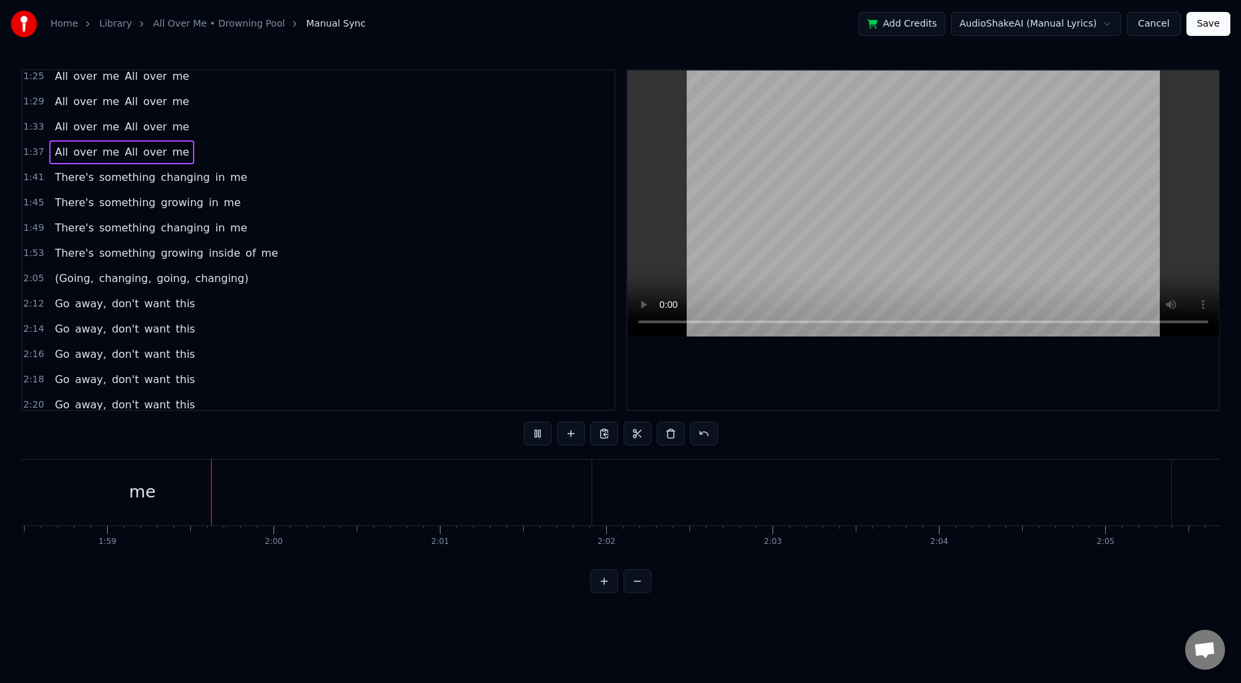
scroll to position [0, 19724]
click at [238, 477] on div "me" at bounding box center [132, 493] width 899 height 66
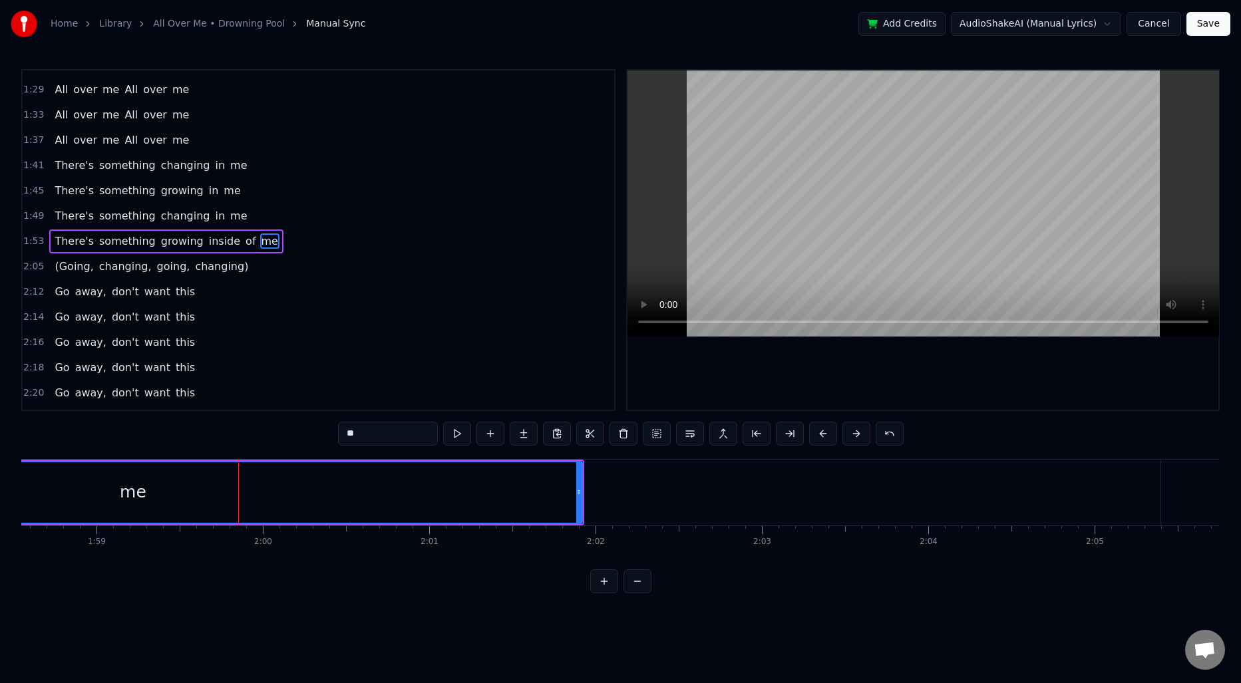
scroll to position [323, 0]
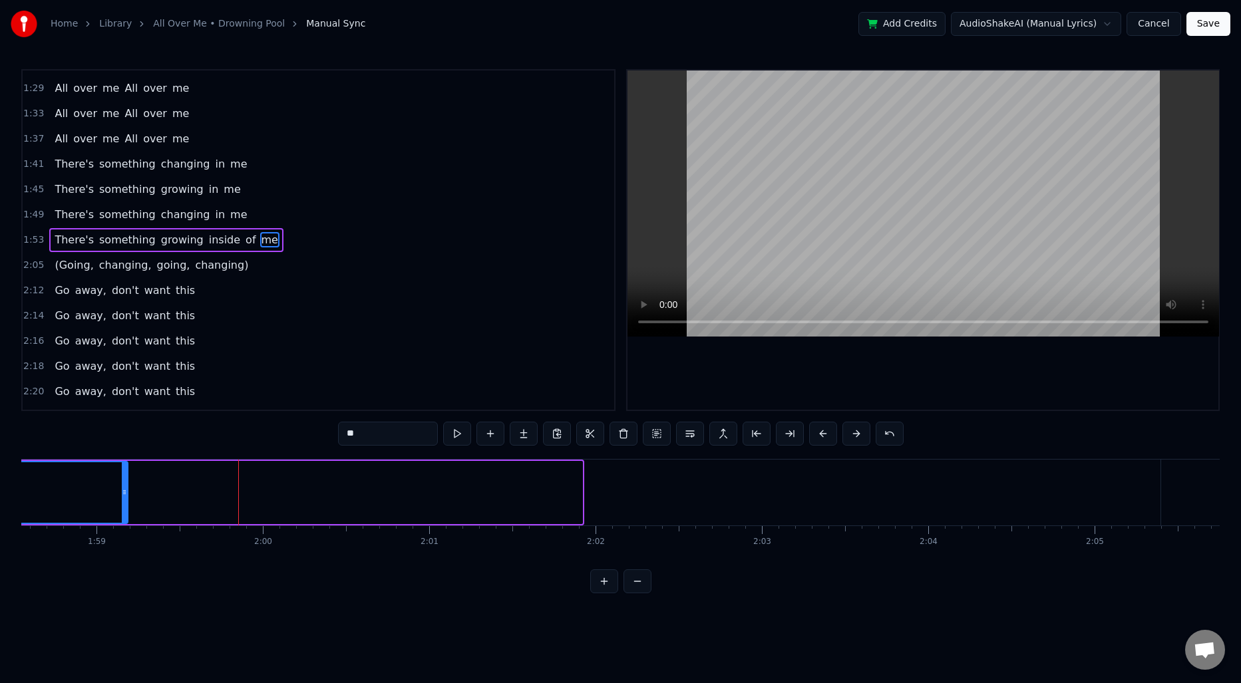
drag, startPoint x: 578, startPoint y: 480, endPoint x: 124, endPoint y: 474, distance: 454.6
click at [124, 474] on div at bounding box center [124, 493] width 5 height 61
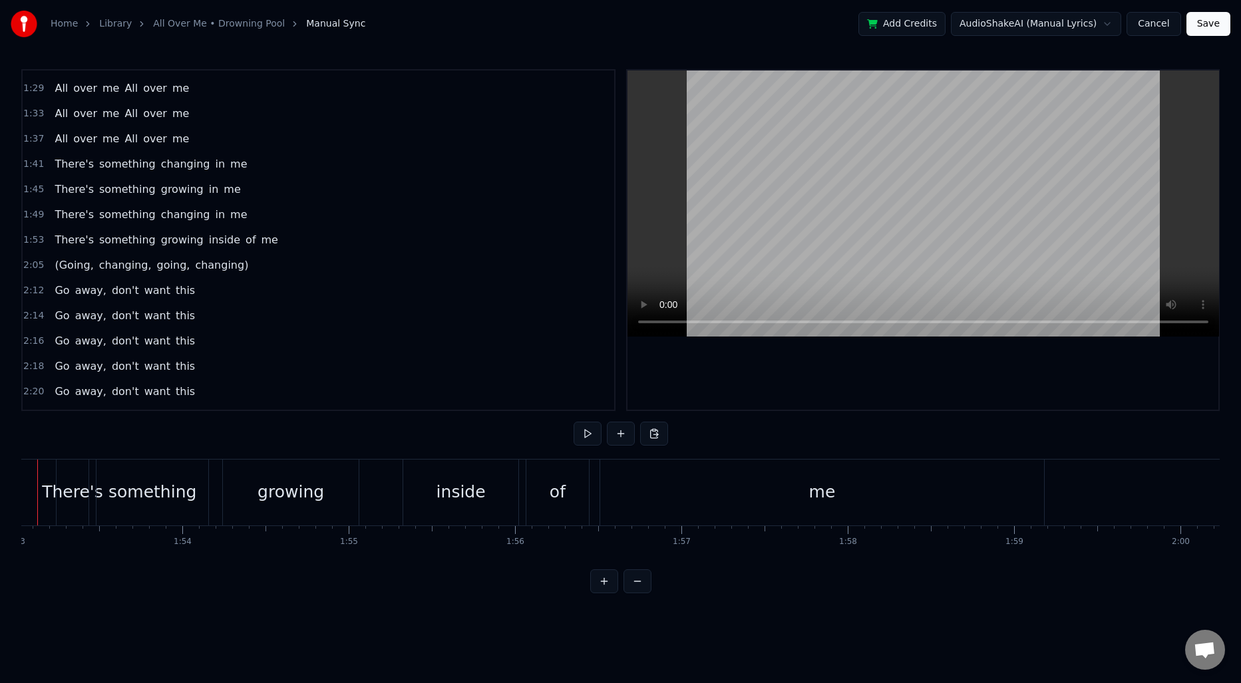
scroll to position [0, 18755]
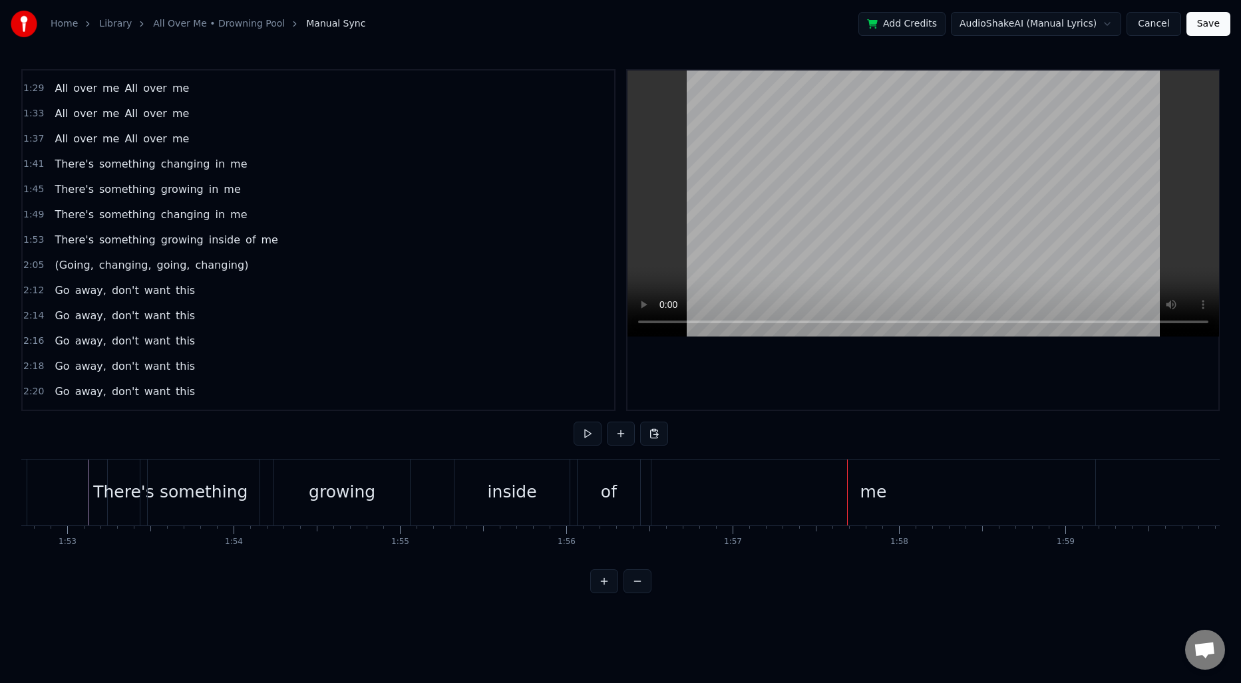
click at [685, 497] on div "me" at bounding box center [874, 493] width 445 height 66
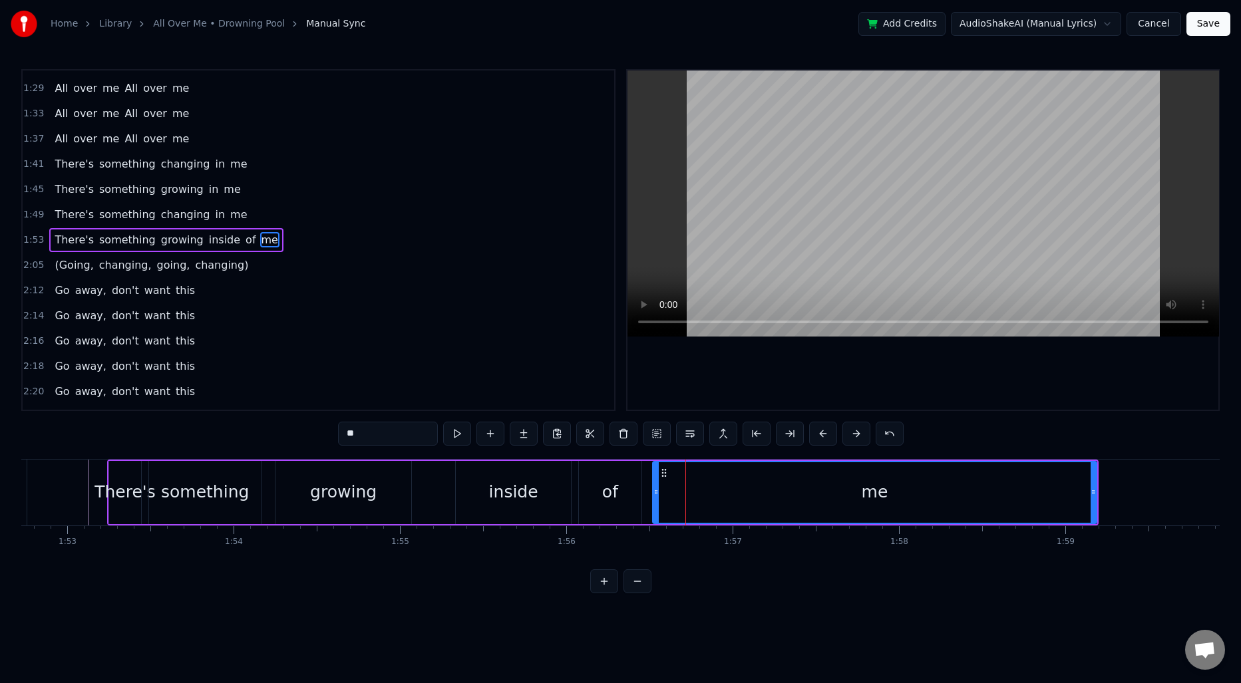
click at [392, 439] on input "**" at bounding box center [388, 434] width 100 height 24
type input "*****"
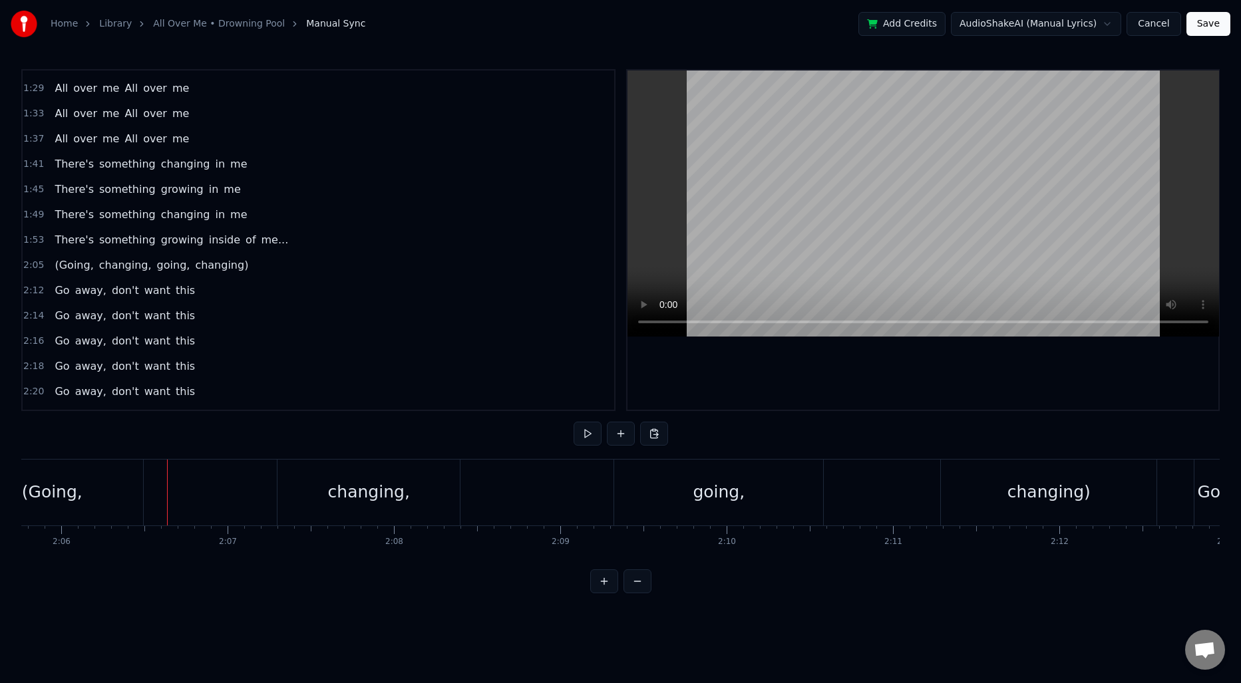
scroll to position [0, 20935]
click at [32, 268] on span "2:05" at bounding box center [33, 265] width 21 height 13
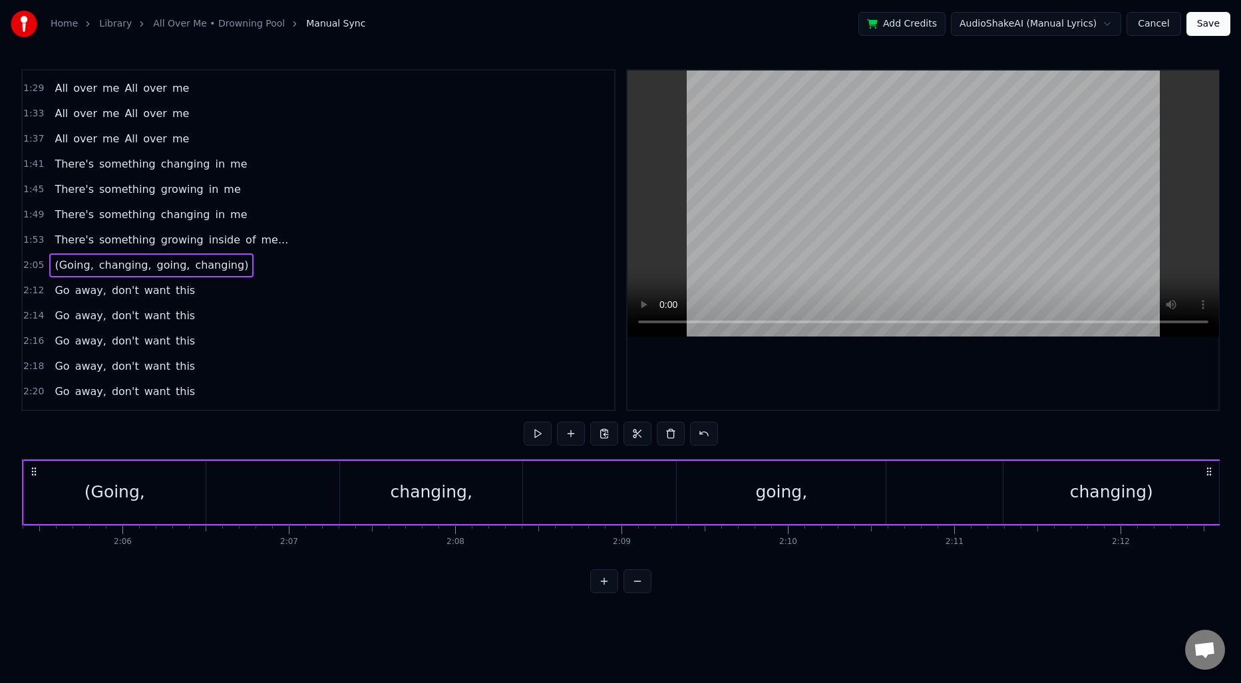
scroll to position [0, 20796]
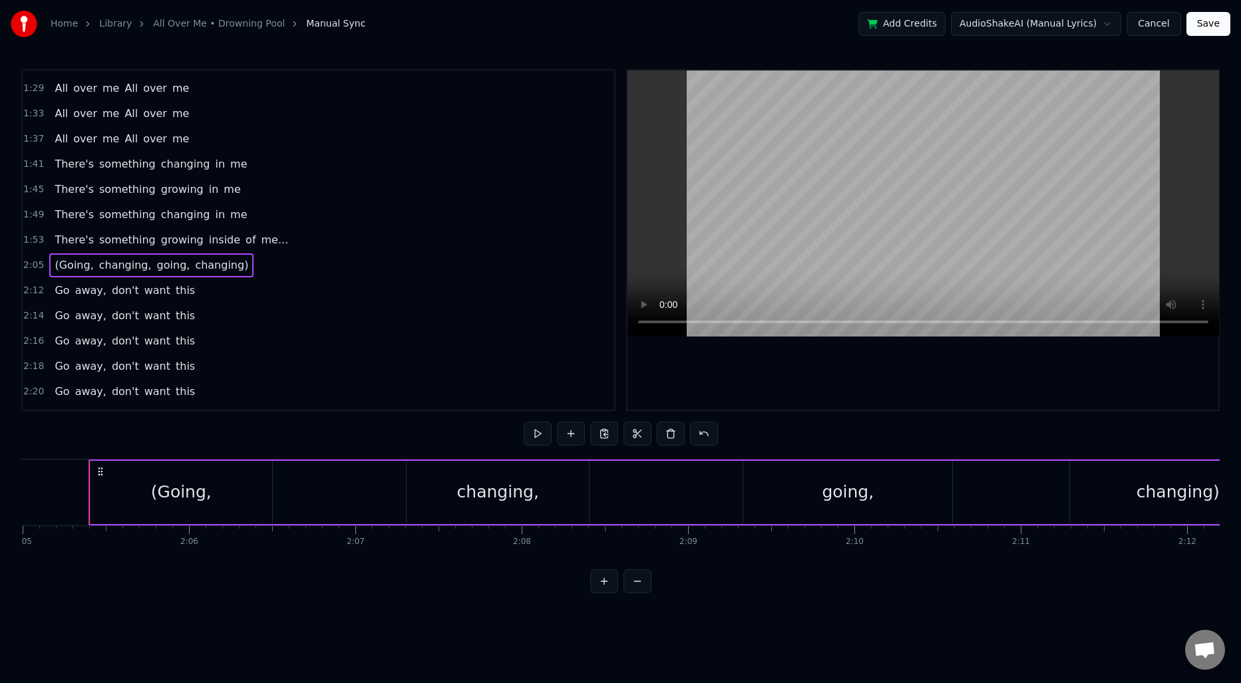
click at [31, 293] on span "2:12" at bounding box center [33, 290] width 21 height 13
click at [31, 314] on span "2:14" at bounding box center [33, 315] width 21 height 13
click at [29, 345] on span "2:16" at bounding box center [33, 341] width 21 height 13
click at [29, 359] on div "2:18 Go away, don't want this" at bounding box center [319, 366] width 592 height 25
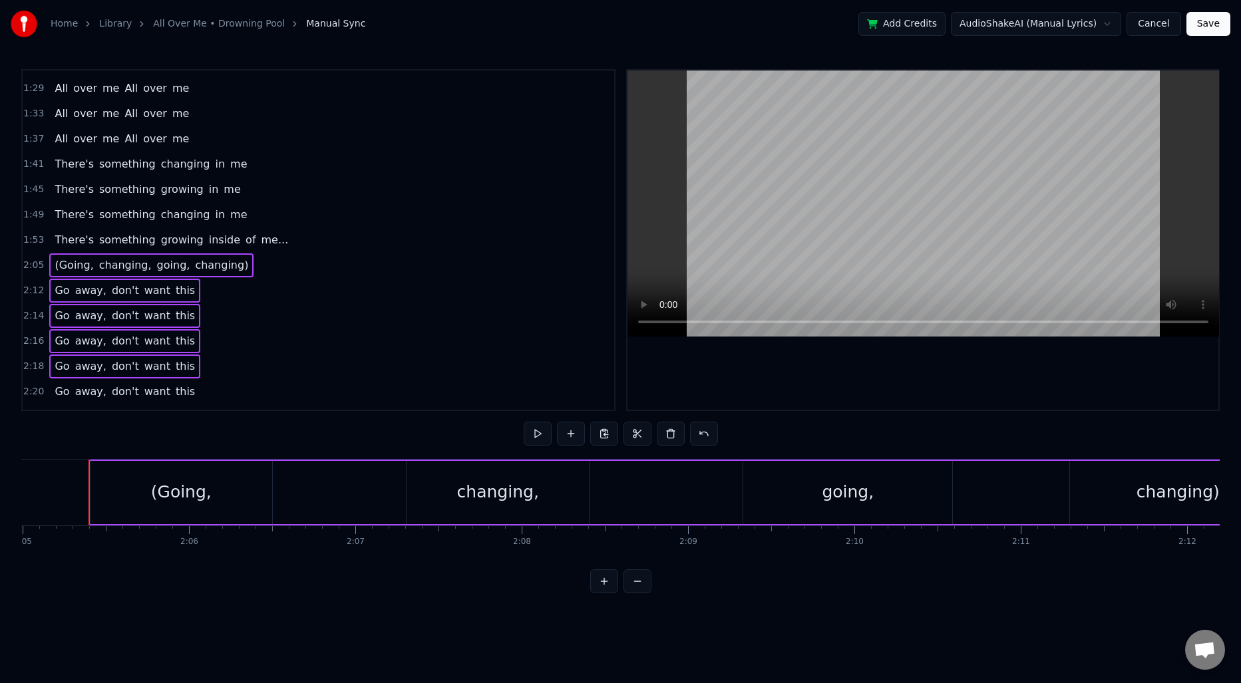
click at [31, 383] on div "2:20 Go away, don't want this" at bounding box center [319, 391] width 592 height 25
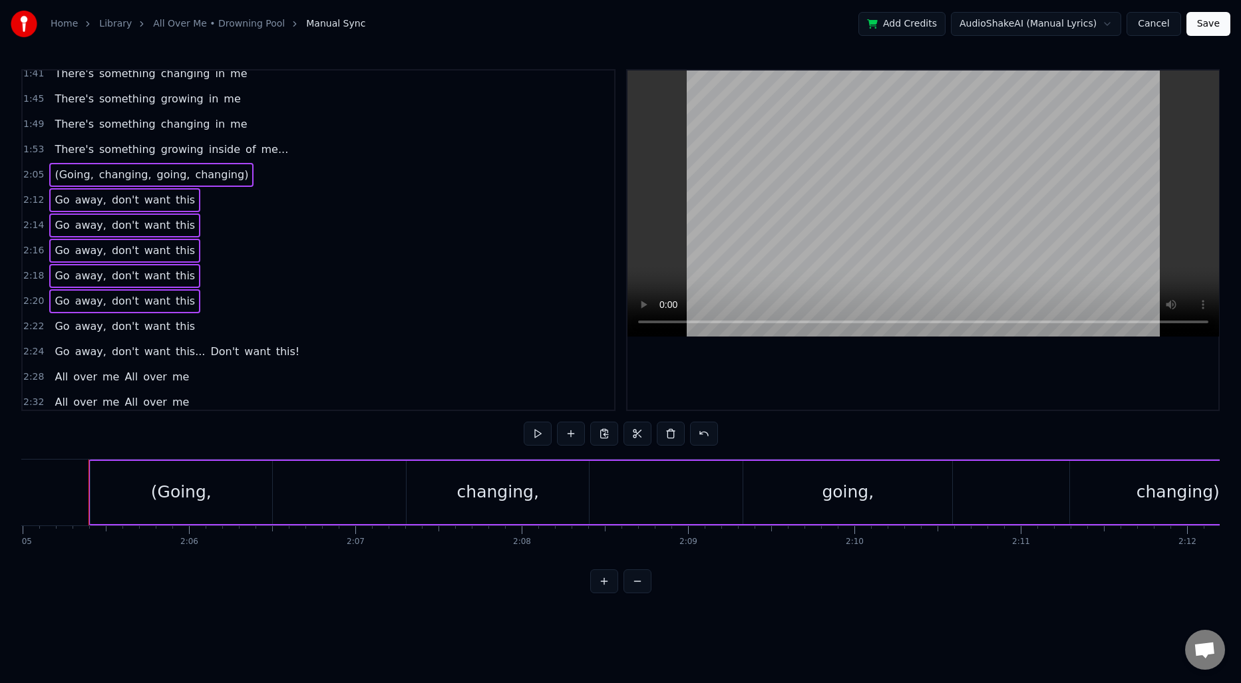
scroll to position [422, 0]
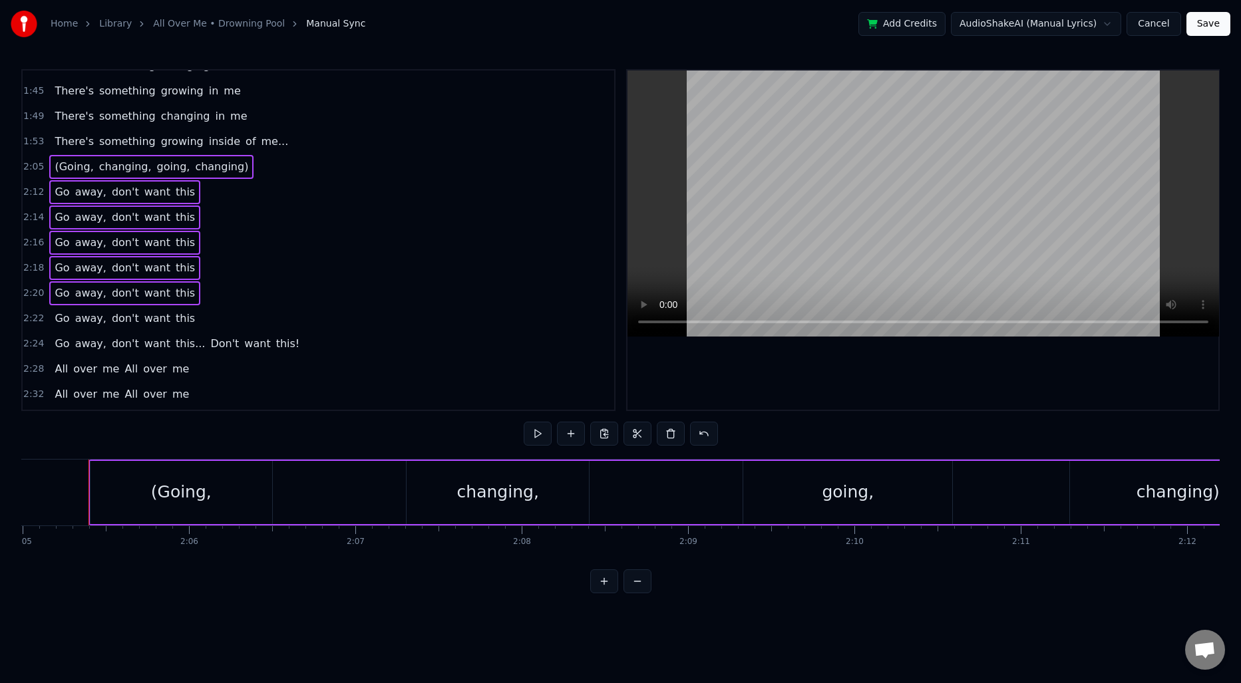
click at [30, 321] on span "2:22" at bounding box center [33, 318] width 21 height 13
click at [33, 346] on span "2:24" at bounding box center [33, 343] width 21 height 13
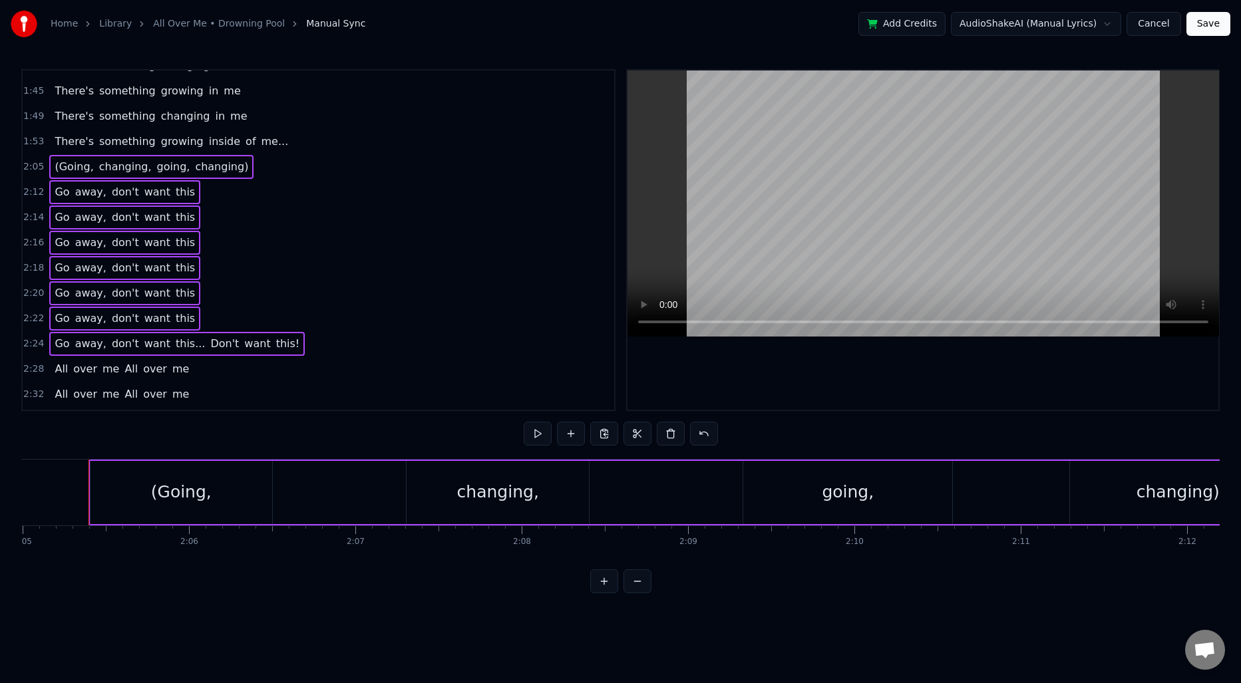
click at [42, 344] on span "2:24" at bounding box center [33, 343] width 21 height 13
click at [35, 169] on span "2:05" at bounding box center [33, 166] width 21 height 13
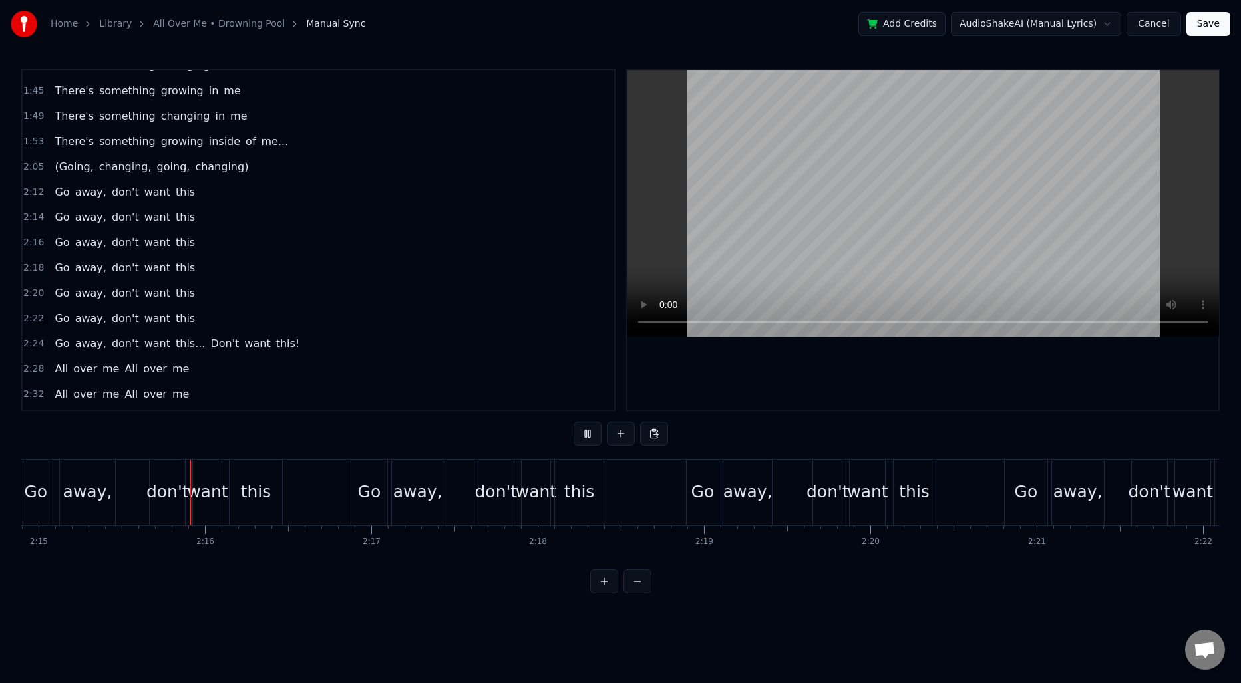
scroll to position [0, 22445]
click at [33, 188] on span "2:12" at bounding box center [33, 192] width 21 height 13
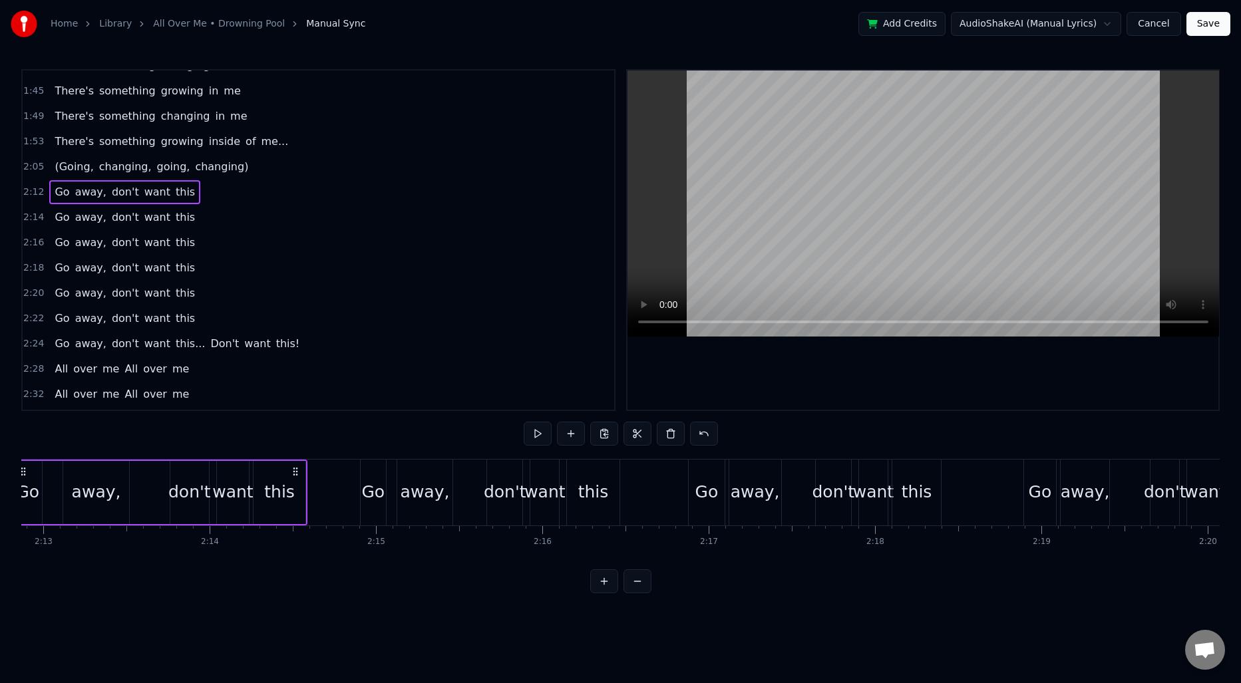
scroll to position [0, 22030]
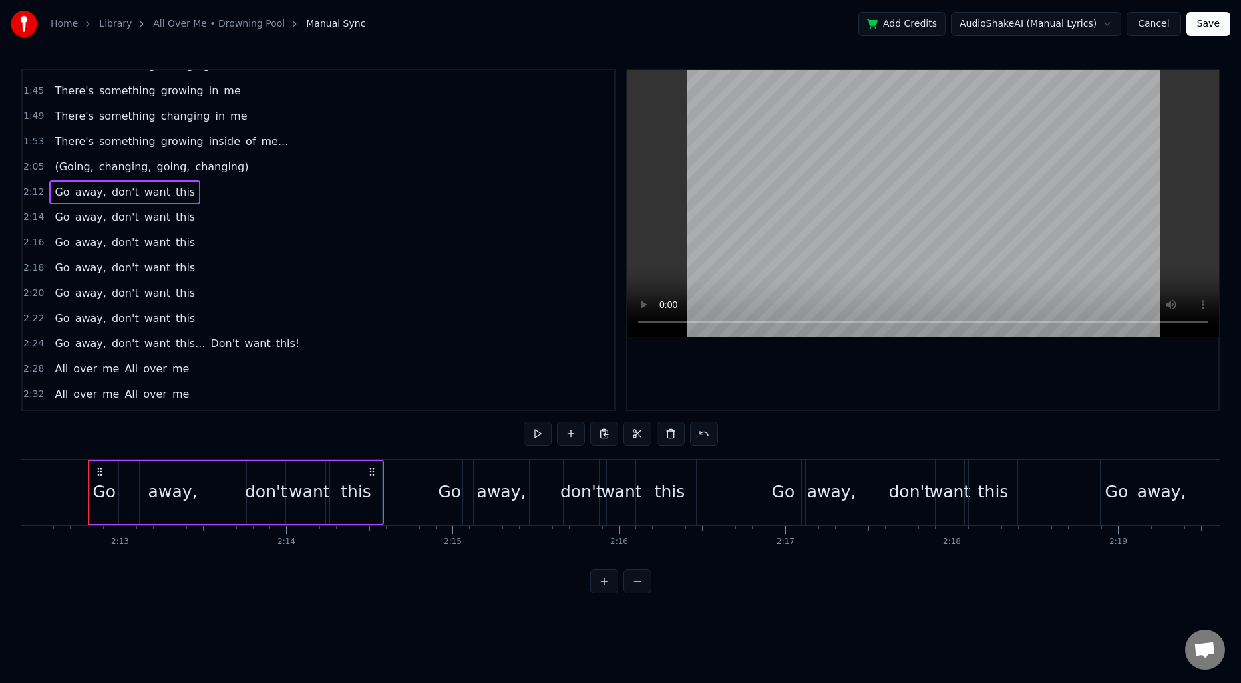
click at [37, 216] on span "2:14" at bounding box center [33, 217] width 21 height 13
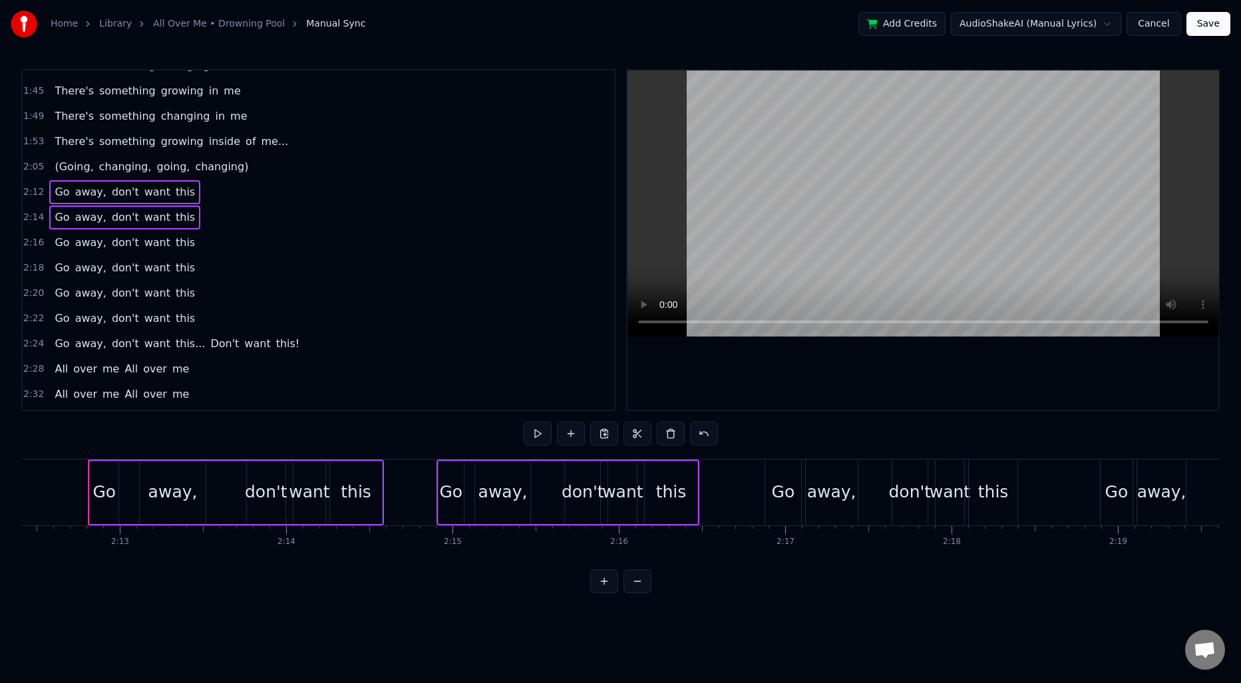
click at [33, 244] on span "2:16" at bounding box center [33, 242] width 21 height 13
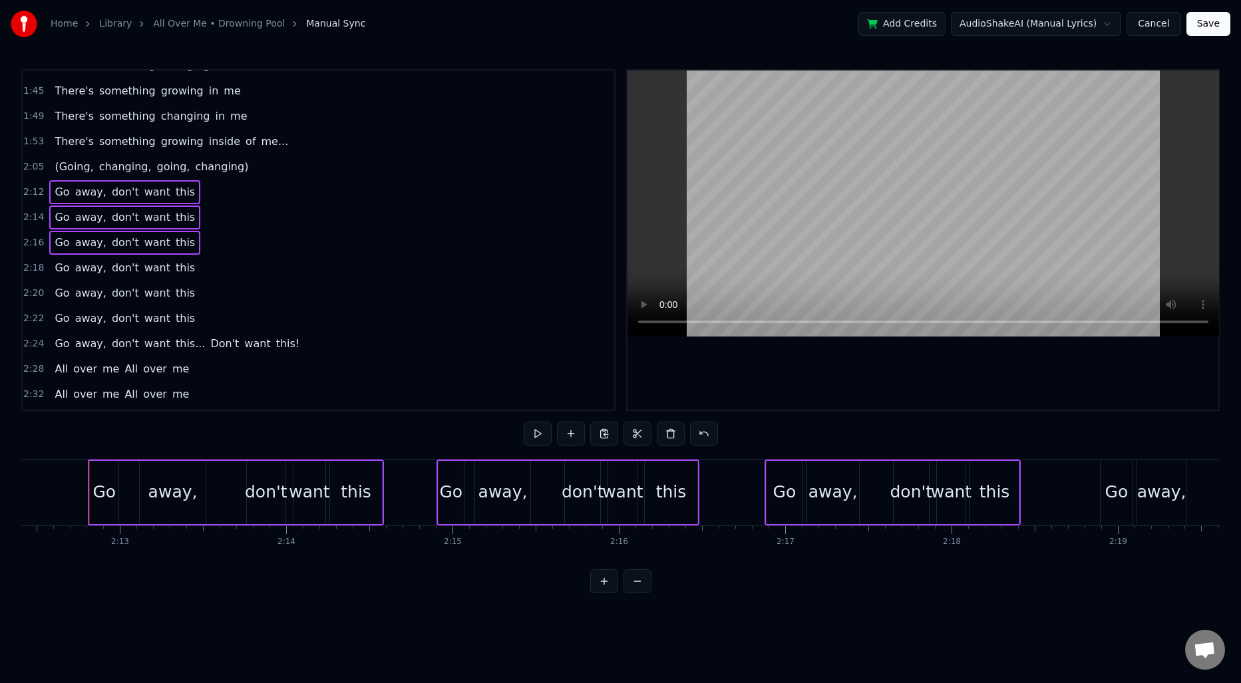
click at [32, 268] on span "2:18" at bounding box center [33, 268] width 21 height 13
click at [33, 293] on span "2:20" at bounding box center [33, 293] width 21 height 13
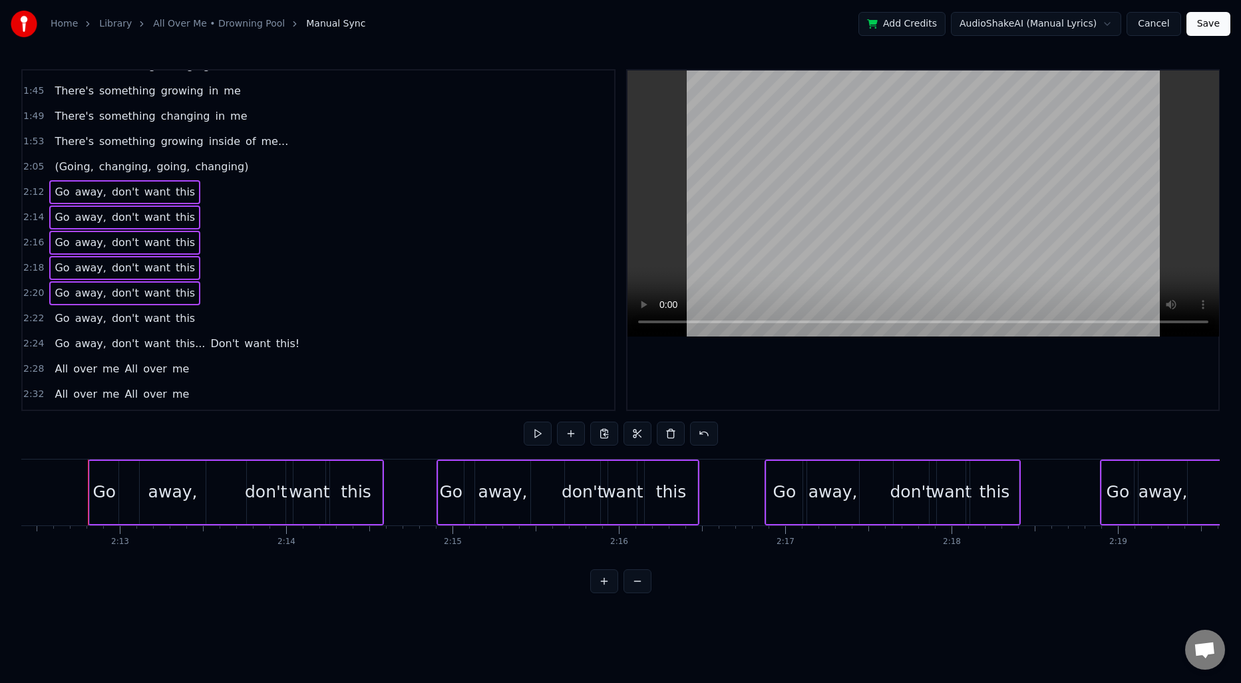
click at [30, 322] on span "2:22" at bounding box center [33, 318] width 21 height 13
click at [29, 342] on span "2:24" at bounding box center [33, 343] width 21 height 13
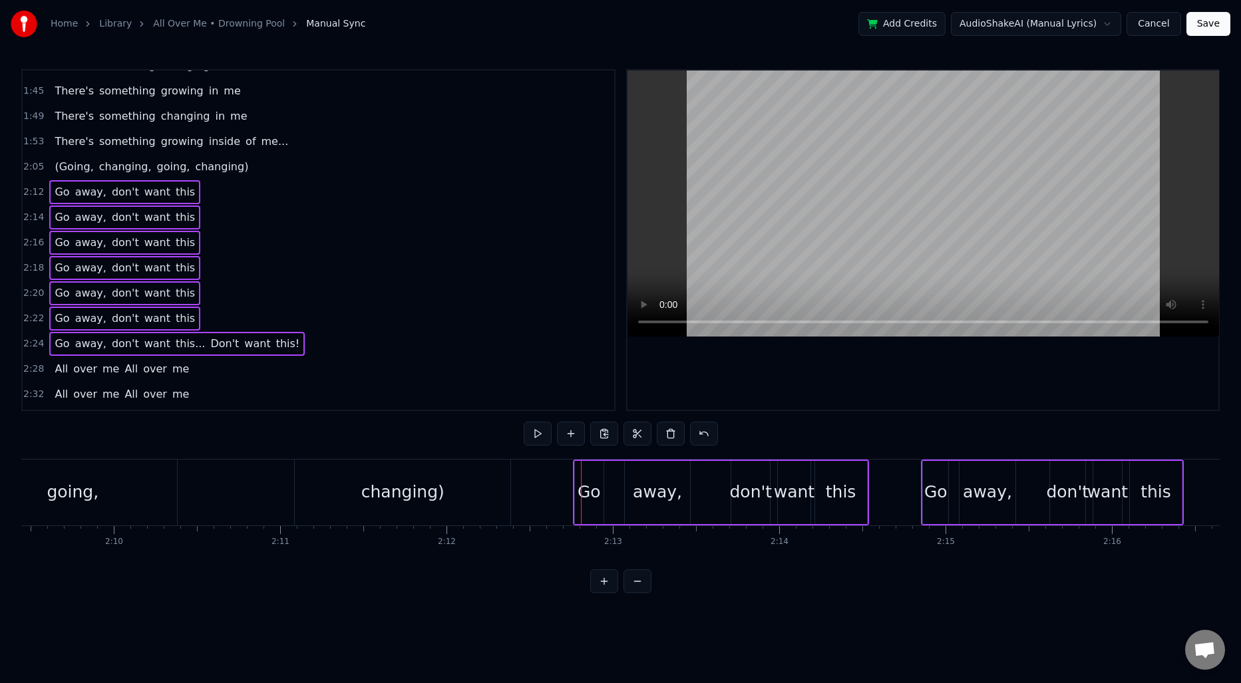
scroll to position [0, 21523]
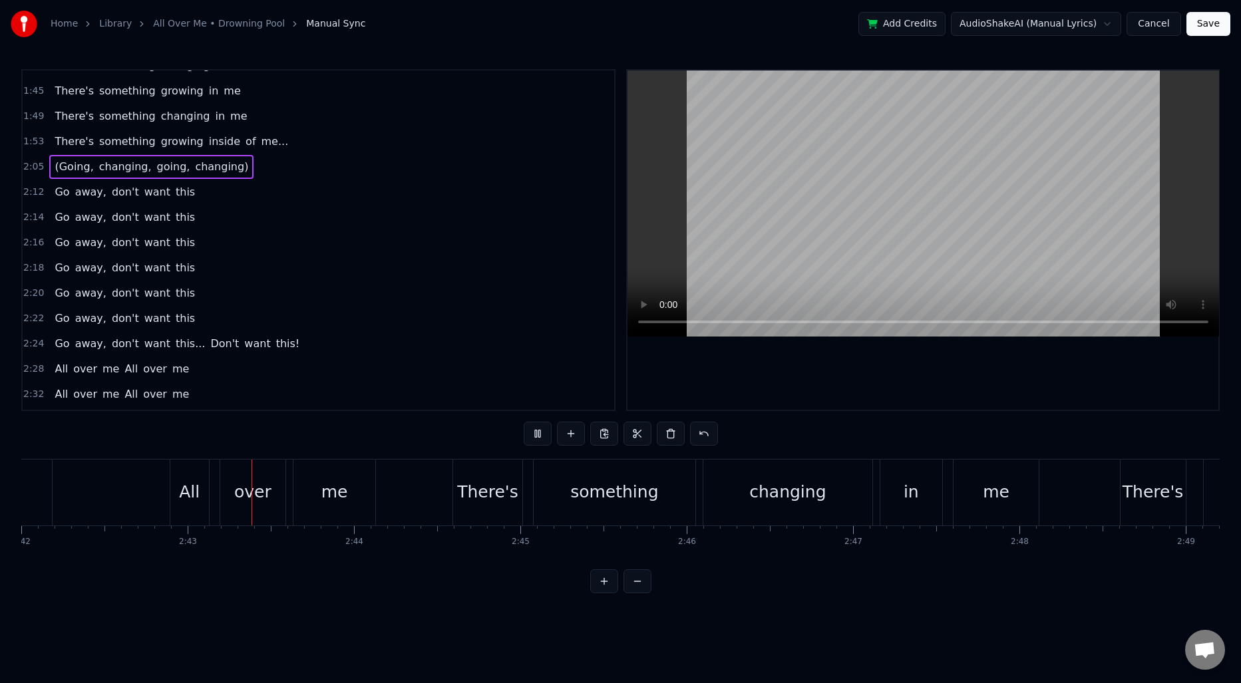
scroll to position [0, 27016]
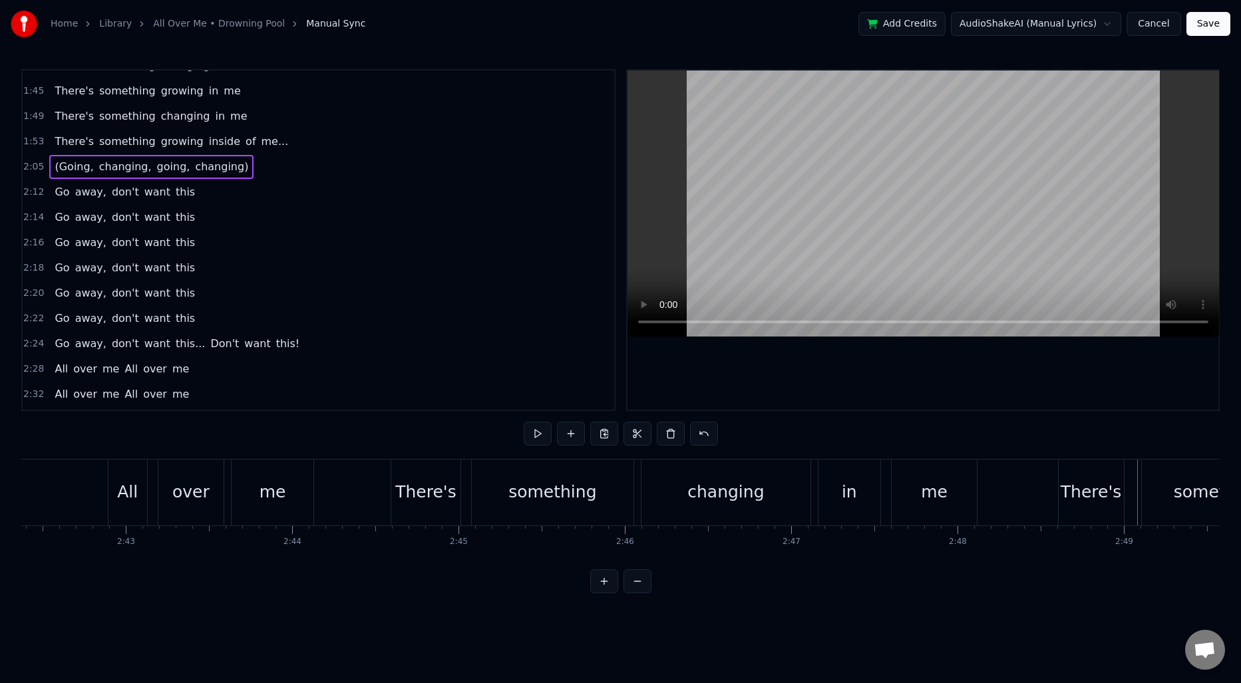
click at [1203, 31] on button "Save" at bounding box center [1209, 24] width 44 height 24
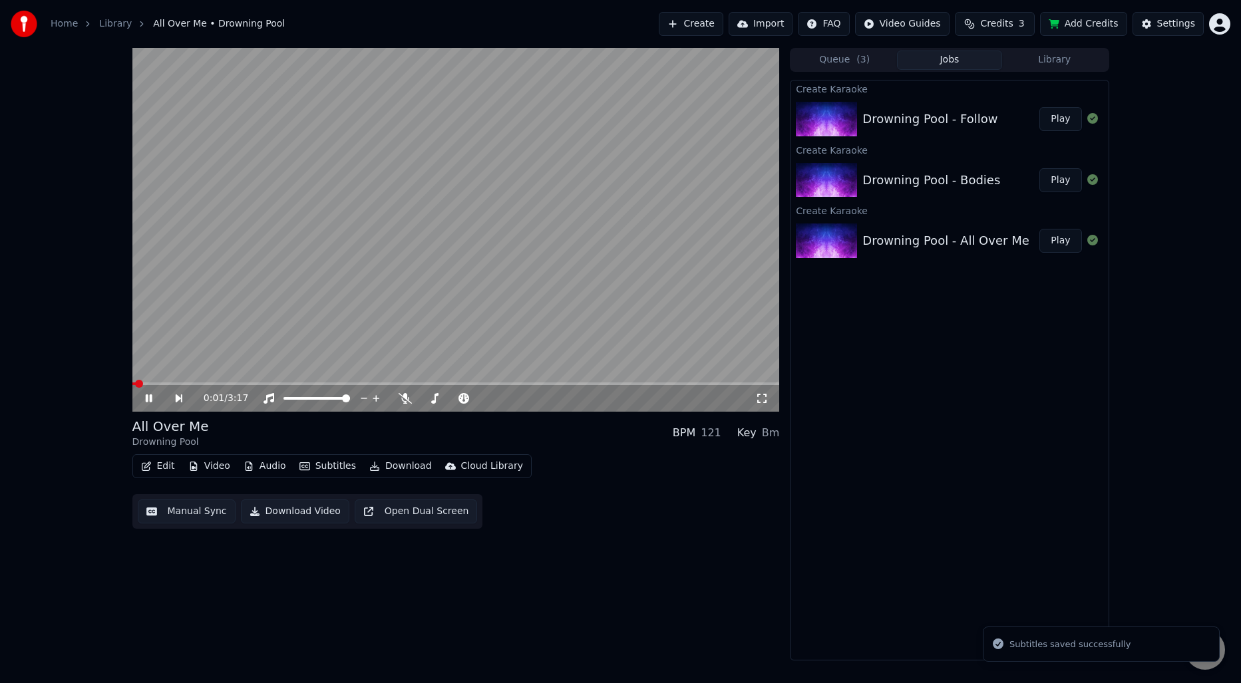
click at [474, 186] on video at bounding box center [456, 230] width 648 height 364
click at [377, 469] on button "Download" at bounding box center [400, 466] width 73 height 19
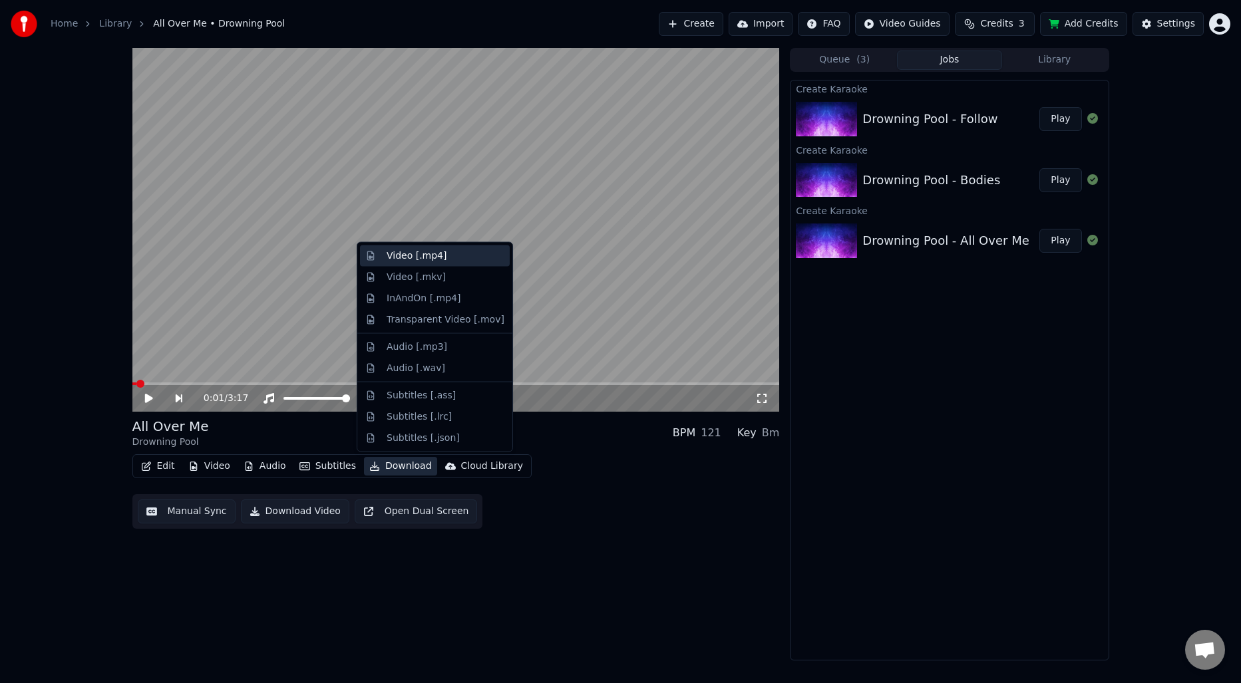
click at [419, 259] on div "Video [.mp4]" at bounding box center [417, 256] width 60 height 13
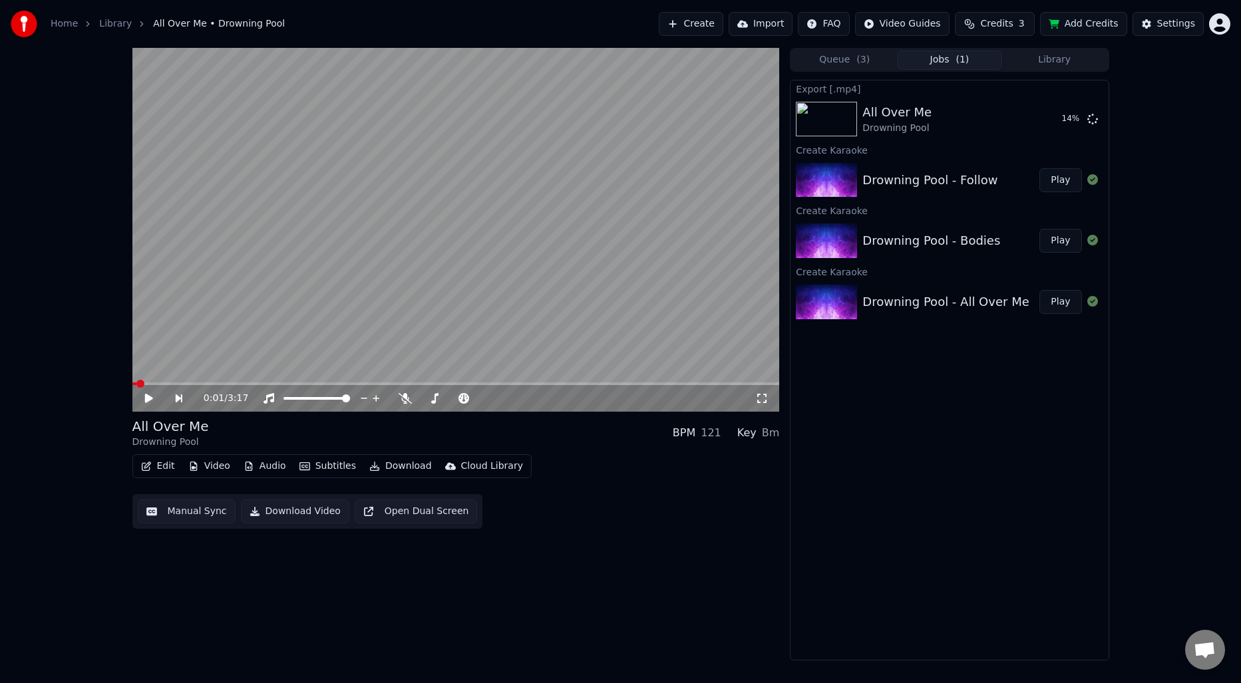
click at [900, 246] on div "Drowning Pool - Bodies" at bounding box center [932, 241] width 138 height 19
click at [1054, 237] on button "Play" at bounding box center [1061, 241] width 42 height 24
click at [198, 524] on div "Manual Sync Download Video Open Dual Screen" at bounding box center [307, 511] width 351 height 35
click at [192, 516] on button "Manual Sync" at bounding box center [187, 512] width 98 height 24
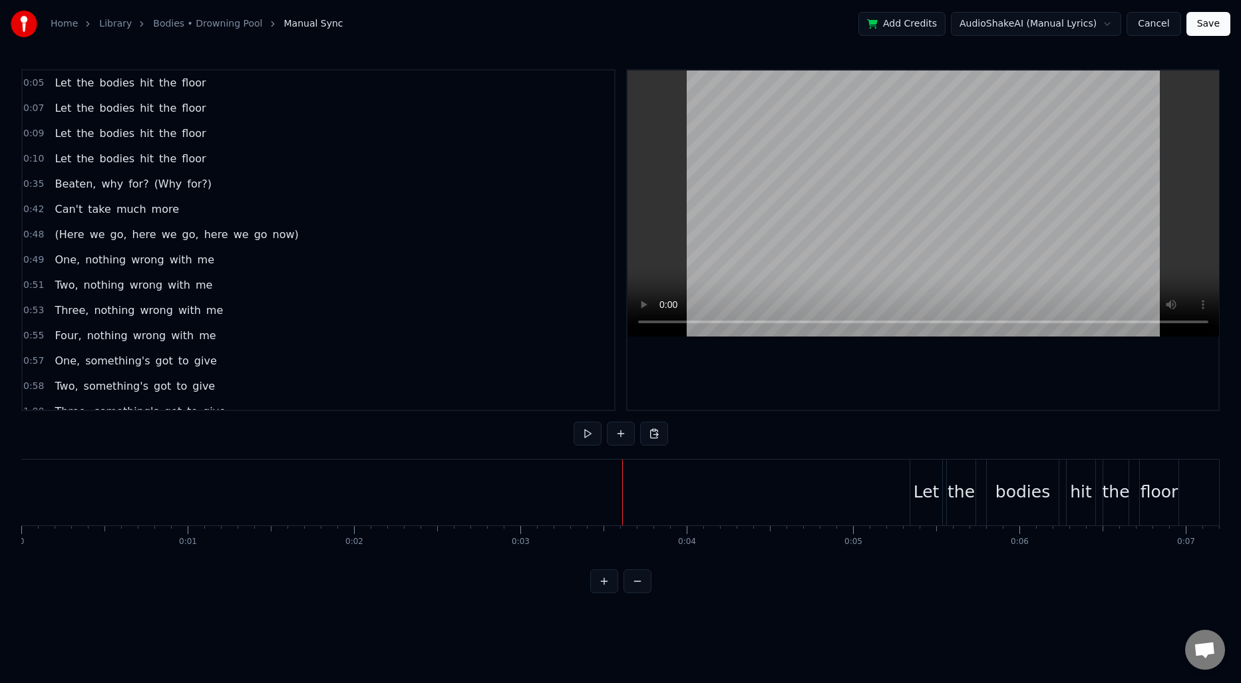
click at [1153, 33] on button "Cancel" at bounding box center [1154, 24] width 54 height 24
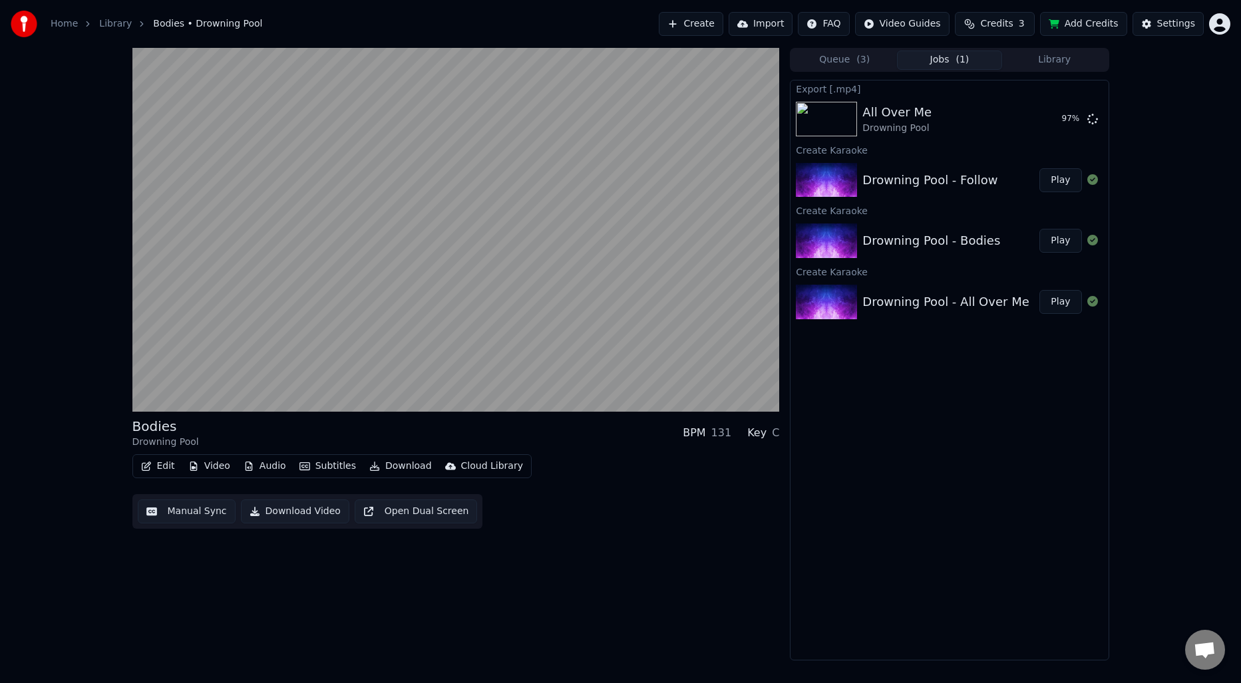
click at [968, 180] on div "Drowning Pool - Follow" at bounding box center [930, 180] width 135 height 19
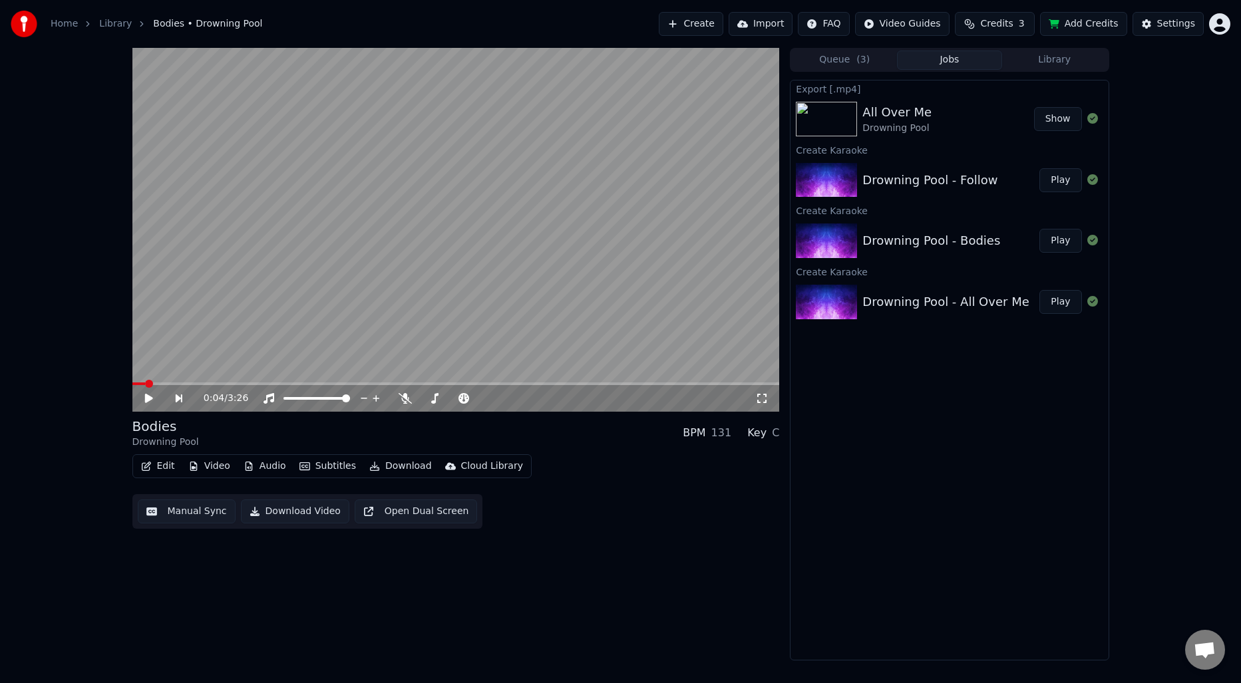
click at [556, 574] on div "0:04 / 3:26 Bodies Drowning Pool BPM 131 Key C Edit Video Audio Subtitles Downl…" at bounding box center [456, 354] width 648 height 613
click at [132, 383] on span at bounding box center [136, 384] width 8 height 8
click at [315, 590] on div "0:00 / 3:26 Bodies Drowning Pool BPM 131 Key C Edit Video Audio Subtitles Downl…" at bounding box center [456, 354] width 648 height 613
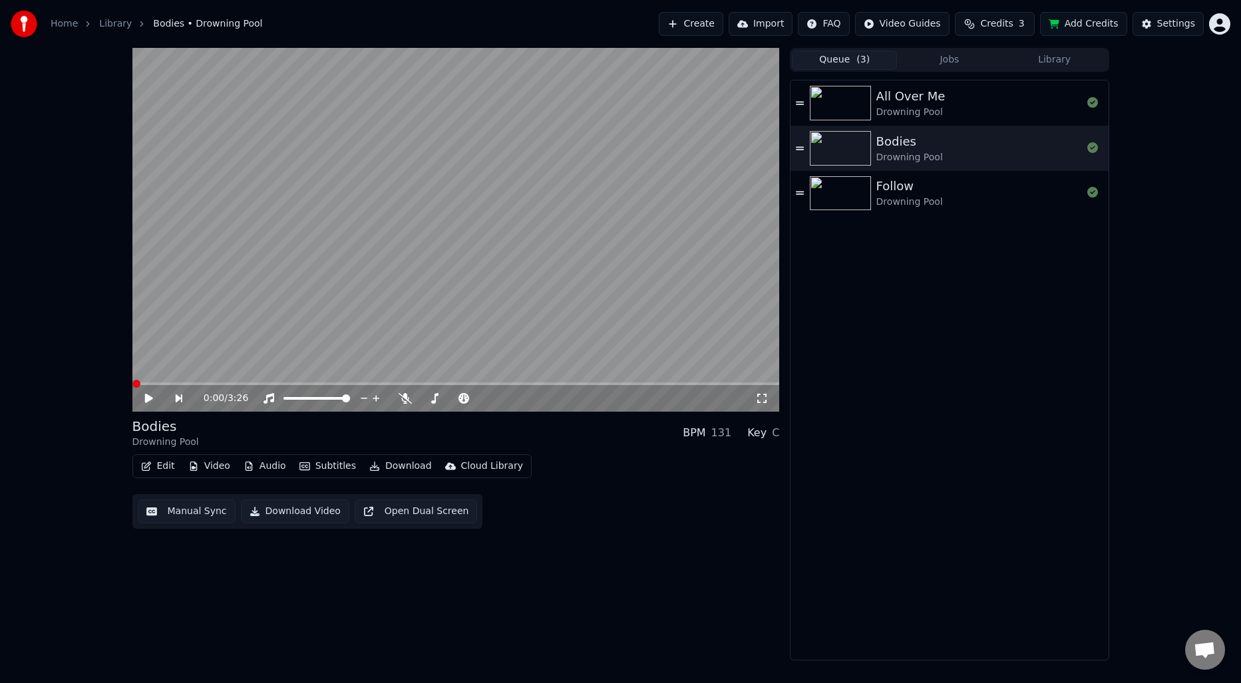
click at [869, 59] on span "( 3 )" at bounding box center [863, 59] width 13 height 13
click at [888, 196] on div "Drowning Pool" at bounding box center [909, 202] width 67 height 13
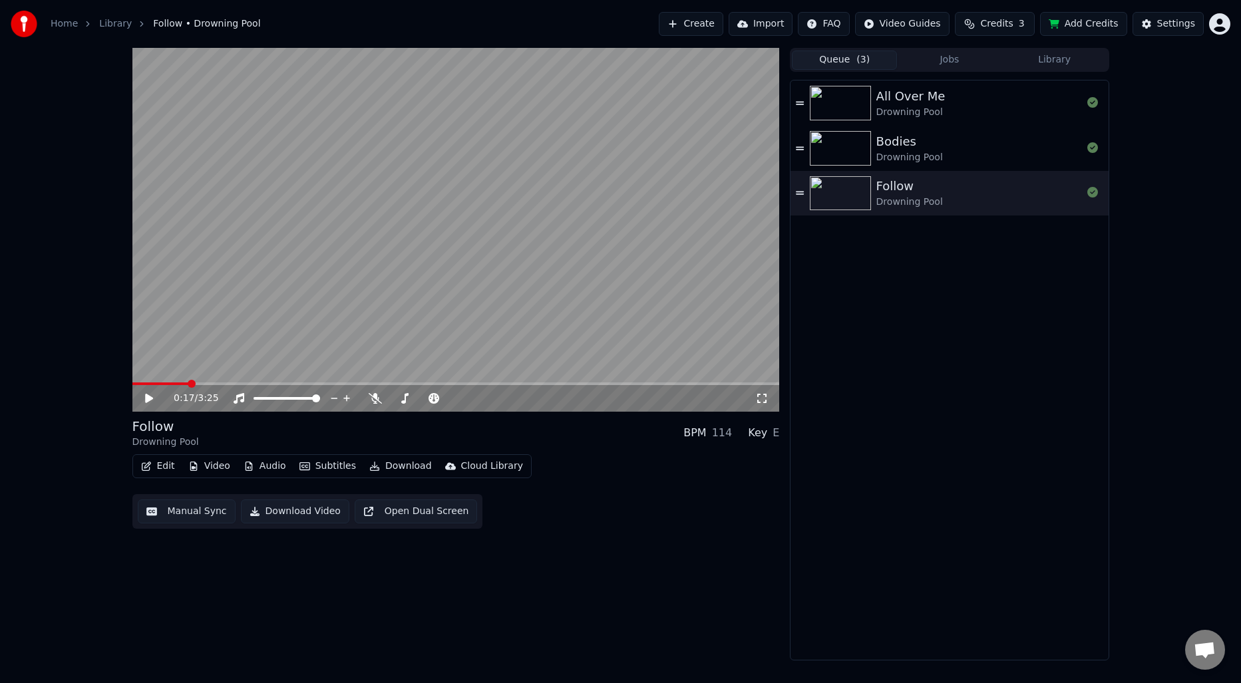
click at [918, 150] on div "Bodies" at bounding box center [909, 141] width 67 height 19
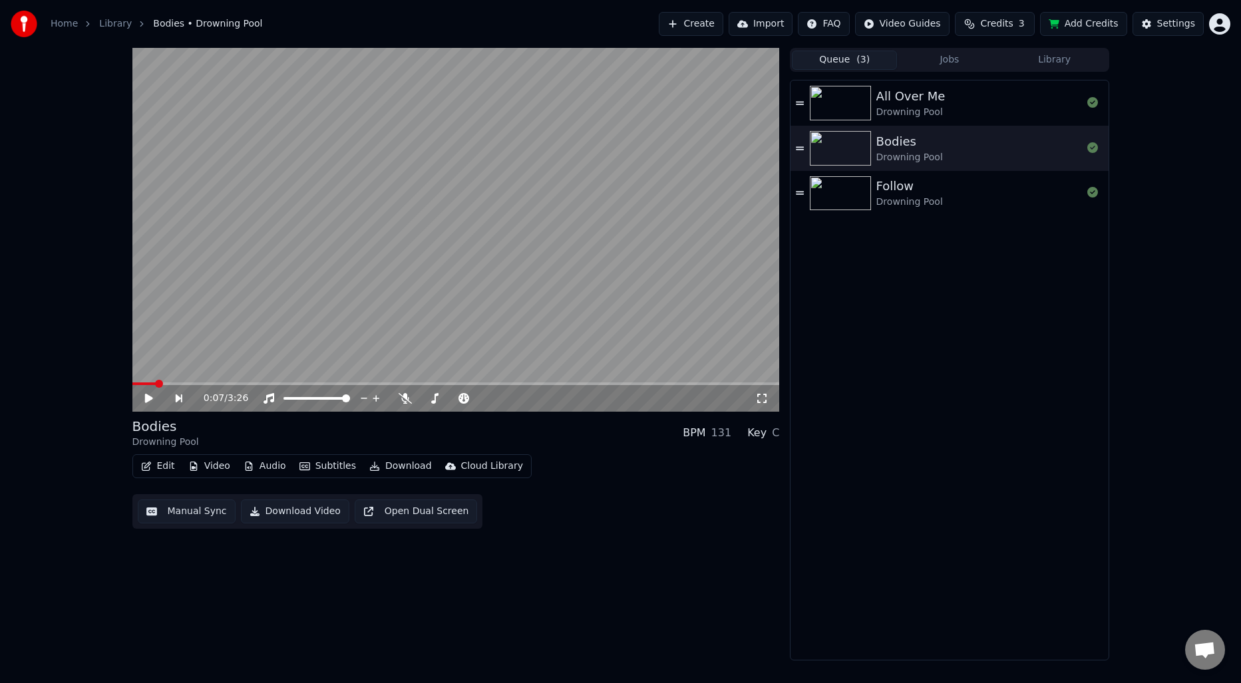
click at [1057, 144] on div "Bodies Drowning Pool" at bounding box center [979, 148] width 206 height 32
click at [471, 620] on div "0:07 / 3:26 Bodies Drowning Pool BPM 131 Key C Edit Video Audio Subtitles Downl…" at bounding box center [456, 354] width 648 height 613
click at [165, 466] on button "Edit" at bounding box center [158, 466] width 45 height 19
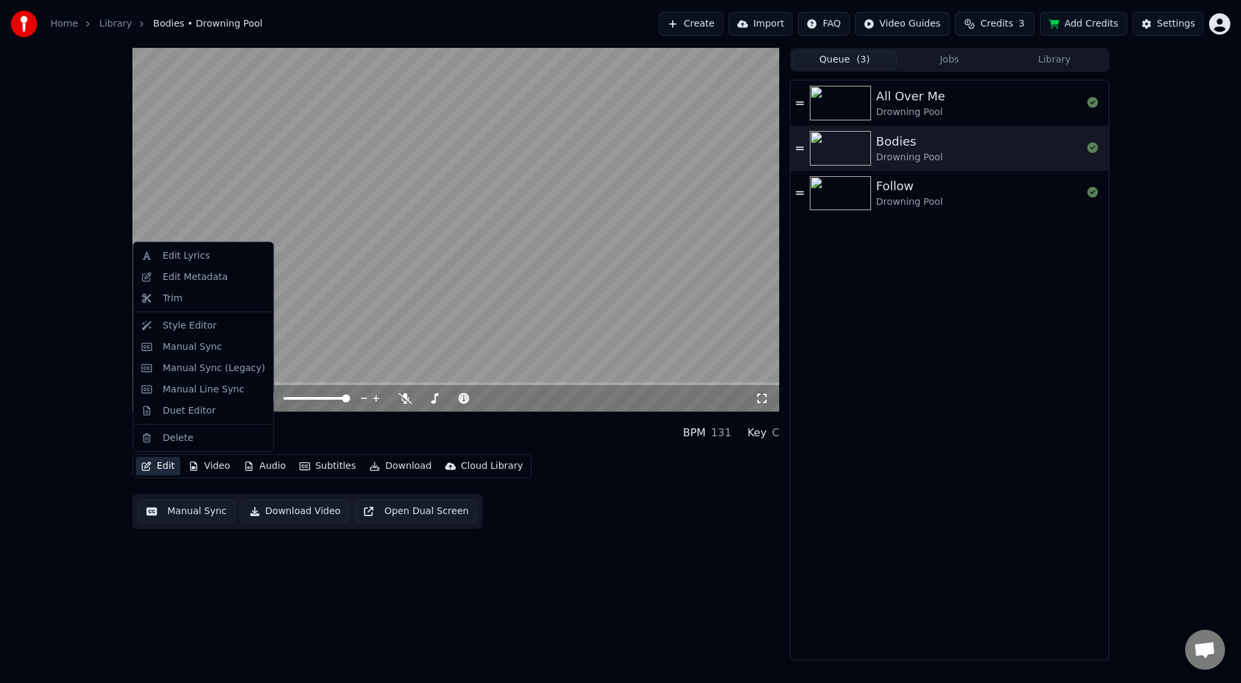
click at [275, 677] on div "Home Library Bodies • Drowning Pool Create Import FAQ Video Guides Credits 3 Ad…" at bounding box center [620, 341] width 1241 height 683
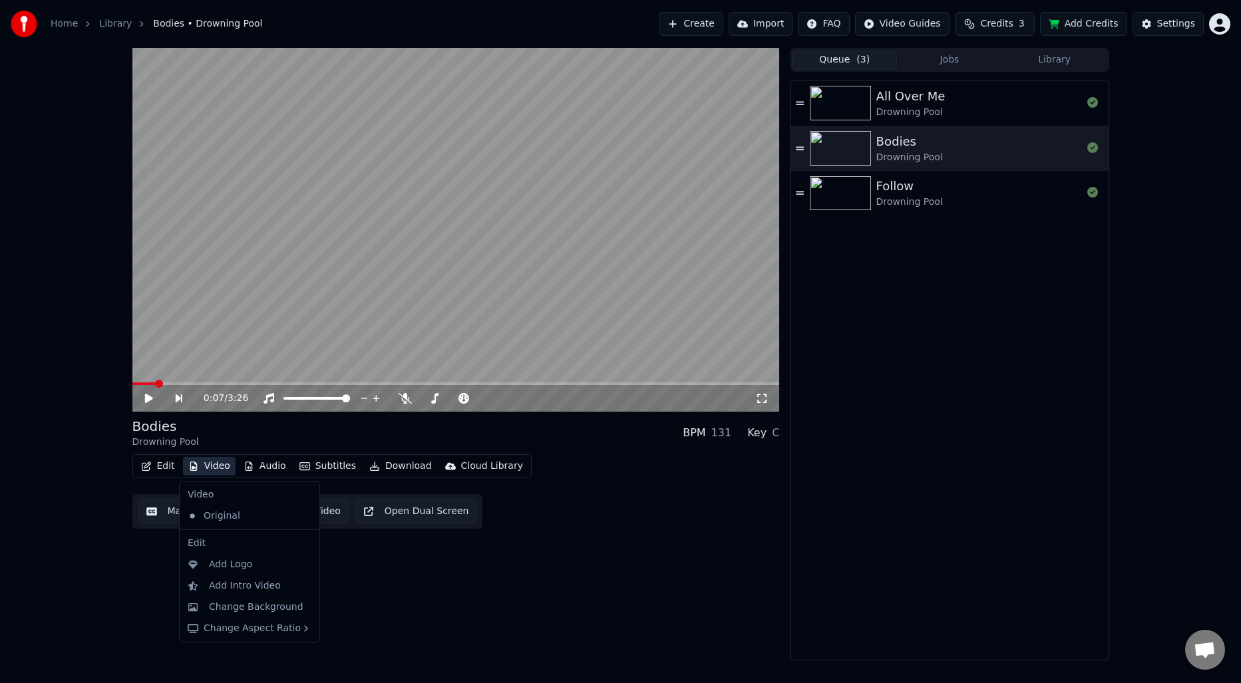
click at [222, 466] on button "Video" at bounding box center [209, 466] width 53 height 19
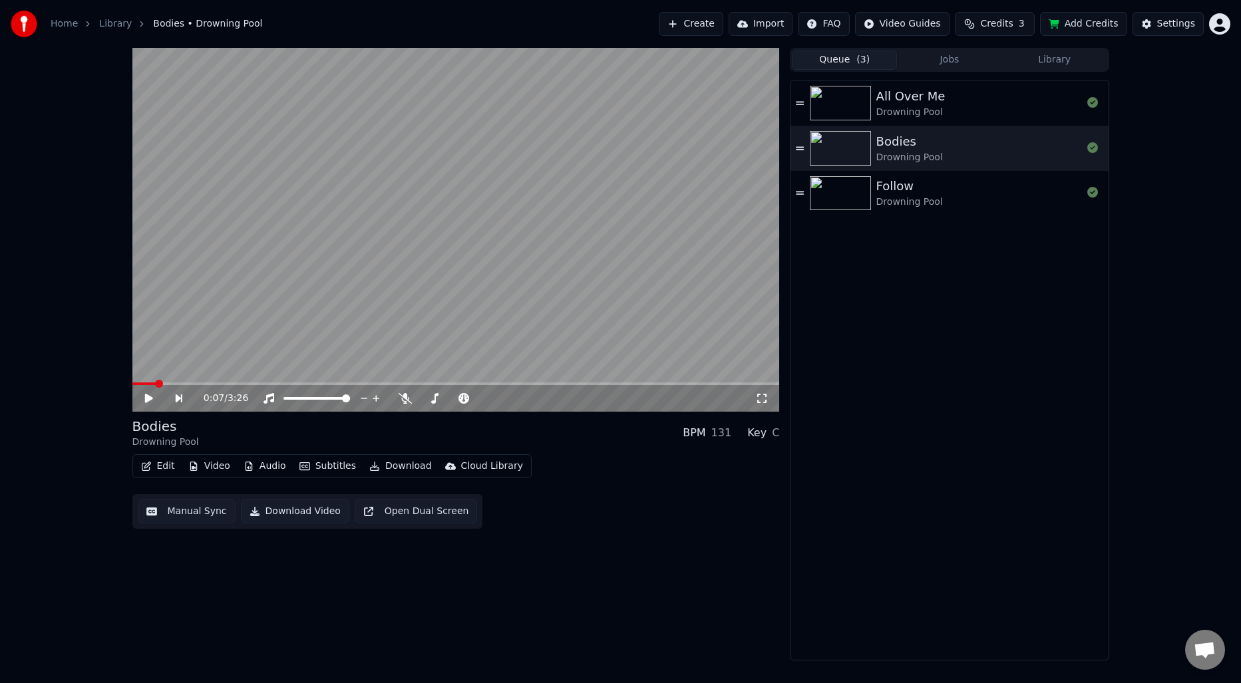
click at [482, 612] on div "0:07 / 3:26 Bodies Drowning Pool BPM 131 Key C Edit Video Audio Subtitles Downl…" at bounding box center [456, 354] width 648 height 613
click at [153, 457] on button "Edit" at bounding box center [158, 466] width 45 height 19
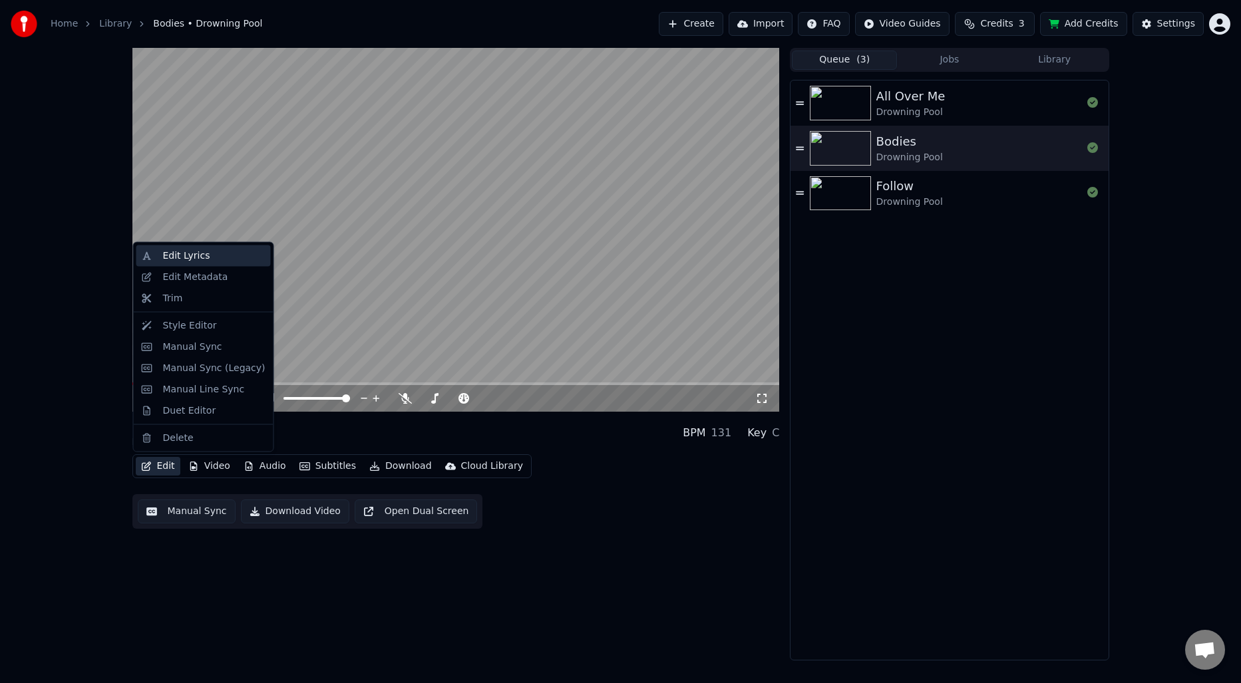
click at [186, 260] on div "Edit Lyrics" at bounding box center [186, 256] width 47 height 13
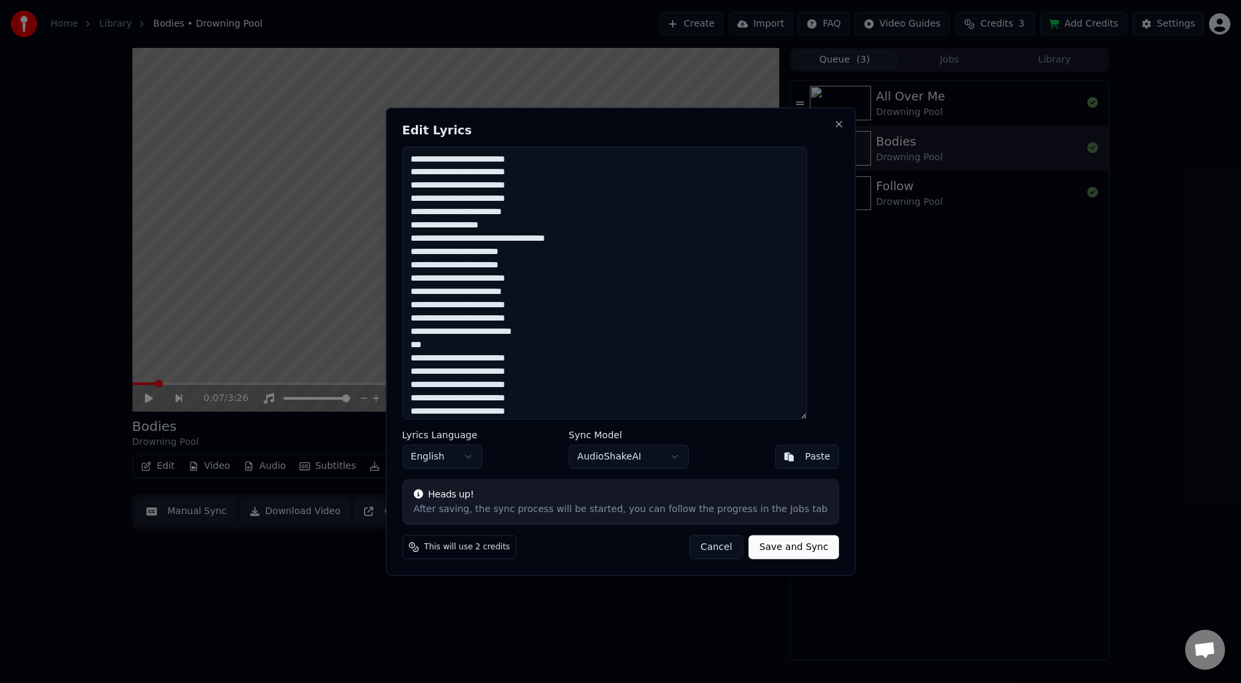
click at [706, 551] on button "Cancel" at bounding box center [716, 548] width 54 height 24
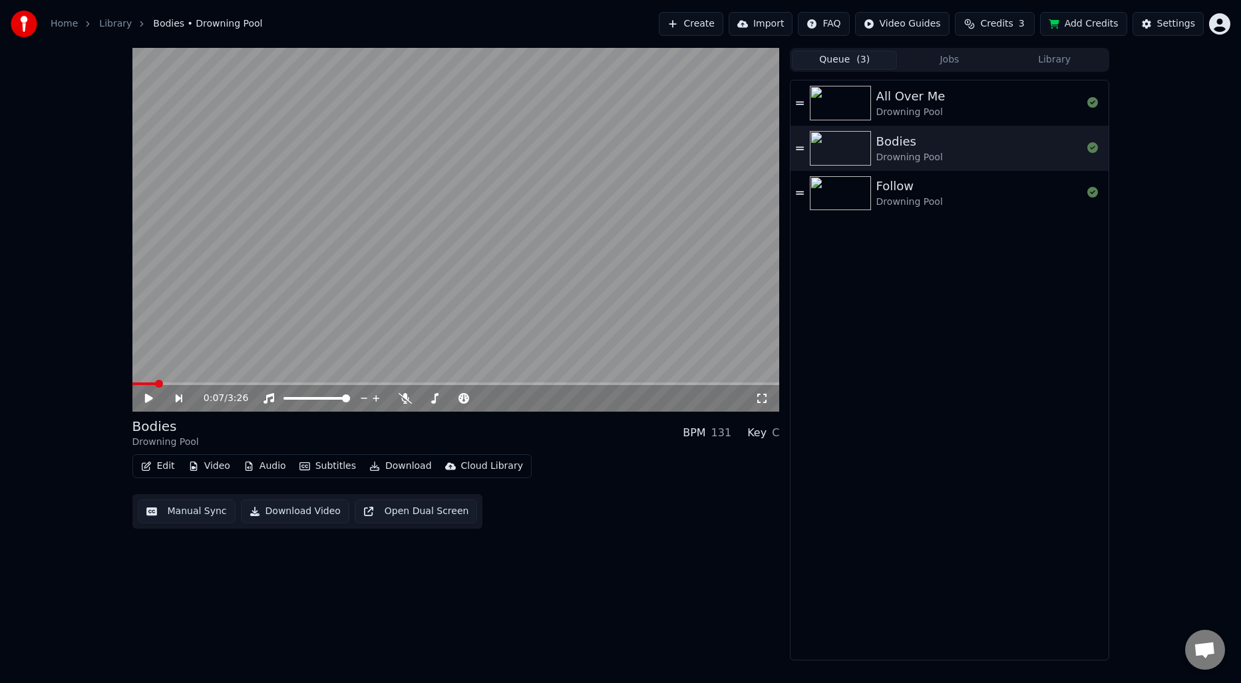
click at [162, 463] on button "Edit" at bounding box center [158, 466] width 45 height 19
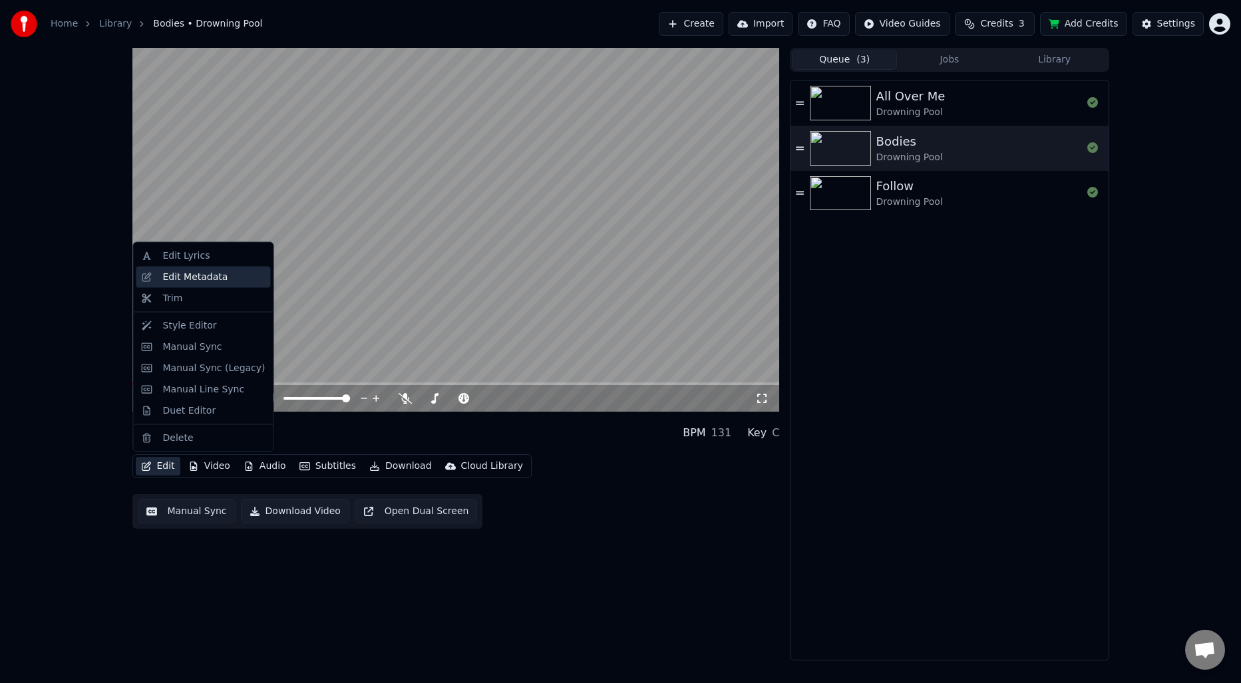
click at [200, 282] on div "Edit Metadata" at bounding box center [195, 276] width 65 height 13
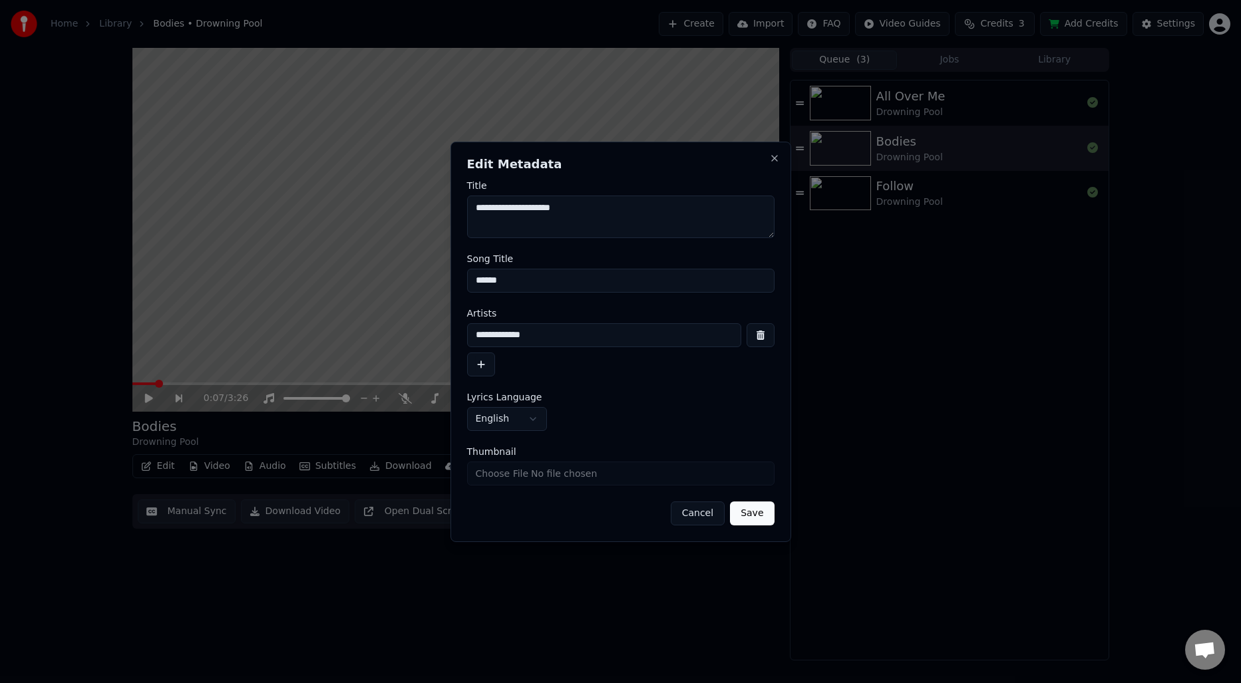
click at [693, 522] on button "Cancel" at bounding box center [698, 514] width 54 height 24
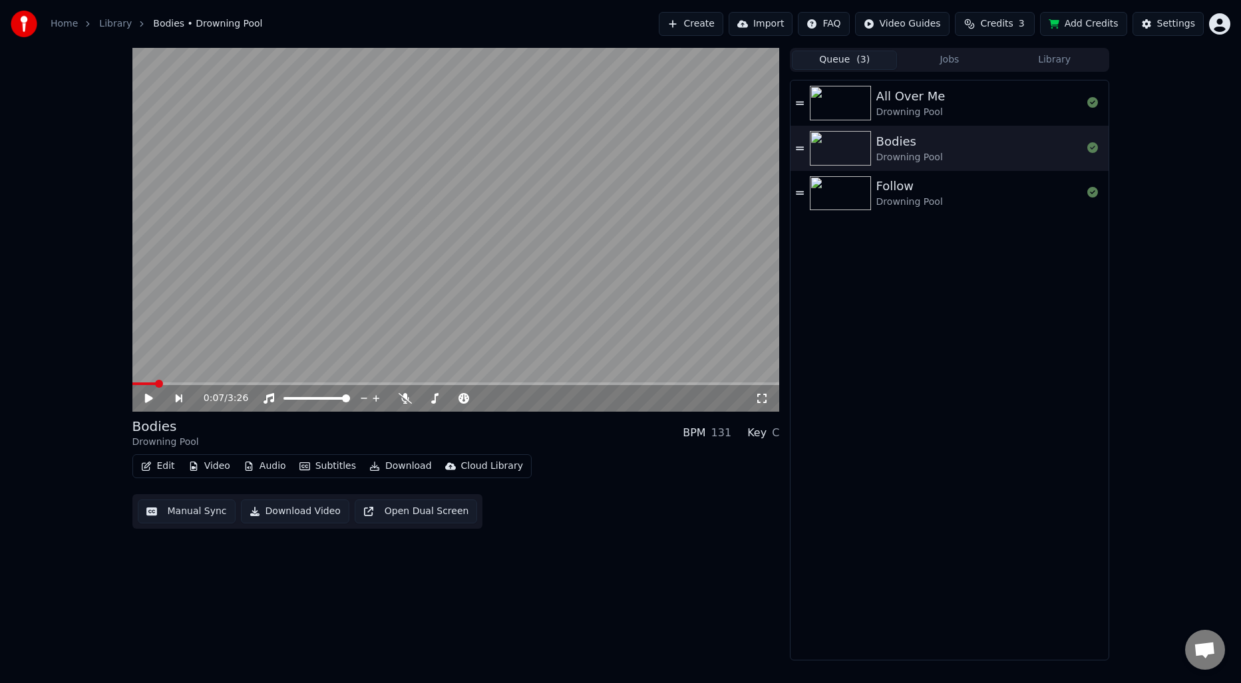
click at [196, 469] on icon "button" at bounding box center [193, 466] width 11 height 9
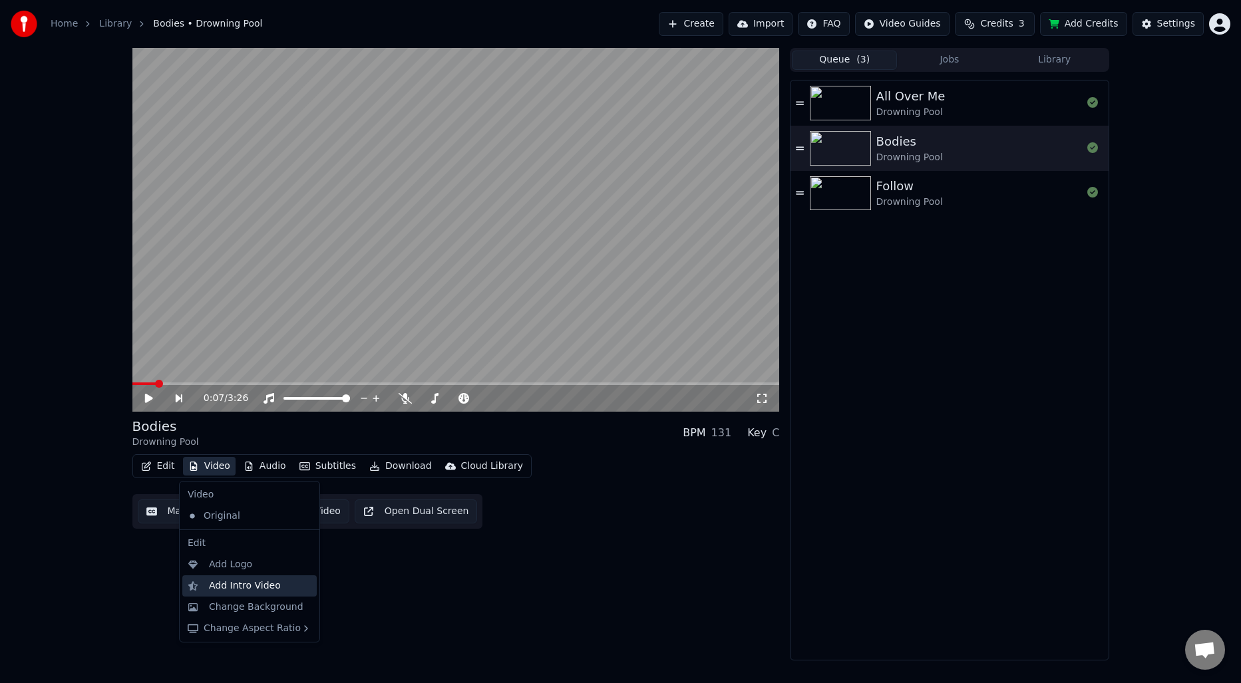
click at [228, 582] on div "Add Intro Video" at bounding box center [245, 586] width 72 height 13
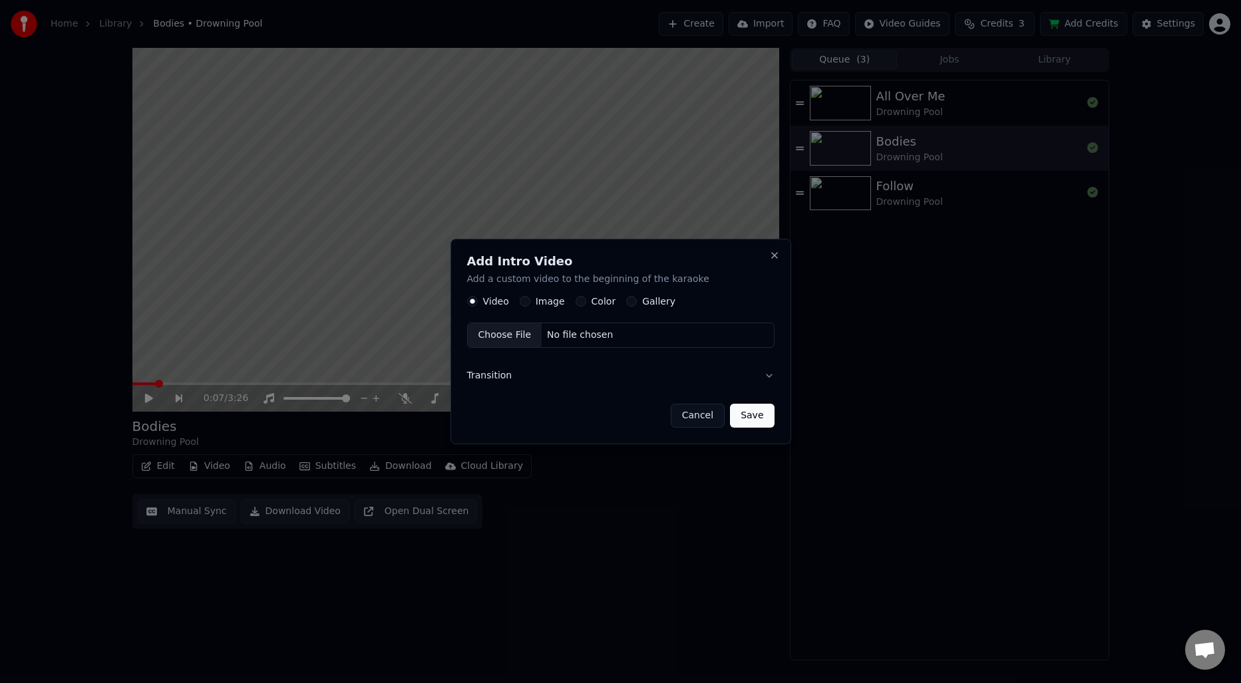
click at [770, 379] on button "Transition" at bounding box center [620, 376] width 307 height 35
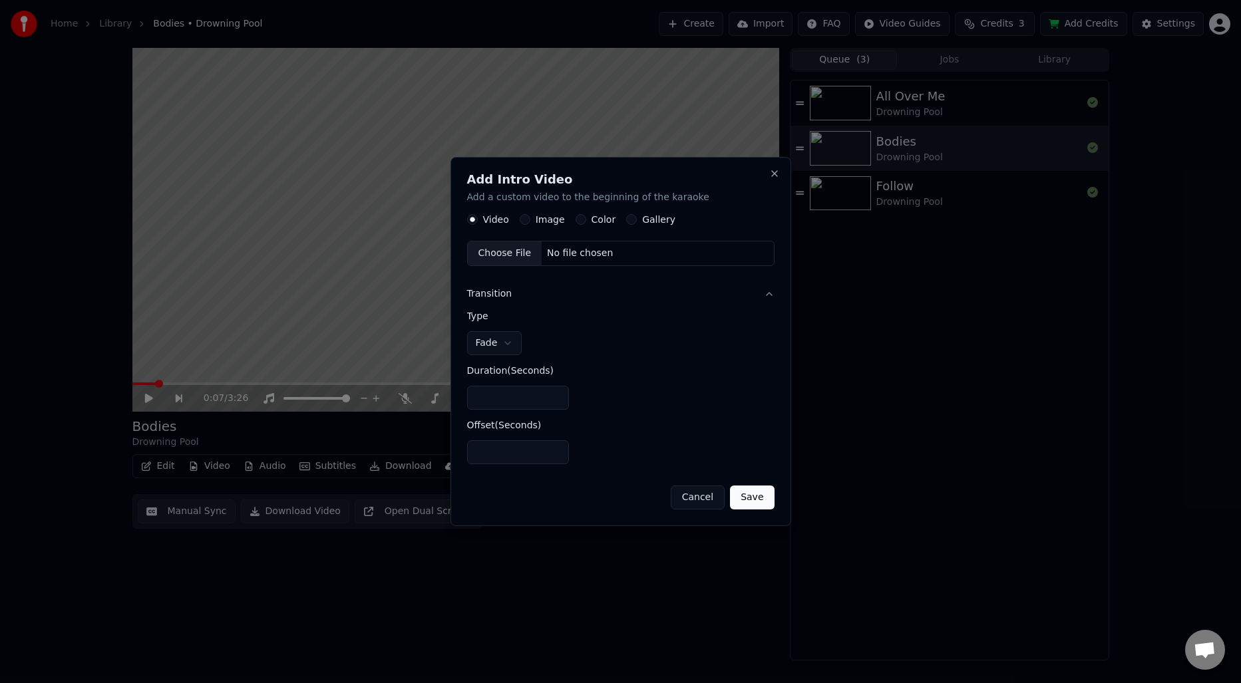
click at [579, 226] on div "Video Image Color Gallery Choose File No file chosen" at bounding box center [620, 241] width 307 height 52
click at [579, 222] on button "Color" at bounding box center [581, 220] width 11 height 11
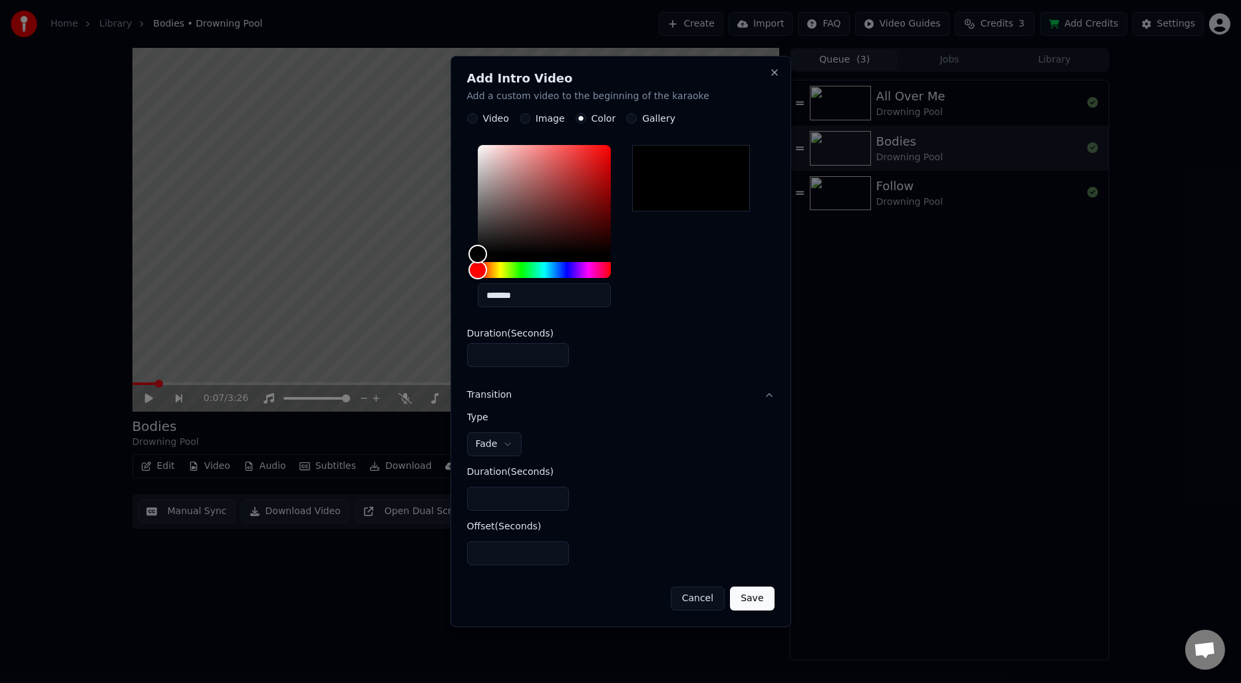
click at [556, 551] on input "*" at bounding box center [518, 554] width 102 height 24
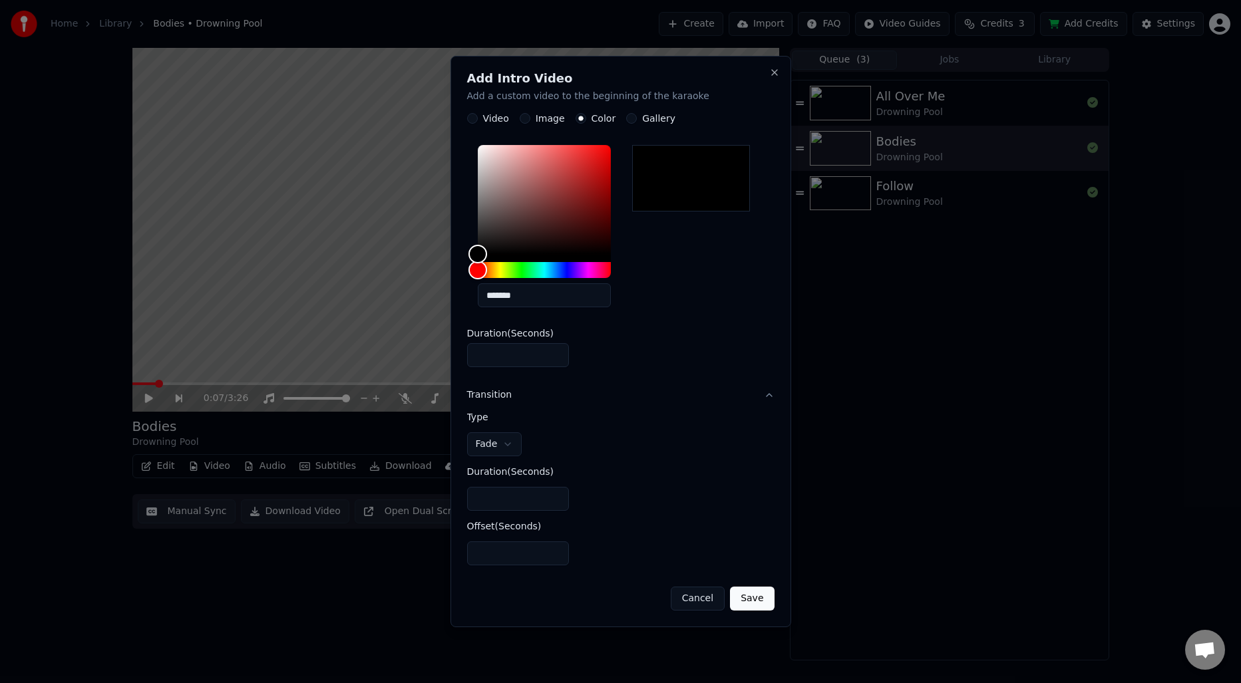
click at [753, 605] on button "Save" at bounding box center [752, 599] width 44 height 24
type input "*"
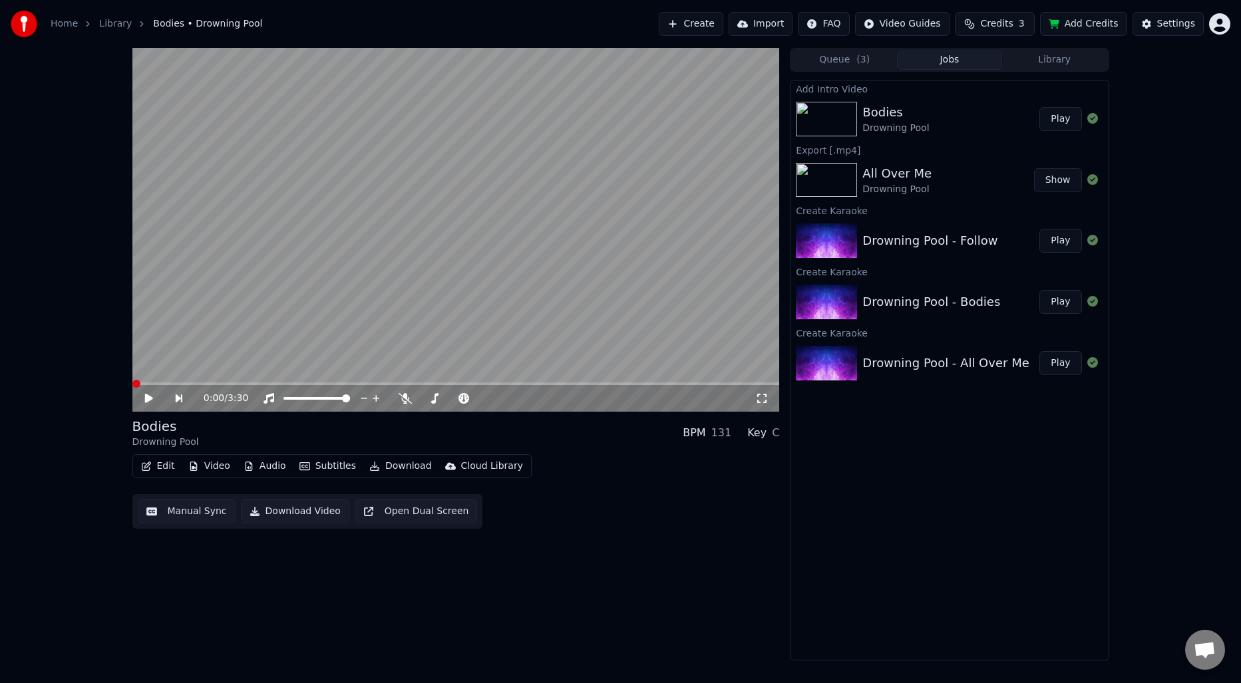
click at [132, 385] on span at bounding box center [136, 384] width 8 height 8
click at [146, 400] on icon at bounding box center [148, 398] width 8 height 9
click at [132, 380] on span at bounding box center [136, 384] width 8 height 8
click at [381, 583] on div "0:13 / 3:30 Bodies Drowning Pool BPM 131 Key C Edit Video Audio Subtitles Downl…" at bounding box center [456, 354] width 648 height 613
click at [132, 380] on span at bounding box center [136, 384] width 8 height 8
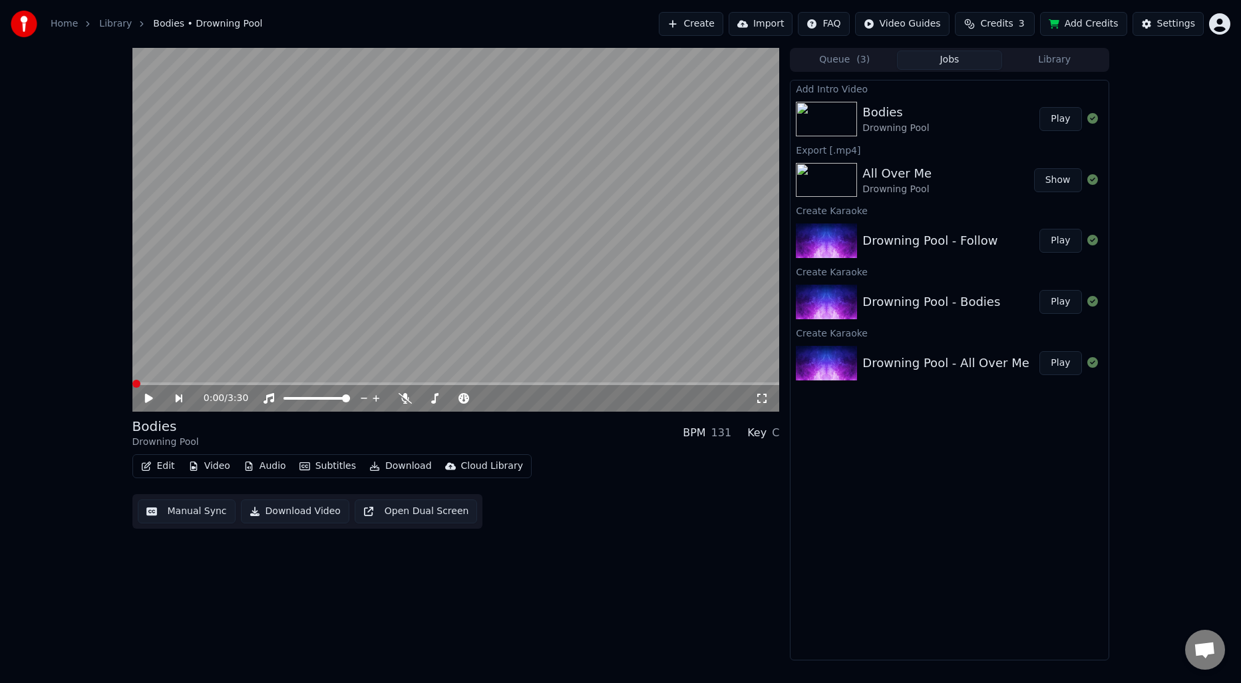
click at [190, 512] on button "Manual Sync" at bounding box center [187, 512] width 98 height 24
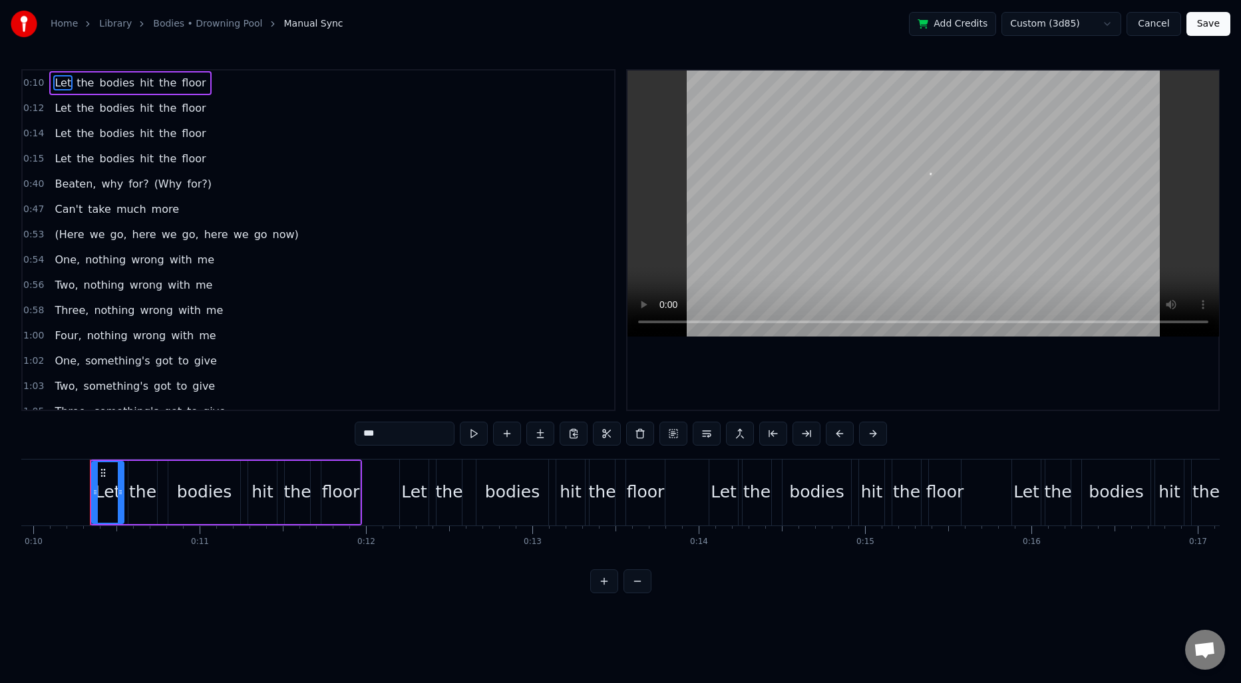
scroll to position [0, 1654]
click at [1149, 23] on button "Cancel" at bounding box center [1154, 24] width 54 height 24
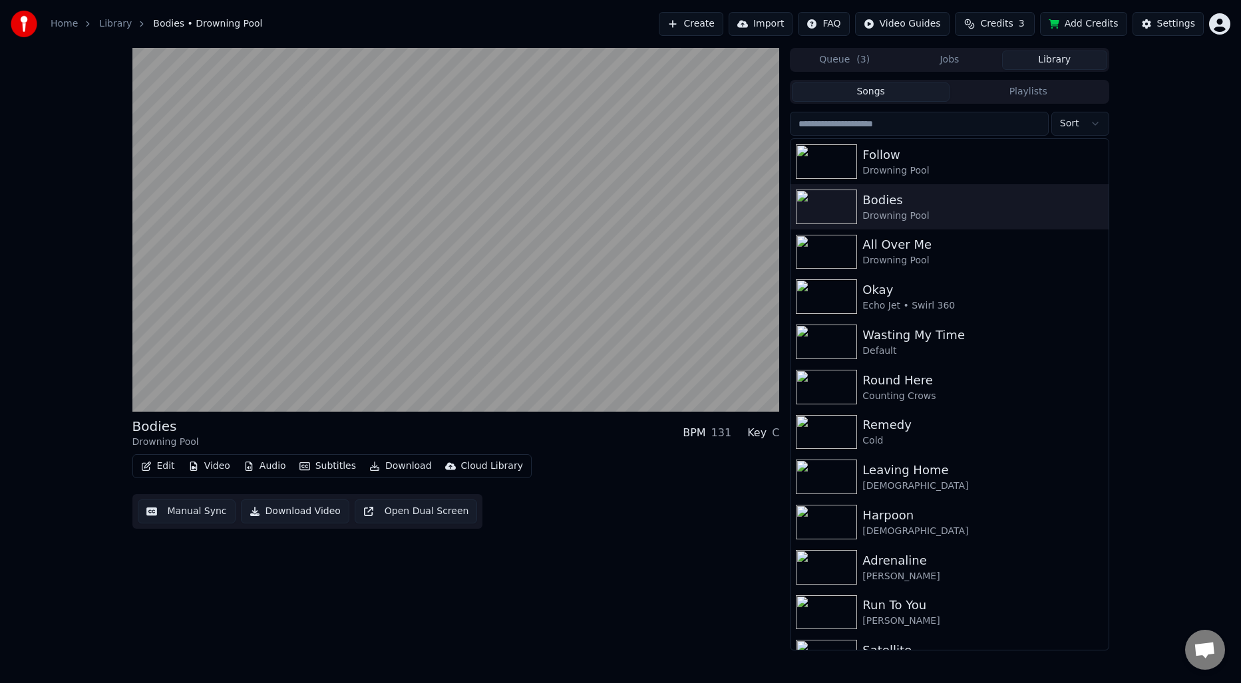
click at [1029, 59] on button "Library" at bounding box center [1054, 60] width 105 height 19
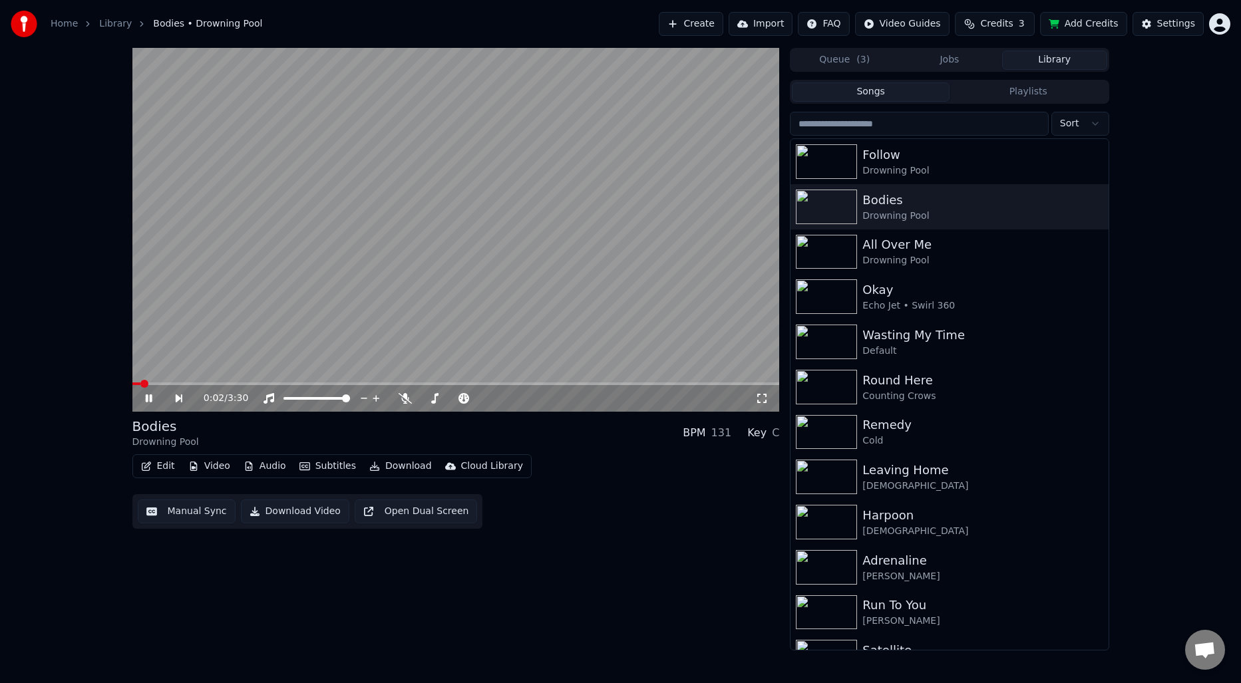
click at [425, 288] on video at bounding box center [456, 230] width 648 height 364
click at [1090, 203] on icon "button" at bounding box center [1096, 206] width 13 height 11
click at [1077, 313] on div "Delete" at bounding box center [1089, 315] width 102 height 21
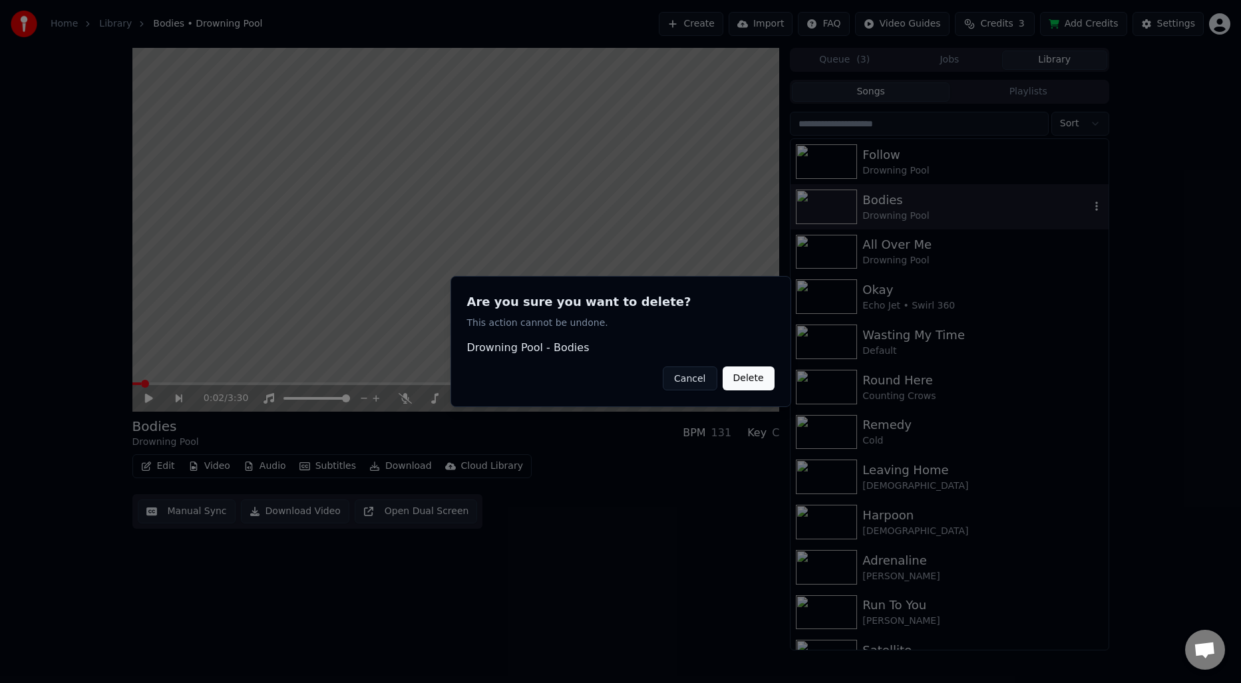
click at [748, 381] on button "Delete" at bounding box center [749, 379] width 52 height 24
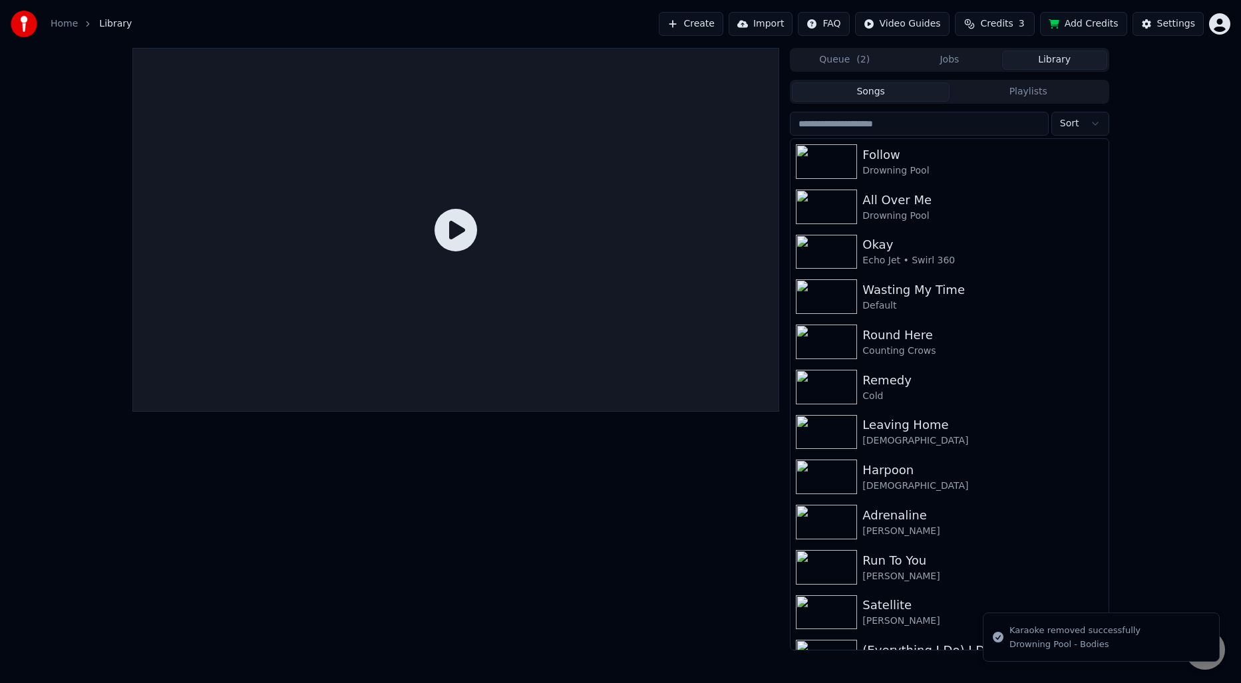
click at [640, 542] on div at bounding box center [456, 349] width 648 height 603
click at [1191, 248] on div "Queue ( 2 ) Jobs Library Songs Playlists Sort Follow Drowning Pool All Over Me …" at bounding box center [620, 349] width 1241 height 603
click at [1221, 23] on html "Home Library Create Import FAQ Video Guides Credits 3 Add Credits Settings Queu…" at bounding box center [620, 341] width 1241 height 683
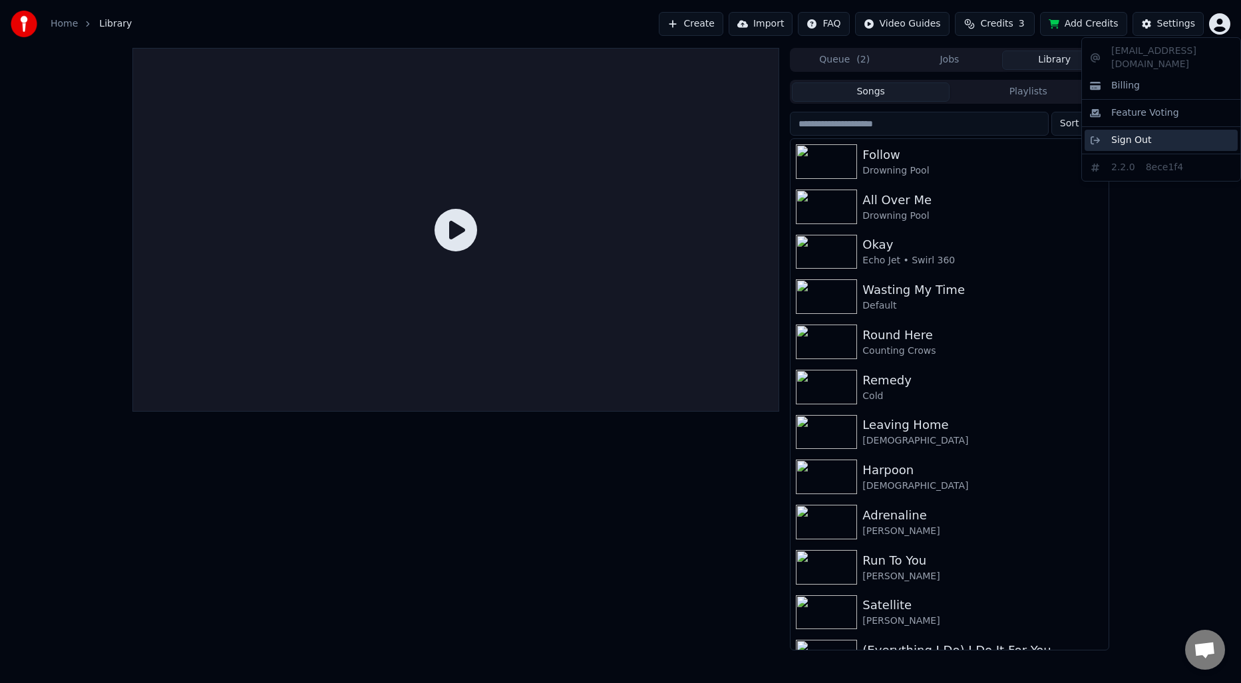
click at [1139, 134] on span "Sign Out" at bounding box center [1131, 140] width 40 height 13
